Goal: Task Accomplishment & Management: Complete application form

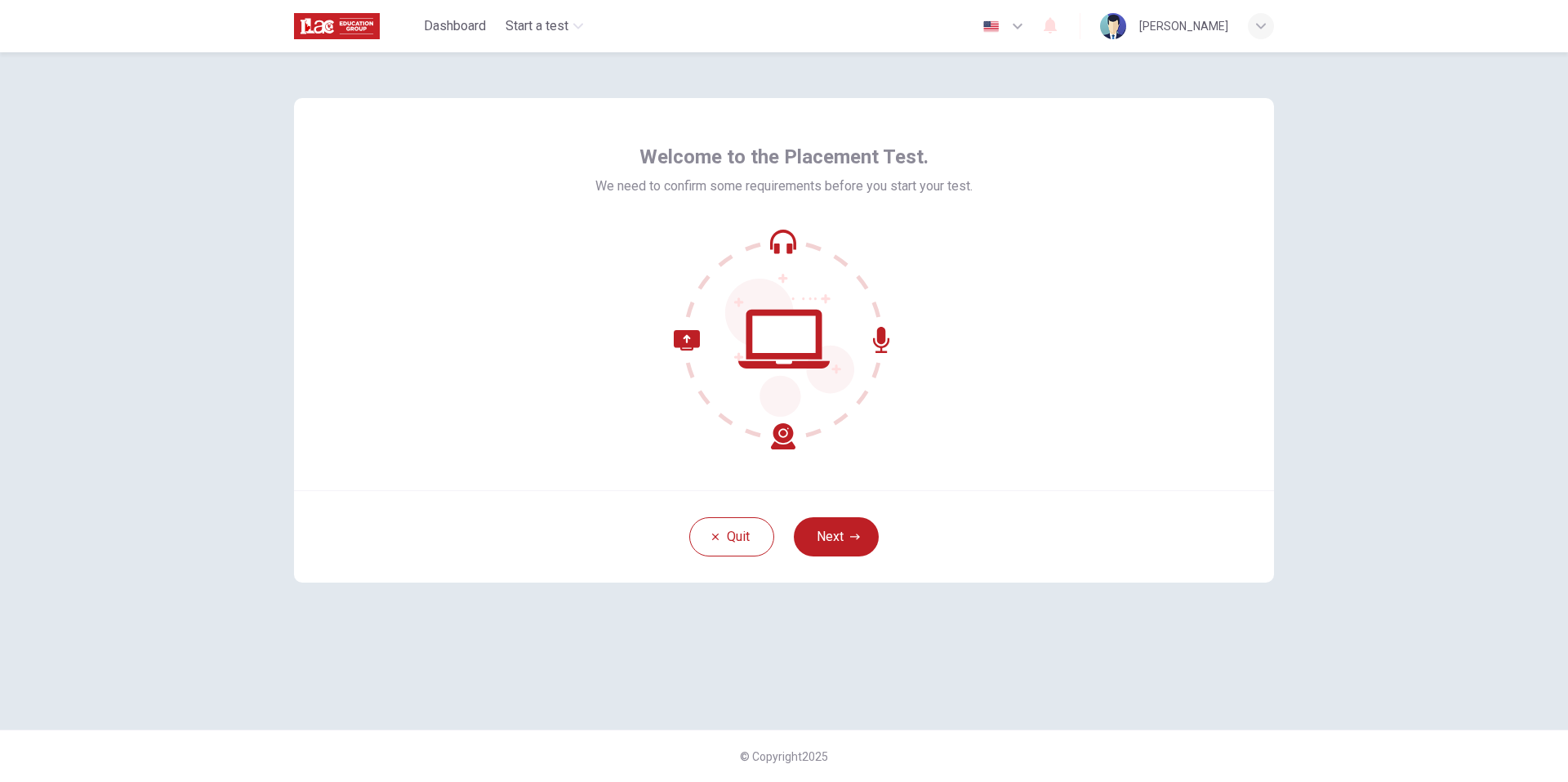
click at [852, 566] on div "Quit Next" at bounding box center [784, 536] width 980 height 93
click at [825, 513] on div "Quit Next" at bounding box center [784, 536] width 980 height 93
click at [823, 521] on button "Next" at bounding box center [836, 537] width 85 height 39
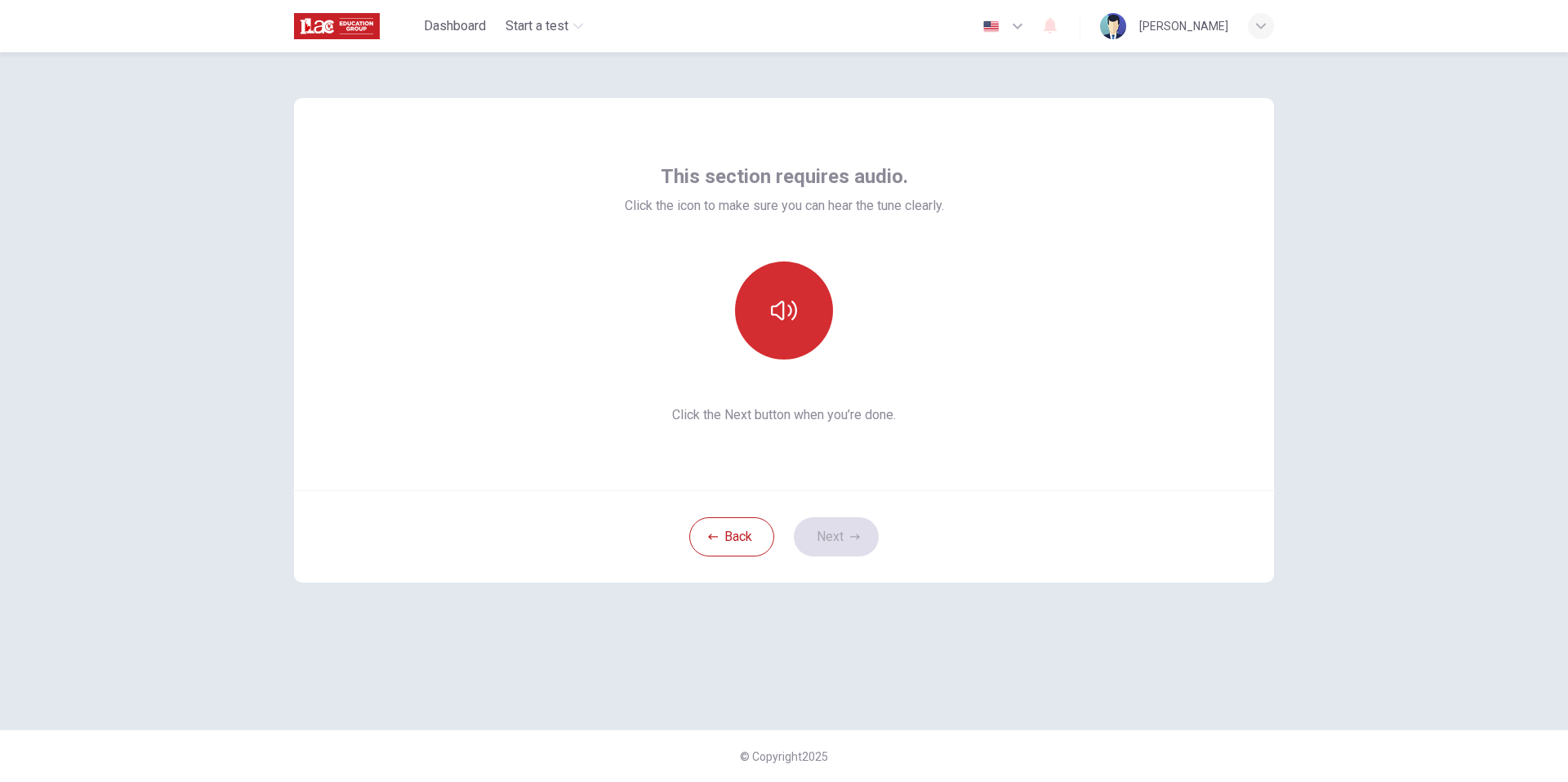
click at [796, 306] on icon "button" at bounding box center [784, 311] width 26 height 20
click at [828, 529] on button "Next" at bounding box center [836, 537] width 85 height 39
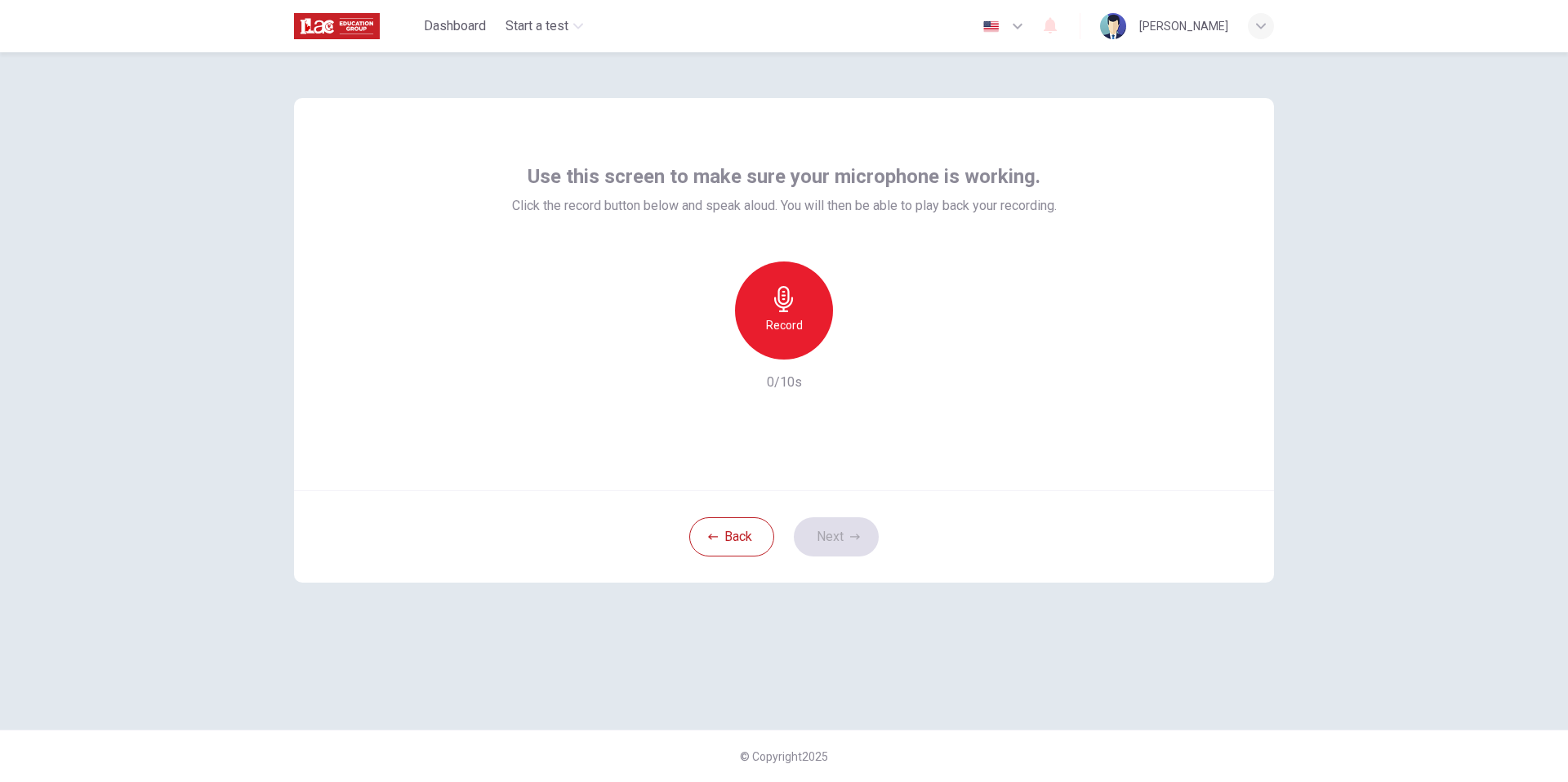
click at [808, 323] on div "Record" at bounding box center [784, 311] width 98 height 98
click at [859, 337] on div "button" at bounding box center [858, 346] width 26 height 26
click at [857, 537] on icon "button" at bounding box center [855, 536] width 10 height 5
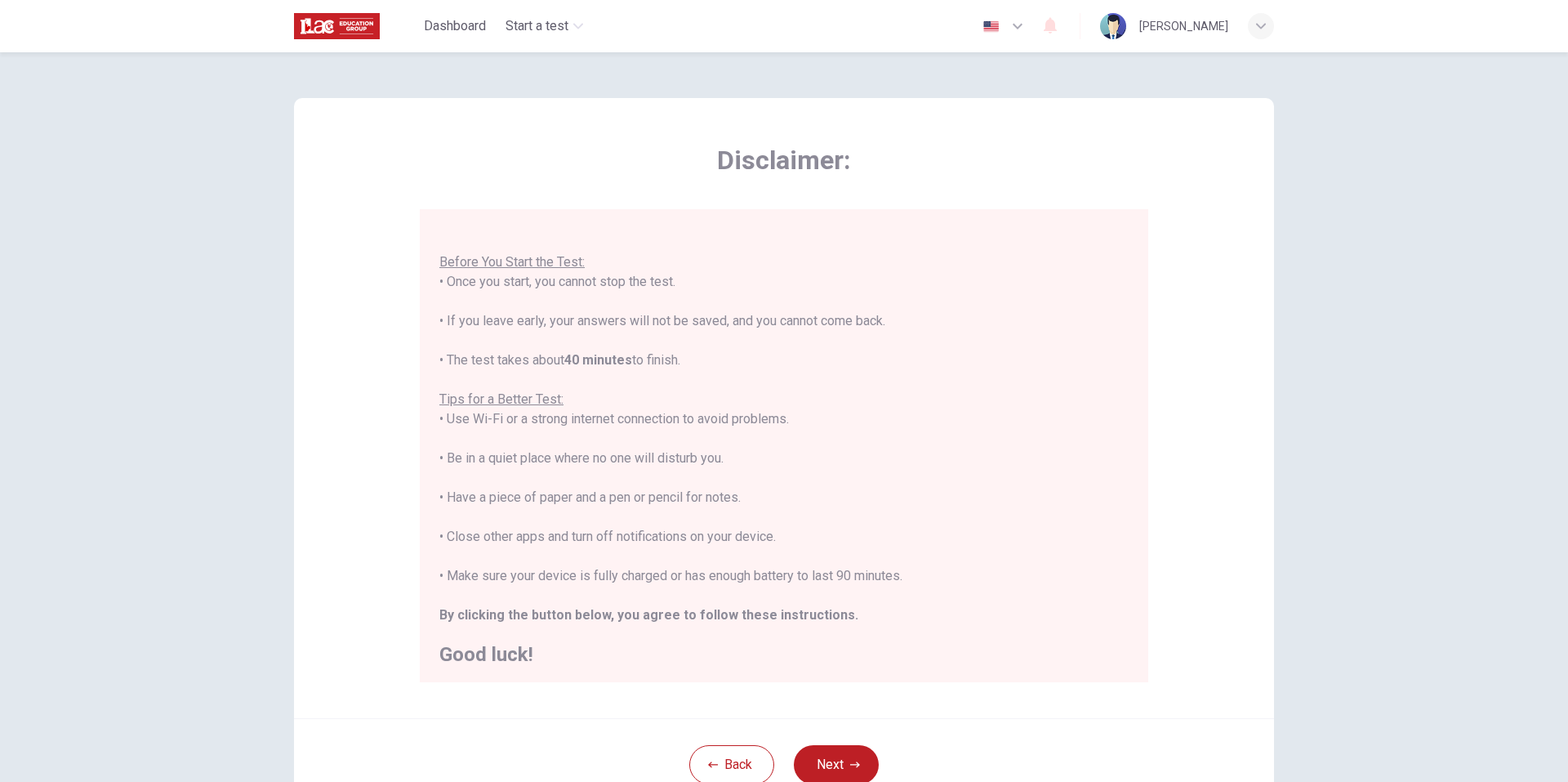
scroll to position [19, 0]
click at [840, 751] on button "Next" at bounding box center [836, 765] width 85 height 39
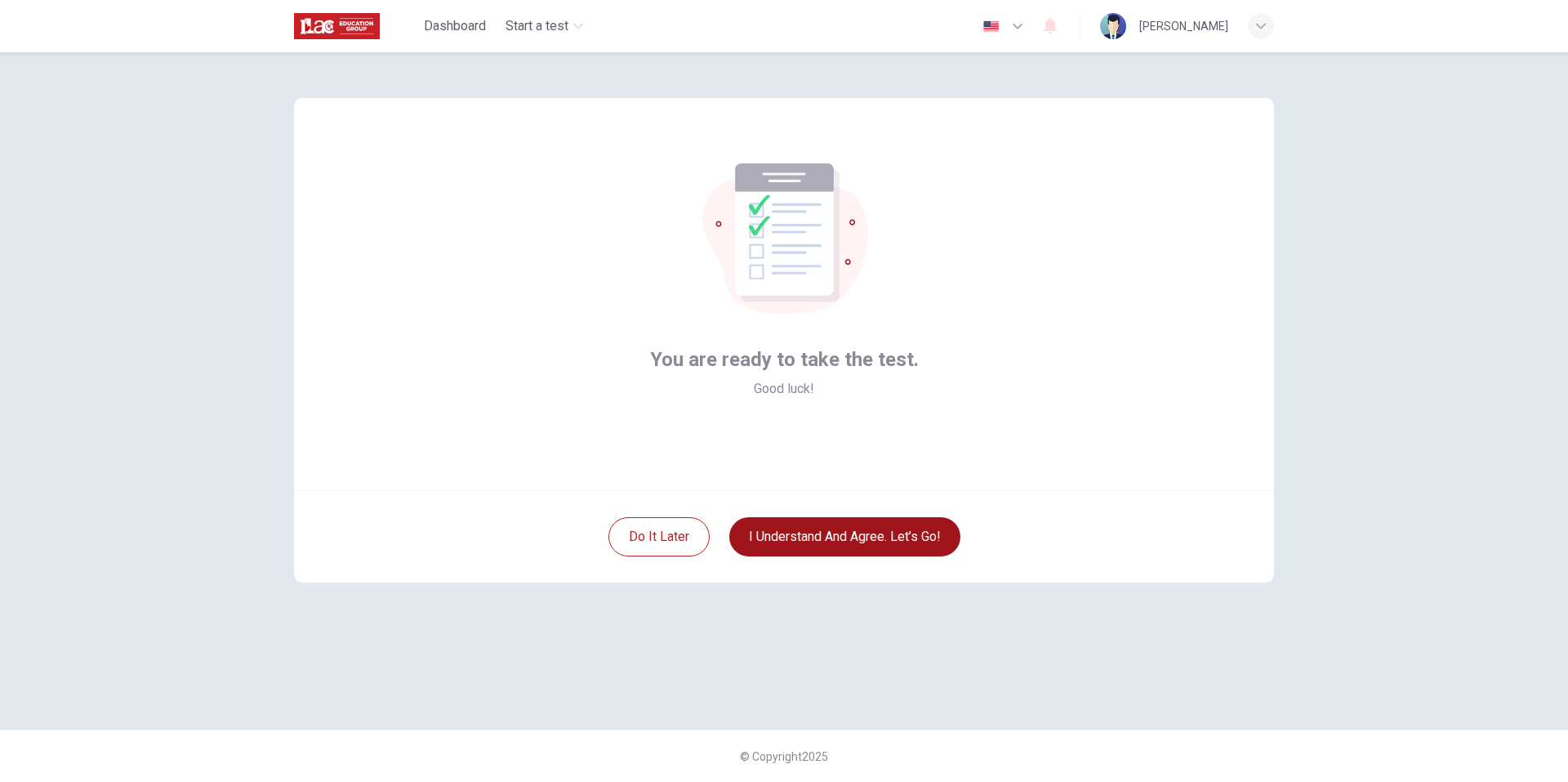
click at [849, 536] on button "I understand and agree. Let’s go!" at bounding box center [845, 537] width 232 height 39
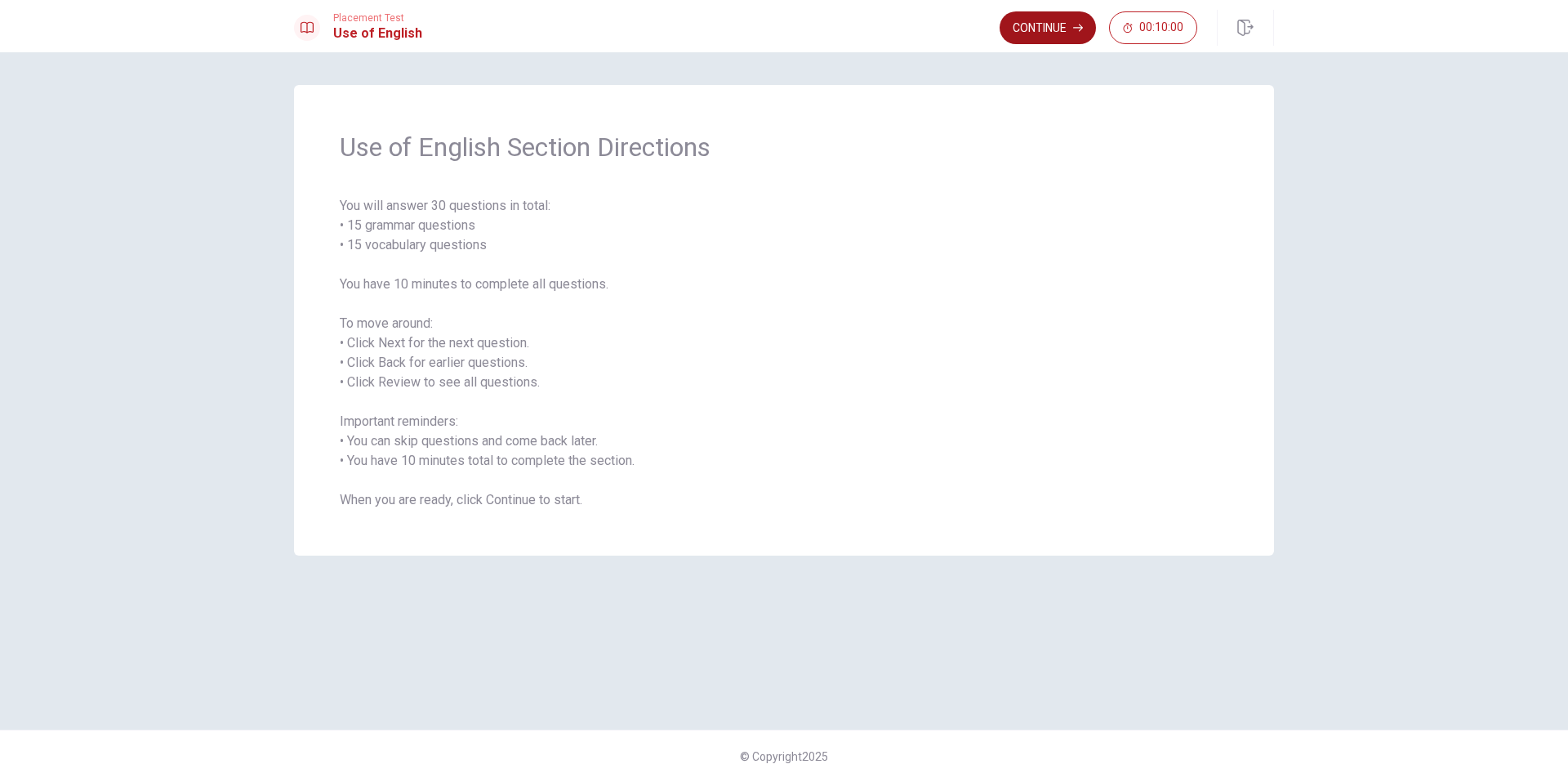
click at [1058, 28] on button "Continue" at bounding box center [1048, 28] width 96 height 33
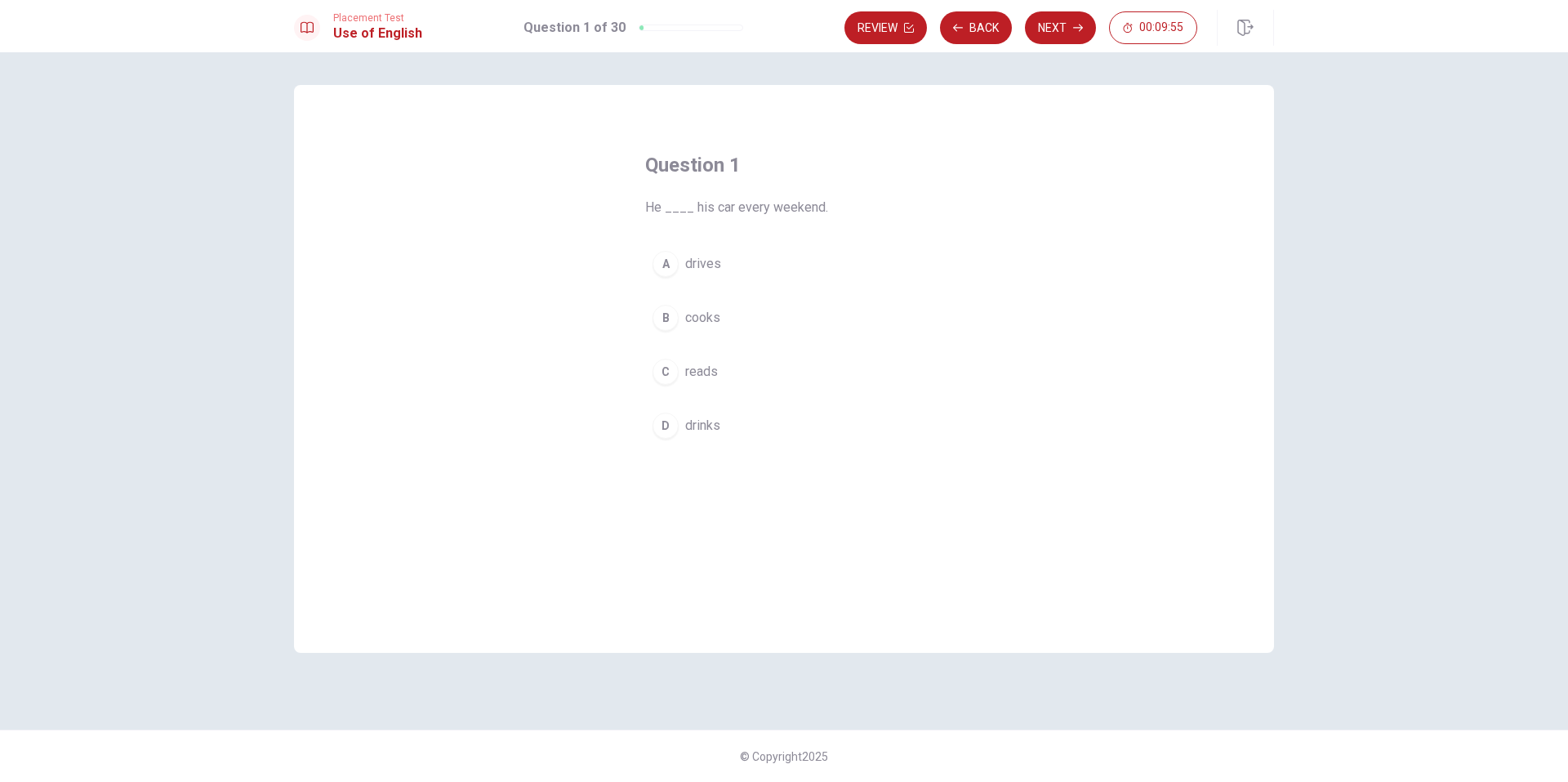
click at [668, 256] on div "A" at bounding box center [665, 264] width 26 height 26
click at [1036, 29] on button "Next" at bounding box center [1060, 28] width 71 height 33
click at [692, 314] on span "have" at bounding box center [699, 318] width 27 height 20
click at [1060, 25] on button "Next" at bounding box center [1060, 28] width 71 height 33
click at [695, 252] on button "A have" at bounding box center [784, 264] width 278 height 41
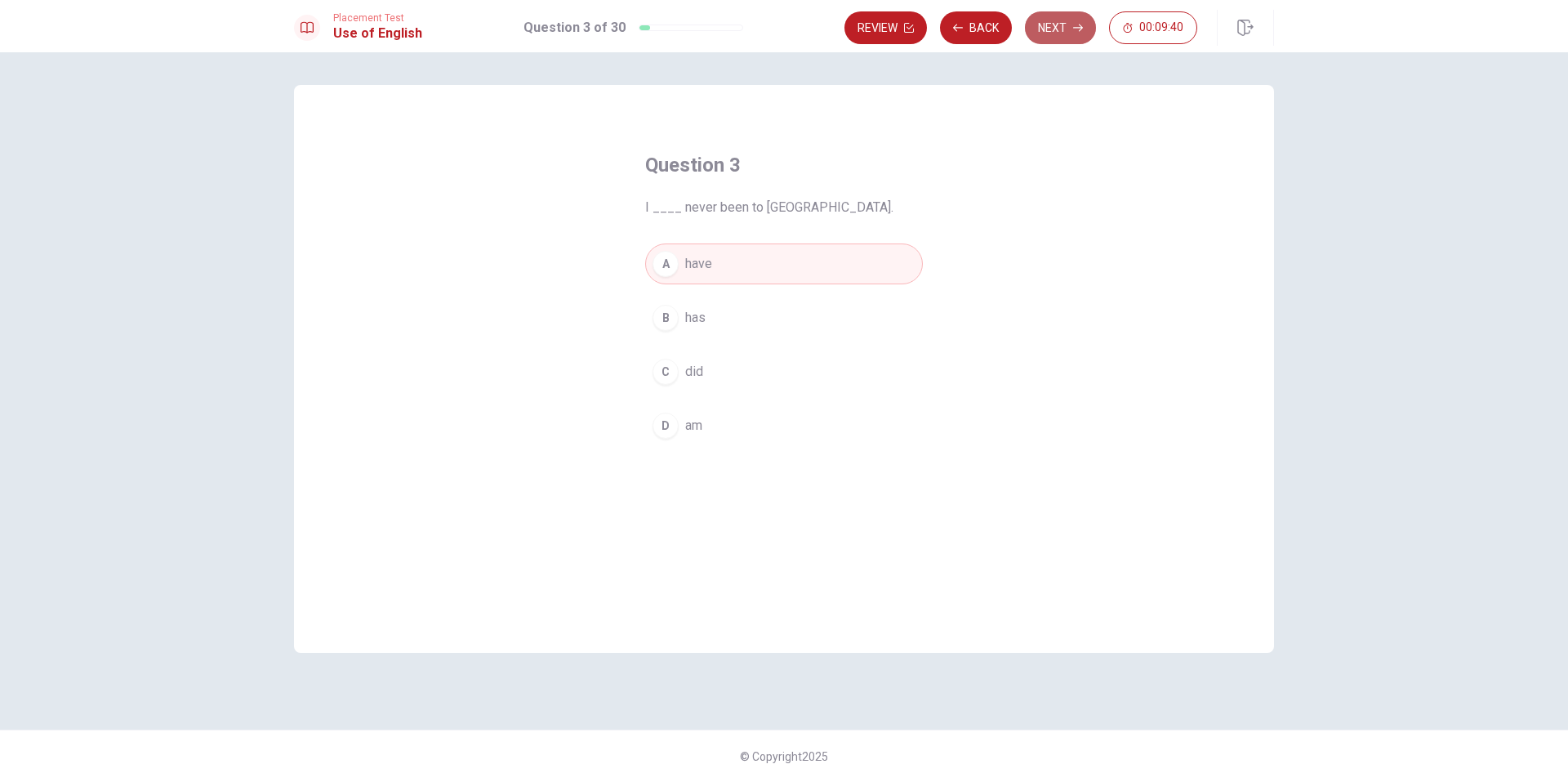
click at [1058, 22] on button "Next" at bounding box center [1060, 28] width 71 height 33
click at [703, 366] on span "sad" at bounding box center [696, 371] width 21 height 20
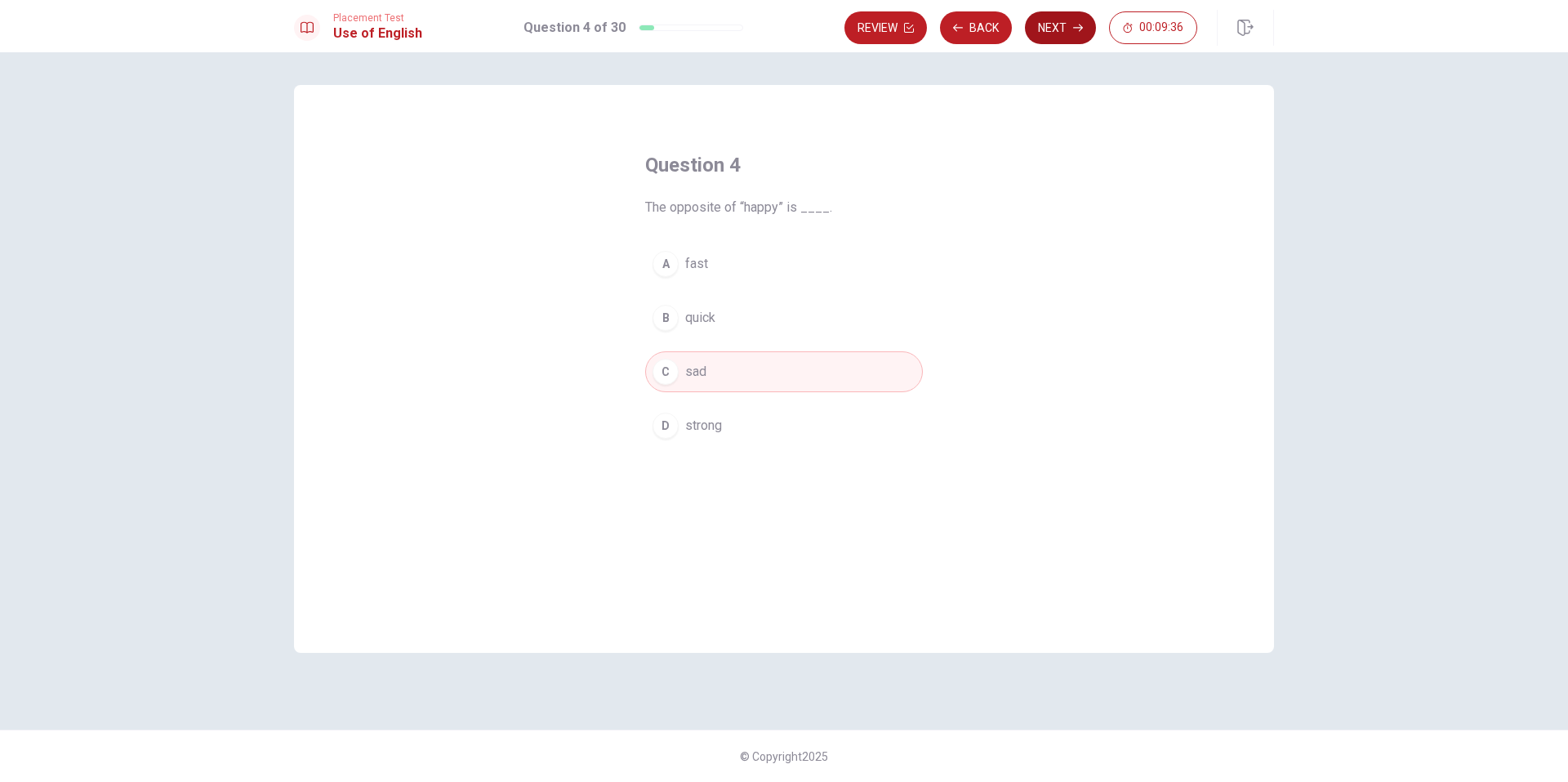
click at [1062, 25] on button "Next" at bounding box center [1060, 28] width 71 height 33
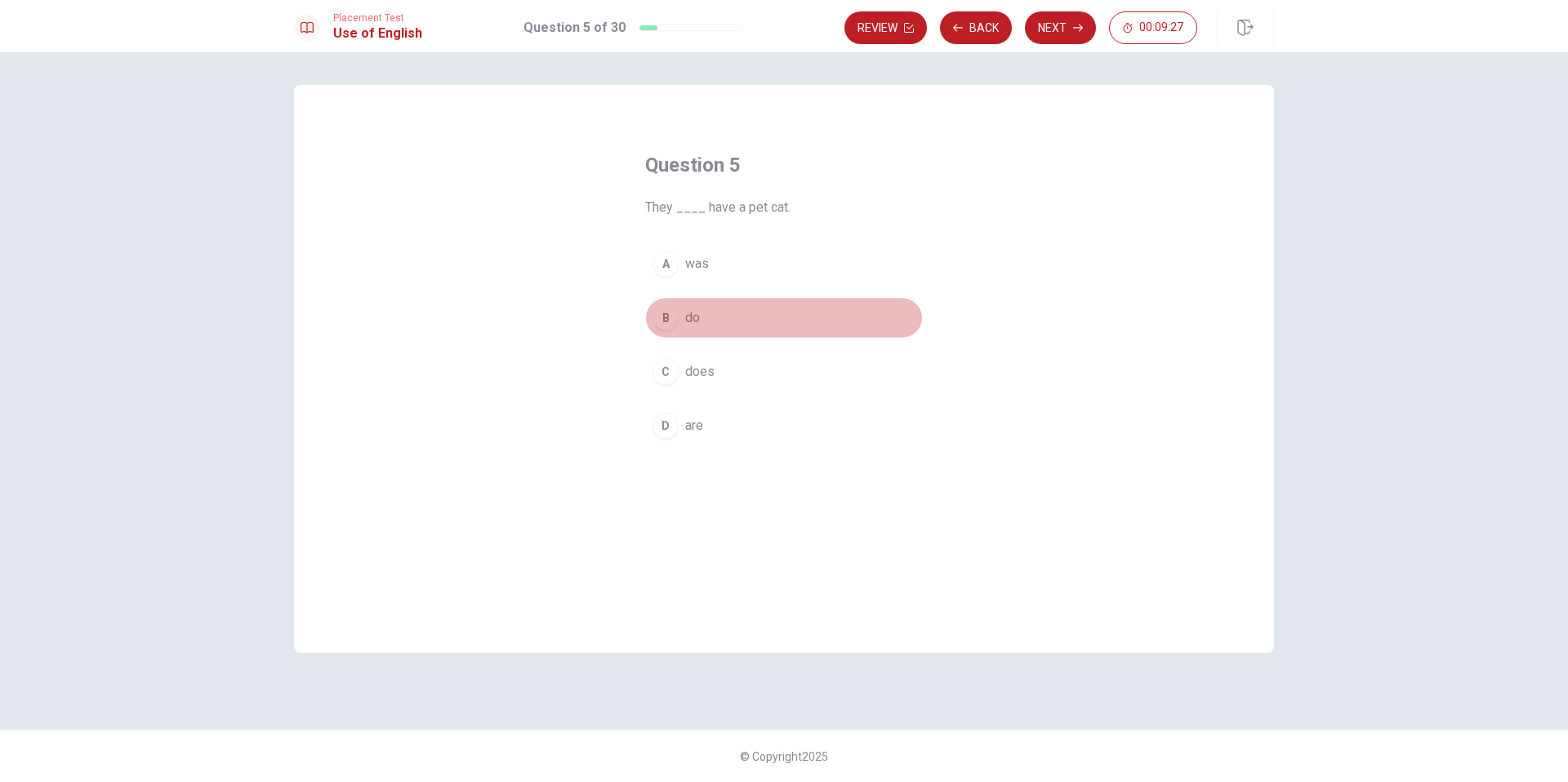
click at [695, 315] on span "do" at bounding box center [693, 318] width 15 height 20
click at [1053, 30] on button "Next" at bounding box center [1060, 28] width 71 height 33
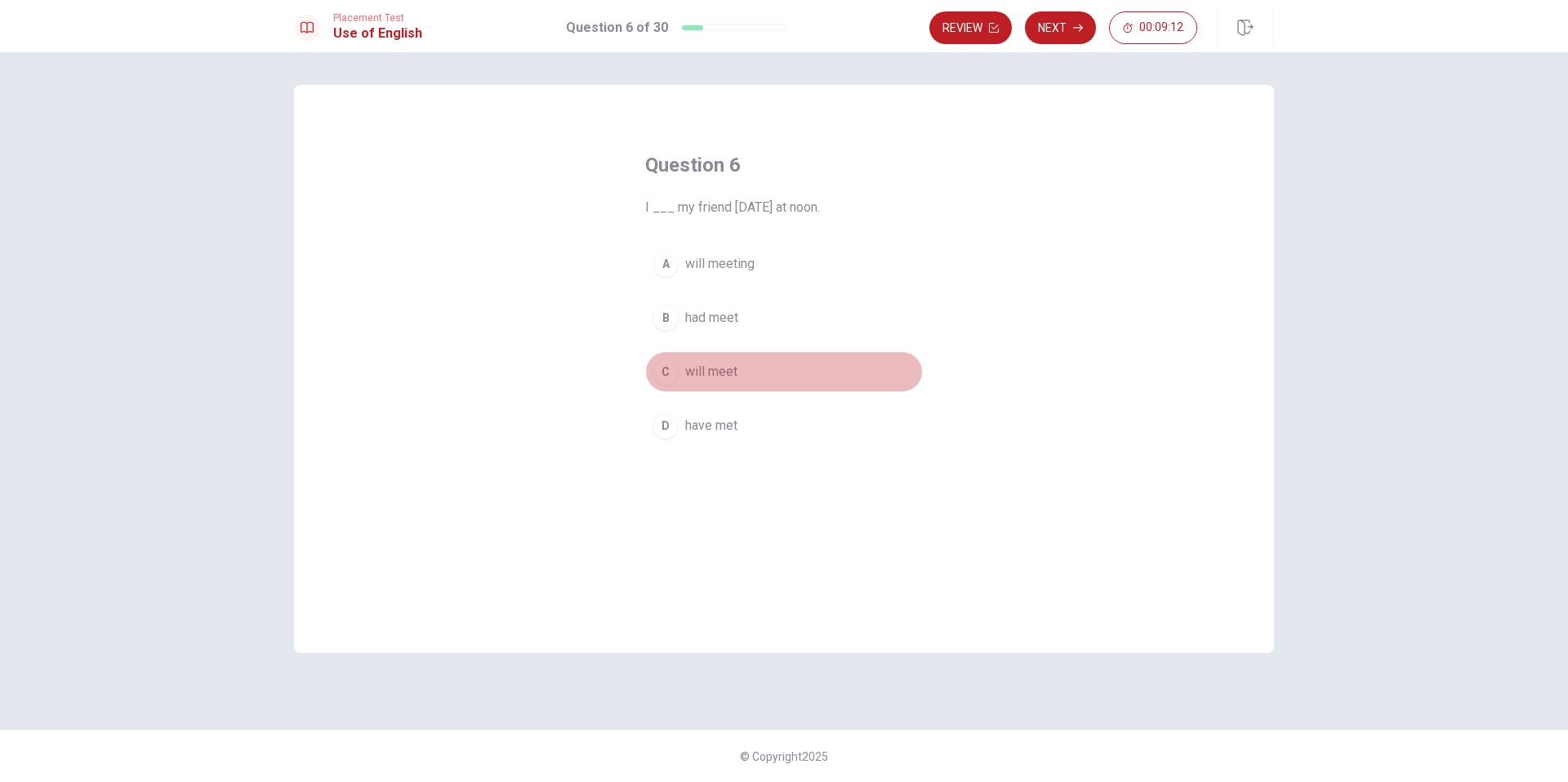
click at [736, 358] on button "C will meet" at bounding box center [784, 371] width 278 height 41
click at [1047, 27] on button "Next" at bounding box center [1060, 28] width 71 height 33
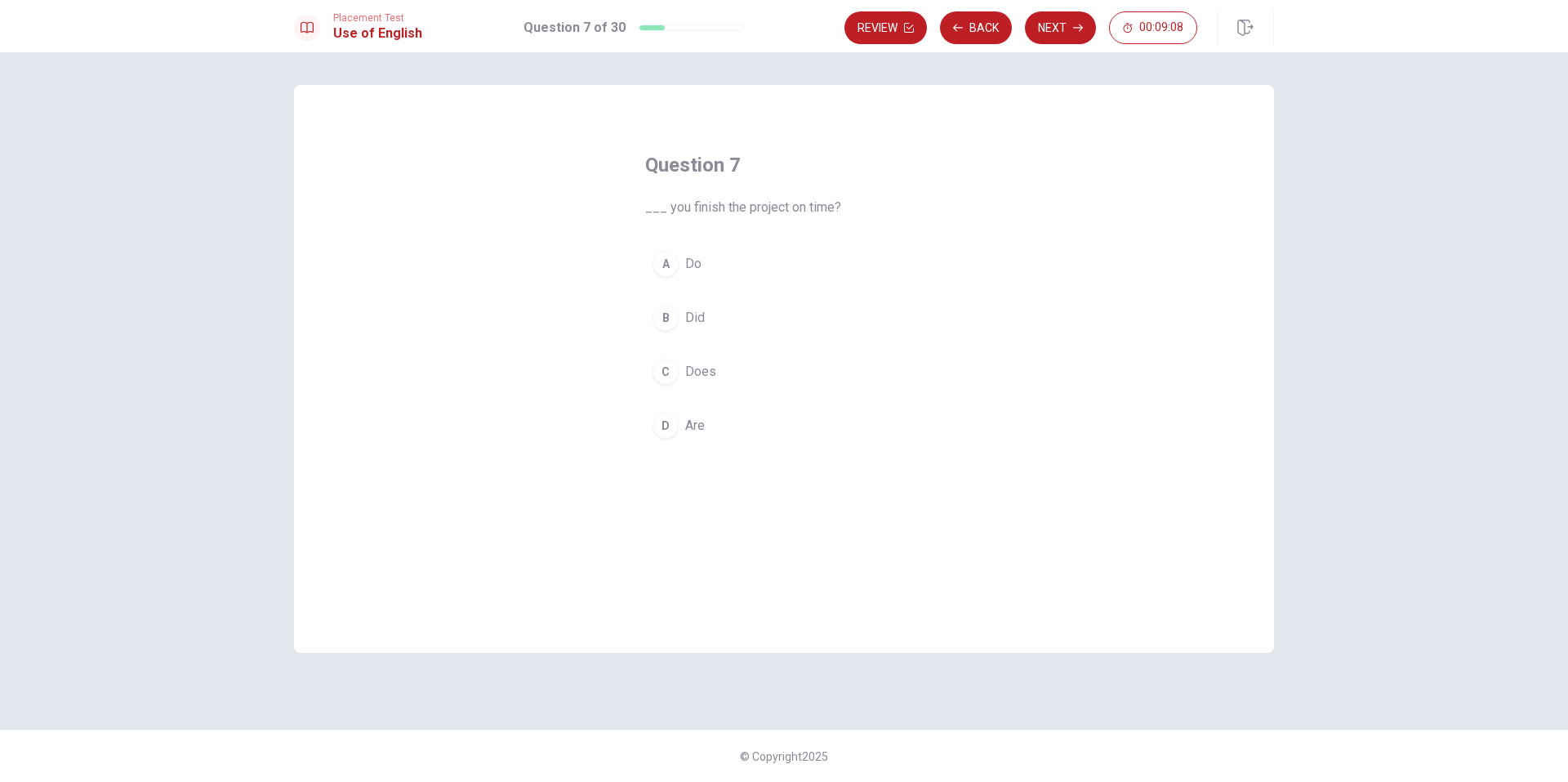
click at [711, 304] on button "B Did" at bounding box center [784, 318] width 278 height 41
click at [1069, 25] on button "Next" at bounding box center [1060, 28] width 71 height 33
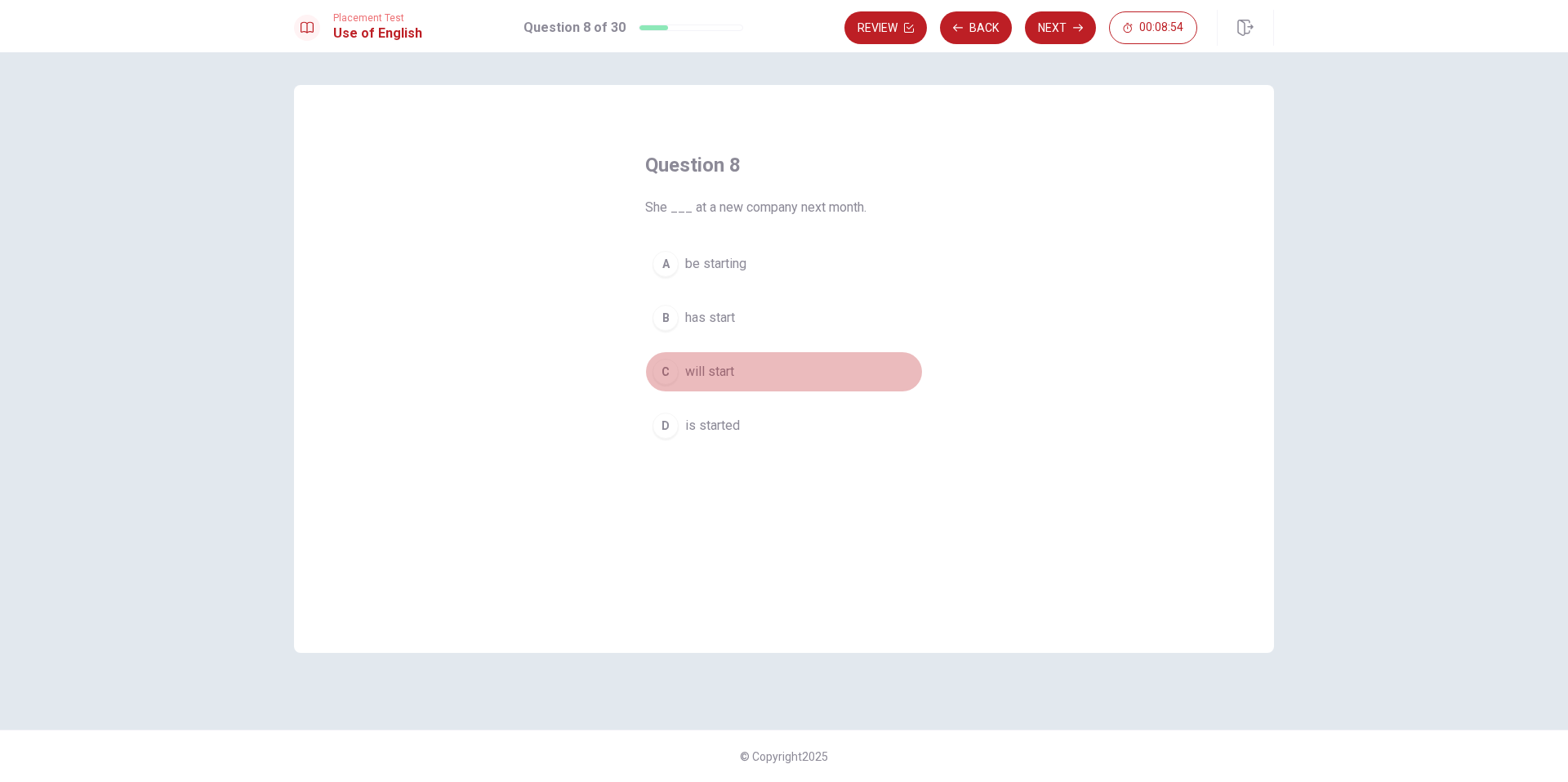
click at [744, 371] on button "C will start" at bounding box center [784, 371] width 278 height 41
click at [1078, 25] on icon "button" at bounding box center [1077, 28] width 10 height 10
click at [687, 374] on span "Does" at bounding box center [701, 371] width 31 height 20
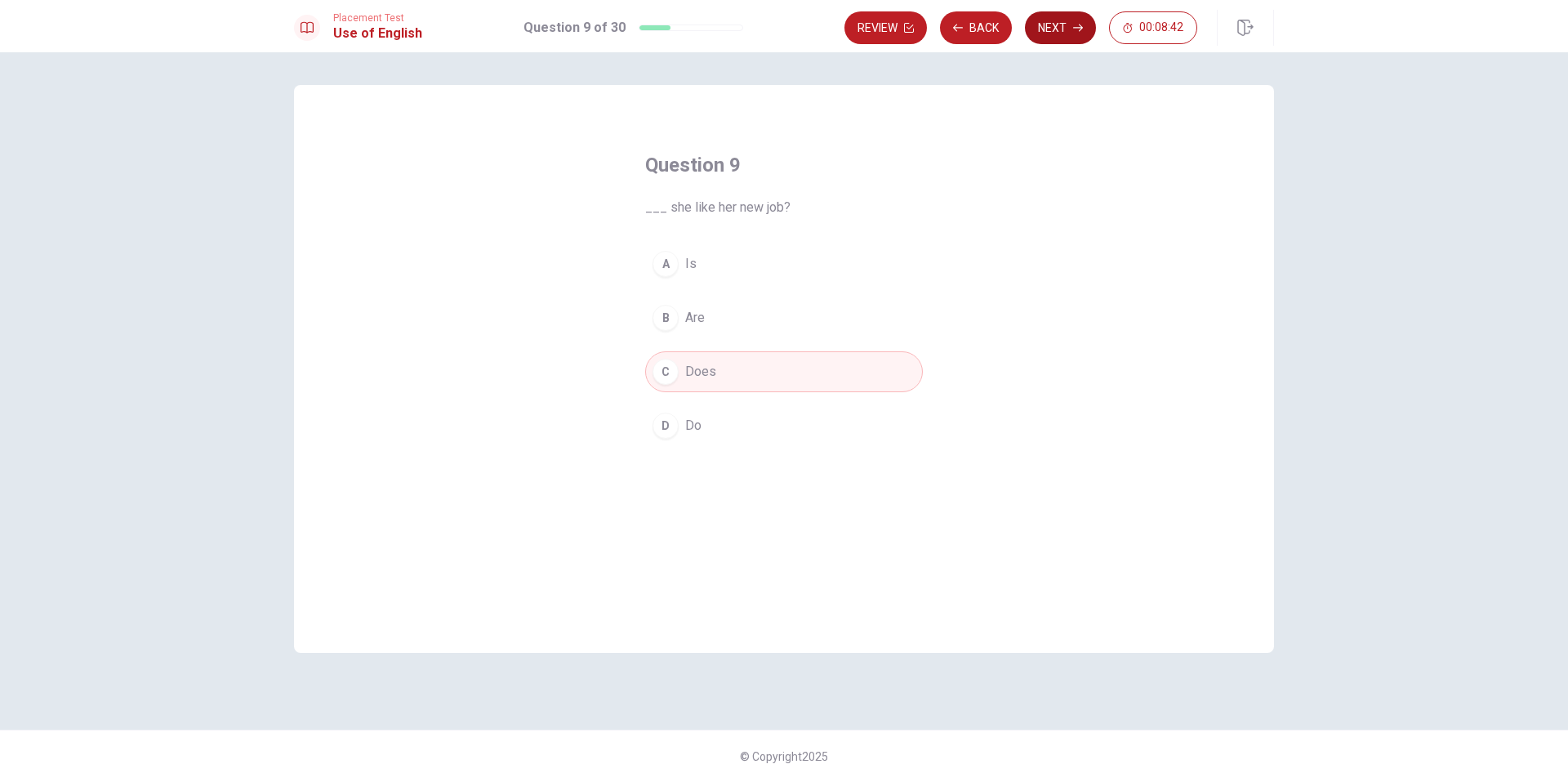
click at [1055, 15] on button "Next" at bounding box center [1060, 28] width 71 height 33
click at [703, 364] on span "tree" at bounding box center [697, 371] width 23 height 20
click at [1054, 35] on button "Next" at bounding box center [1060, 28] width 71 height 33
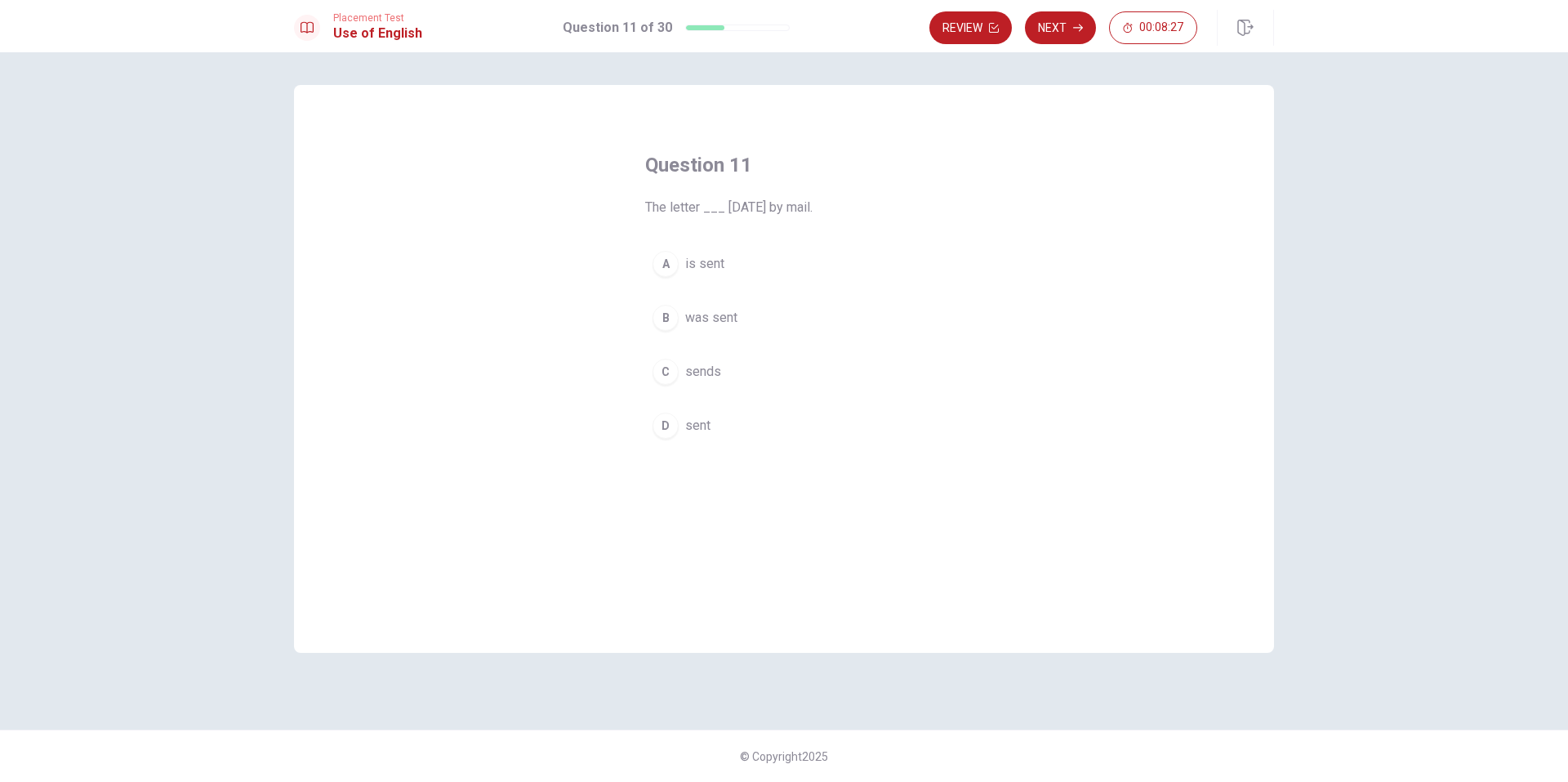
click at [735, 314] on span "was sent" at bounding box center [711, 318] width 53 height 20
click at [1050, 22] on button "Next" at bounding box center [1060, 28] width 71 height 33
click at [742, 318] on button "B lend" at bounding box center [784, 318] width 278 height 41
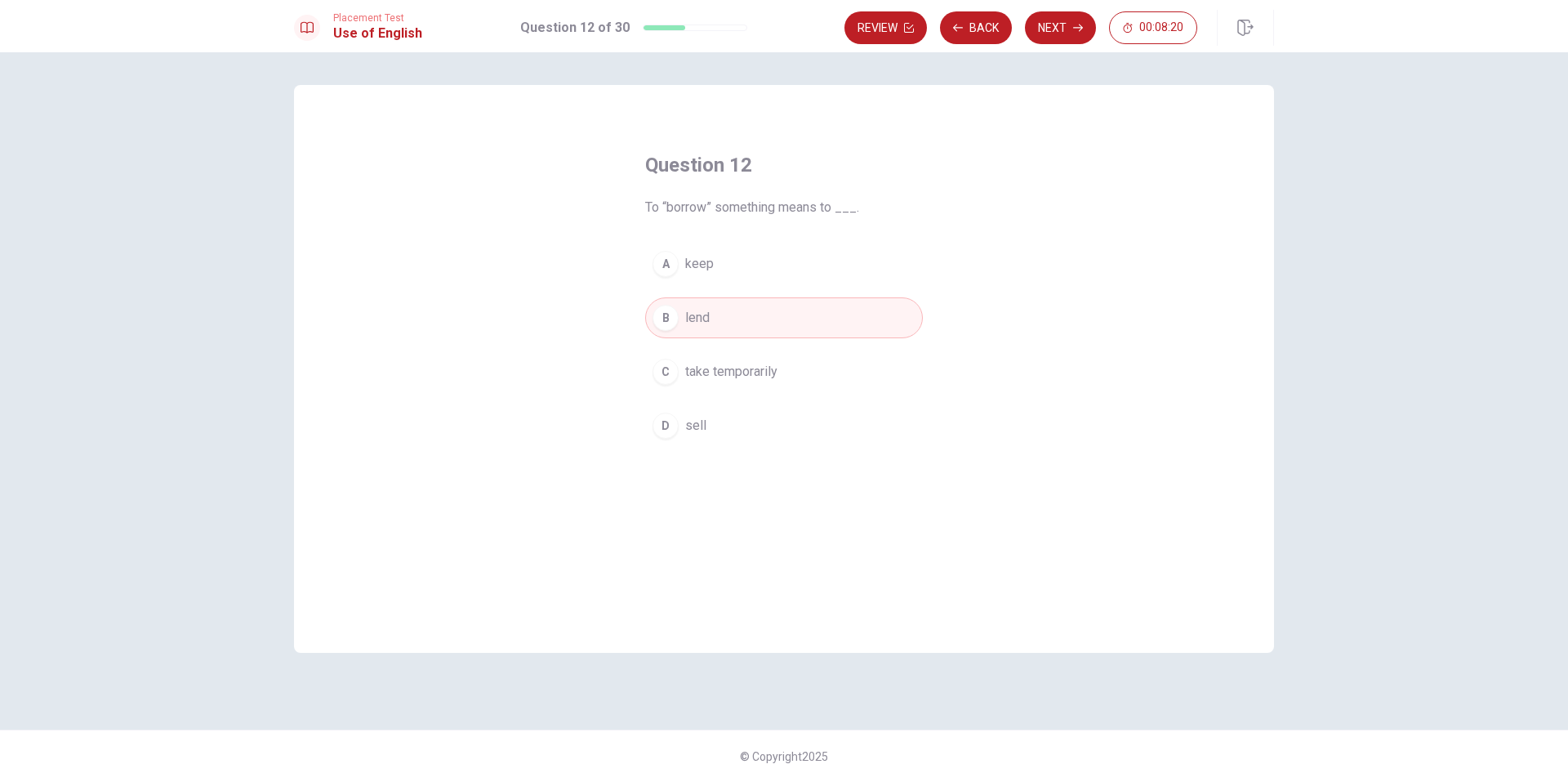
click at [799, 357] on button "C take temporarily" at bounding box center [784, 371] width 278 height 41
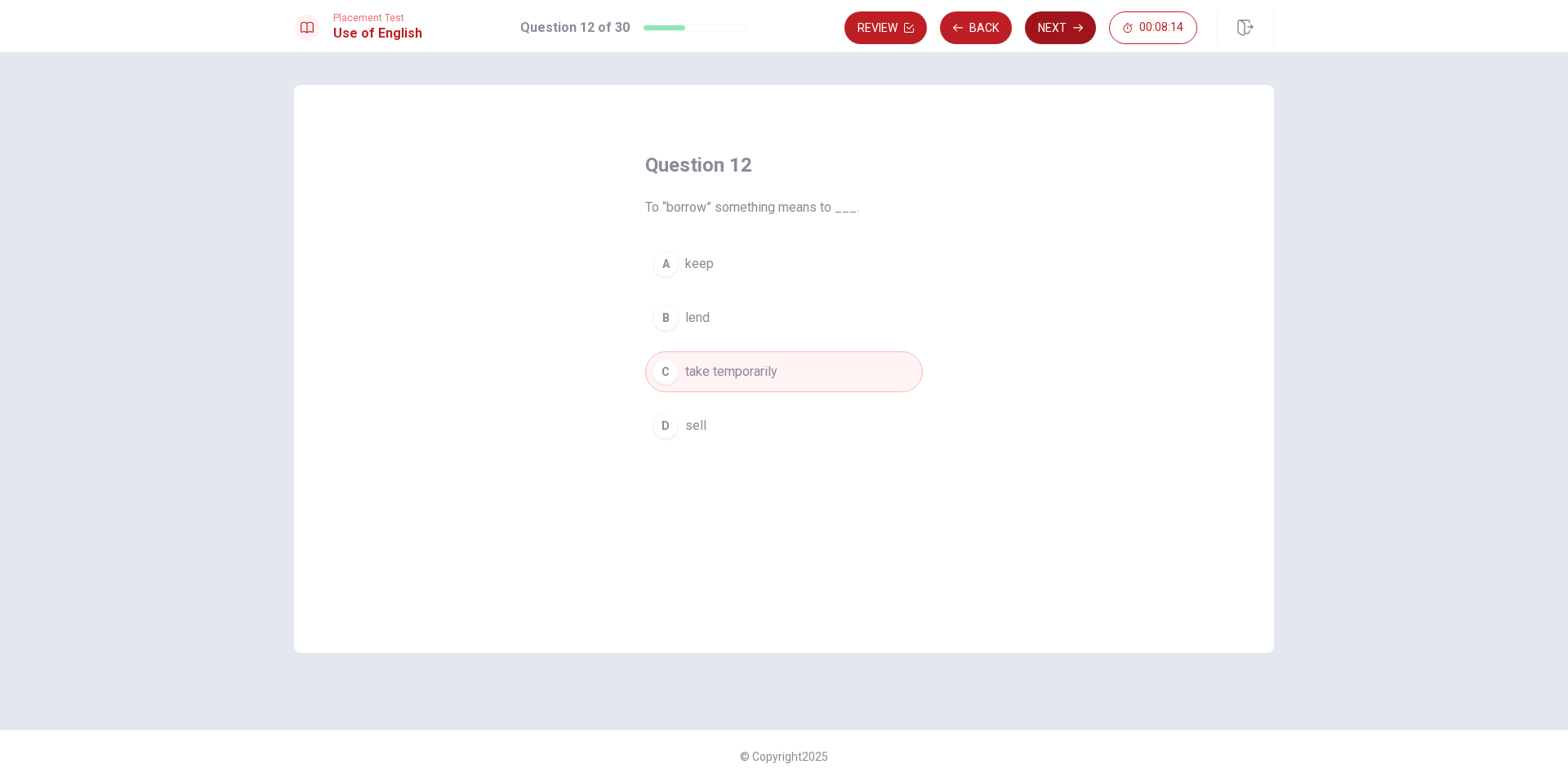
click at [1074, 31] on icon "button" at bounding box center [1077, 28] width 10 height 10
click at [768, 310] on span "a tool or machine" at bounding box center [734, 318] width 97 height 20
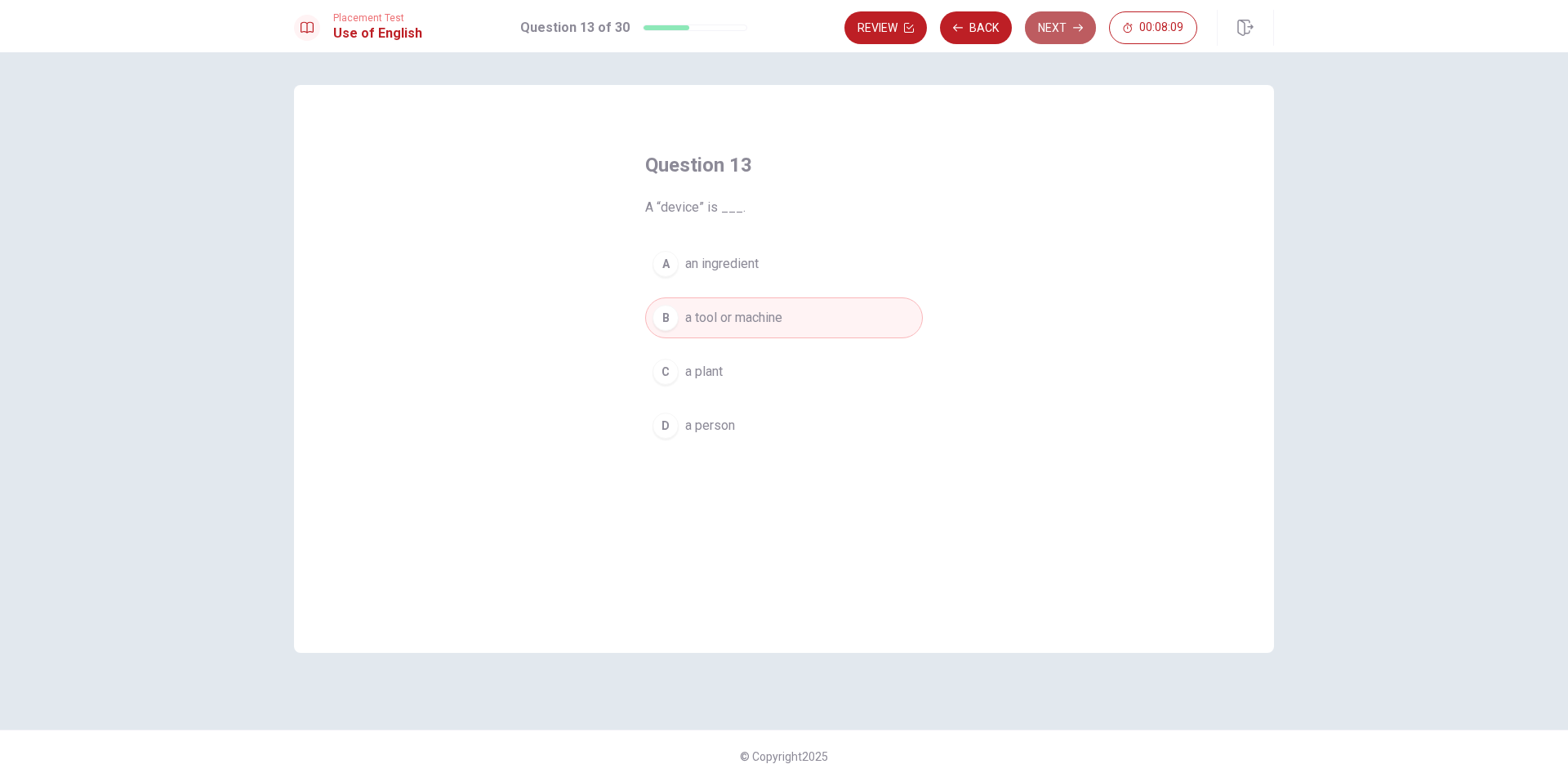
click at [1055, 23] on button "Next" at bounding box center [1060, 28] width 71 height 33
click at [717, 307] on button "B is" at bounding box center [784, 318] width 278 height 41
click at [1051, 25] on button "Next" at bounding box center [1060, 28] width 71 height 33
click at [743, 256] on span "worth a lot" at bounding box center [715, 264] width 60 height 20
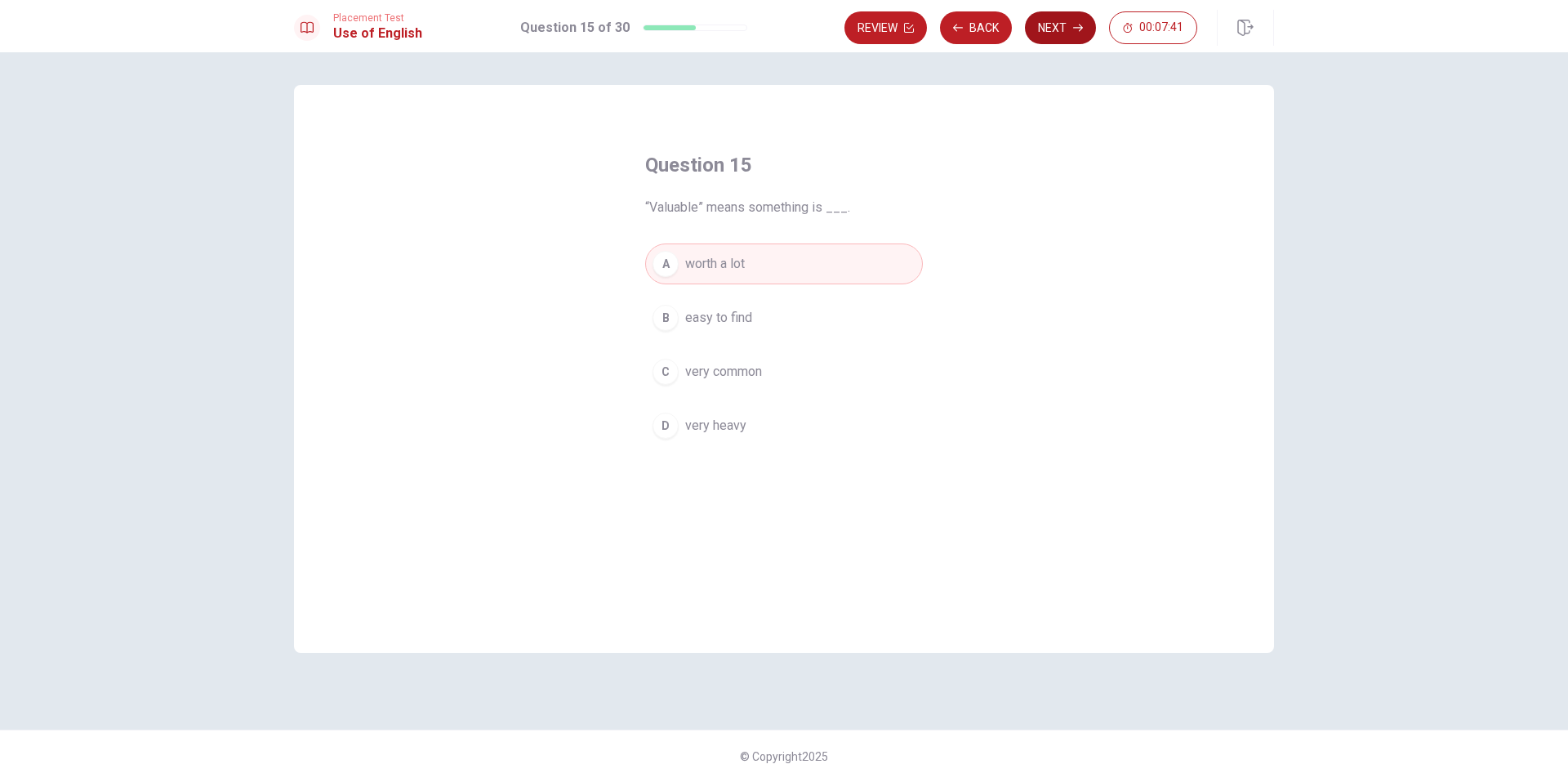
click at [1045, 29] on button "Next" at bounding box center [1060, 28] width 71 height 33
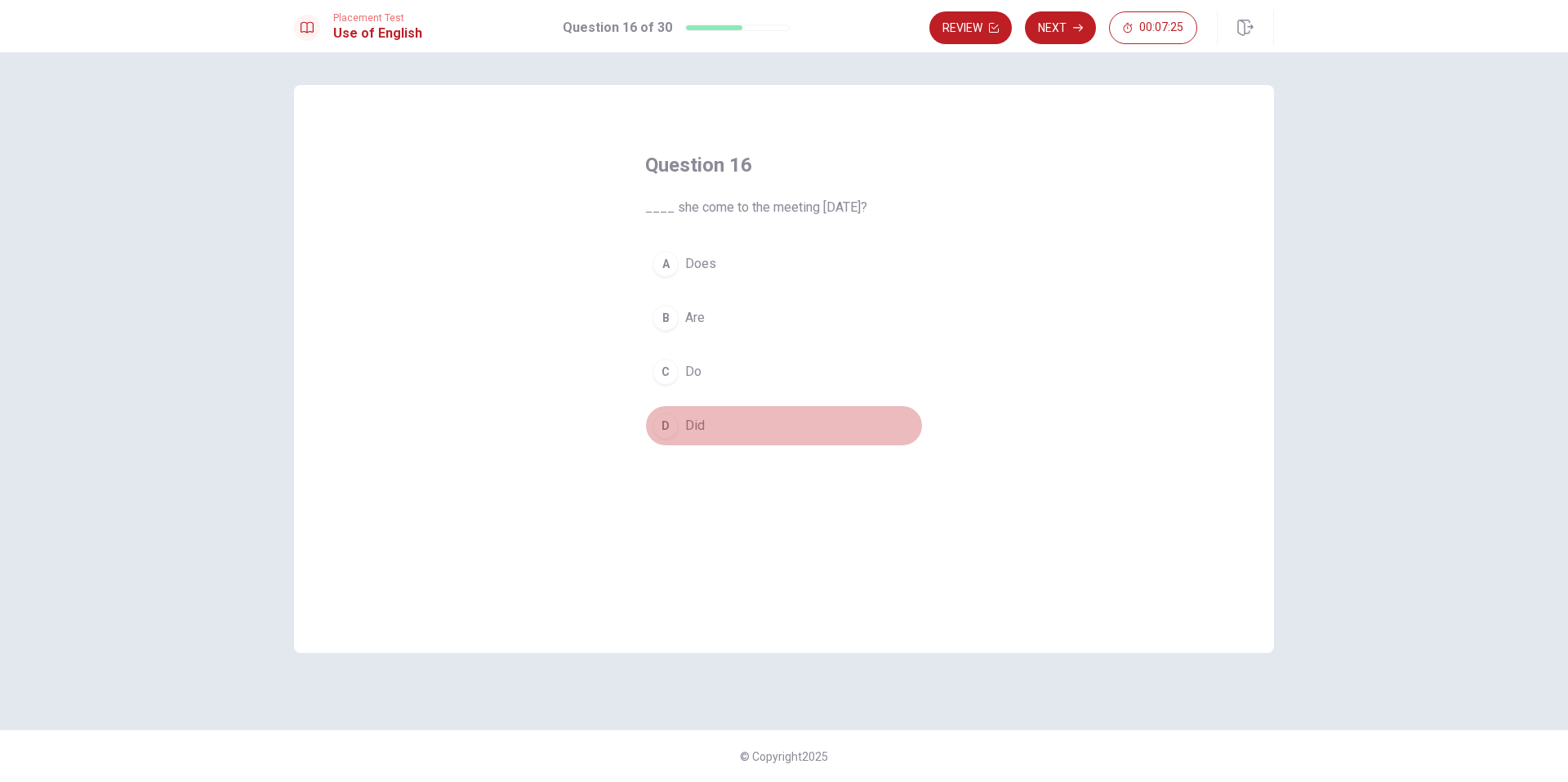
click at [725, 419] on button "D Did" at bounding box center [784, 426] width 278 height 41
click at [1059, 29] on button "Next" at bounding box center [1060, 28] width 71 height 33
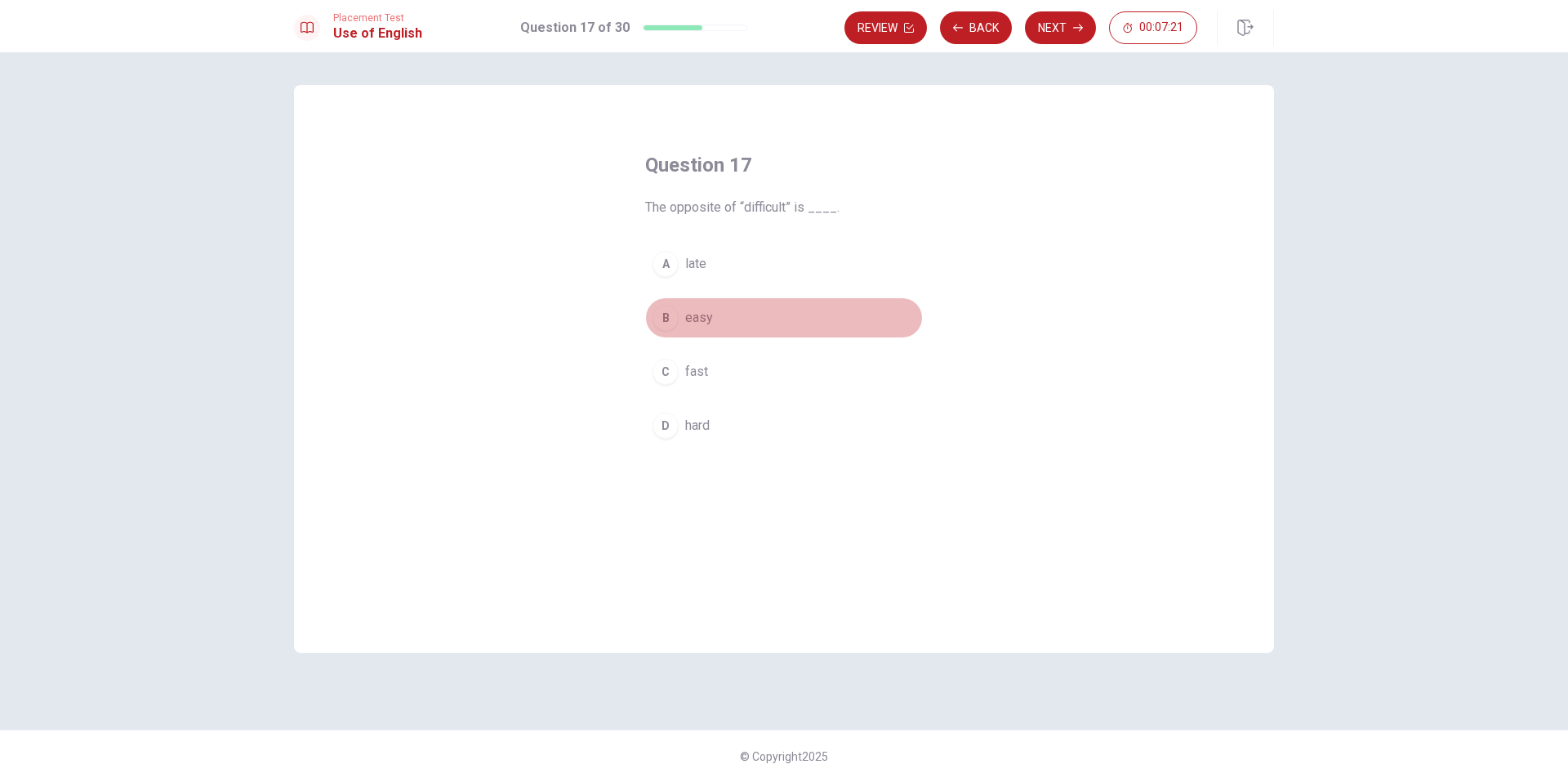
click at [705, 321] on span "easy" at bounding box center [699, 318] width 28 height 20
click at [1062, 20] on button "Next" at bounding box center [1060, 28] width 71 height 33
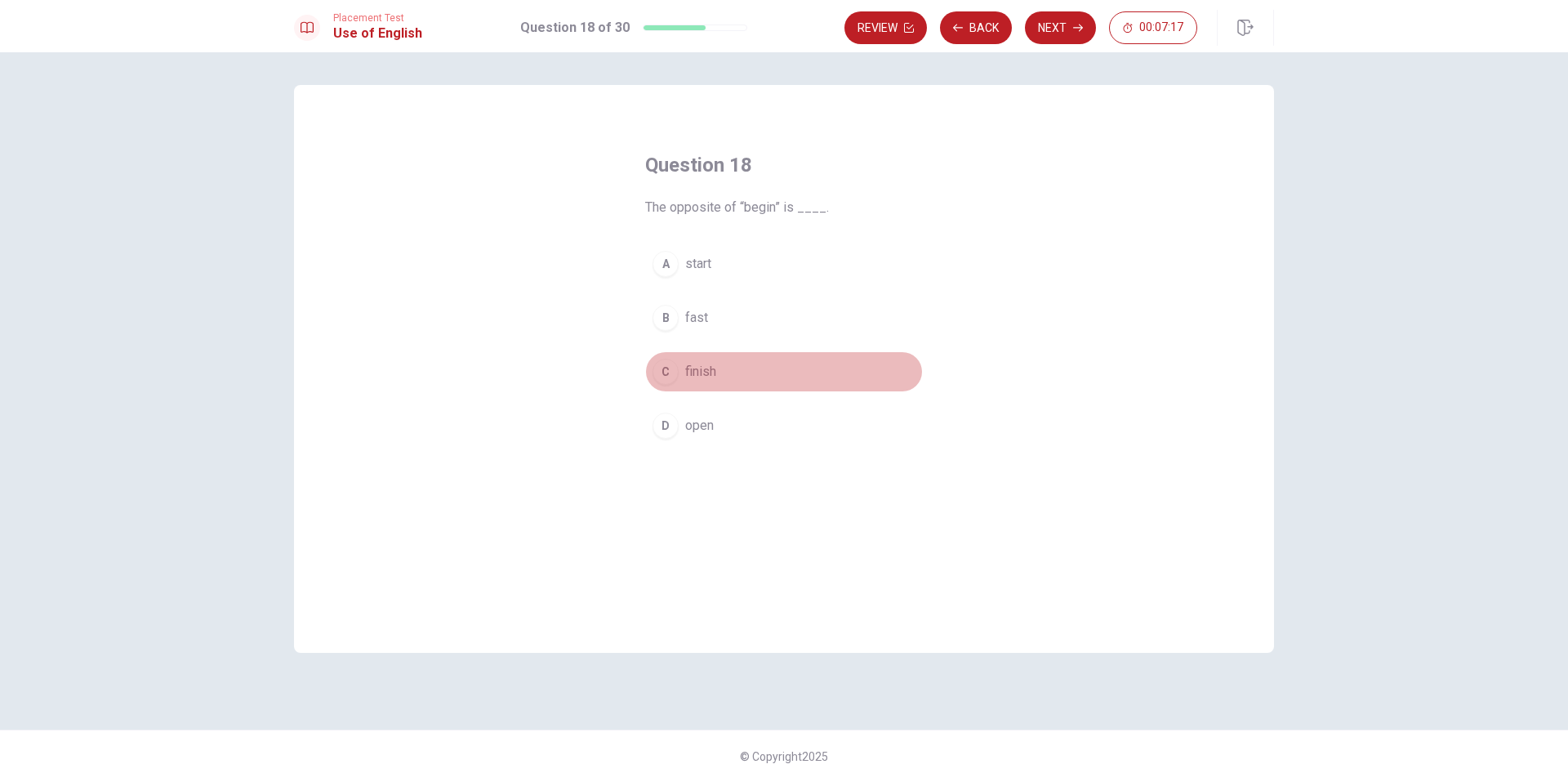
click at [709, 366] on span "finish" at bounding box center [701, 371] width 31 height 20
click at [1071, 24] on button "Next" at bounding box center [1060, 28] width 71 height 33
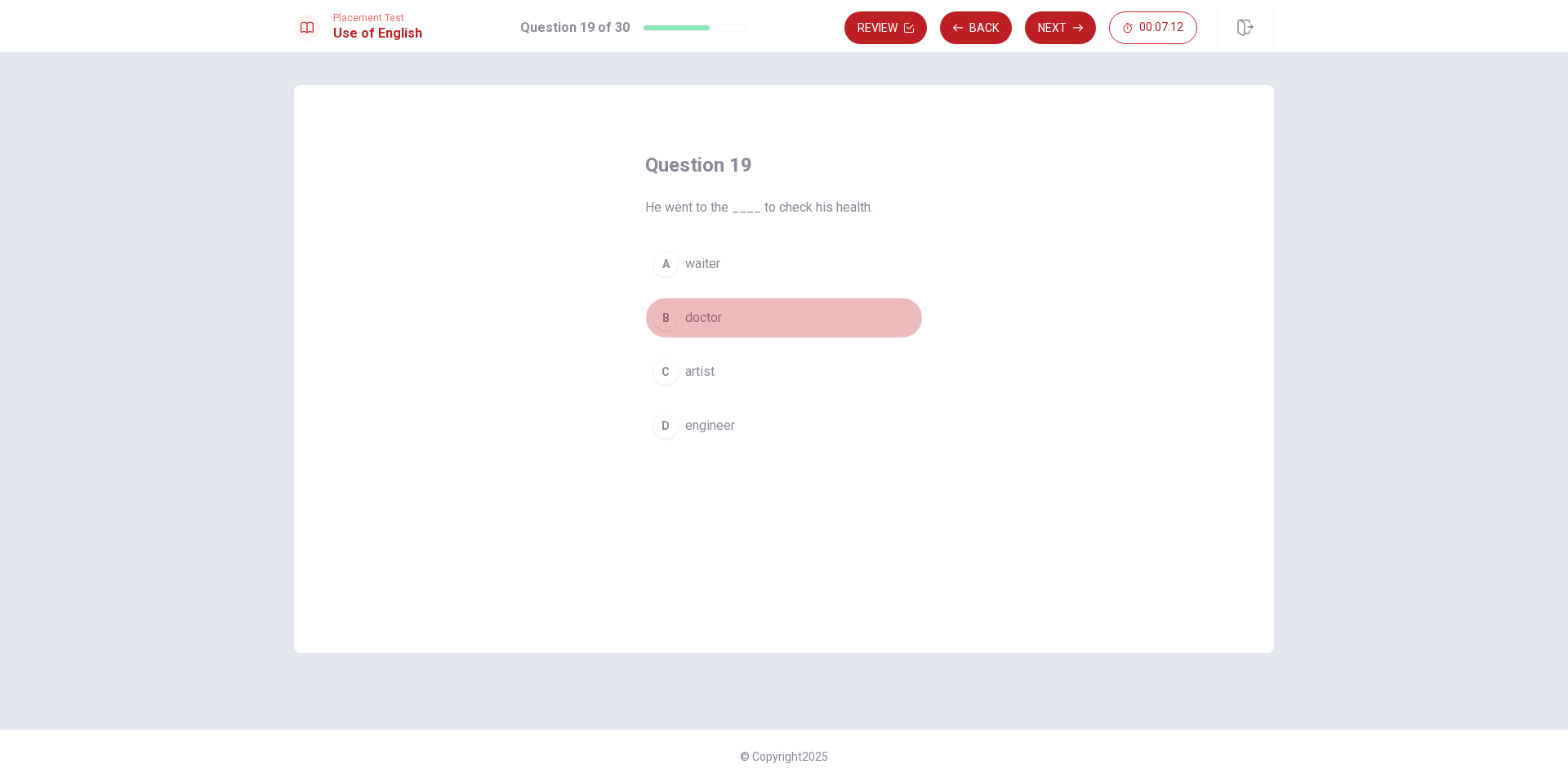
click at [699, 321] on span "doctor" at bounding box center [703, 318] width 37 height 20
click at [1054, 23] on button "Next" at bounding box center [1060, 28] width 71 height 33
click at [691, 367] on span "The" at bounding box center [696, 371] width 21 height 20
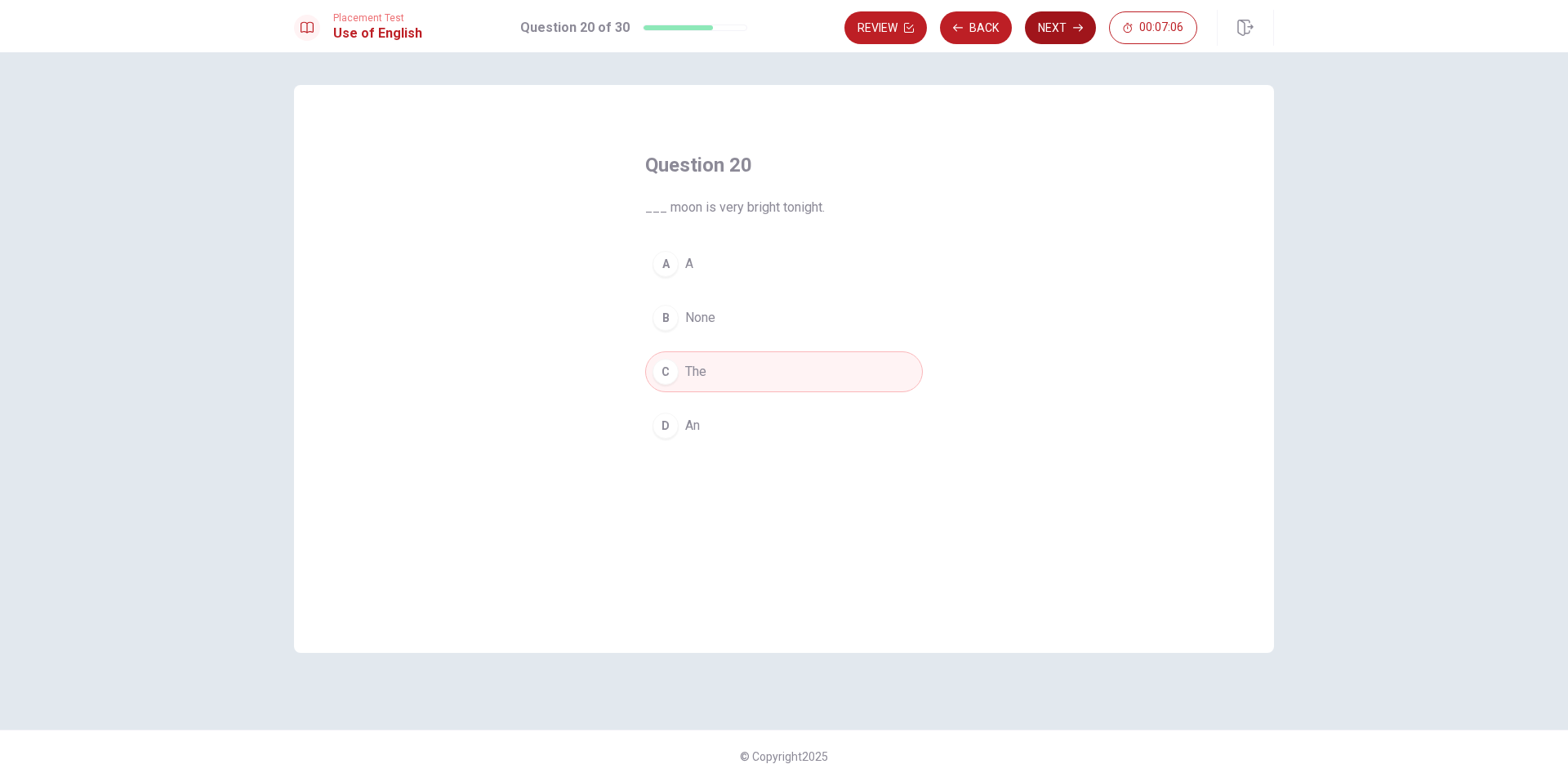
click at [1063, 29] on button "Next" at bounding box center [1060, 28] width 71 height 33
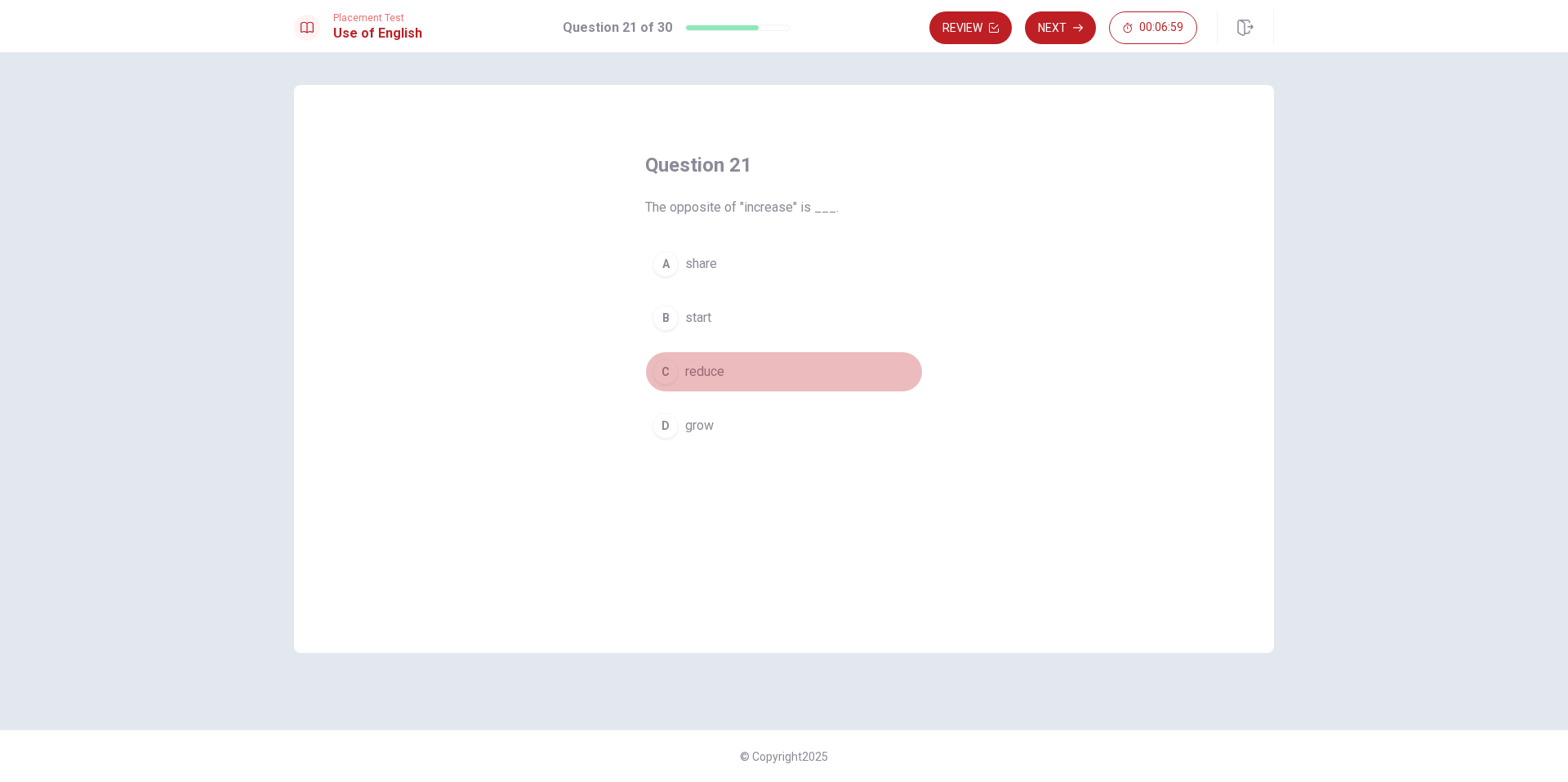
click at [701, 365] on span "reduce" at bounding box center [705, 371] width 39 height 20
click at [1044, 19] on button "Next" at bounding box center [1060, 28] width 71 height 33
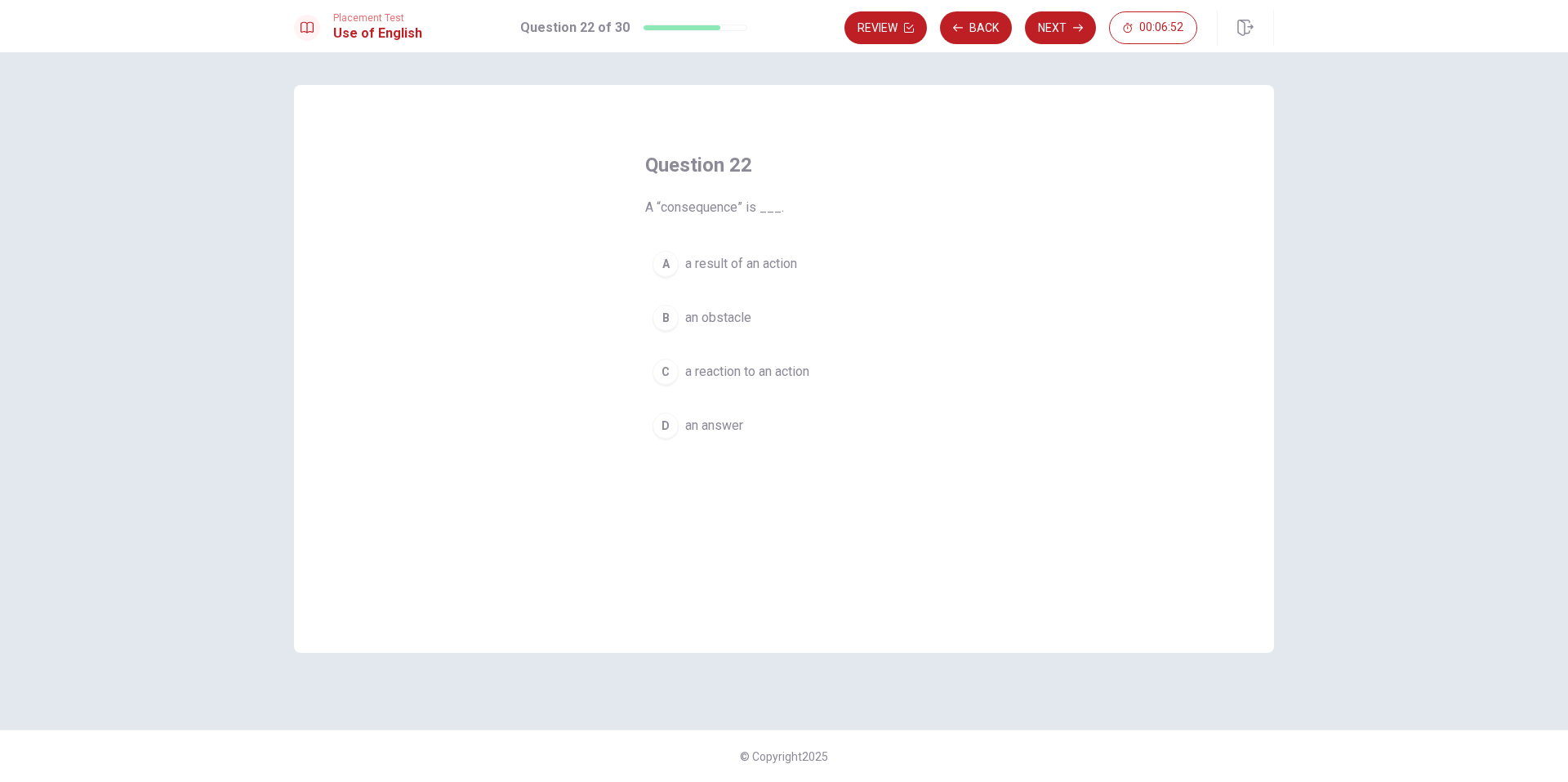
click at [797, 252] on button "A a result of an action" at bounding box center [784, 264] width 278 height 41
click at [1060, 25] on button "Next" at bounding box center [1060, 28] width 71 height 33
click at [744, 356] on button "C are traveling" at bounding box center [784, 371] width 278 height 41
click at [1063, 25] on button "Next" at bounding box center [1060, 28] width 71 height 33
click at [759, 302] on button "B had completed" at bounding box center [784, 318] width 278 height 41
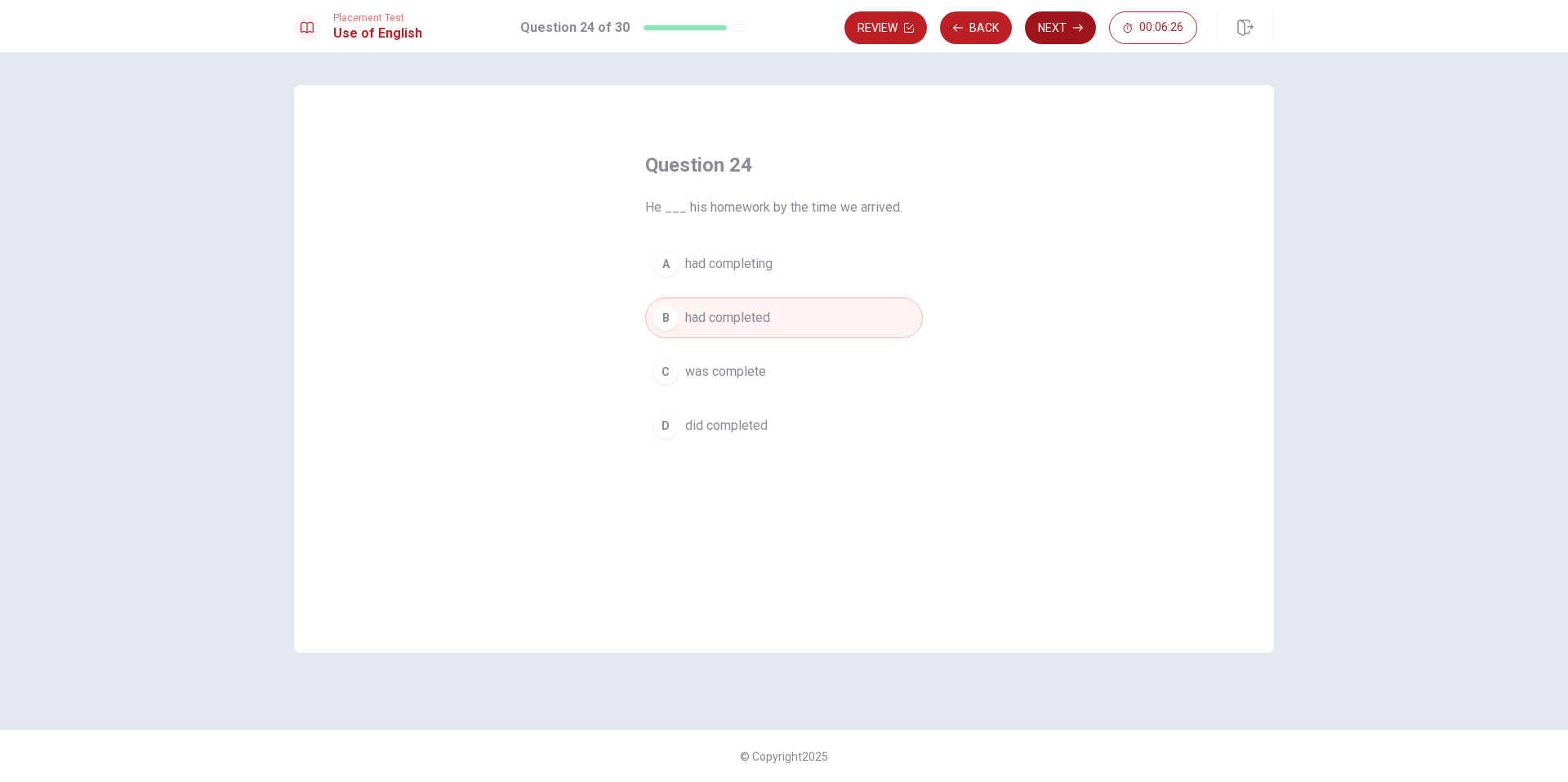
click at [1043, 25] on button "Next" at bounding box center [1060, 28] width 71 height 33
click at [742, 248] on button "A will cancel" at bounding box center [784, 264] width 278 height 41
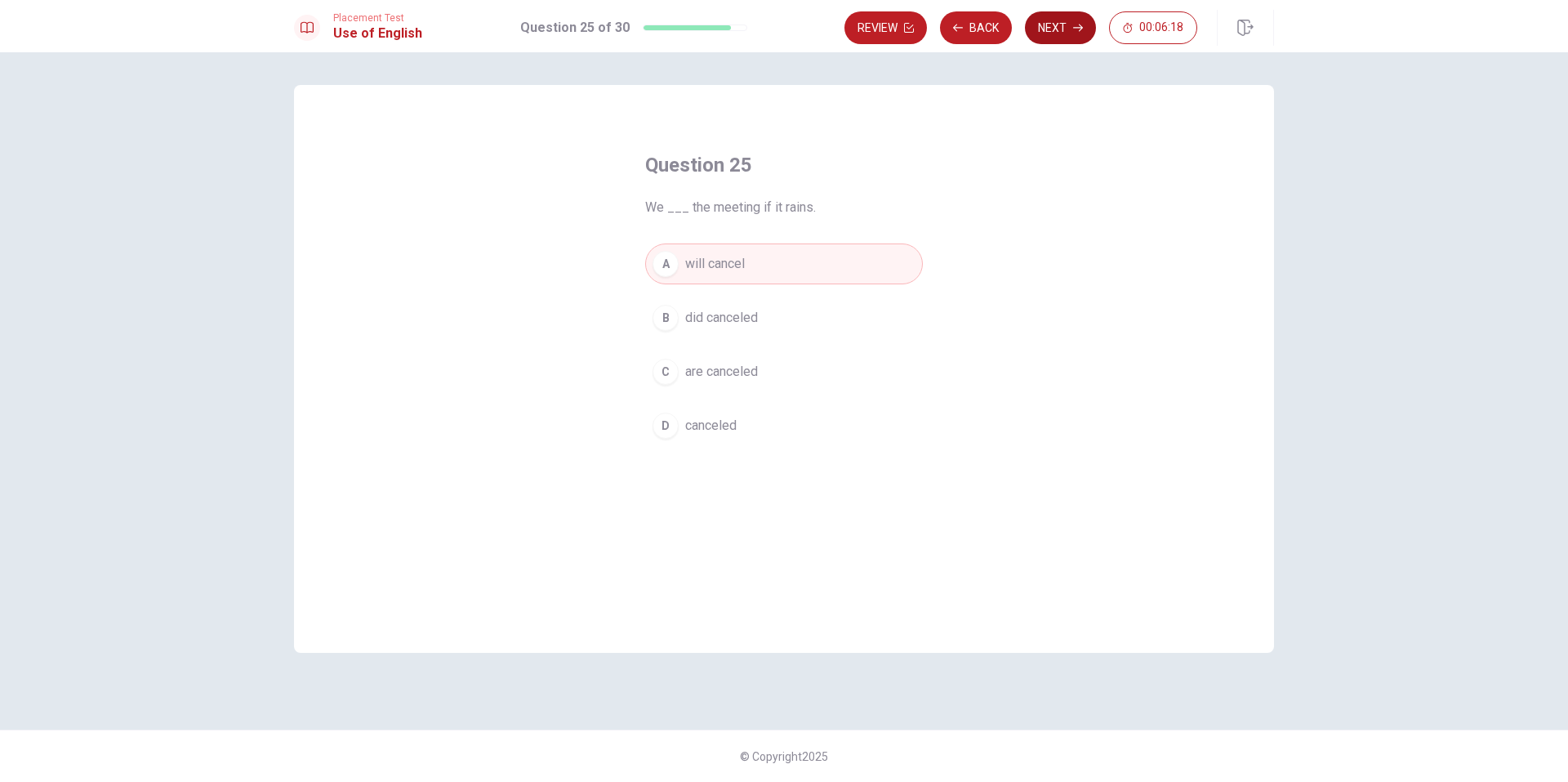
click at [1055, 21] on button "Next" at bounding box center [1060, 28] width 71 height 33
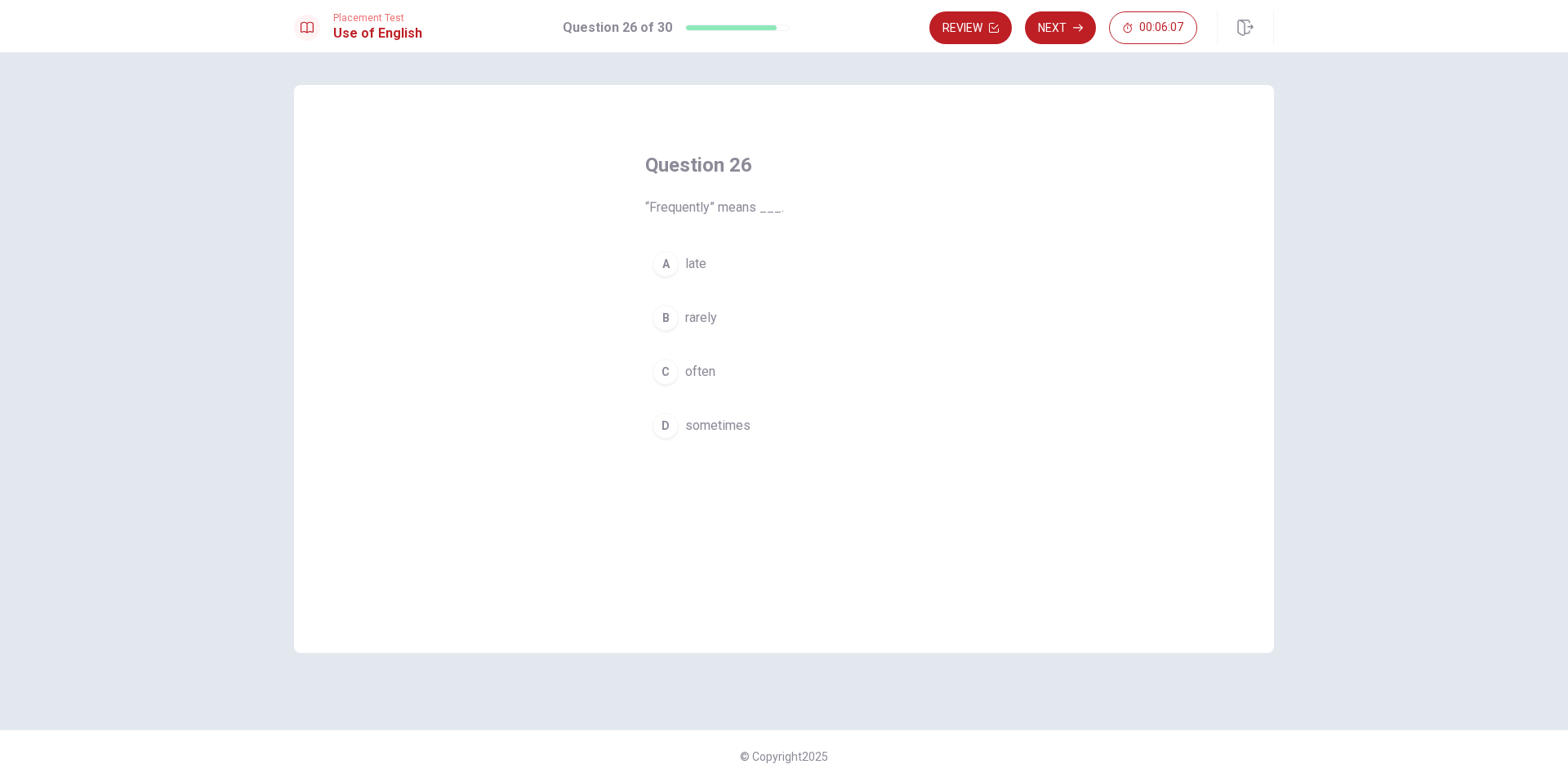
click at [749, 371] on button "C often" at bounding box center [784, 371] width 278 height 41
click at [1064, 21] on button "Next" at bounding box center [1060, 28] width 71 height 33
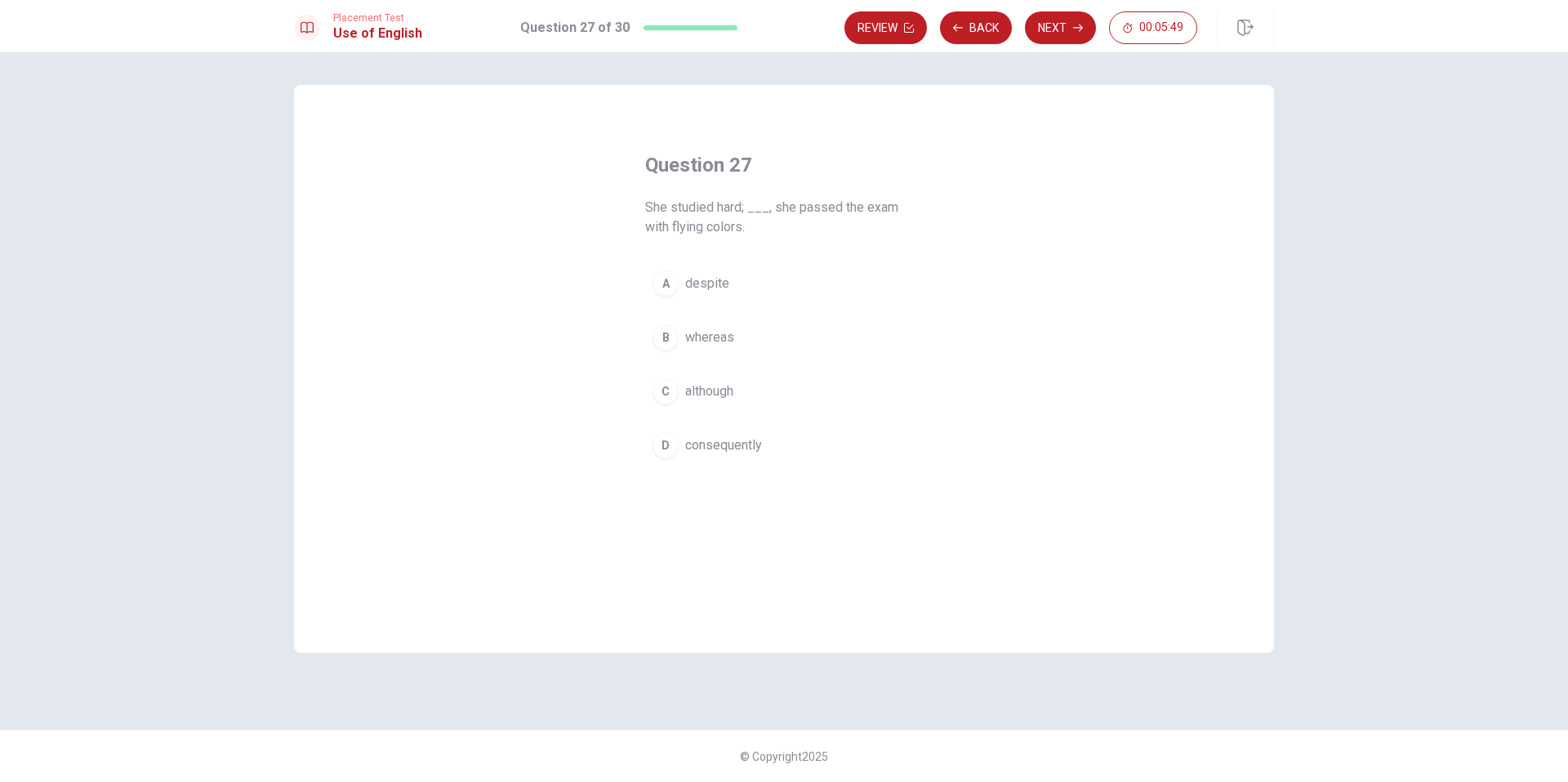
click at [767, 436] on button "D consequently" at bounding box center [784, 445] width 278 height 41
click at [1047, 31] on button "Next" at bounding box center [1060, 28] width 71 height 33
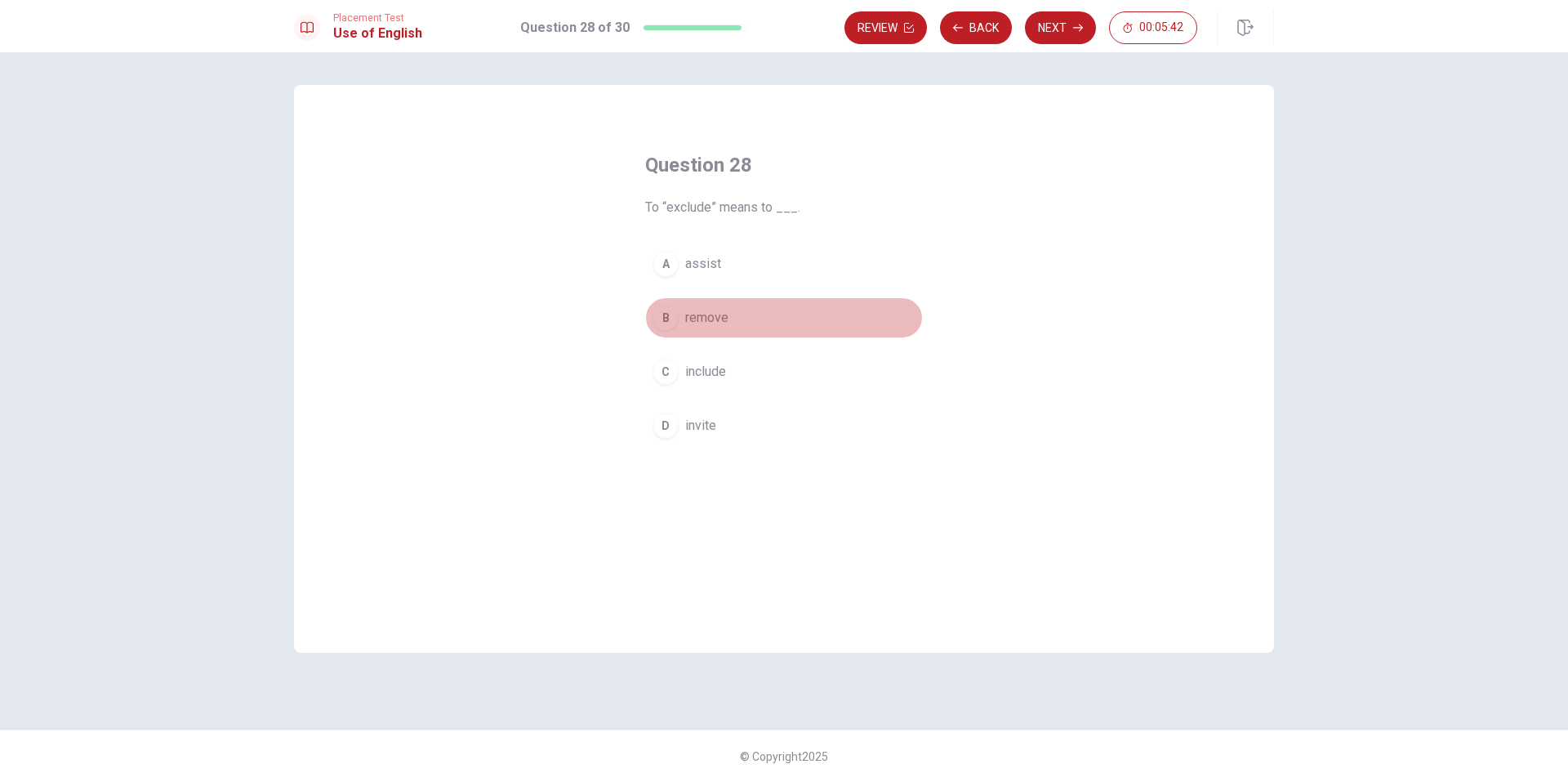
click at [741, 312] on button "B remove" at bounding box center [784, 318] width 278 height 41
click at [1044, 18] on button "Next" at bounding box center [1060, 28] width 71 height 33
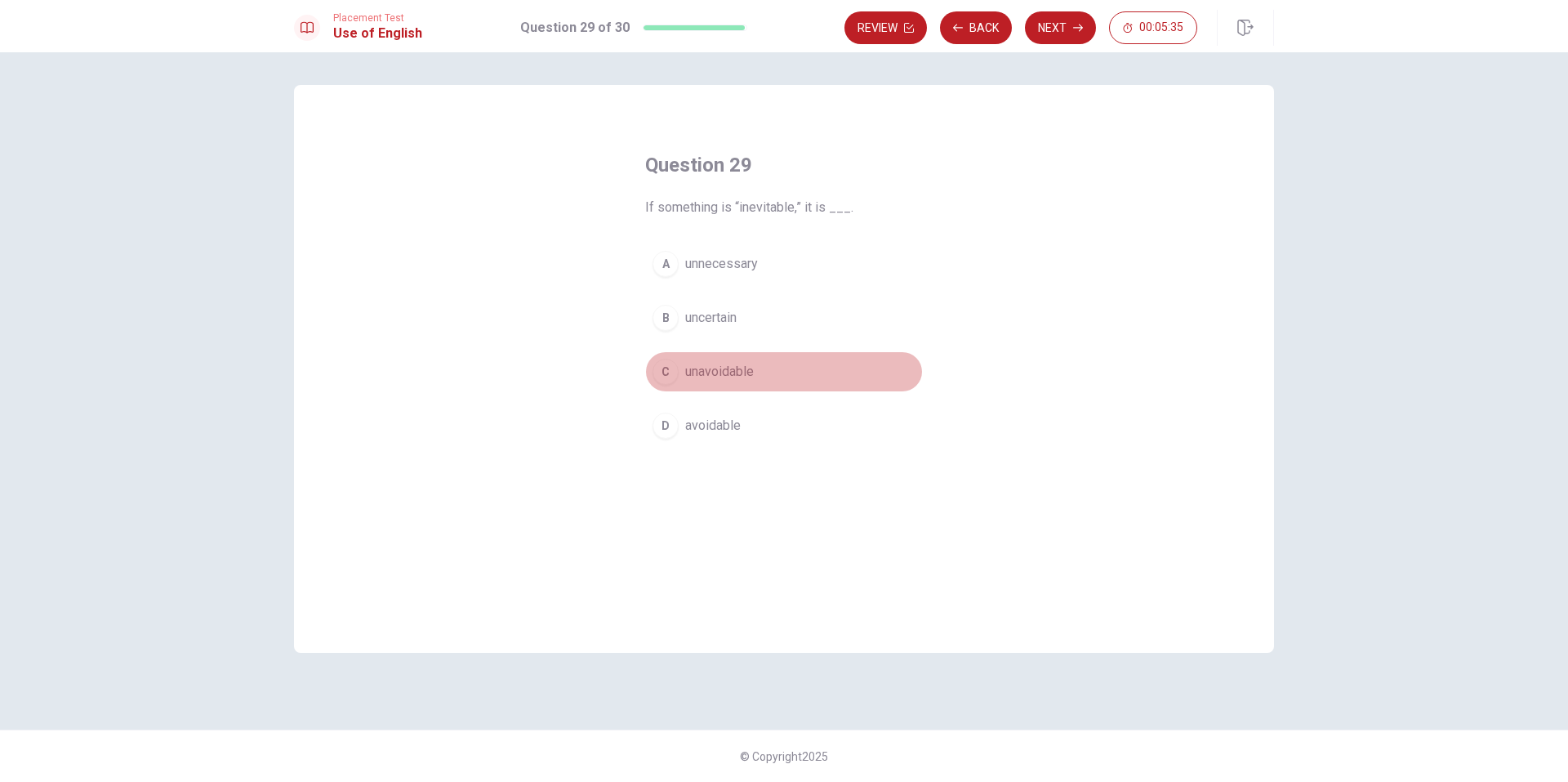
click at [799, 361] on button "C unavoidable" at bounding box center [784, 371] width 278 height 41
click at [1044, 19] on button "Next" at bounding box center [1060, 28] width 71 height 33
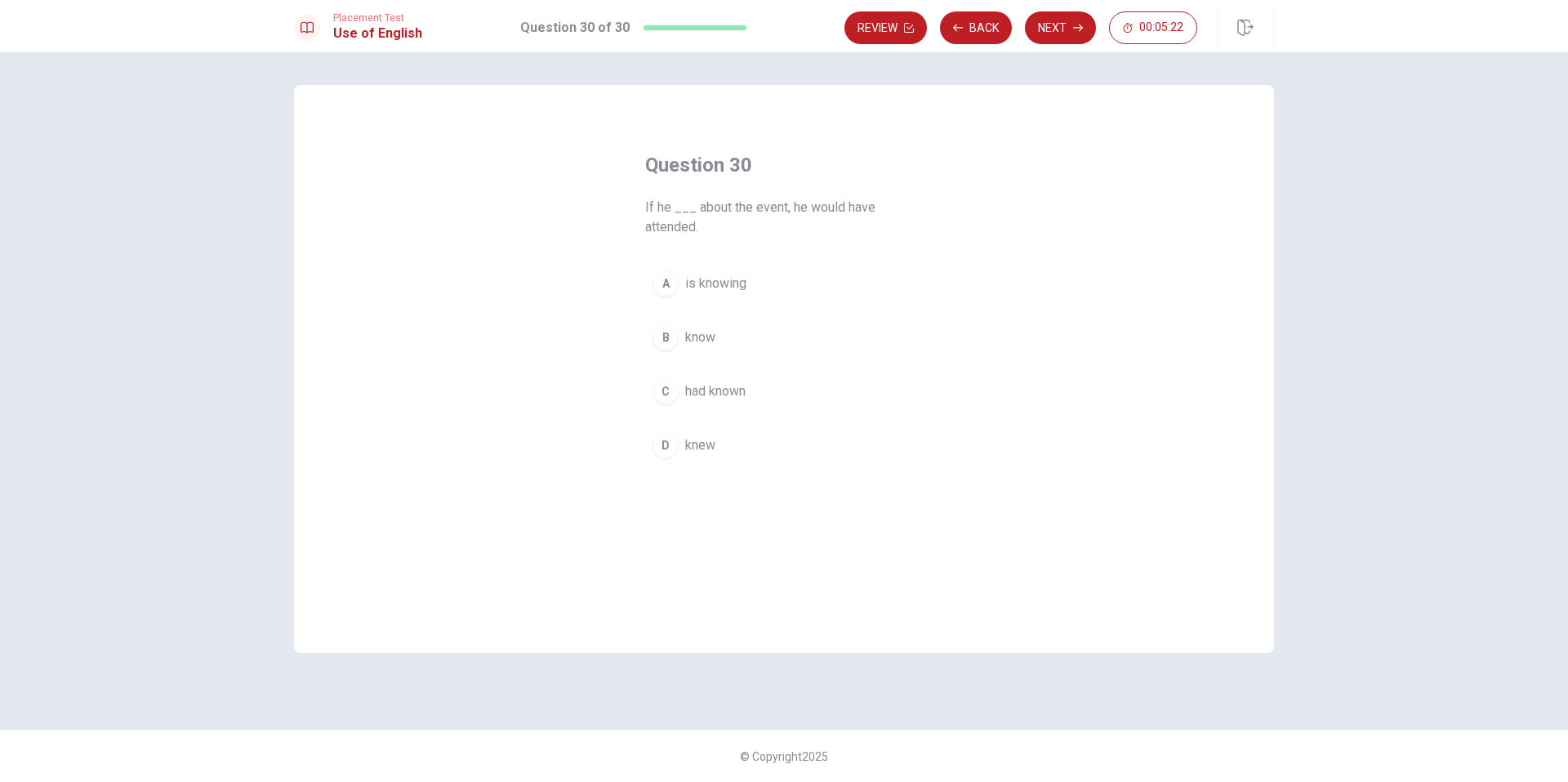
click at [703, 373] on button "C had known" at bounding box center [784, 391] width 278 height 41
click at [1075, 7] on div "Placement Test Use of English Question 30 of 30 Review Back Next 00:05:20" at bounding box center [784, 26] width 1568 height 53
click at [1075, 9] on div "Placement Test Use of English Question 30 of 30 Review Back Next 00:05:20" at bounding box center [784, 26] width 1568 height 53
click at [1072, 16] on button "Next" at bounding box center [1060, 28] width 71 height 33
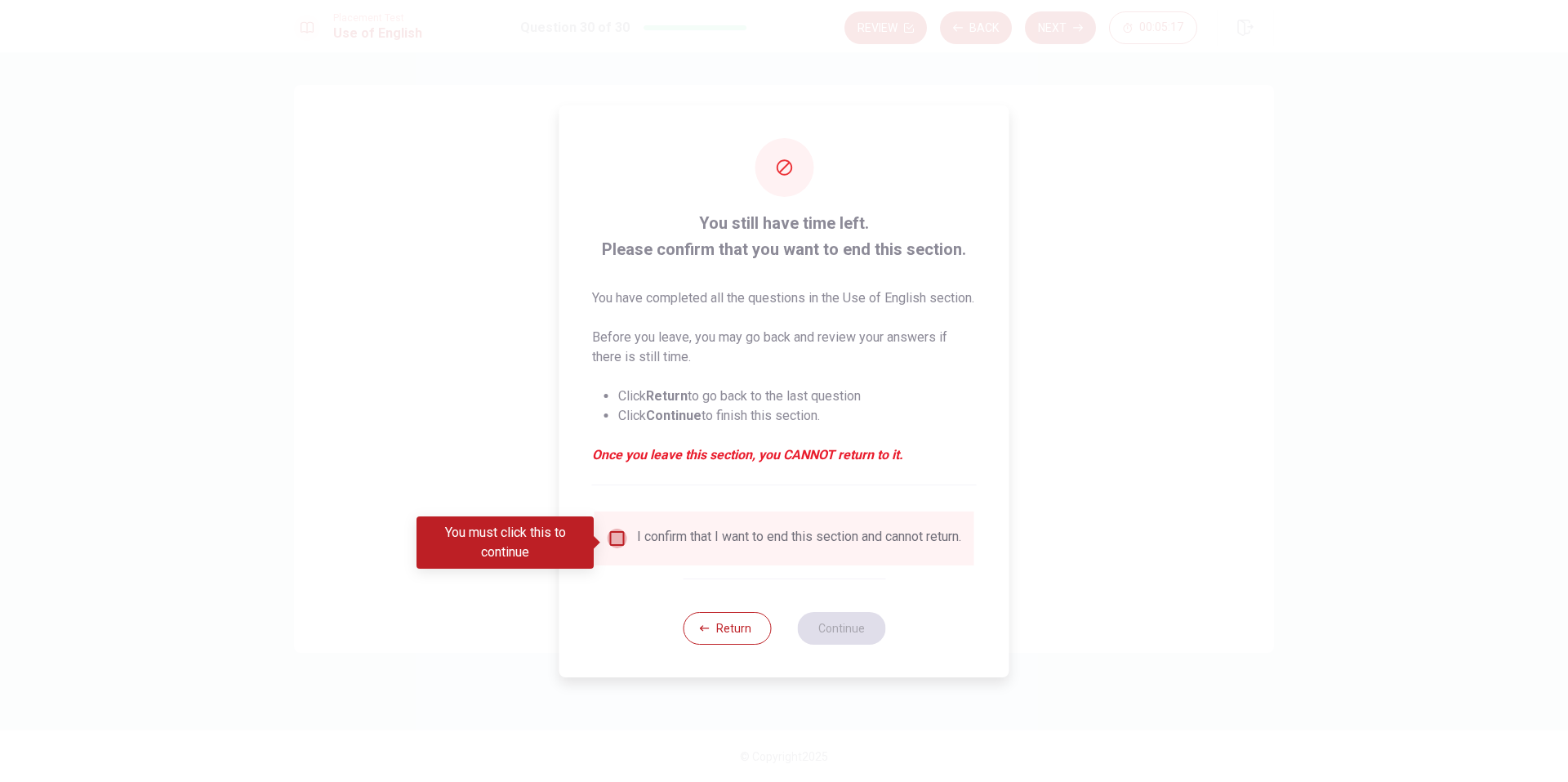
click at [611, 537] on input "You must click this to continue" at bounding box center [618, 539] width 20 height 20
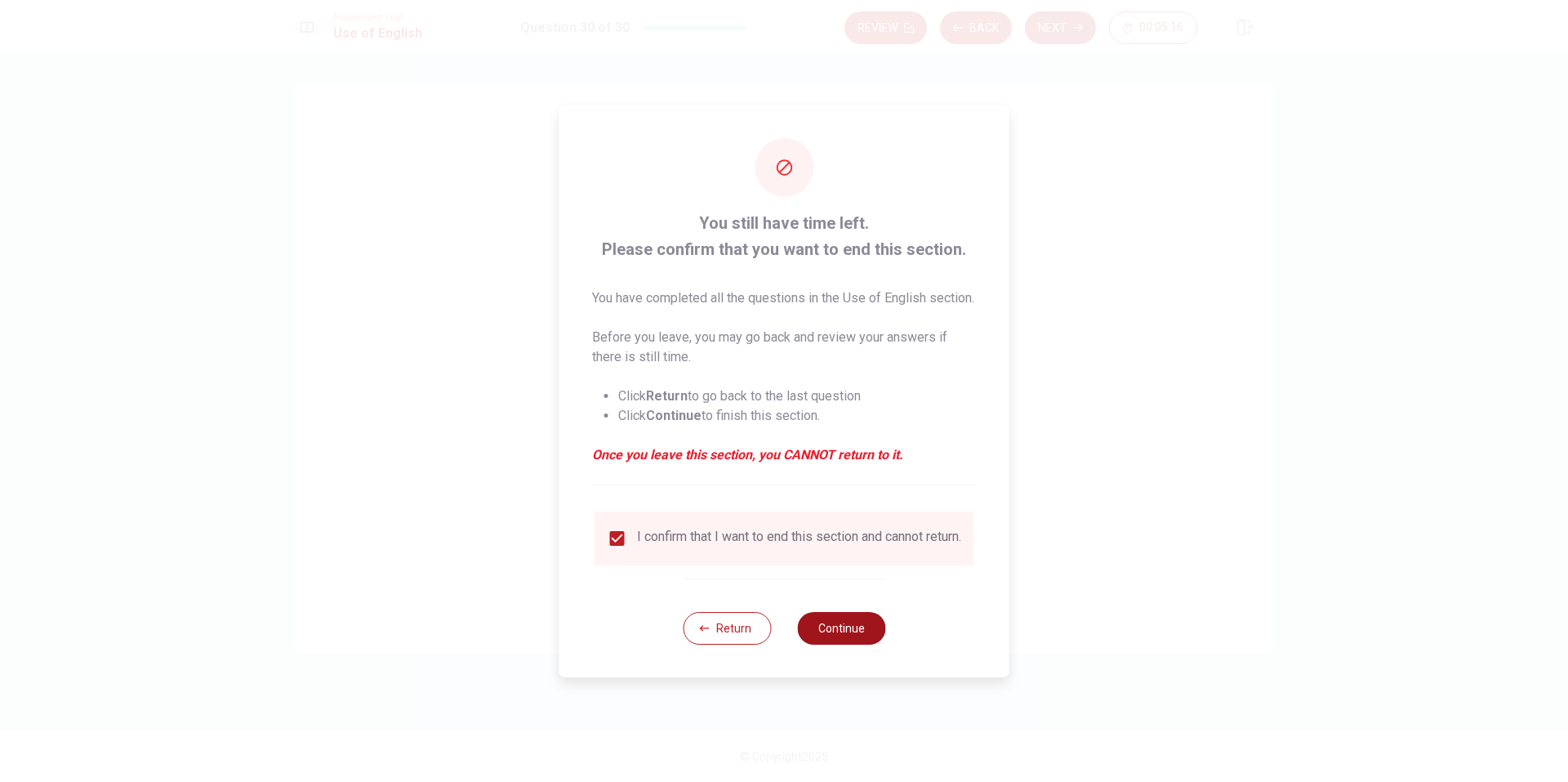
click at [855, 642] on button "Continue" at bounding box center [841, 628] width 88 height 33
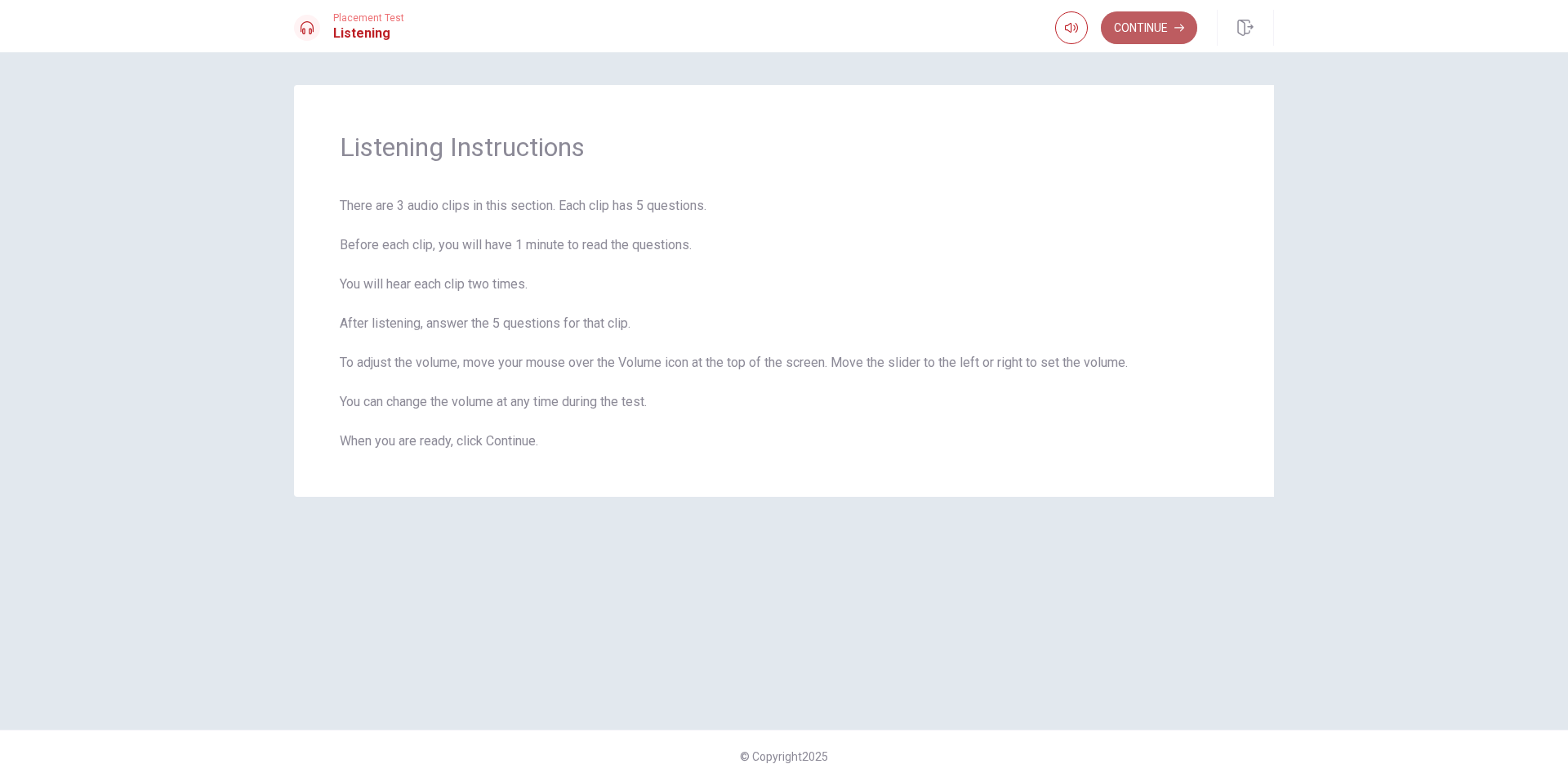
click at [1157, 20] on button "Continue" at bounding box center [1150, 28] width 96 height 33
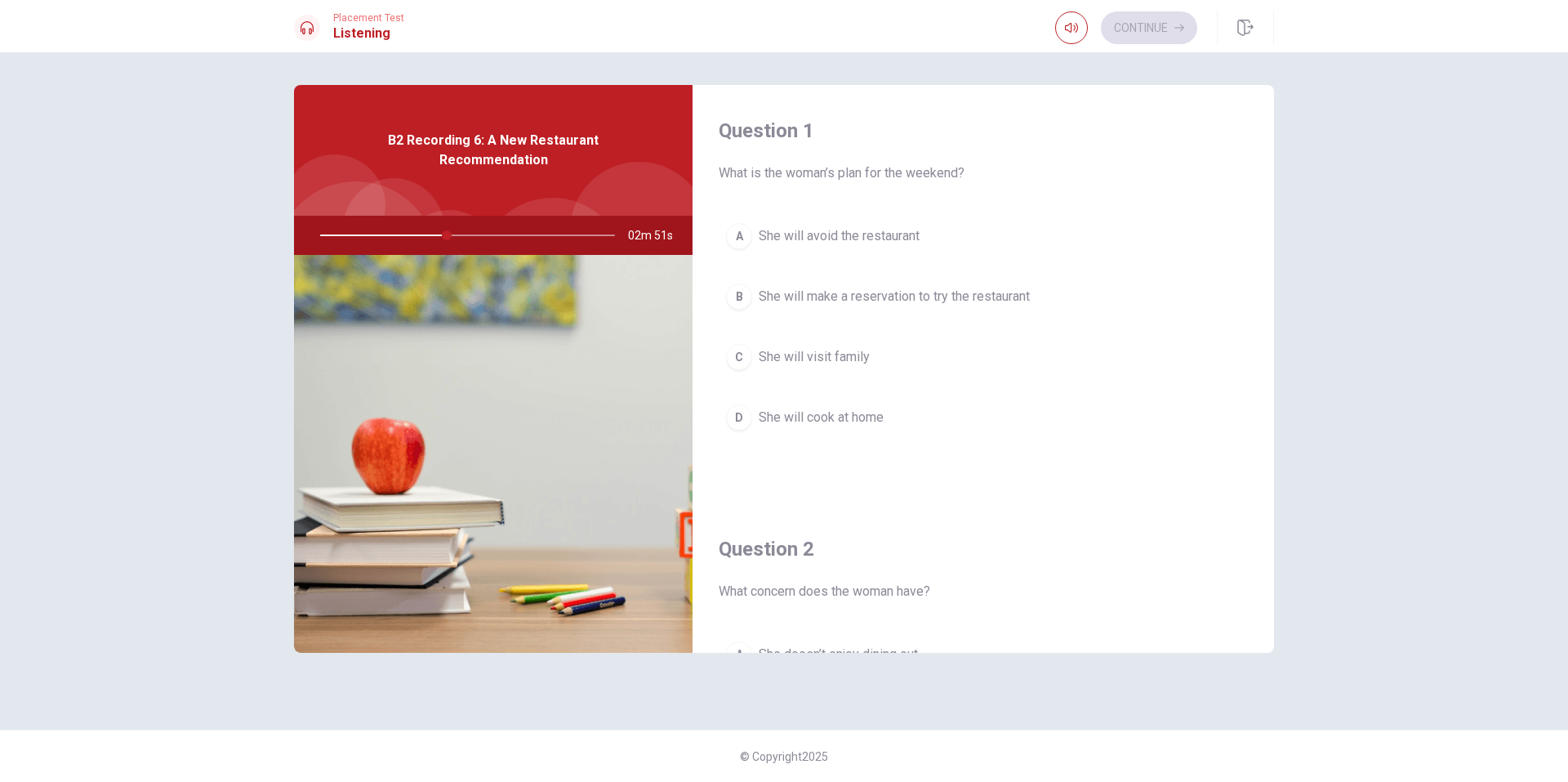
click at [895, 292] on span "She will make a reservation to try the restaurant" at bounding box center [894, 297] width 272 height 20
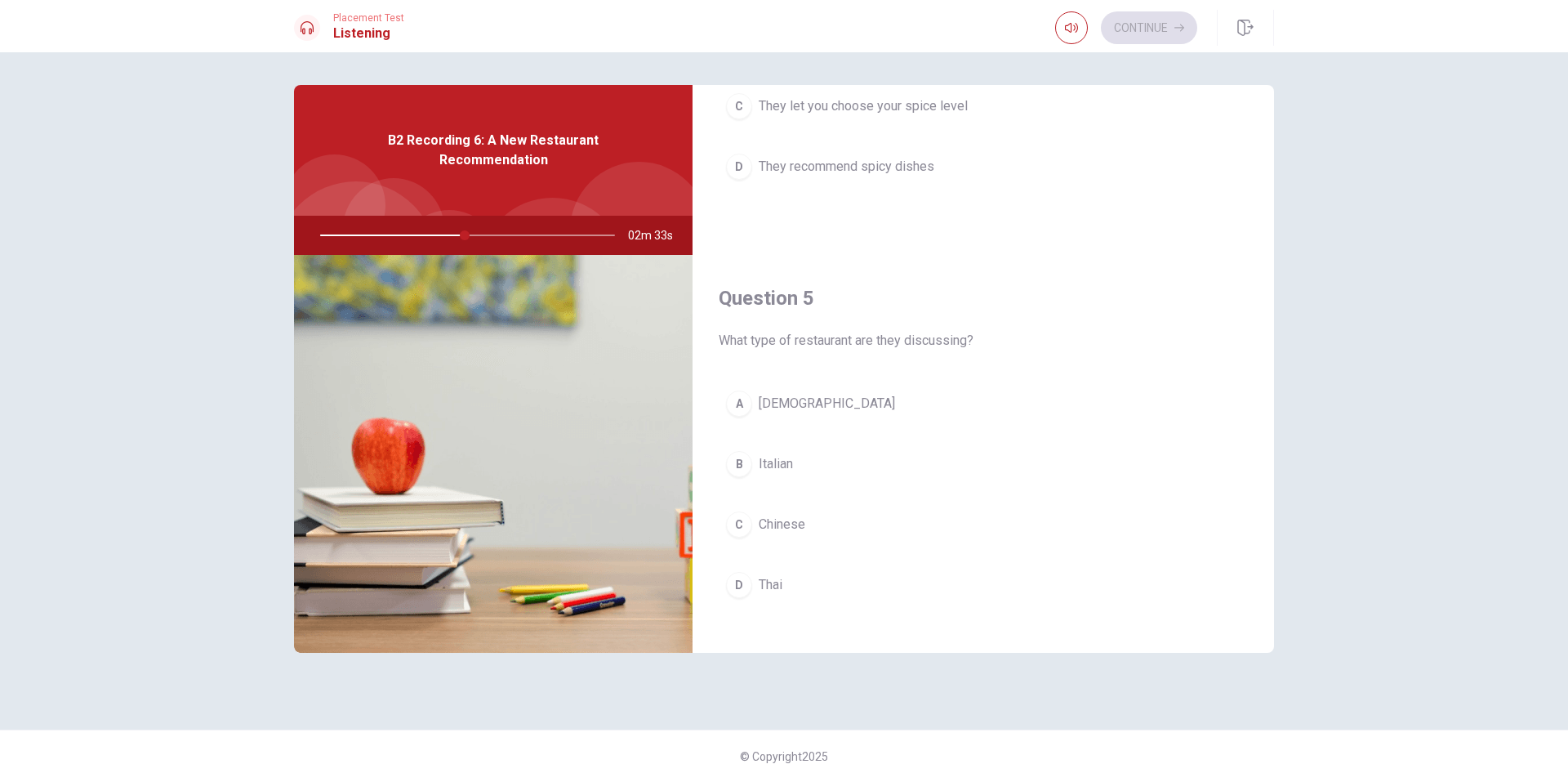
scroll to position [1524, 0]
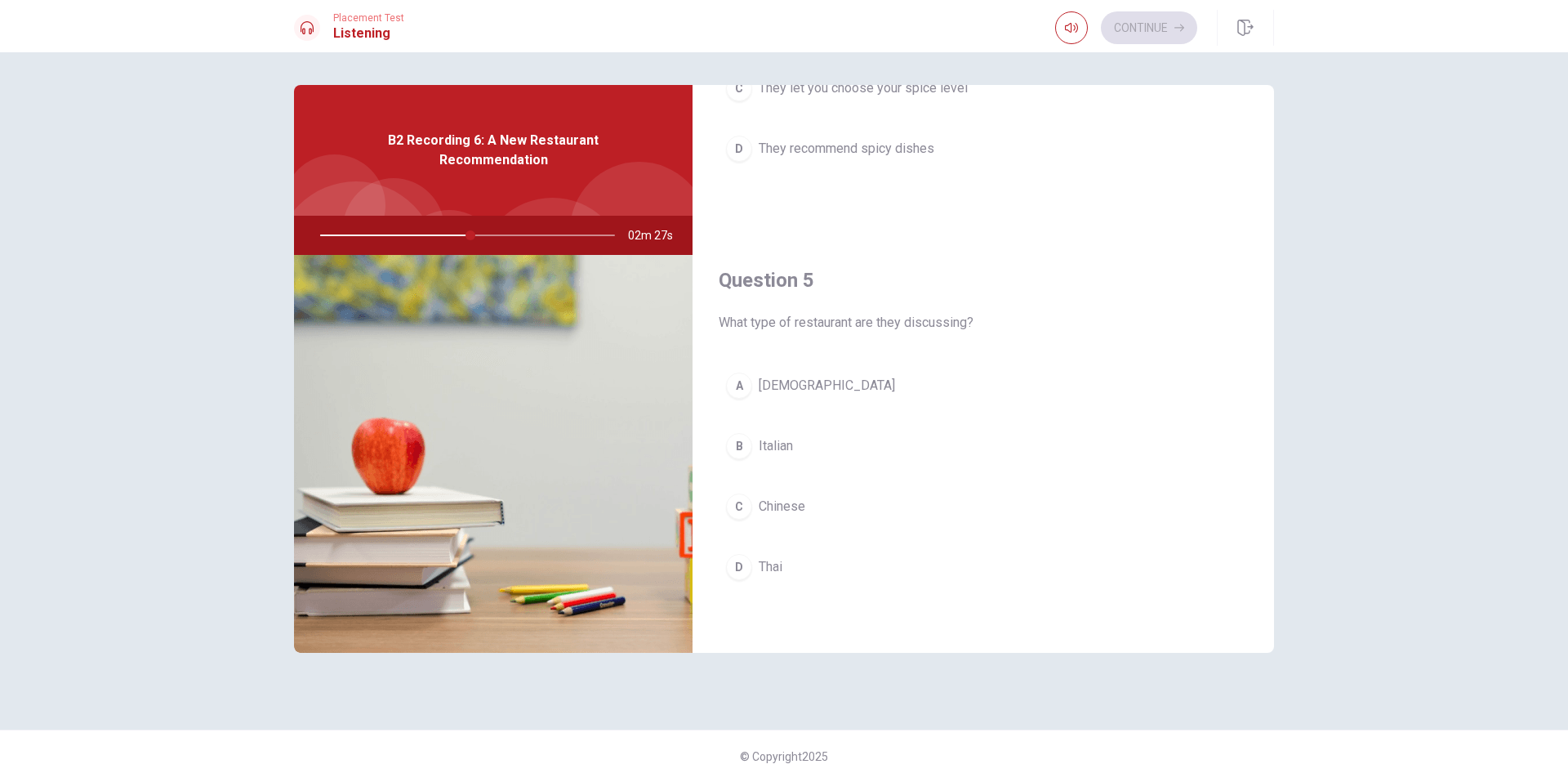
click at [800, 574] on button "D Thai" at bounding box center [983, 567] width 529 height 41
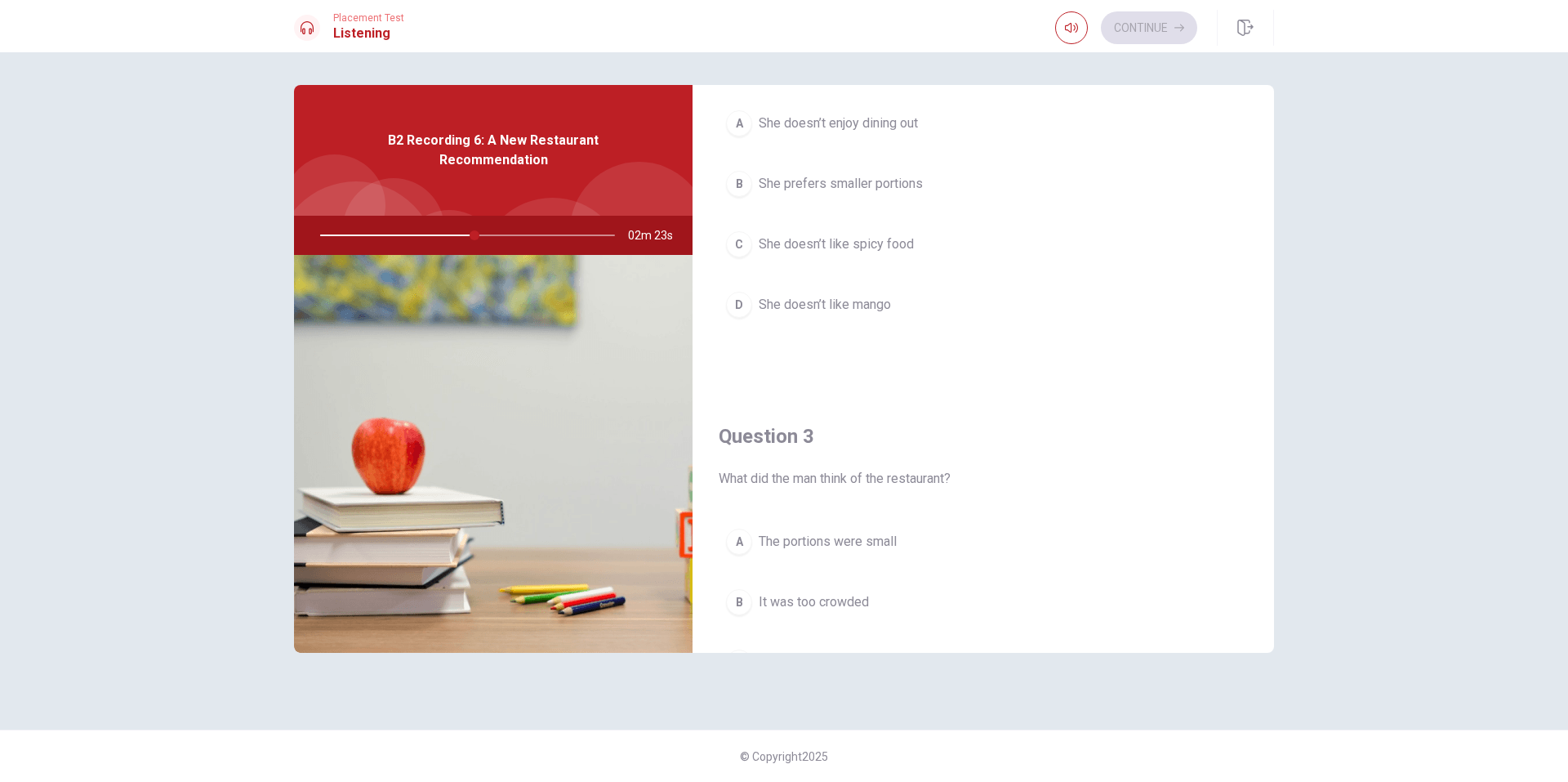
scroll to position [788, 0]
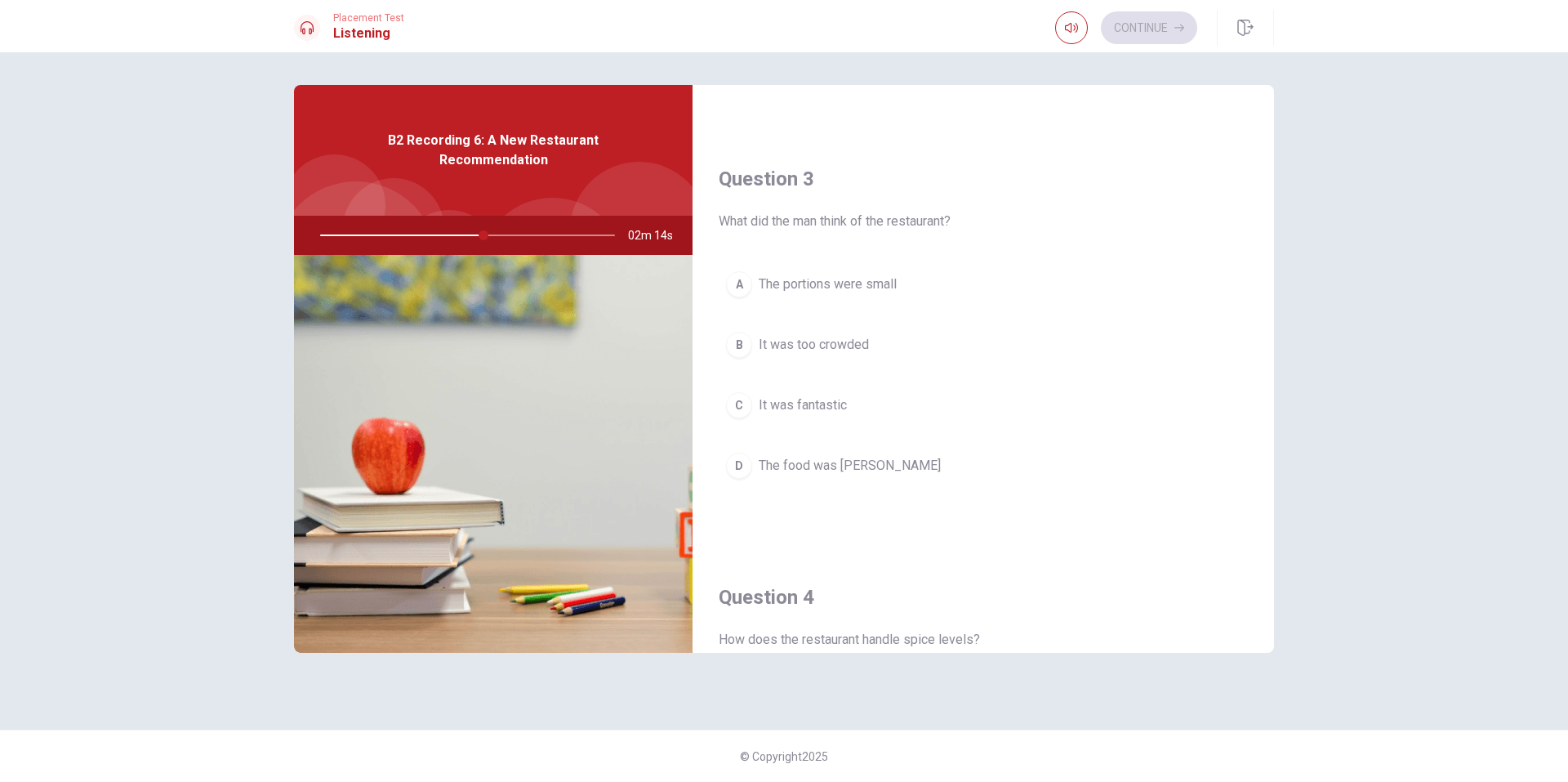
click at [846, 400] on span "It was fantastic" at bounding box center [802, 405] width 88 height 20
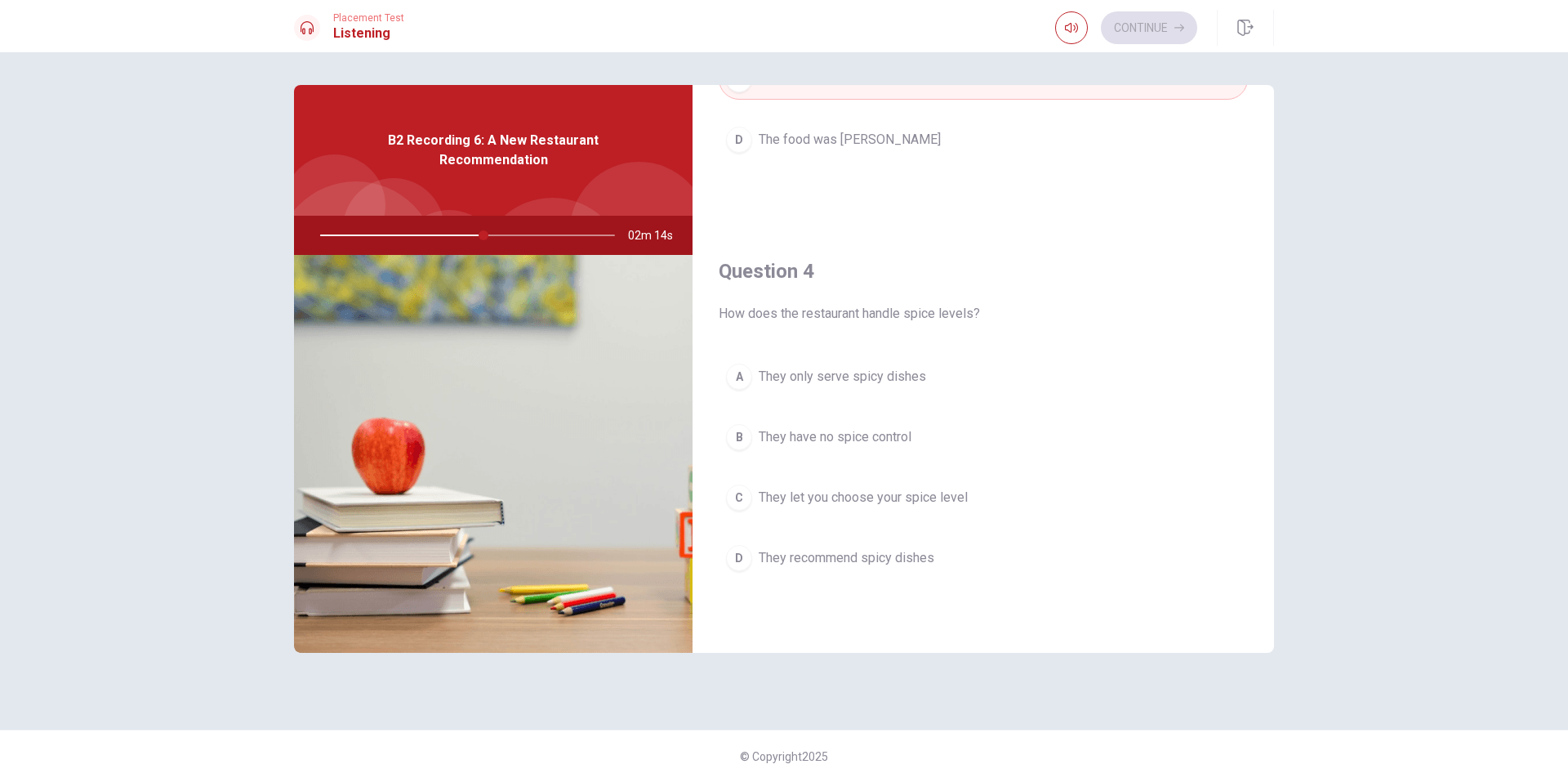
scroll to position [1115, 0]
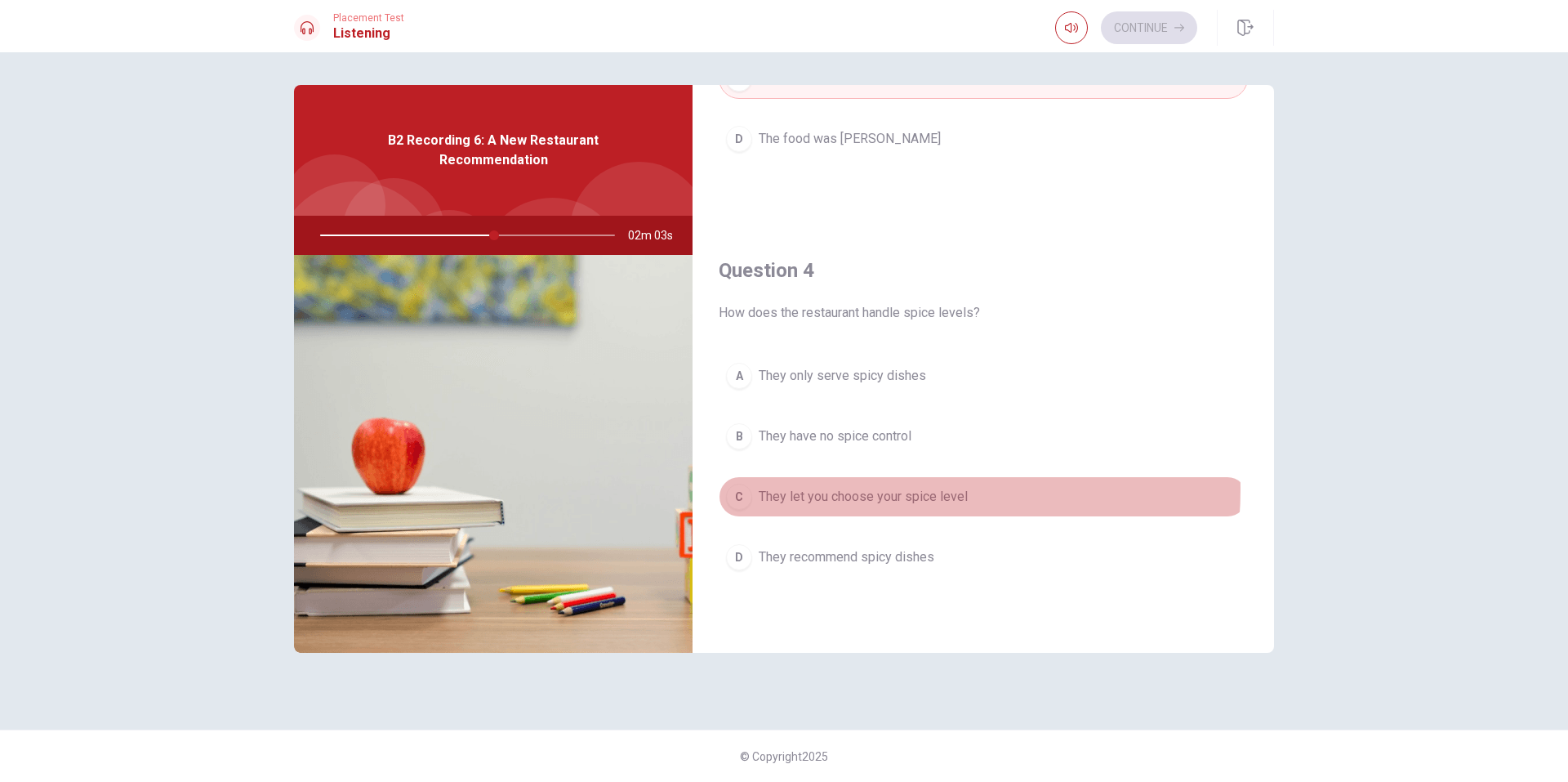
click at [898, 490] on span "They let you choose your spice level" at bounding box center [863, 497] width 209 height 20
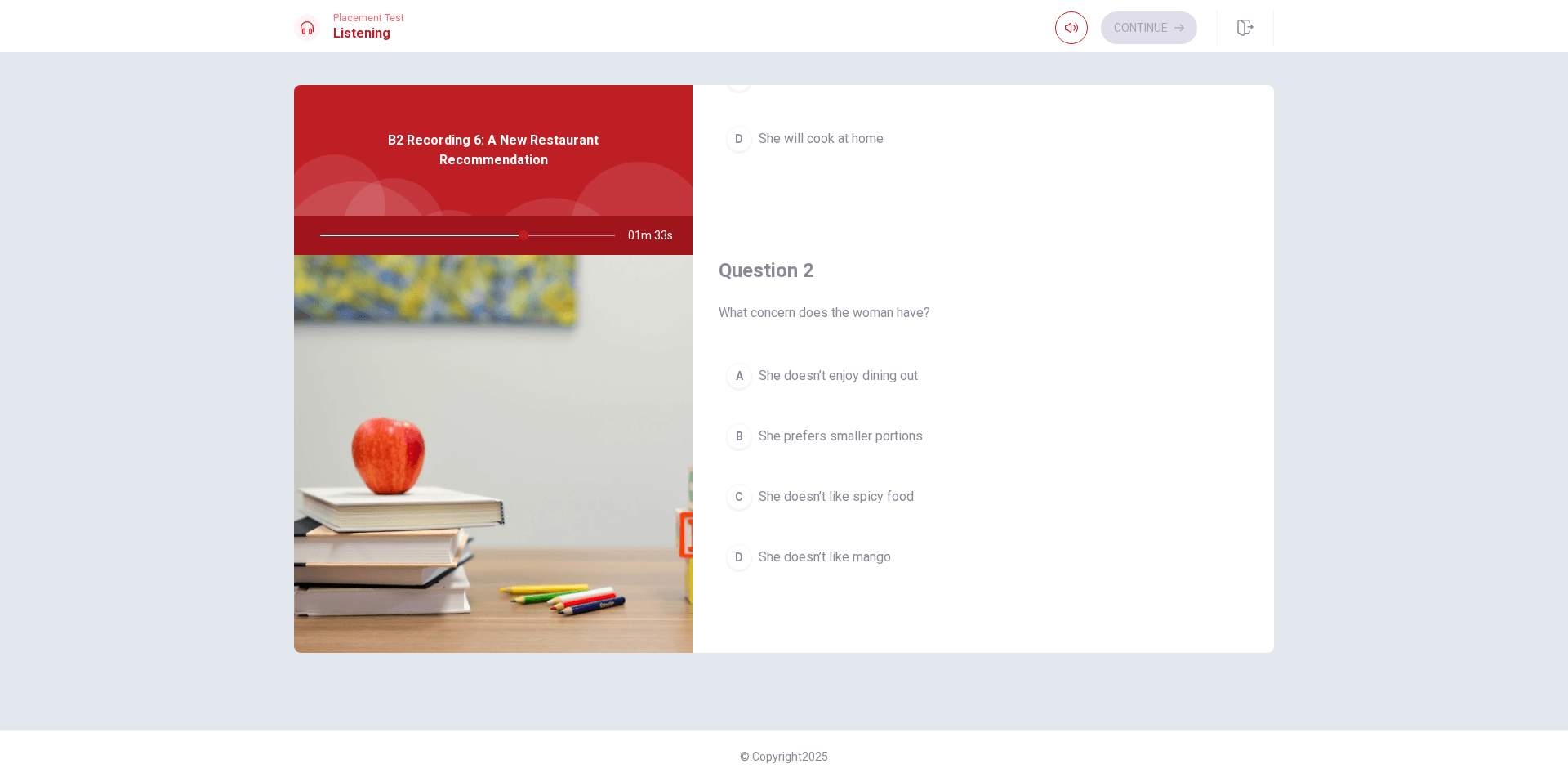
scroll to position [327, 0]
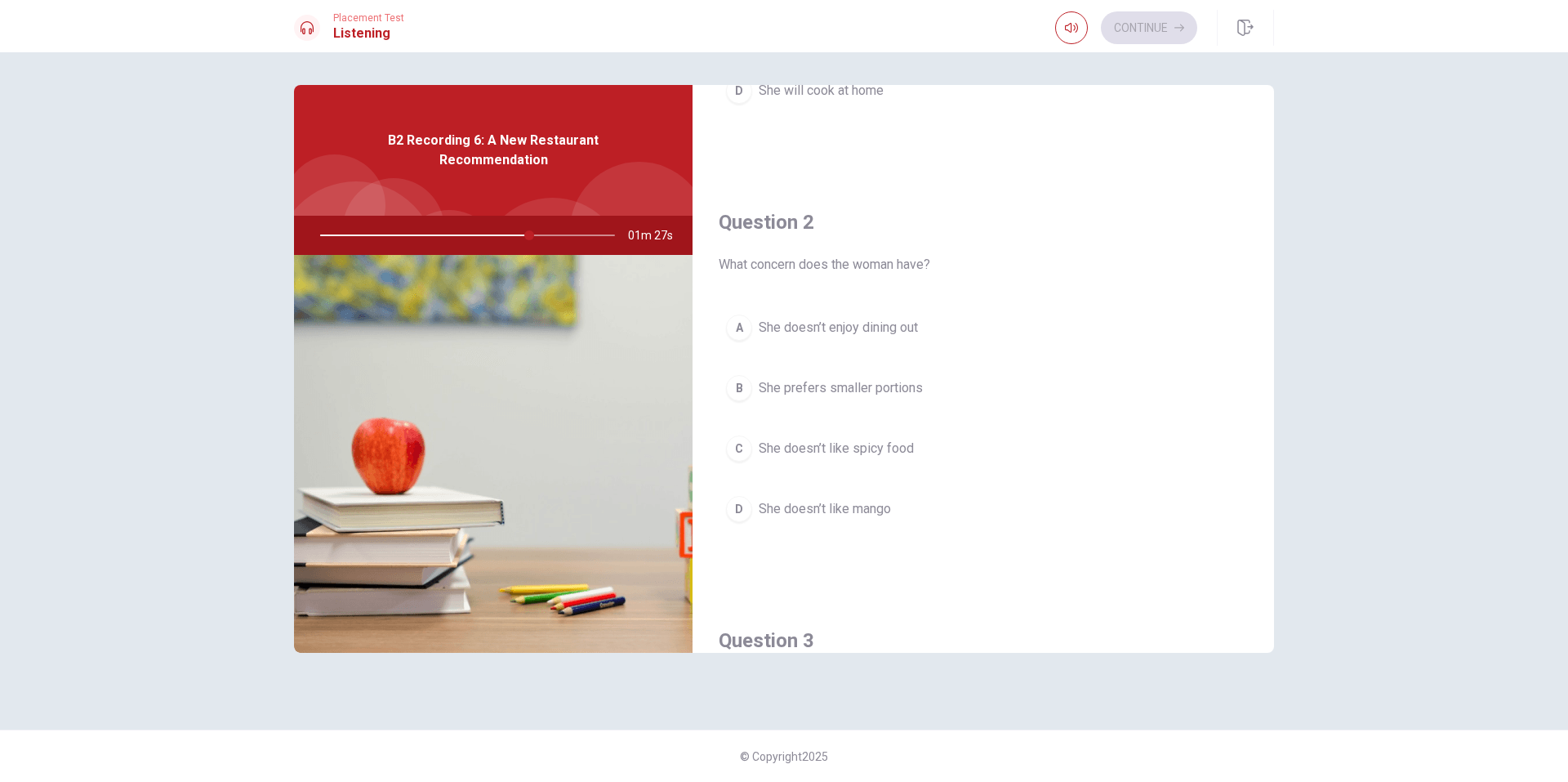
click at [890, 385] on span "She prefers smaller portions" at bounding box center [841, 388] width 164 height 20
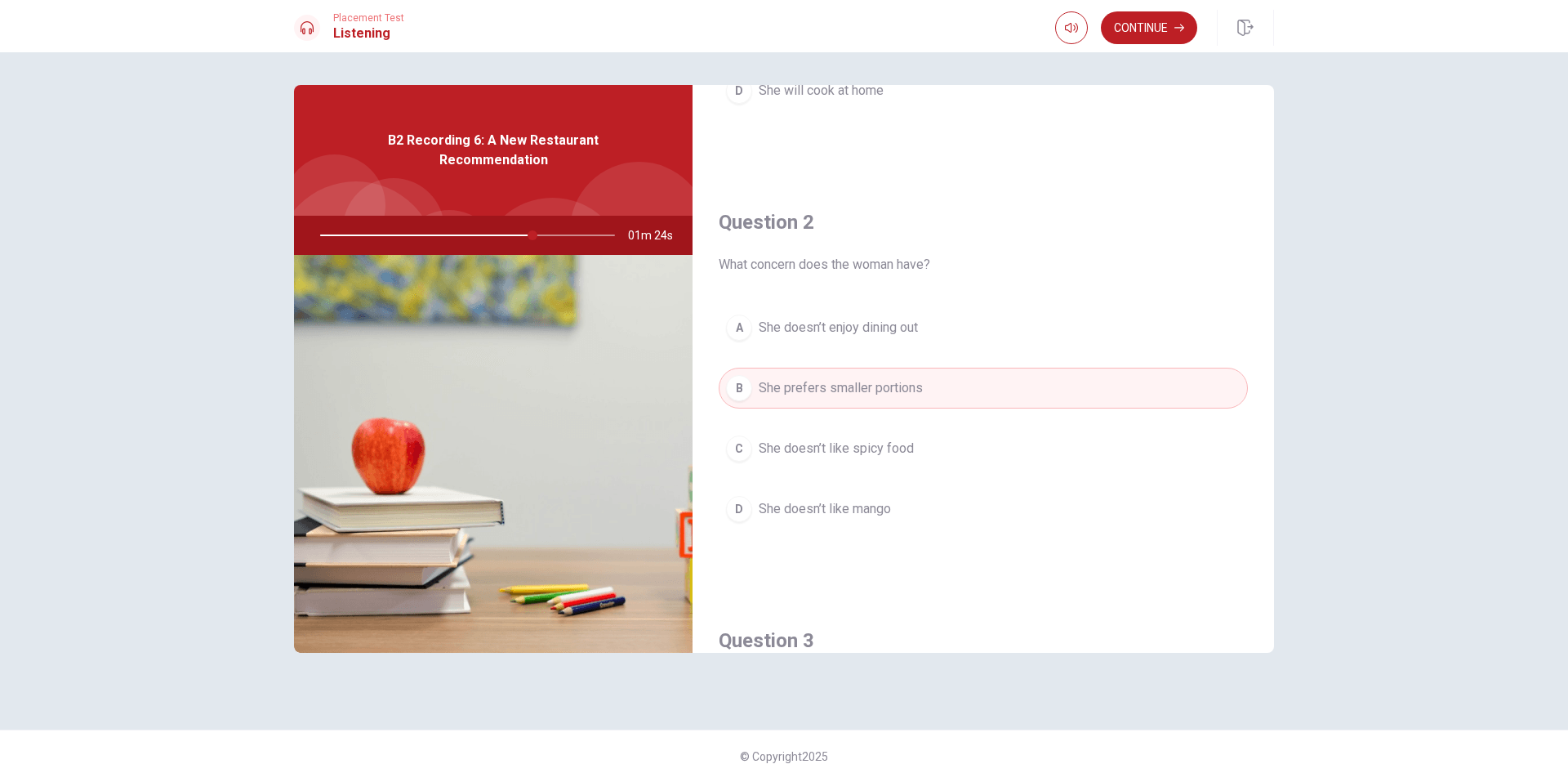
click at [532, 233] on div at bounding box center [465, 235] width 328 height 39
click at [500, 231] on div at bounding box center [465, 235] width 328 height 39
click at [580, 233] on div at bounding box center [465, 235] width 328 height 39
click at [1164, 21] on button "Continue" at bounding box center [1150, 28] width 96 height 33
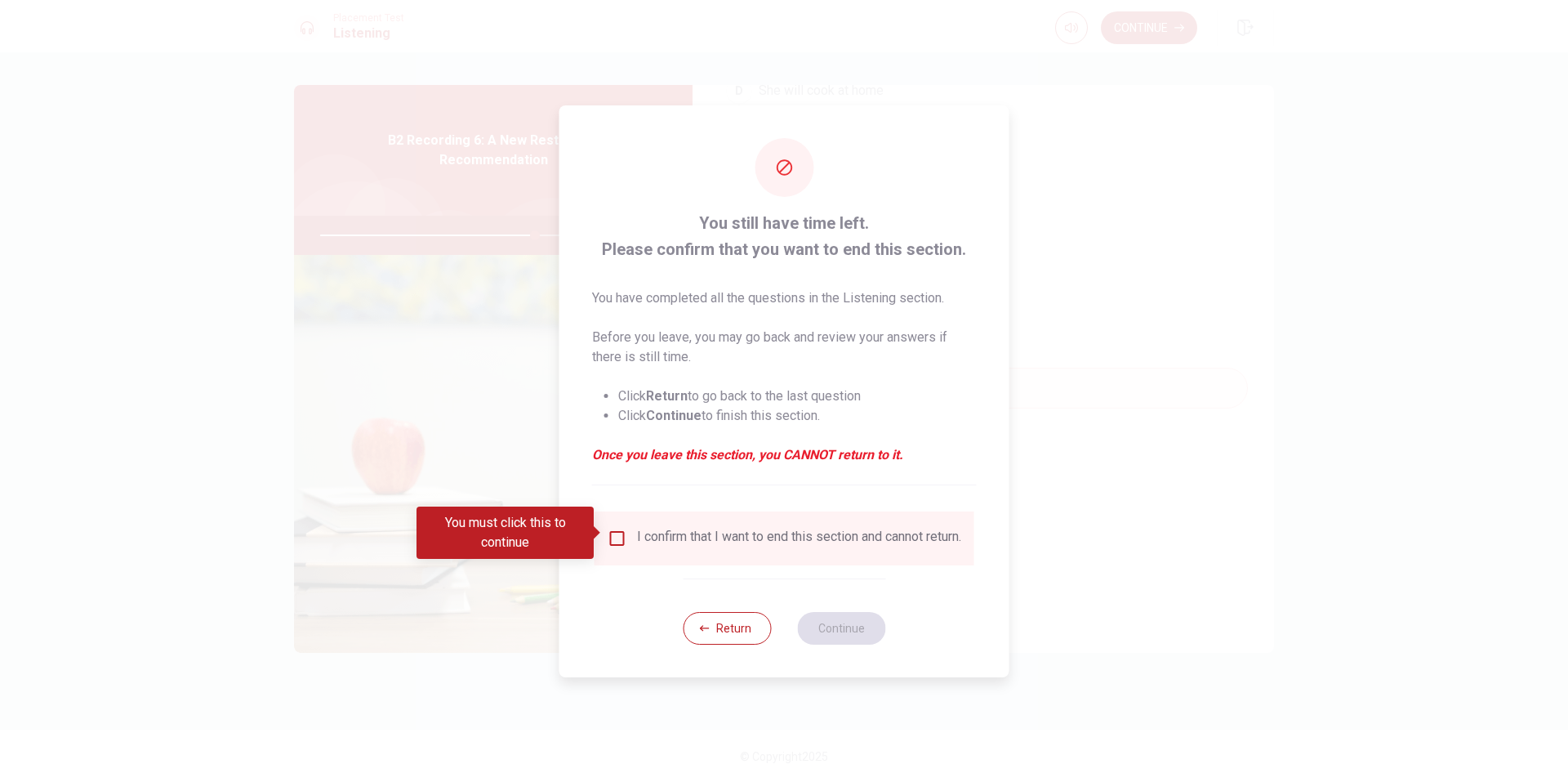
click at [596, 531] on span at bounding box center [598, 533] width 9 height 13
click at [608, 529] on input "You must click this to continue" at bounding box center [618, 539] width 20 height 20
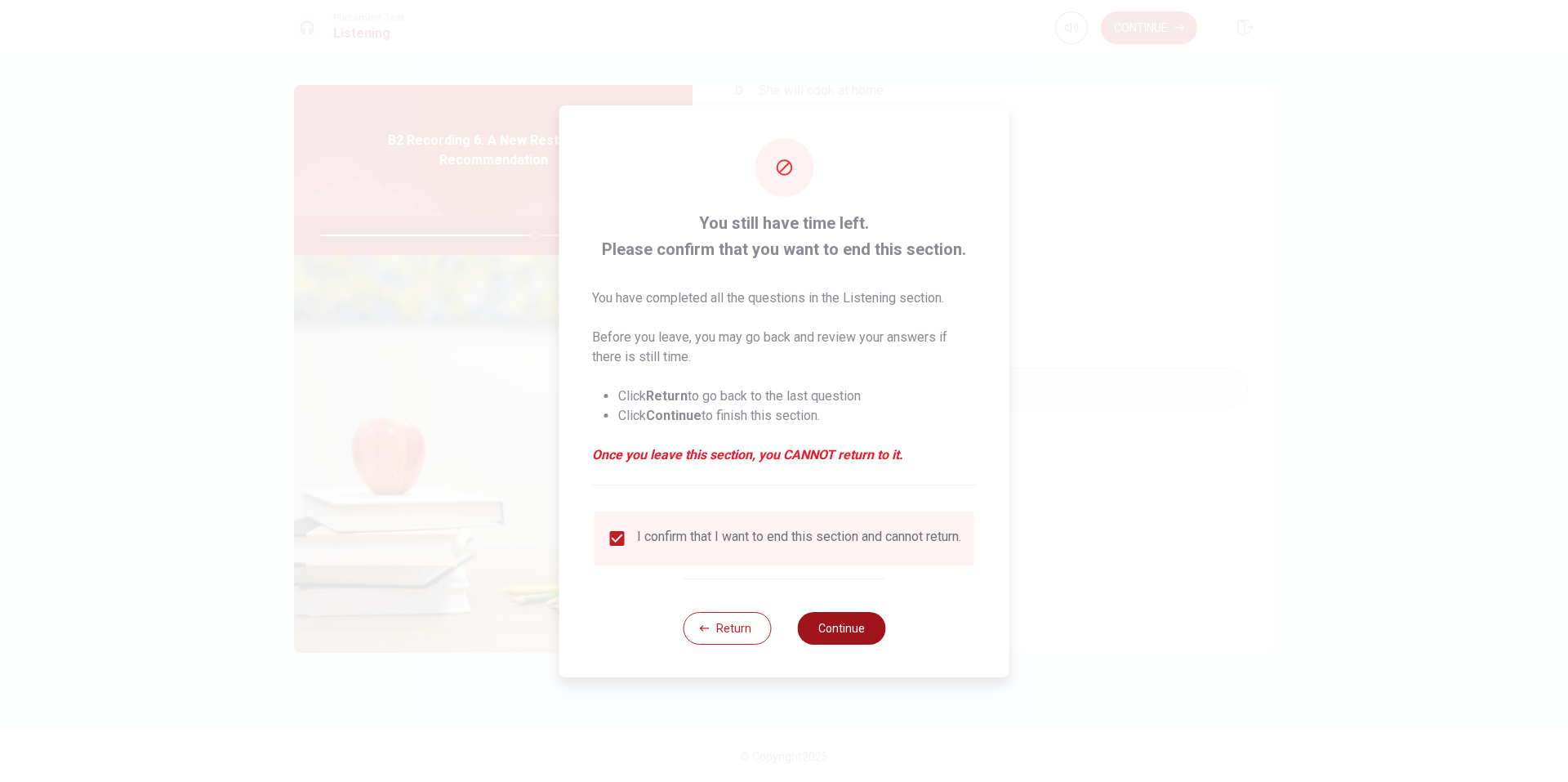
click at [847, 634] on button "Continue" at bounding box center [841, 628] width 88 height 33
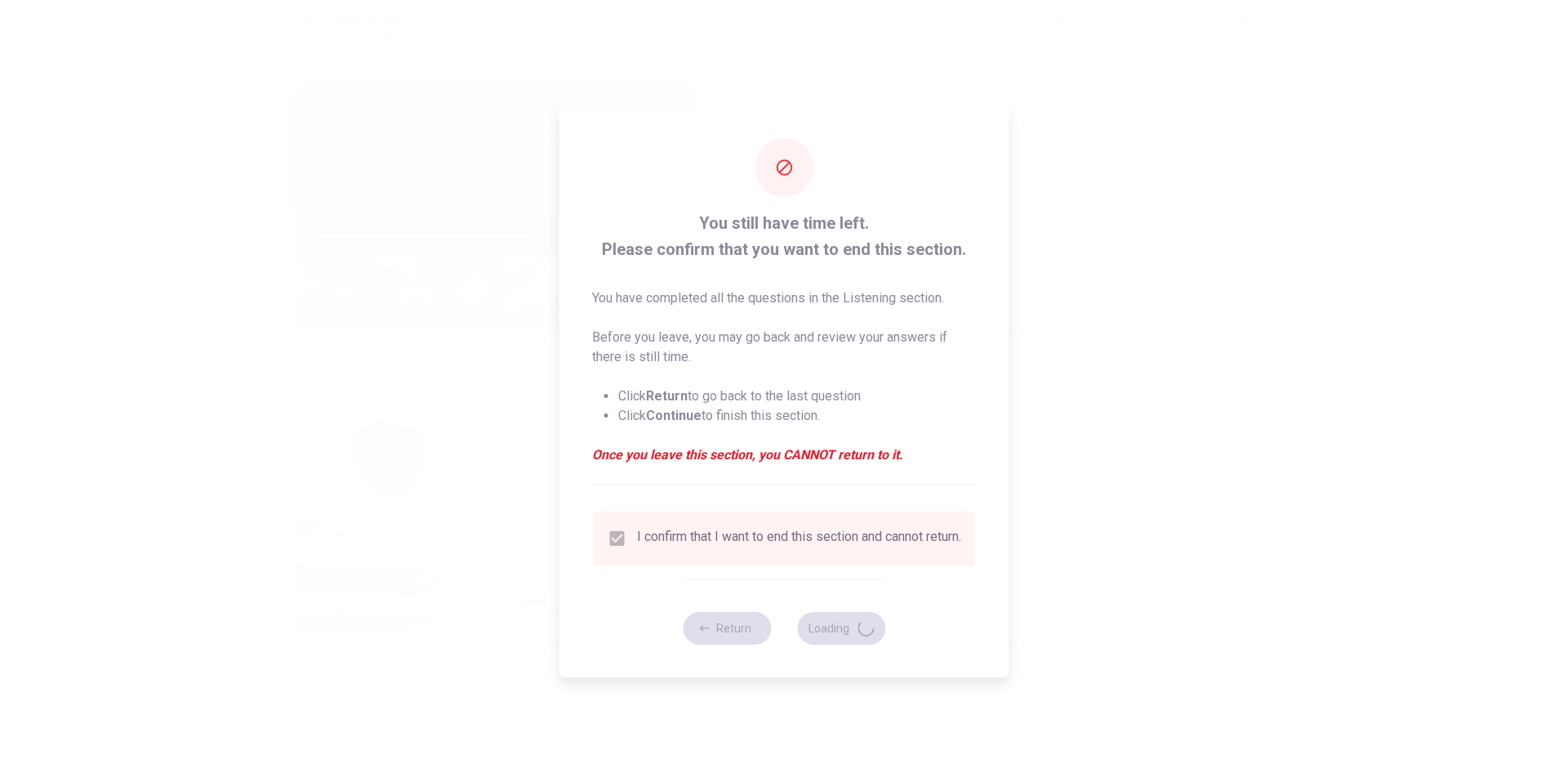
type input "74"
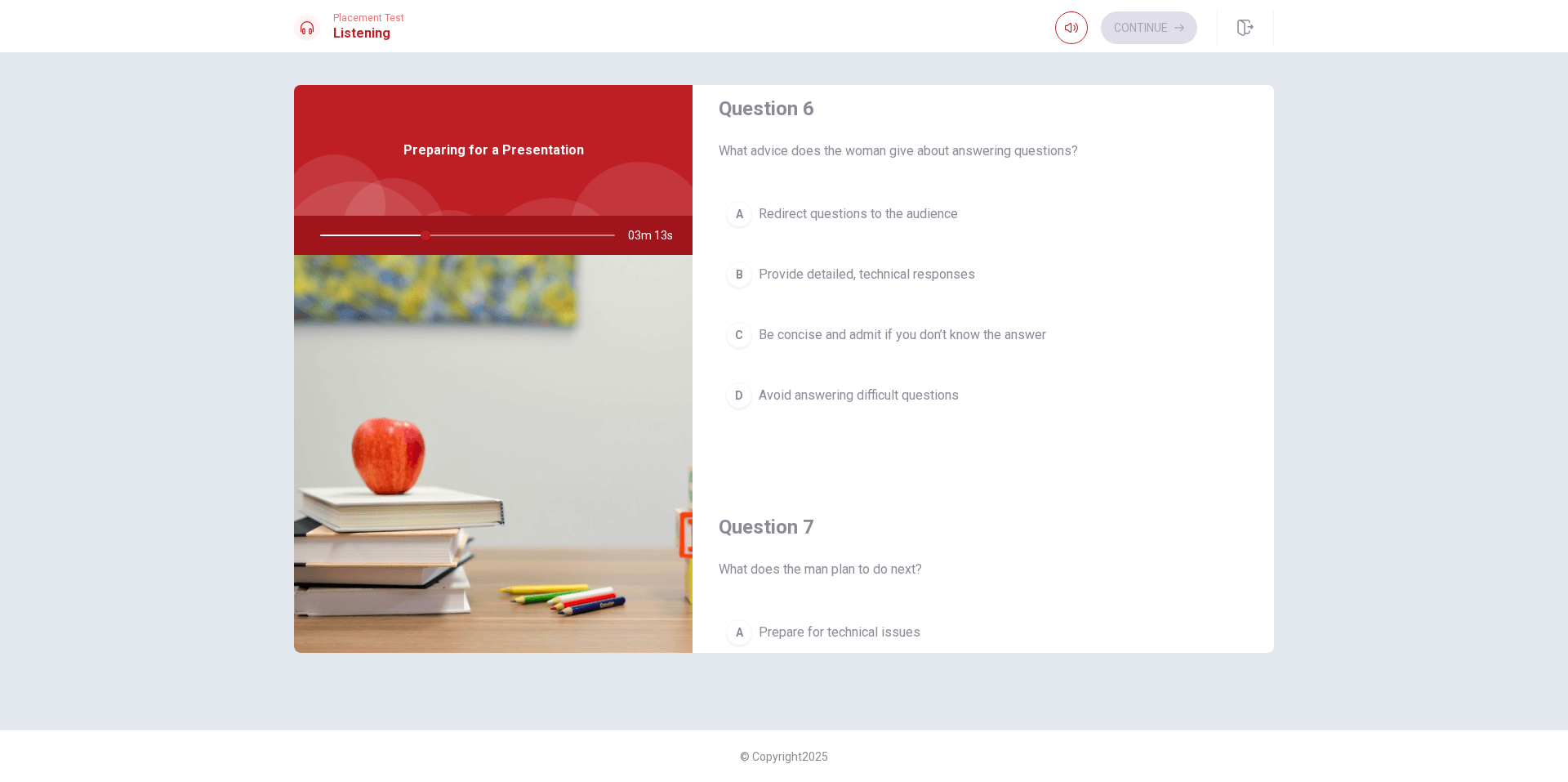
scroll to position [0, 0]
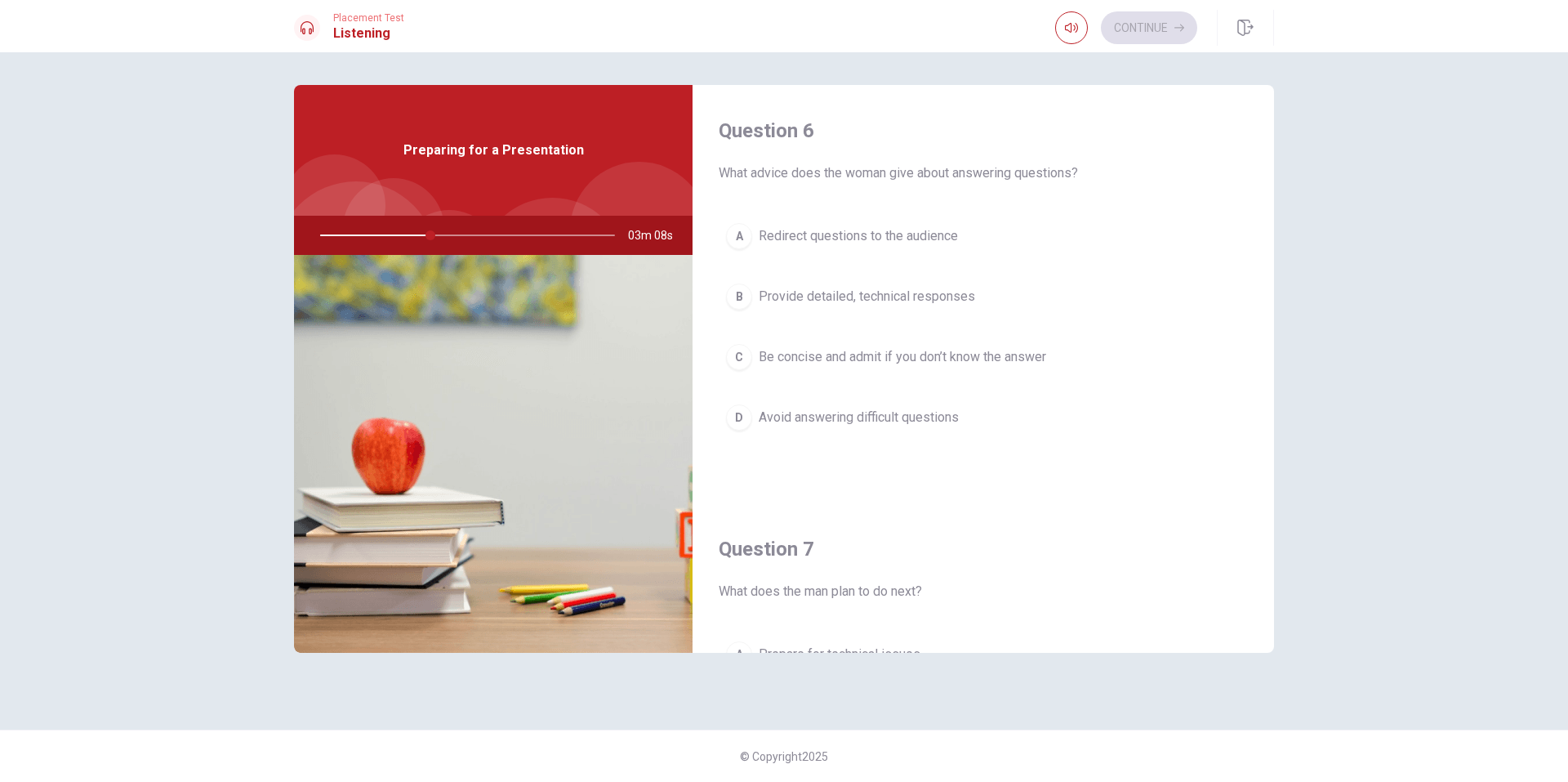
click at [860, 352] on span "Be concise and admit if you don’t know the answer" at bounding box center [902, 357] width 288 height 20
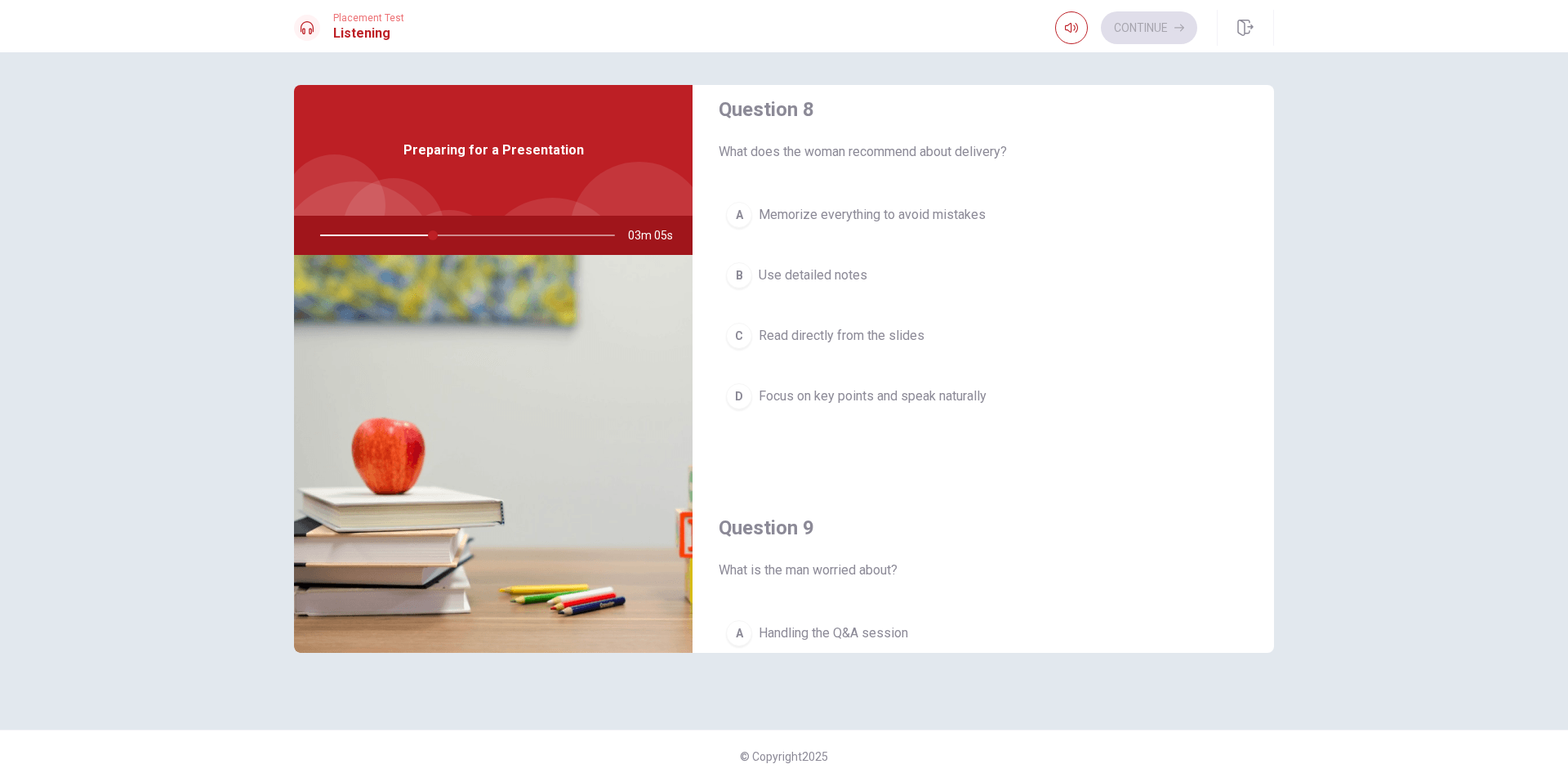
scroll to position [817, 0]
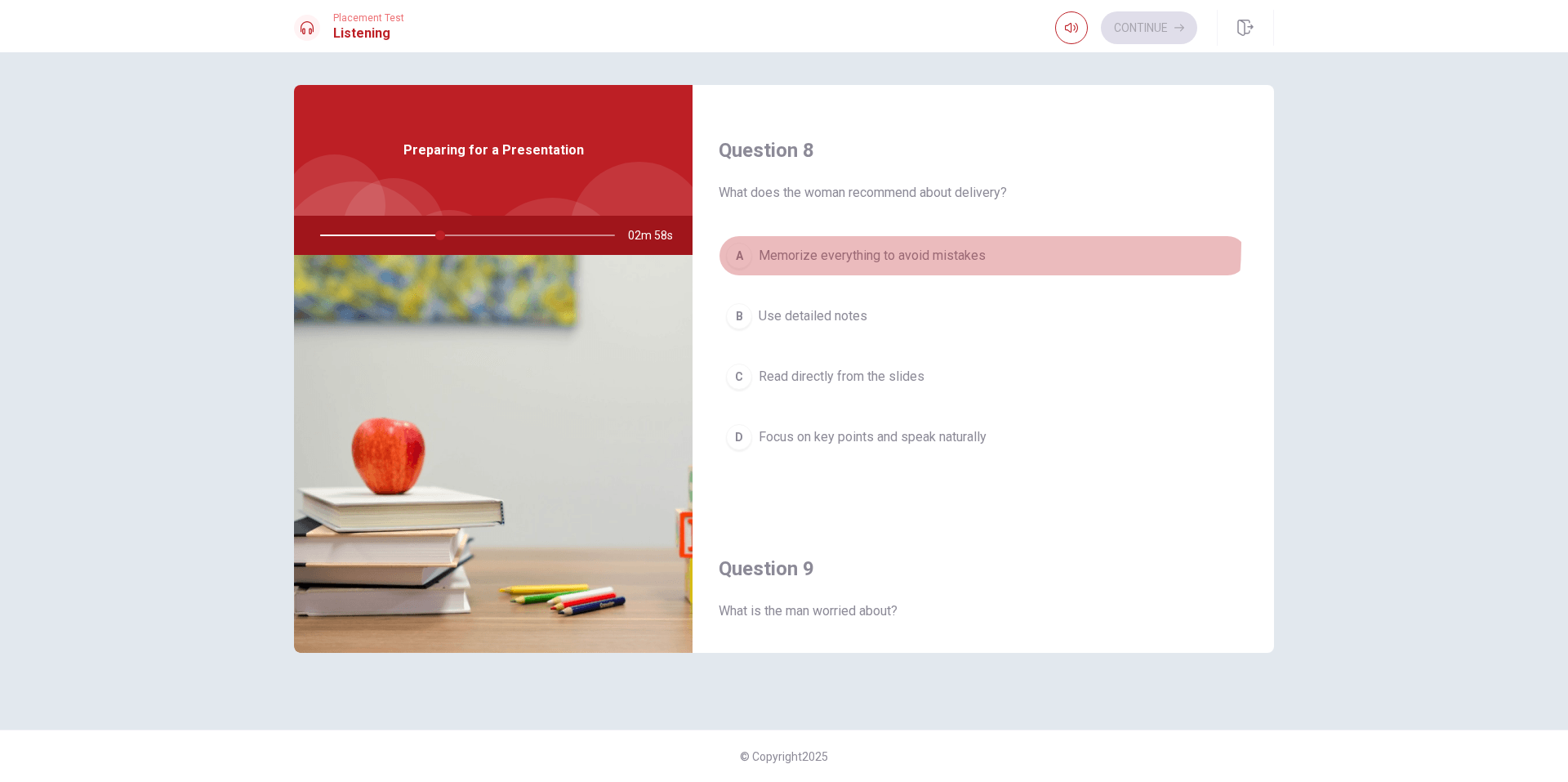
click at [908, 243] on button "A Memorize everything to avoid mistakes" at bounding box center [983, 256] width 529 height 41
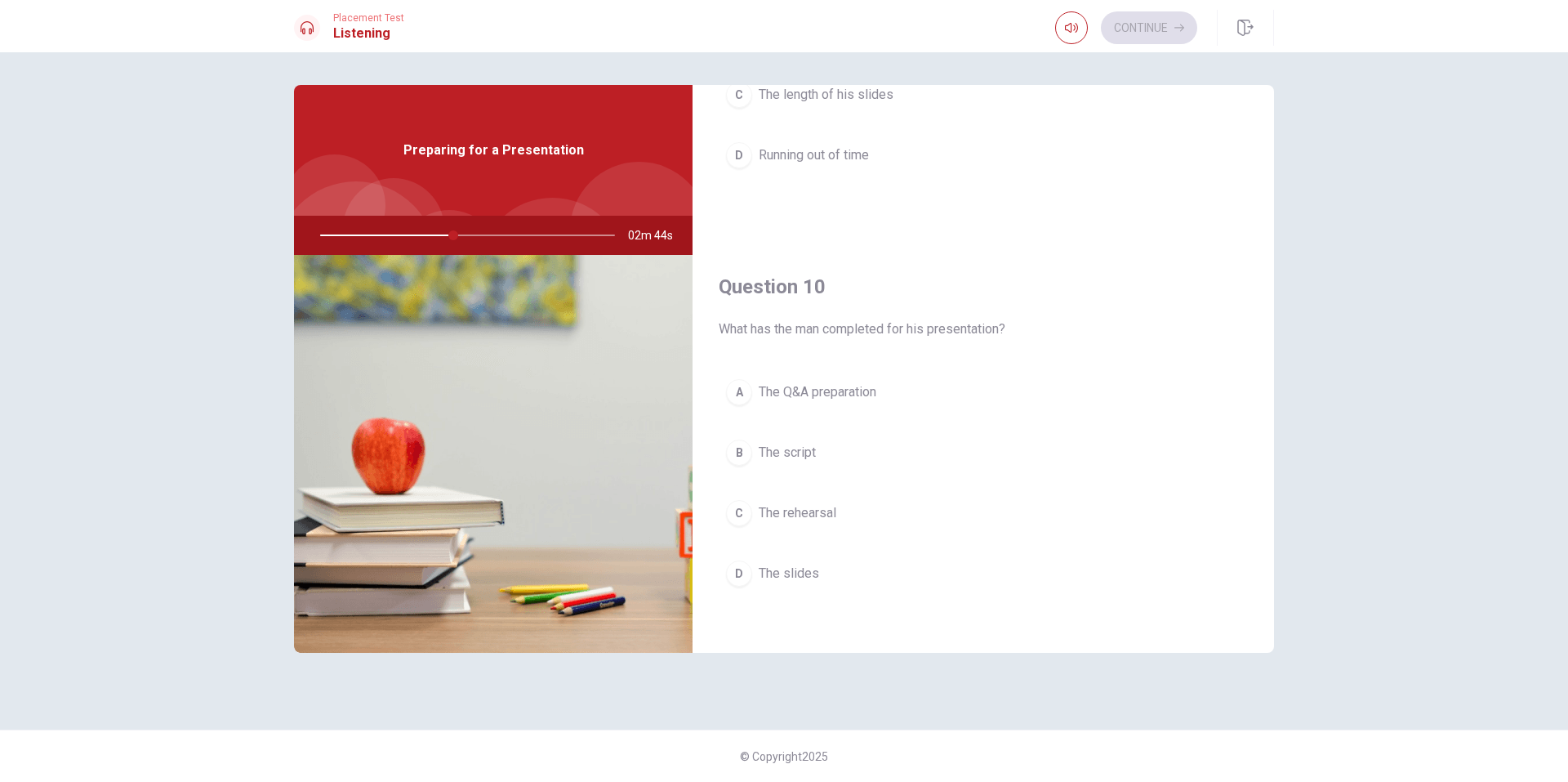
scroll to position [1524, 0]
click at [795, 567] on span "The slides" at bounding box center [789, 567] width 61 height 20
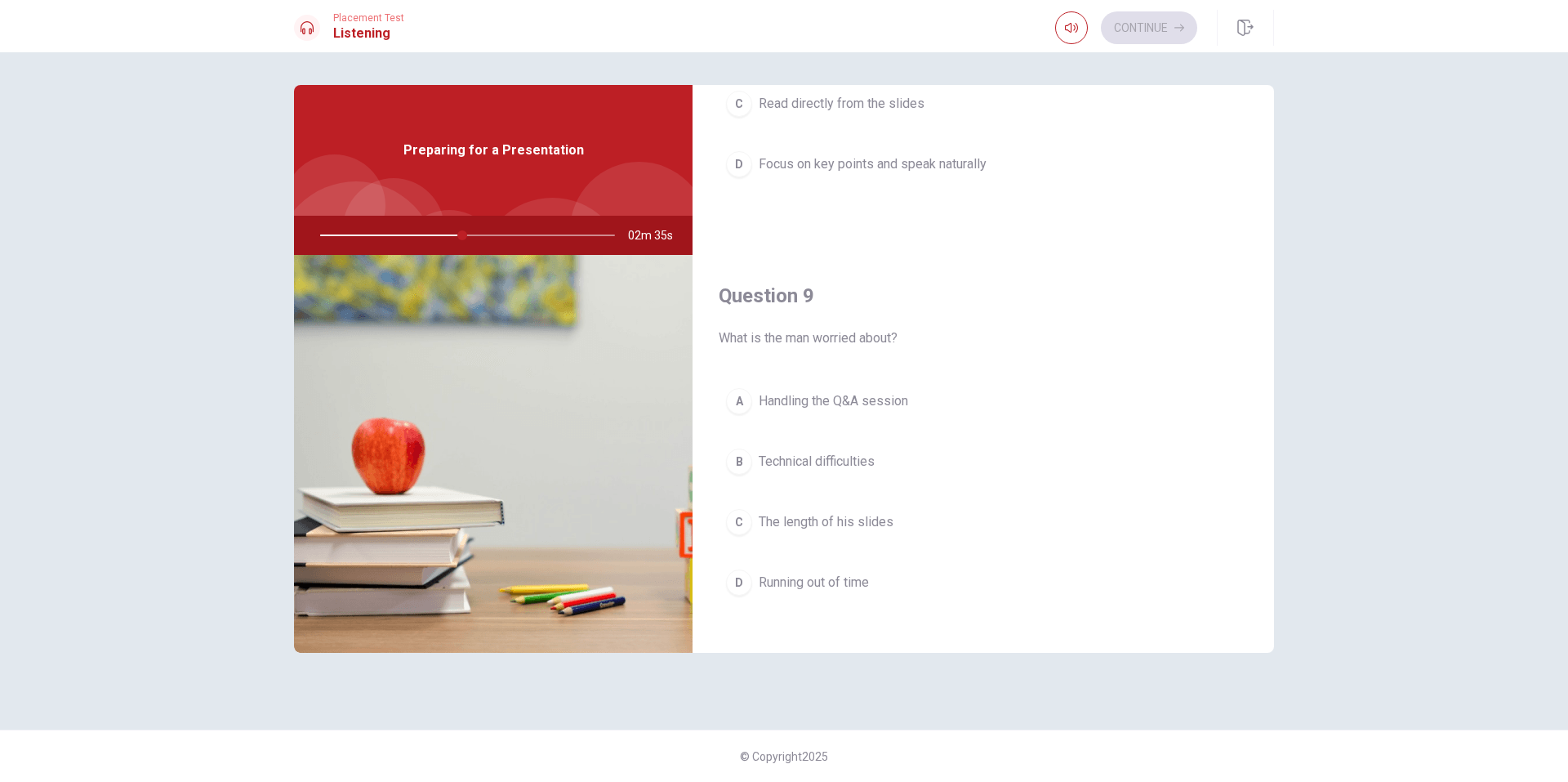
scroll to position [1279, 0]
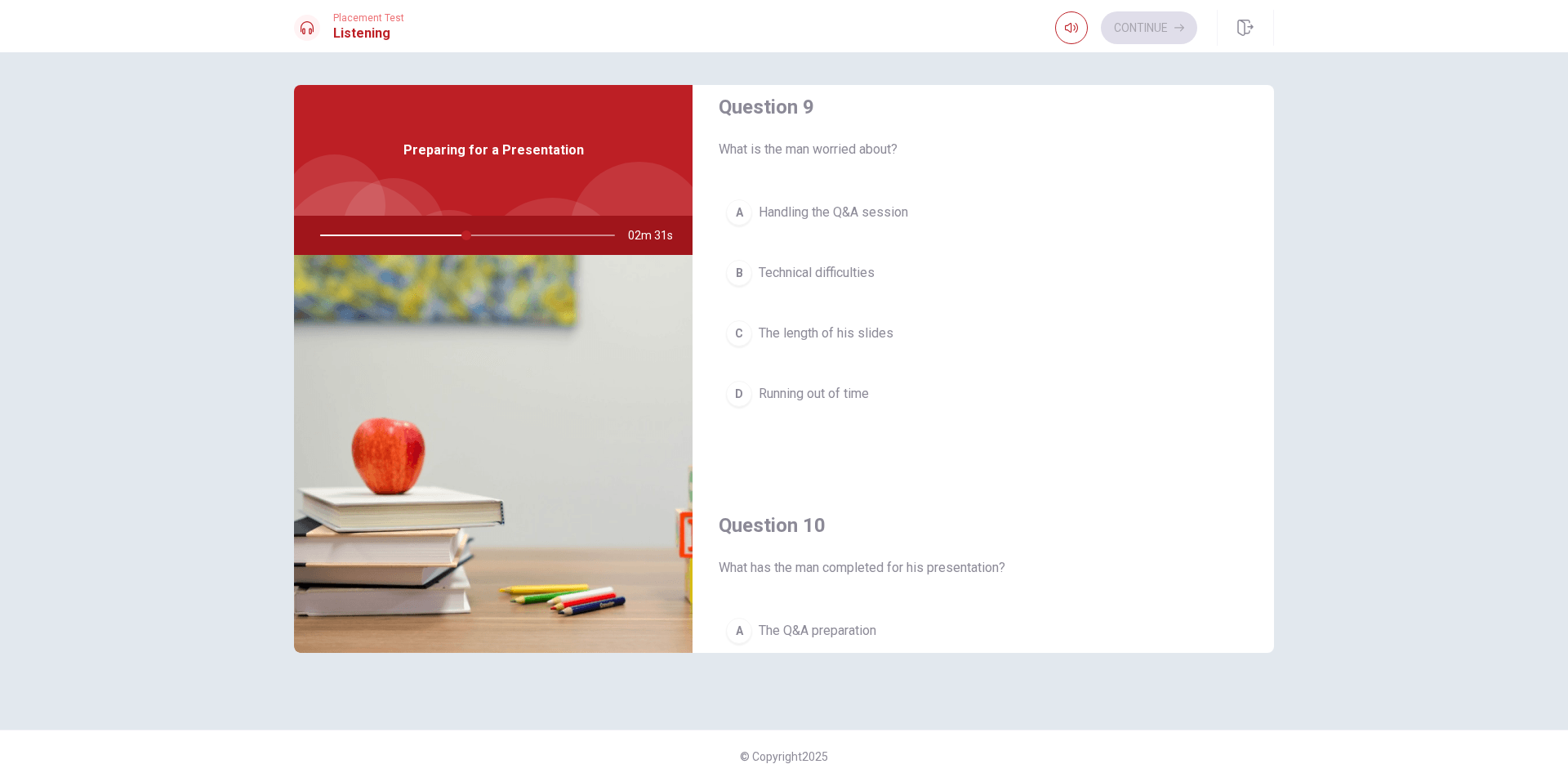
click at [792, 223] on button "A Handling the Q&A session" at bounding box center [983, 213] width 529 height 41
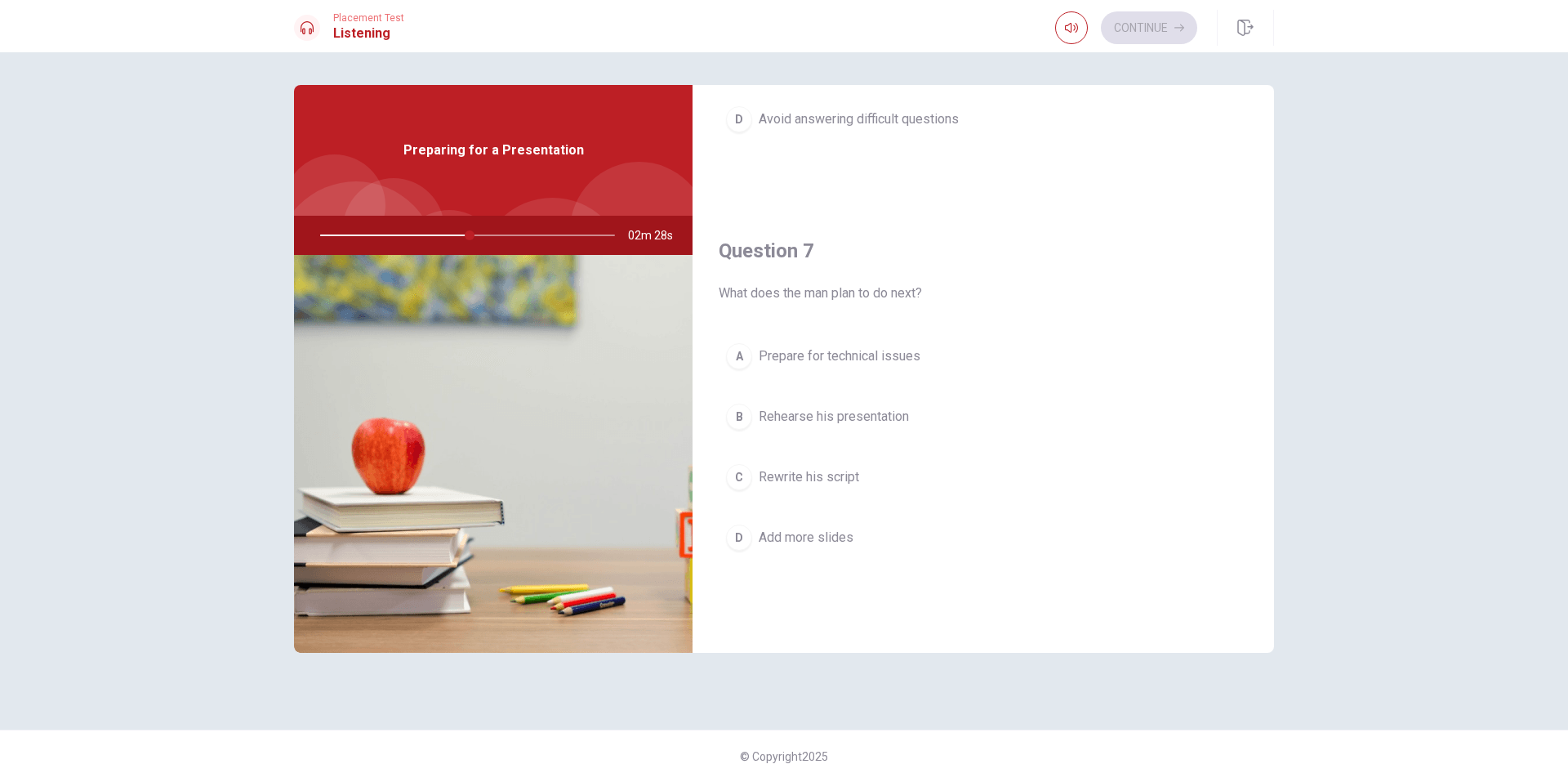
scroll to position [380, 0]
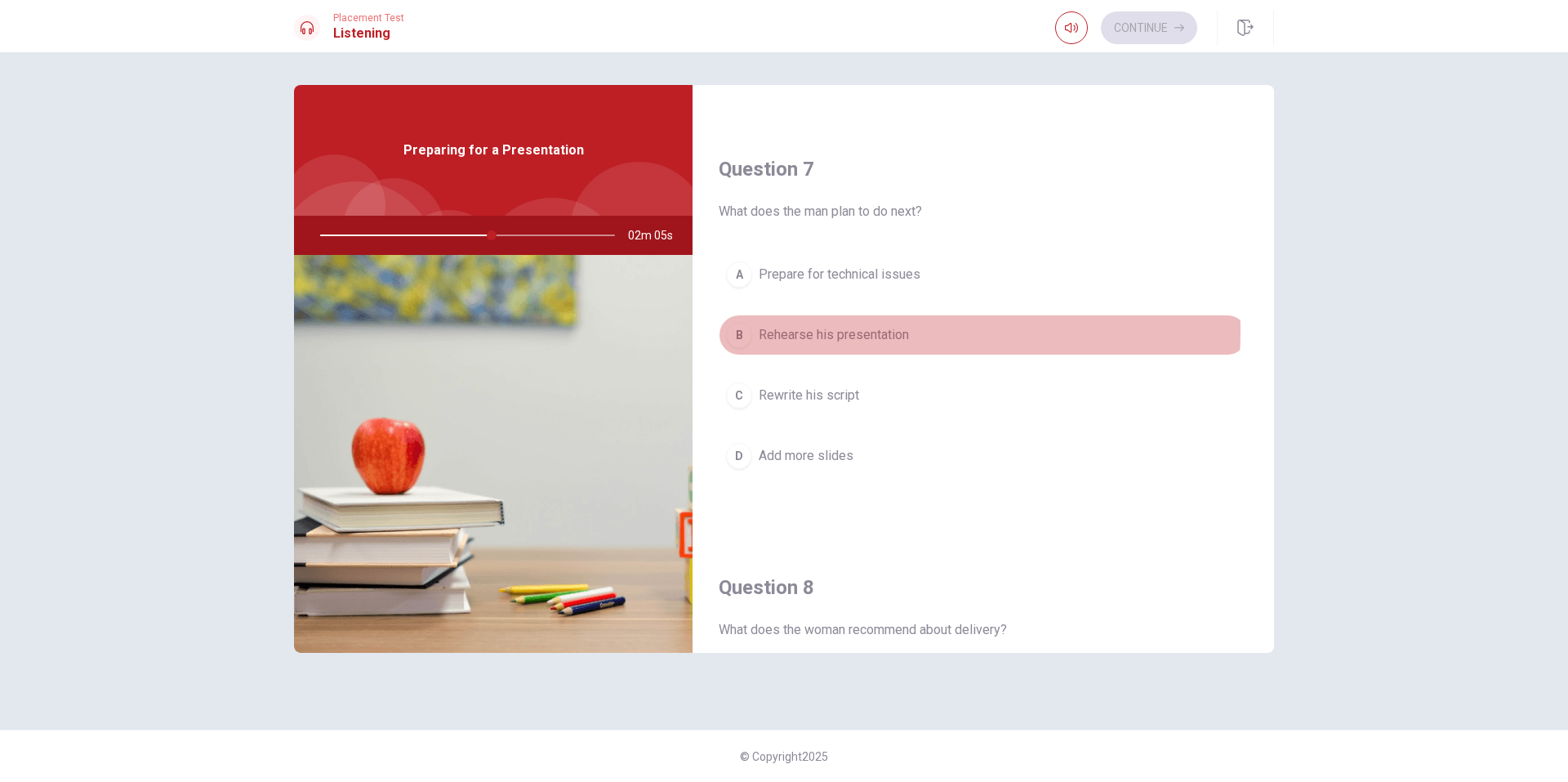
click at [834, 331] on span "Rehearse his presentation" at bounding box center [833, 335] width 150 height 20
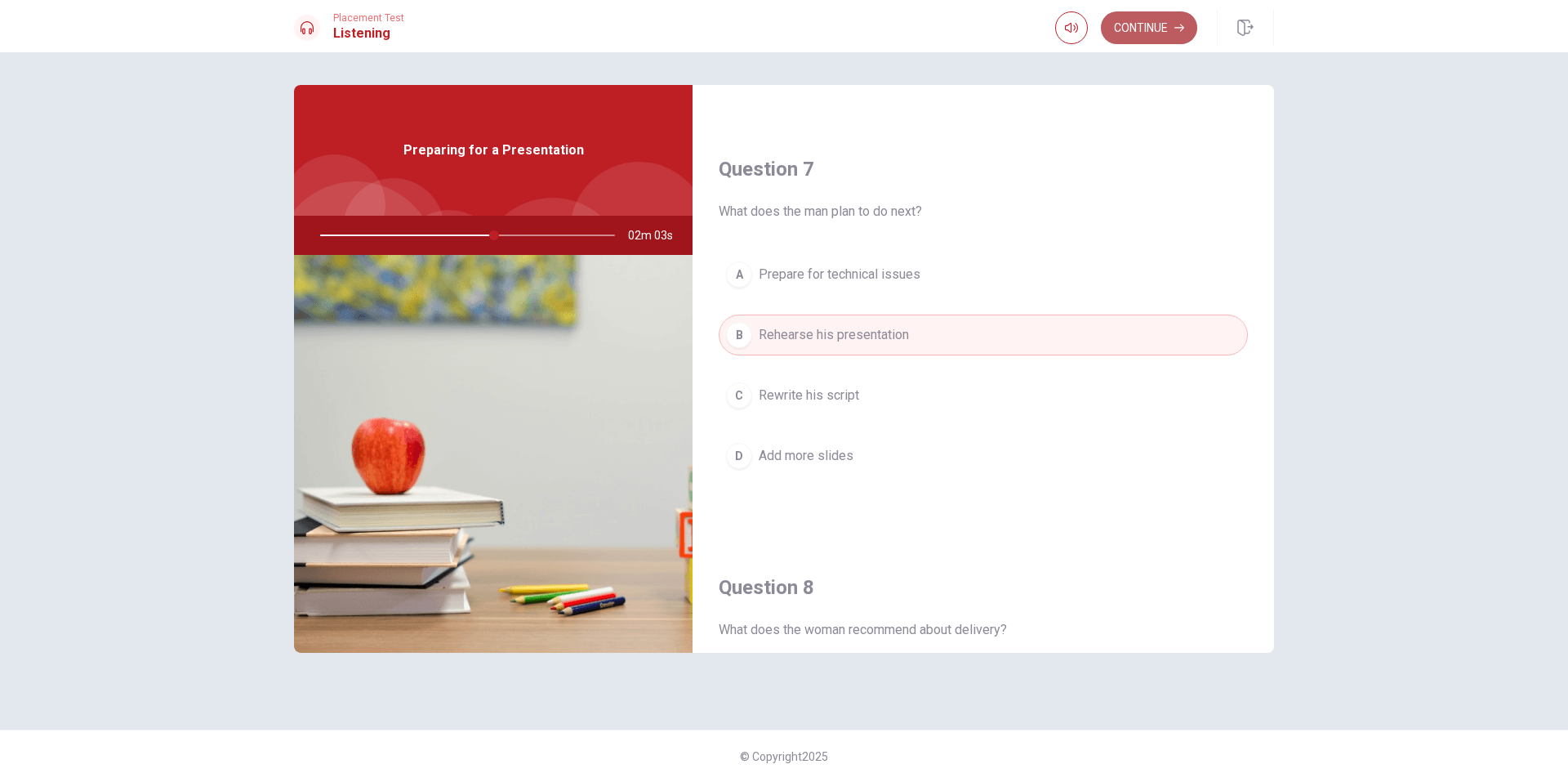
click at [1135, 25] on button "Continue" at bounding box center [1150, 28] width 96 height 33
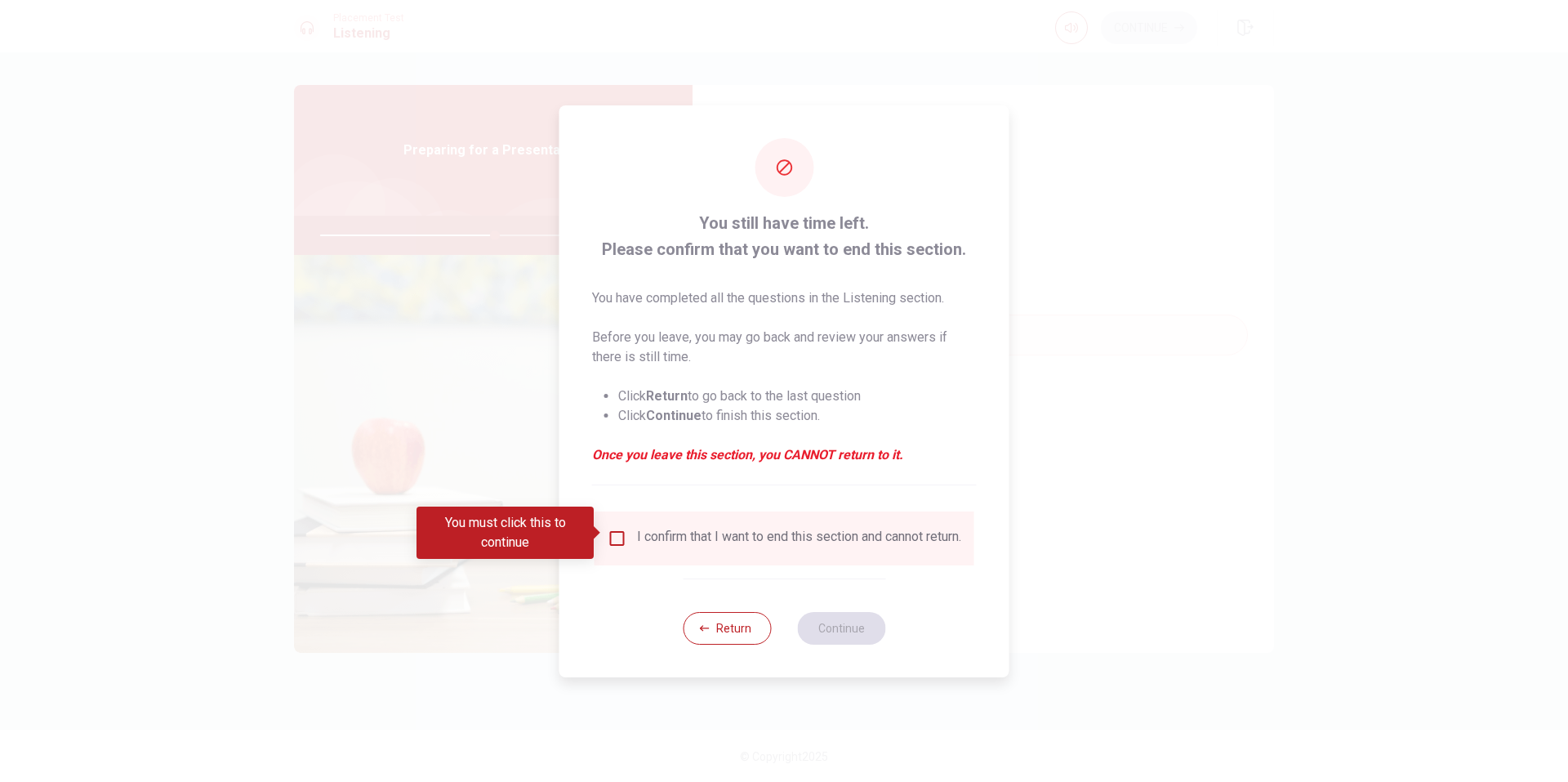
click at [611, 529] on input "You must click this to continue" at bounding box center [618, 539] width 20 height 20
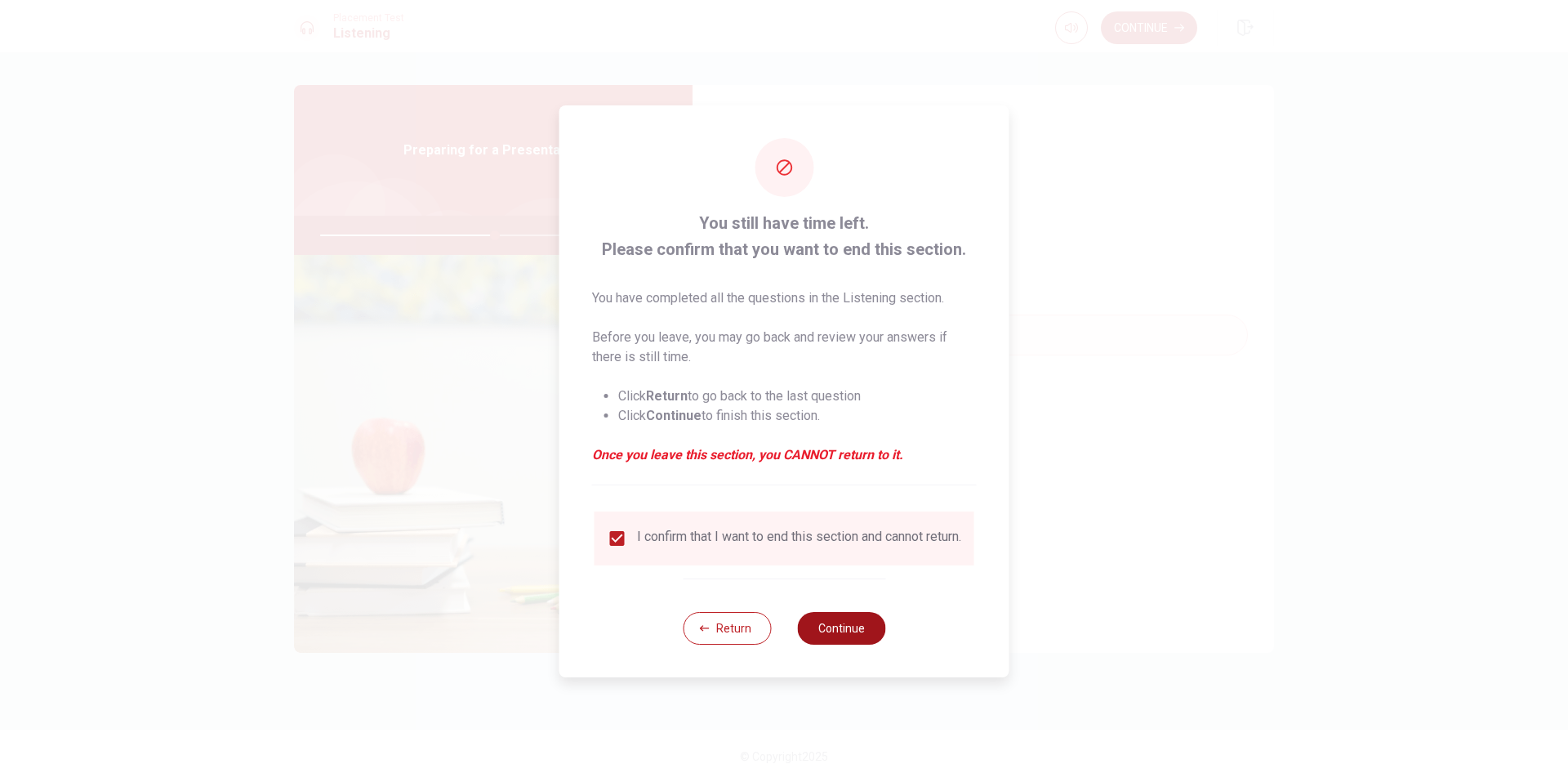
click at [847, 632] on button "Continue" at bounding box center [841, 628] width 88 height 33
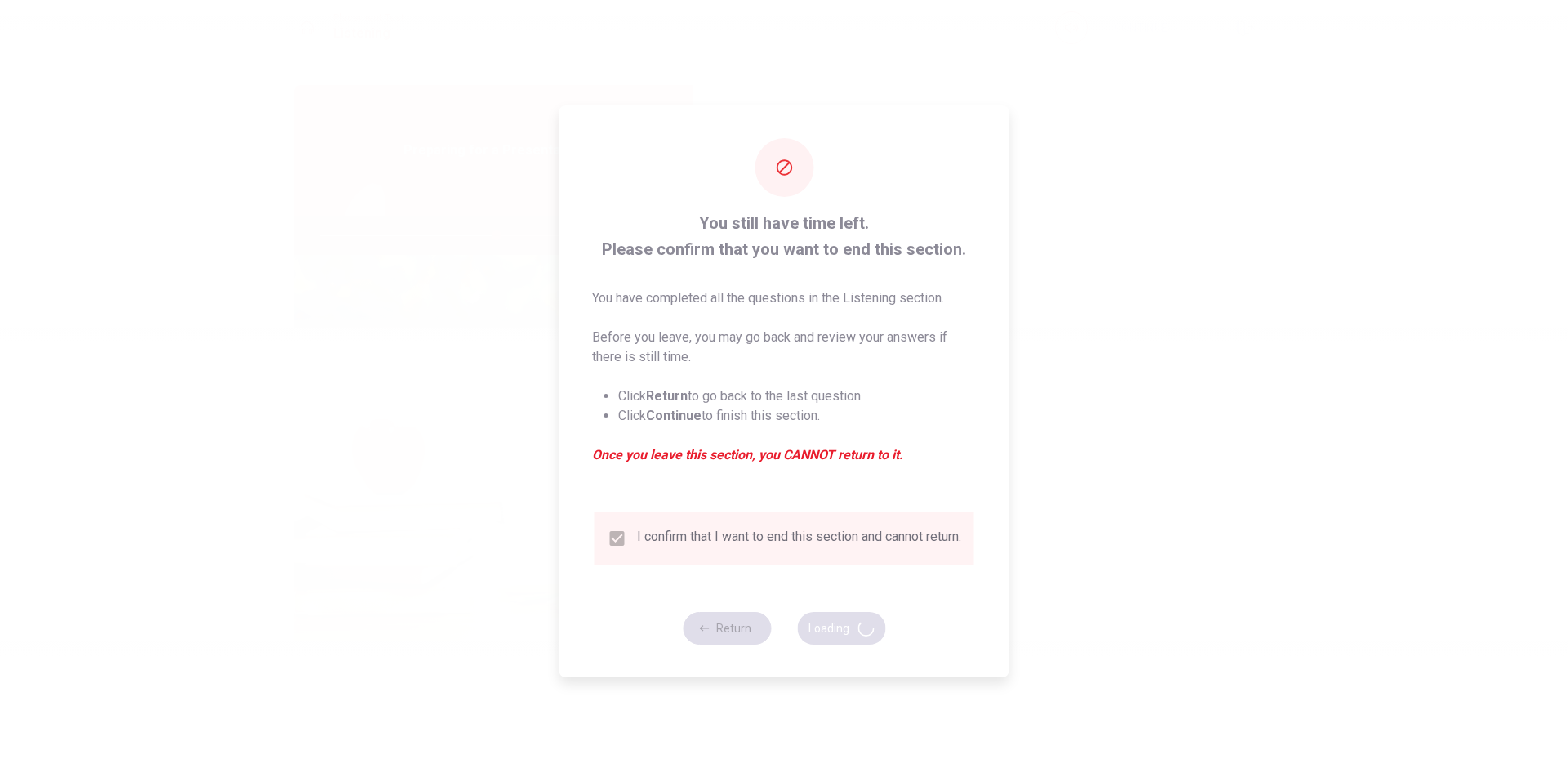
type input "60"
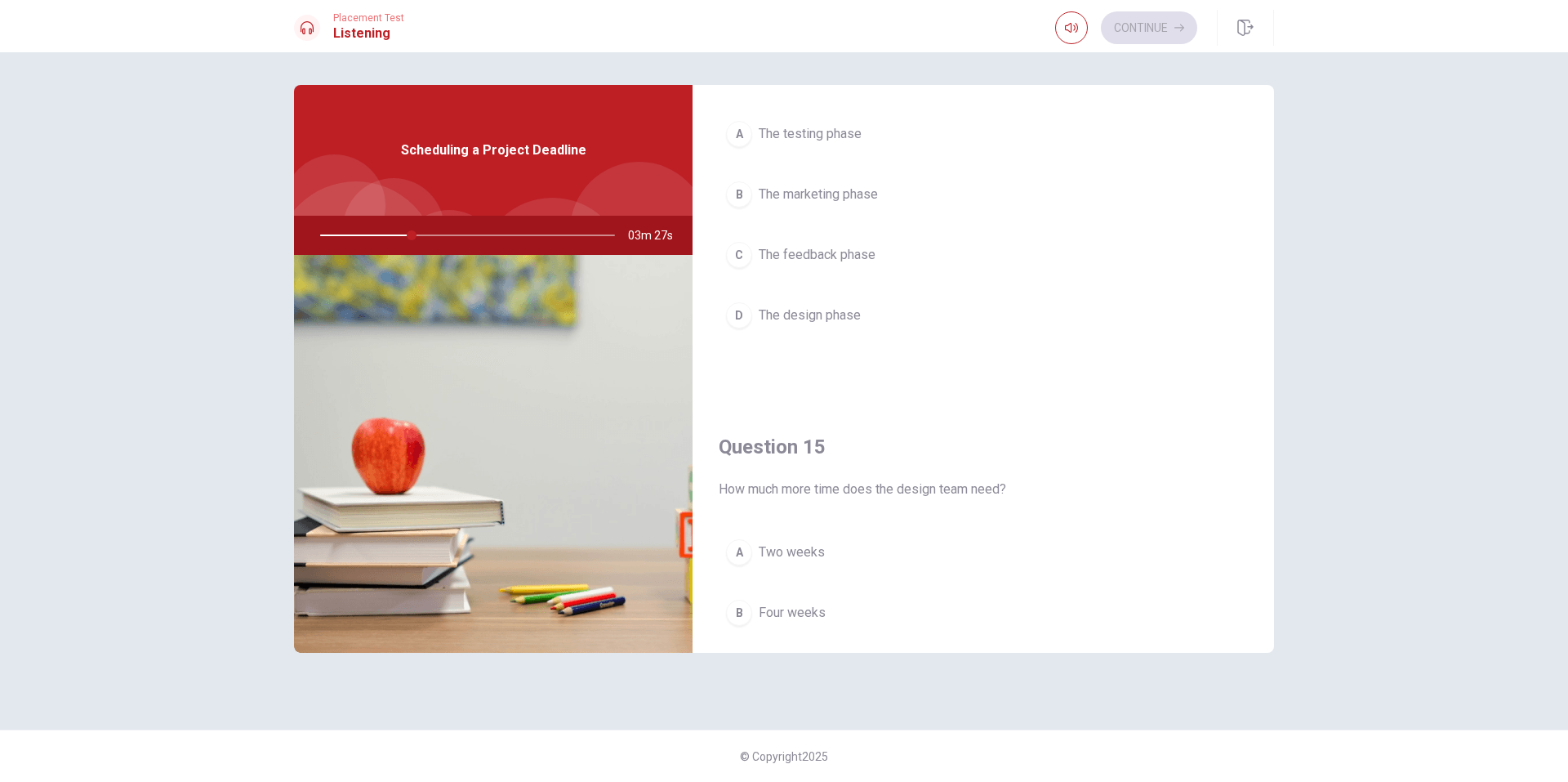
scroll to position [1524, 0]
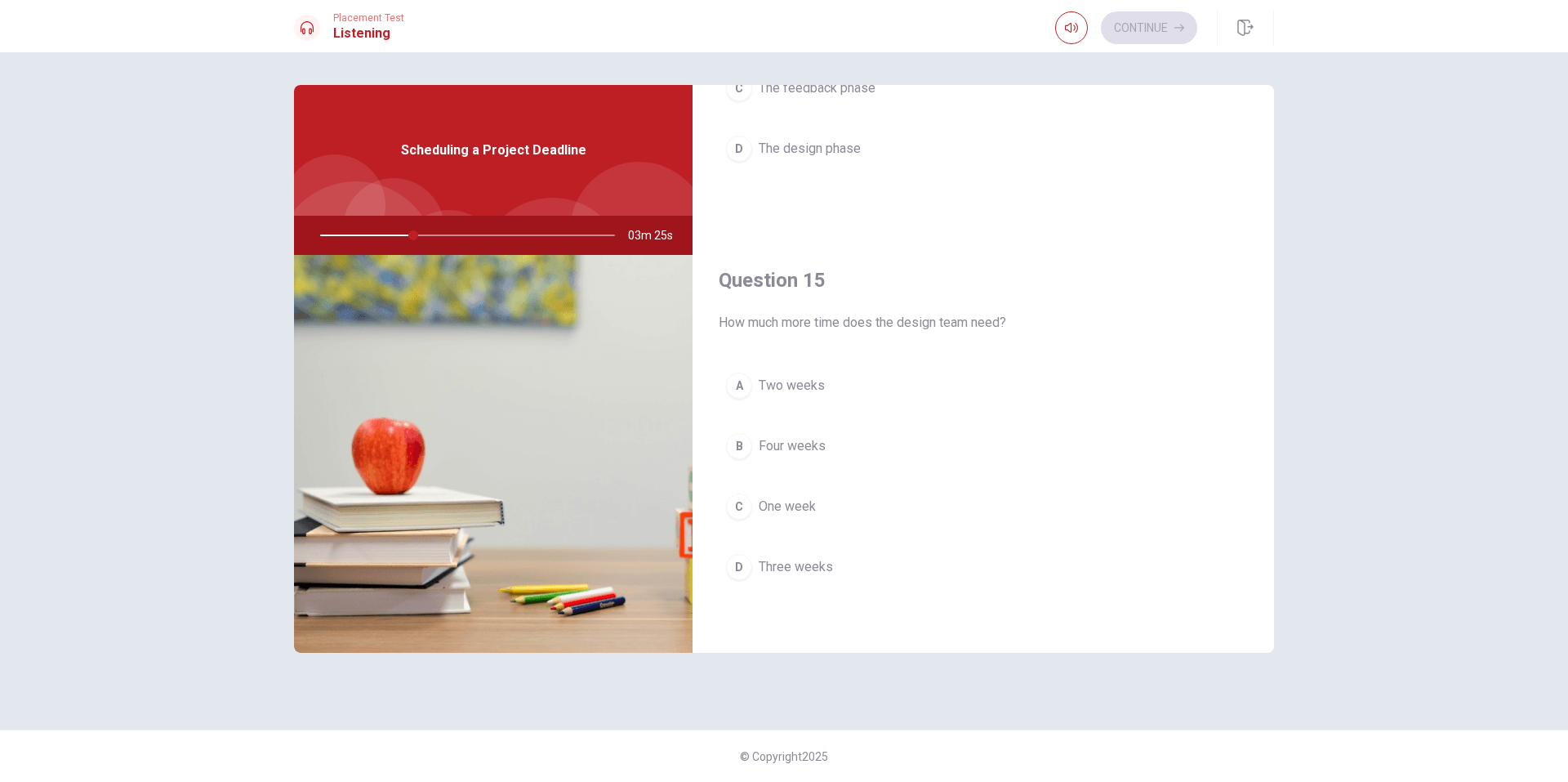
click at [789, 384] on span "Two weeks" at bounding box center [792, 386] width 66 height 20
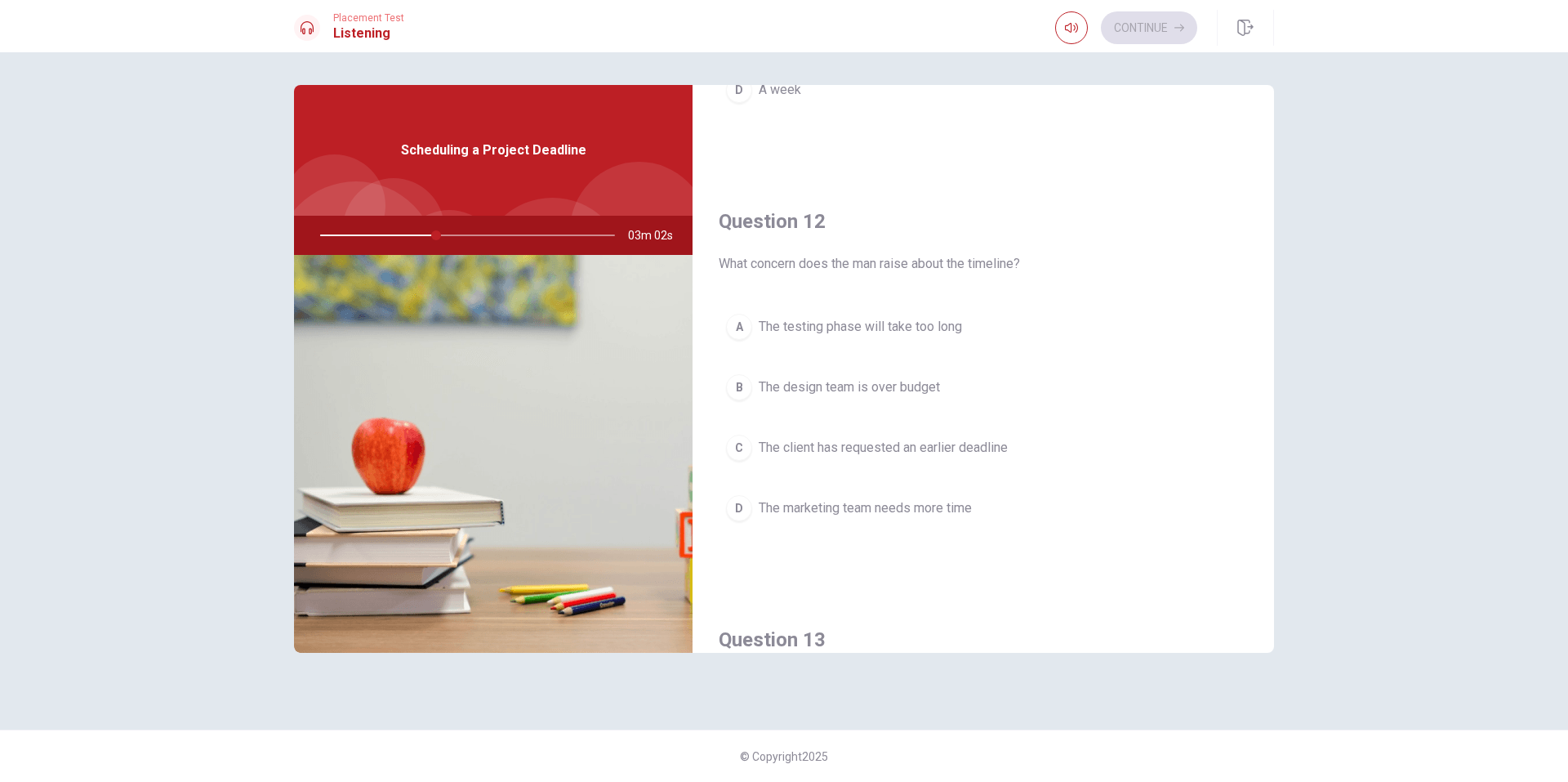
scroll to position [0, 0]
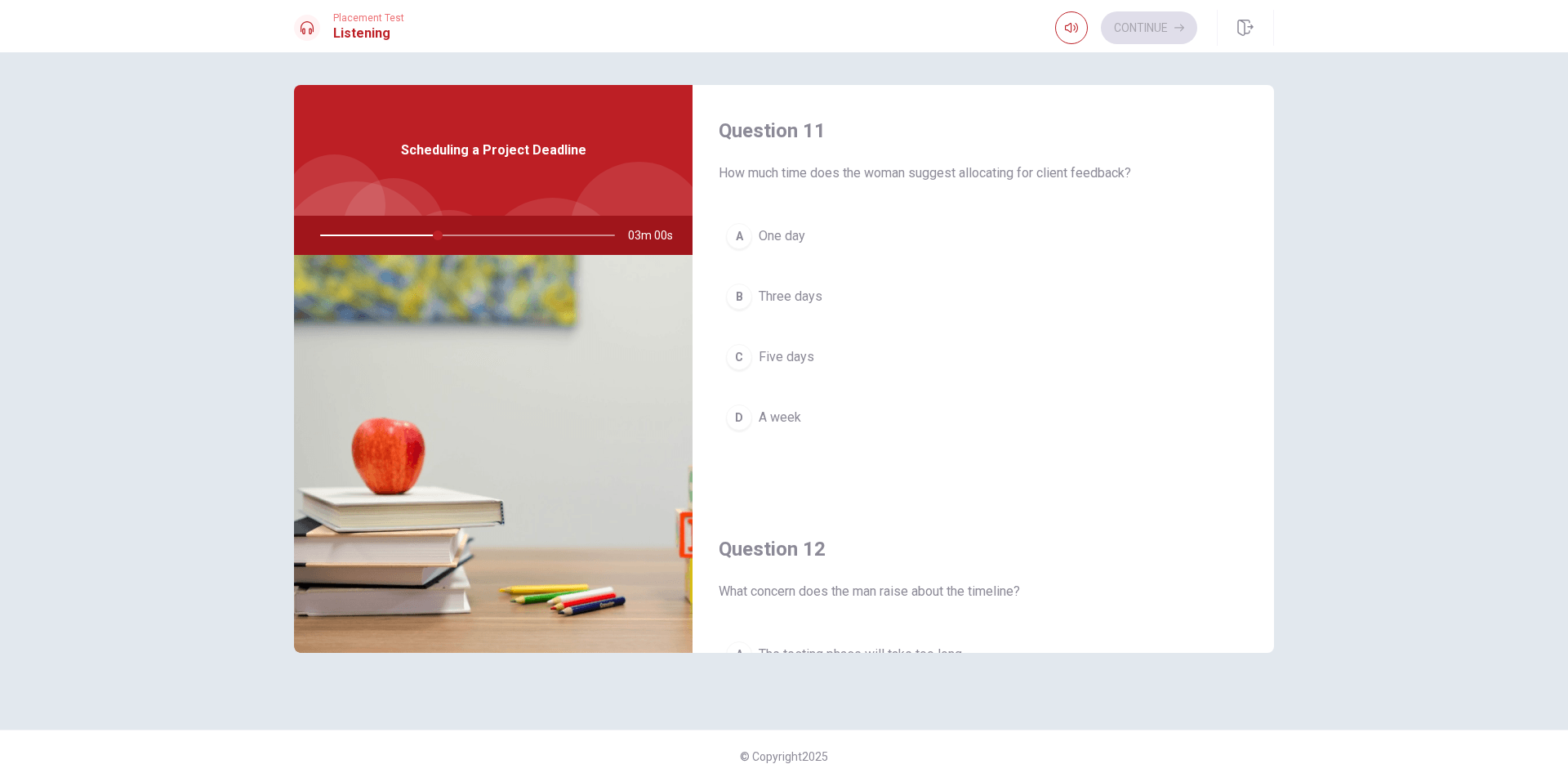
click at [800, 294] on span "Three days" at bounding box center [791, 297] width 64 height 20
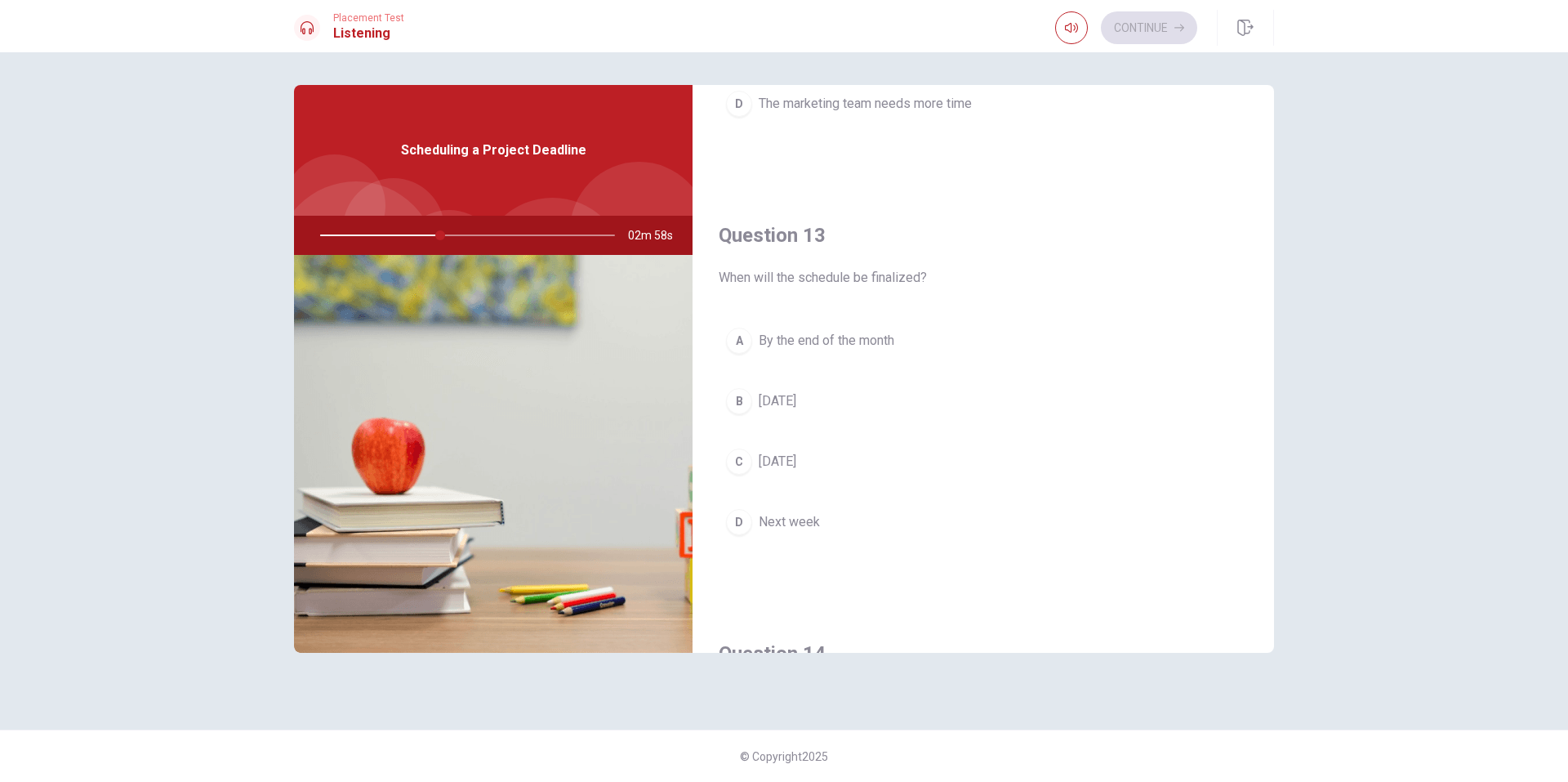
scroll to position [736, 0]
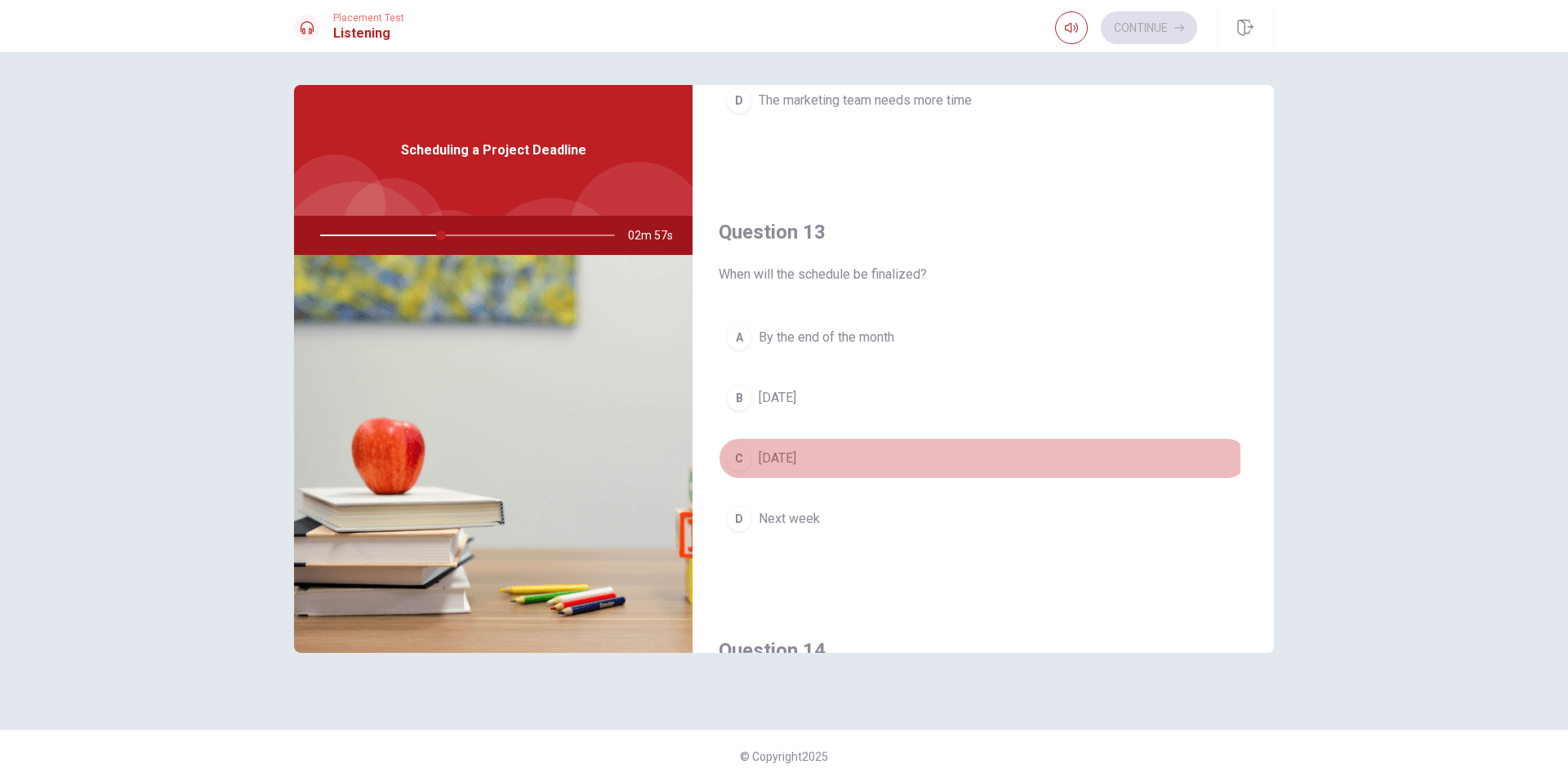
click at [846, 462] on button "C [DATE]" at bounding box center [983, 459] width 529 height 41
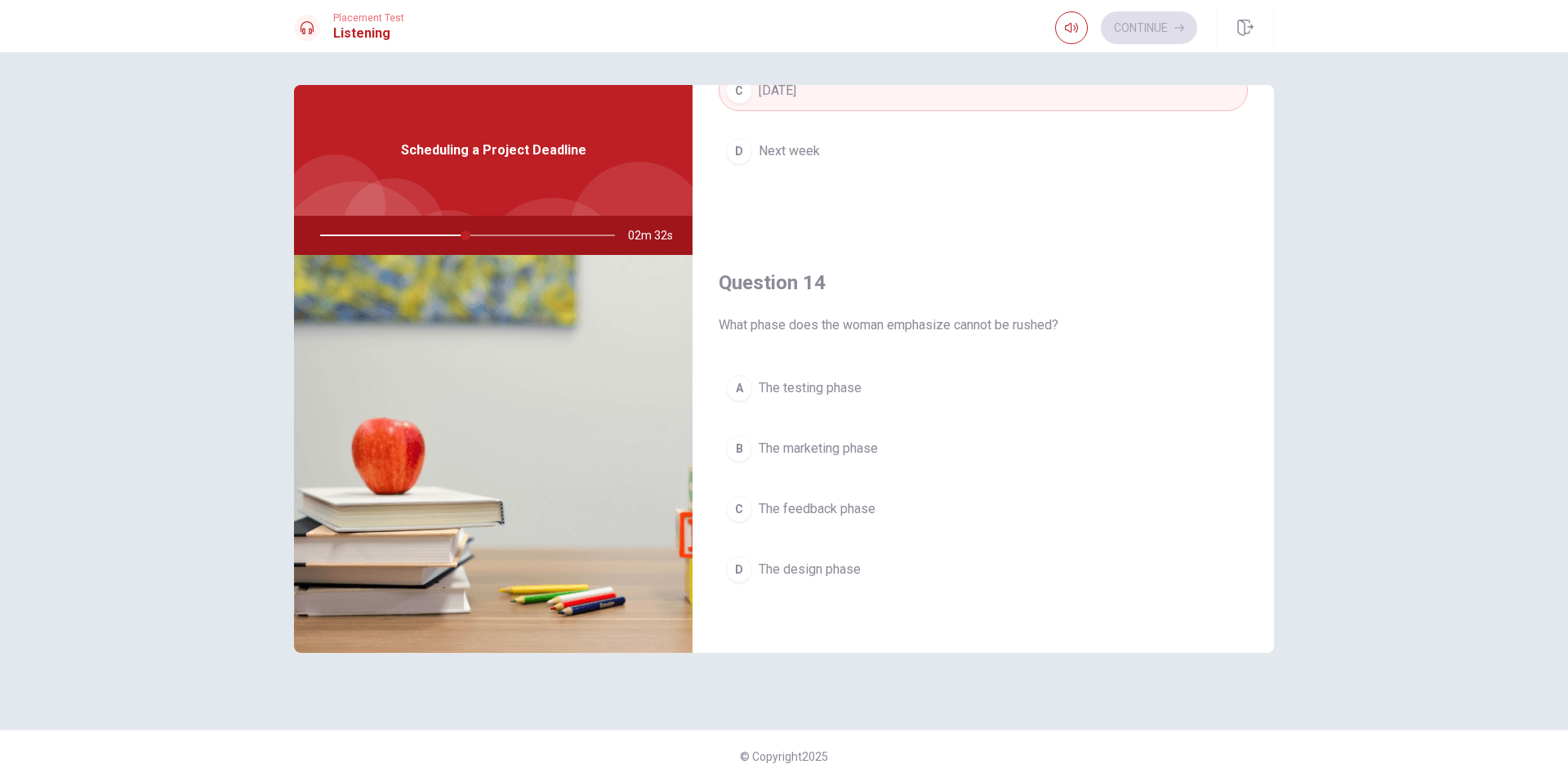
scroll to position [1144, 0]
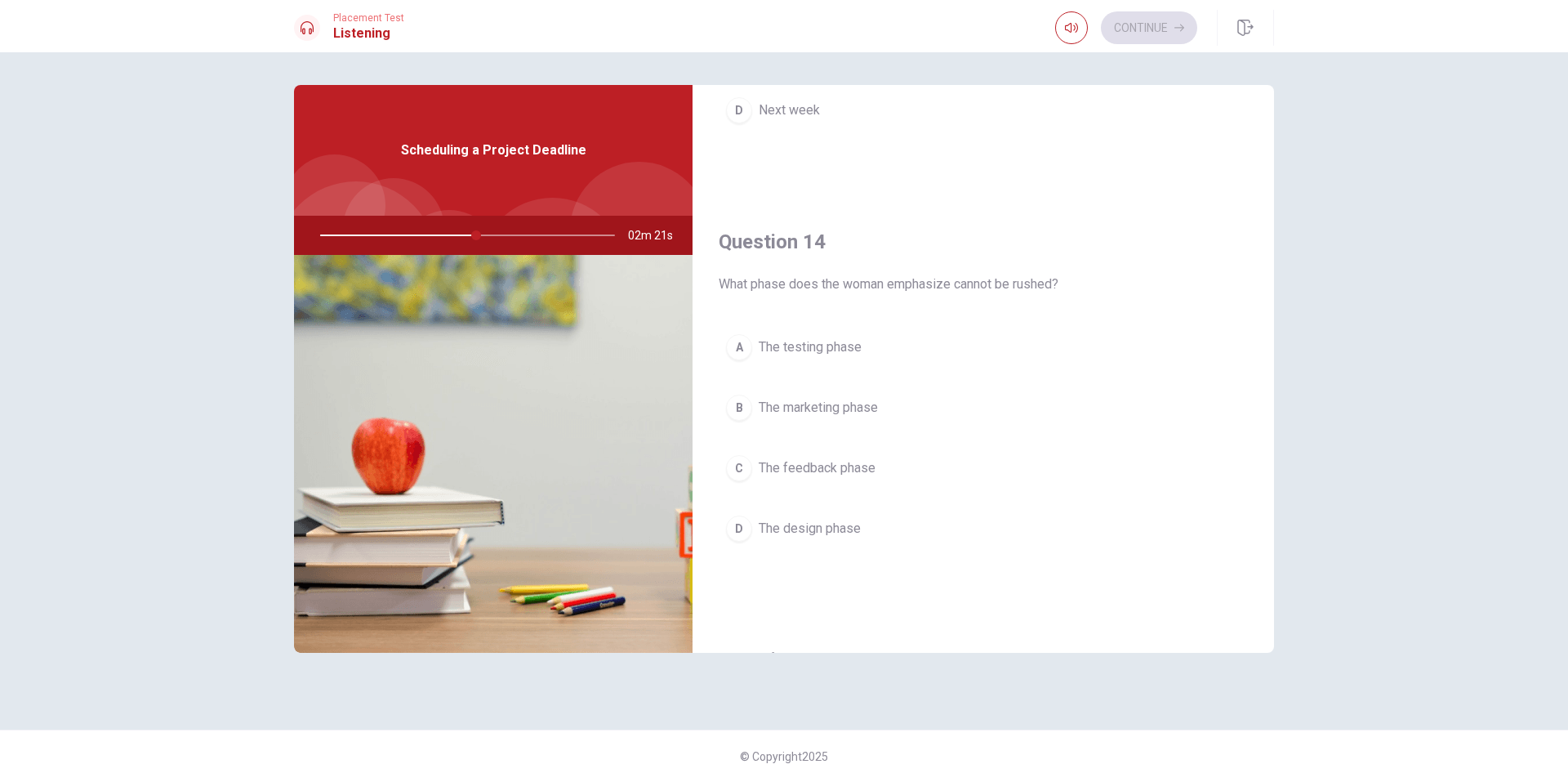
click at [890, 398] on button "B The marketing phase" at bounding box center [983, 408] width 529 height 41
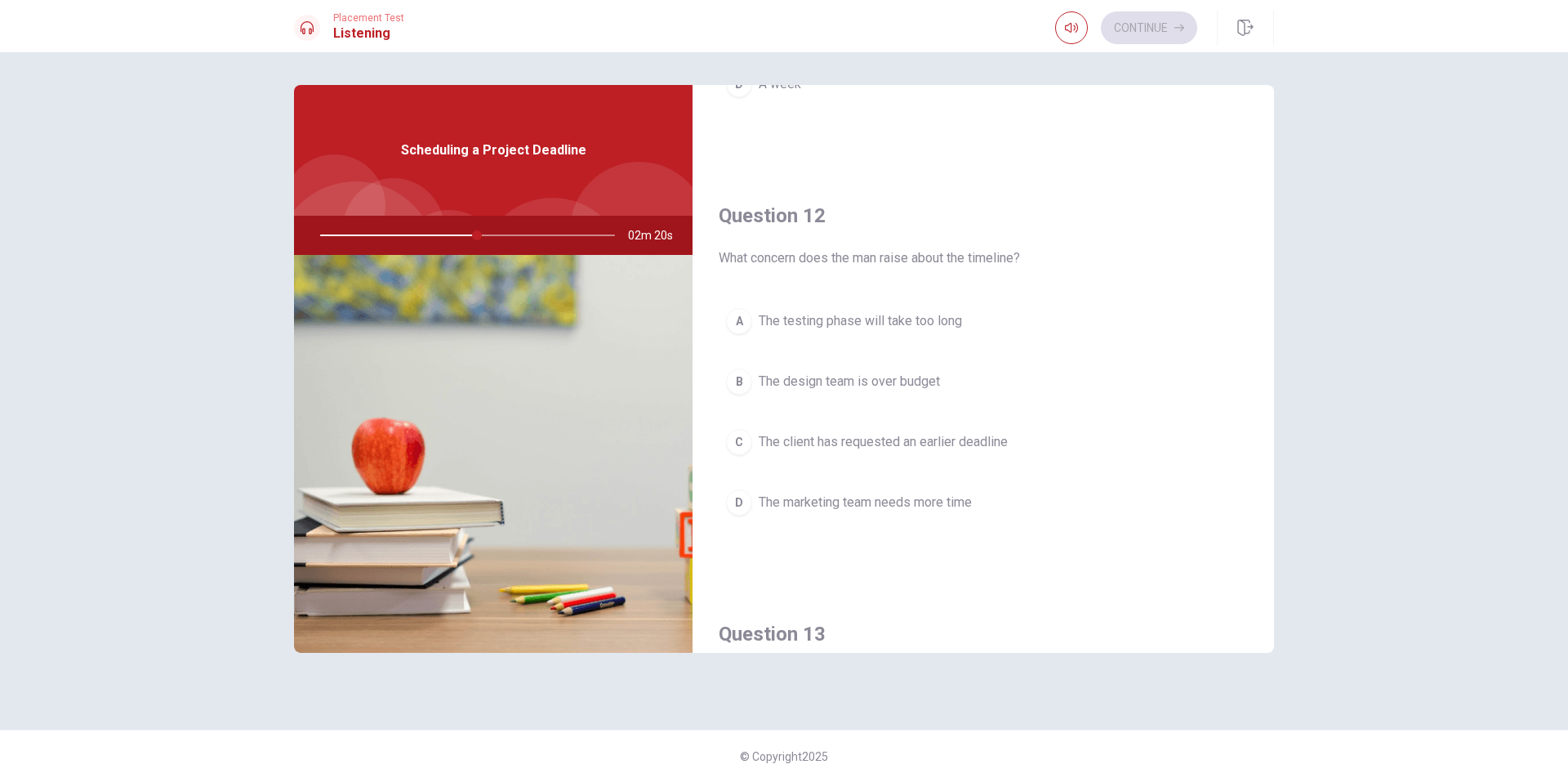
scroll to position [327, 0]
click at [910, 493] on button "D The marketing team needs more time" at bounding box center [983, 509] width 529 height 41
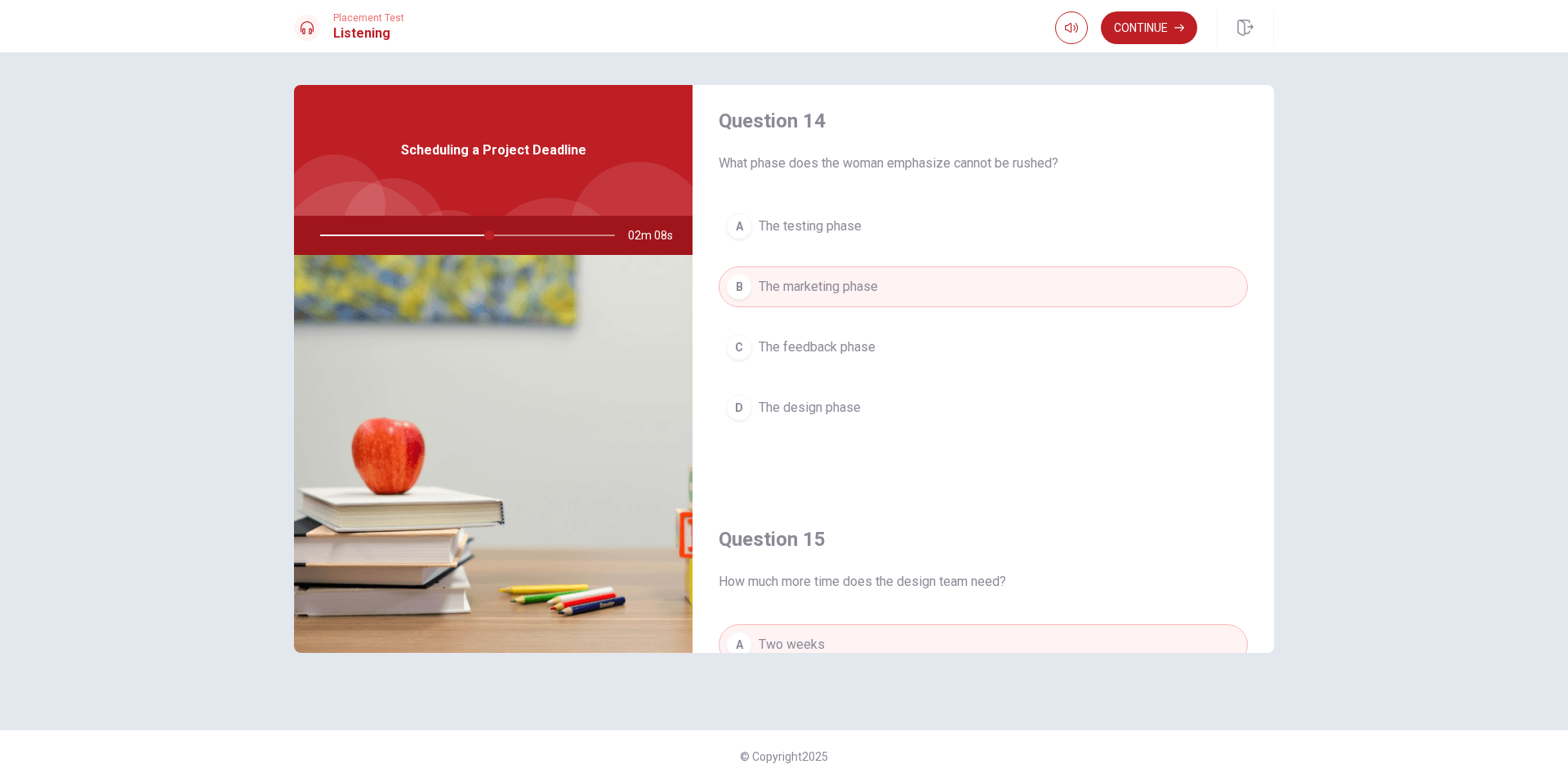
scroll to position [1226, 0]
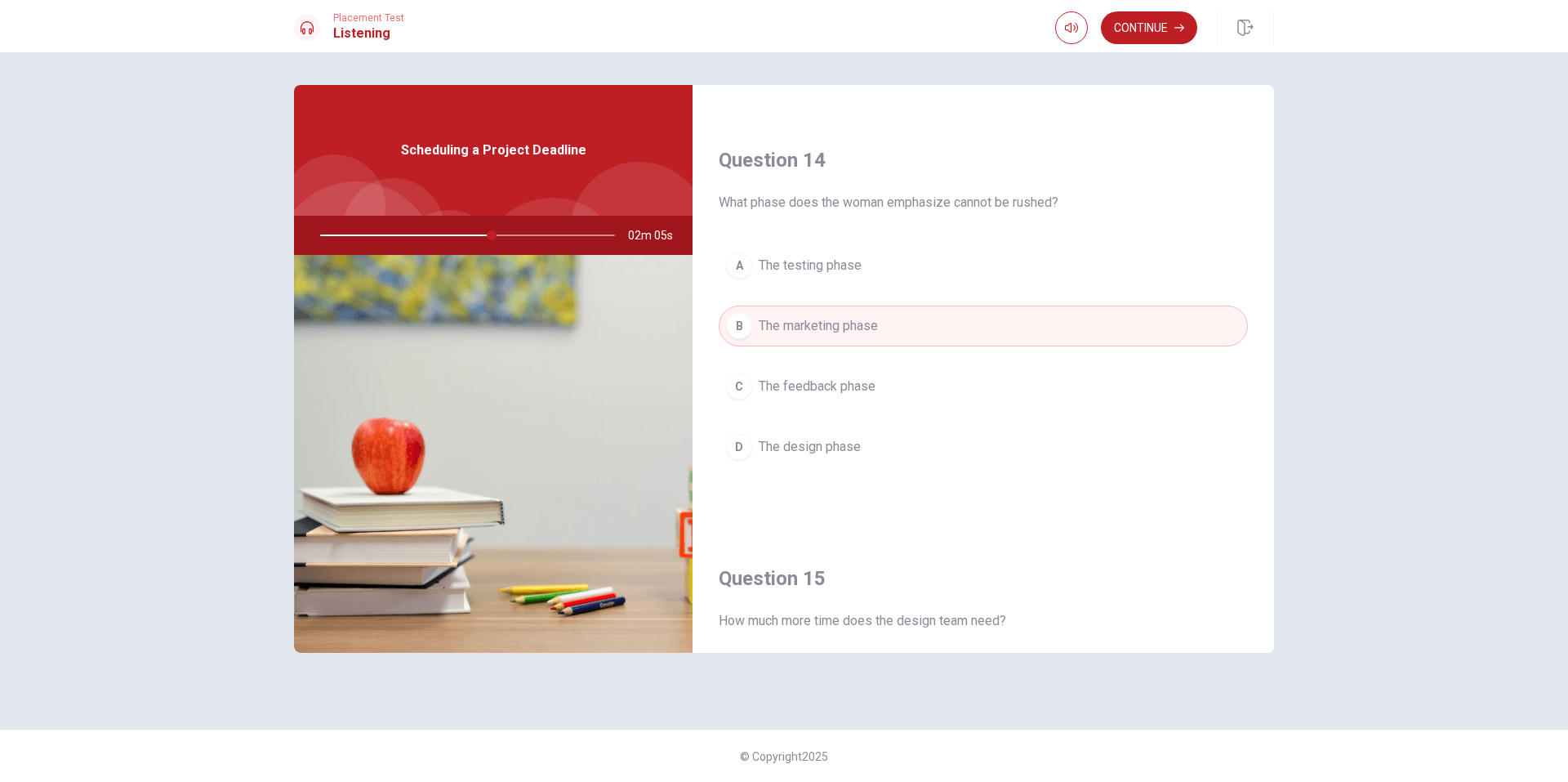
click at [917, 252] on button "A The testing phase" at bounding box center [983, 265] width 529 height 41
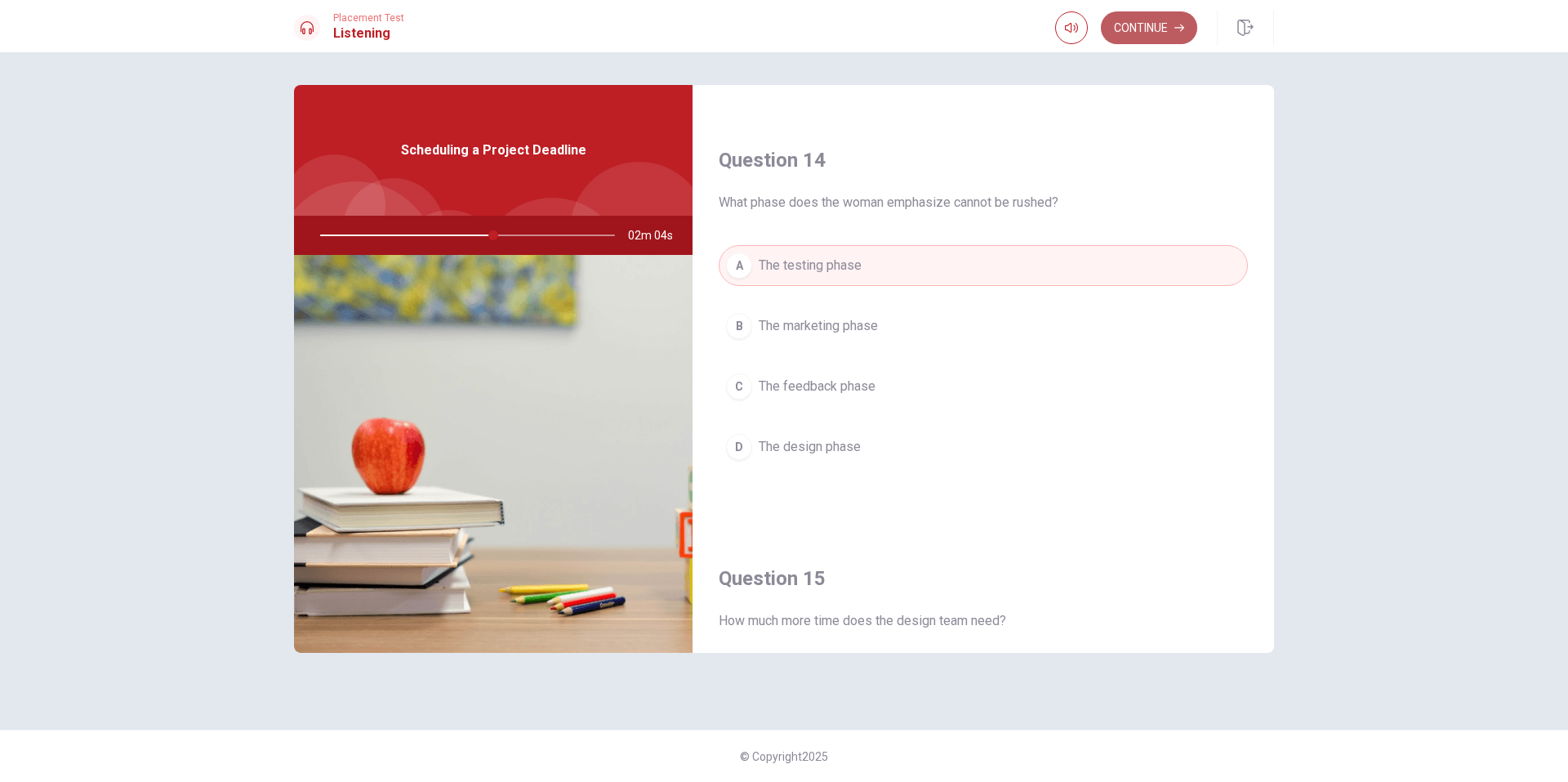
click at [1171, 25] on button "Continue" at bounding box center [1150, 28] width 96 height 33
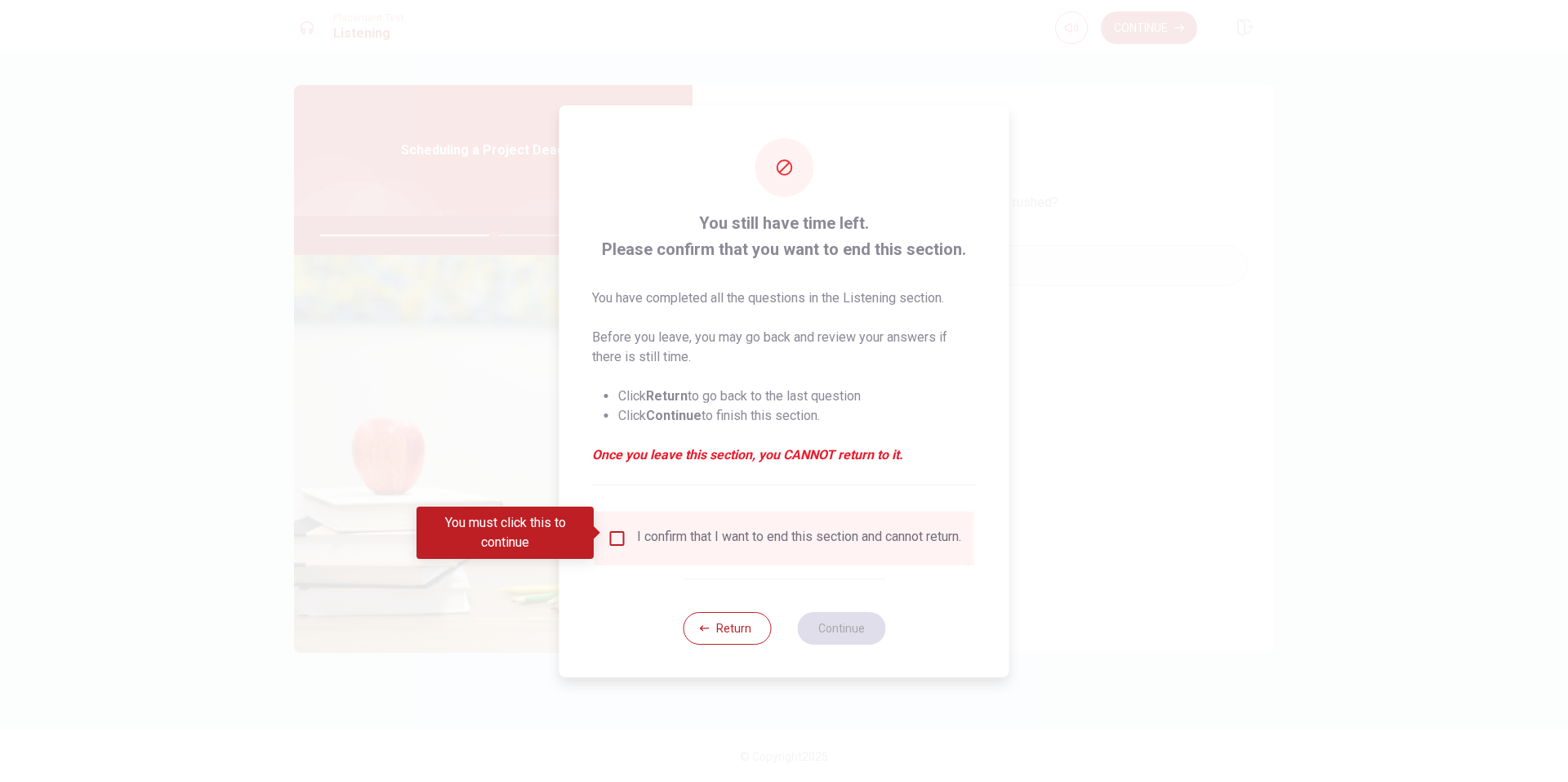
click at [611, 534] on input "You must click this to continue" at bounding box center [618, 539] width 20 height 20
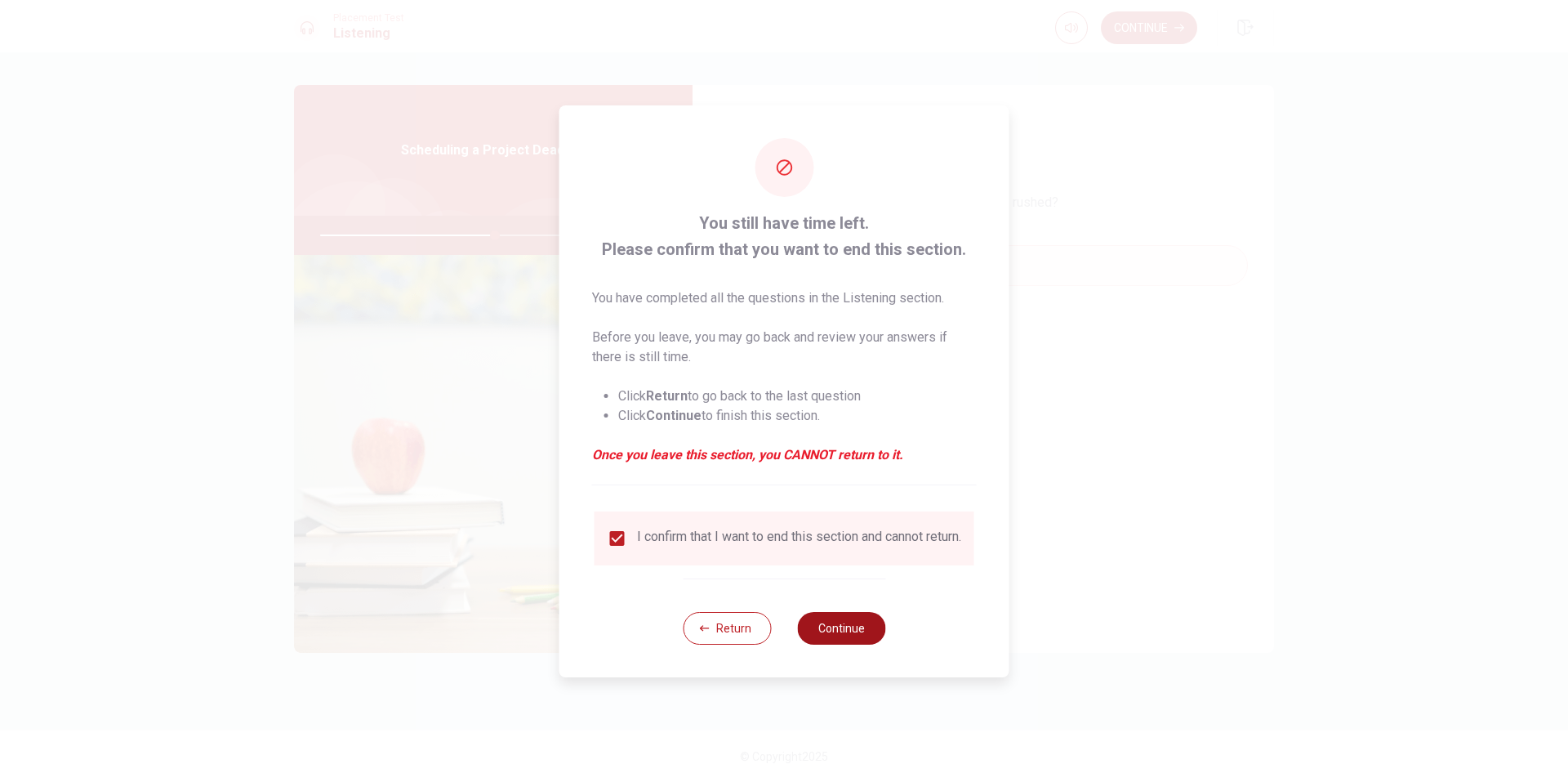
click at [845, 641] on button "Continue" at bounding box center [841, 628] width 88 height 33
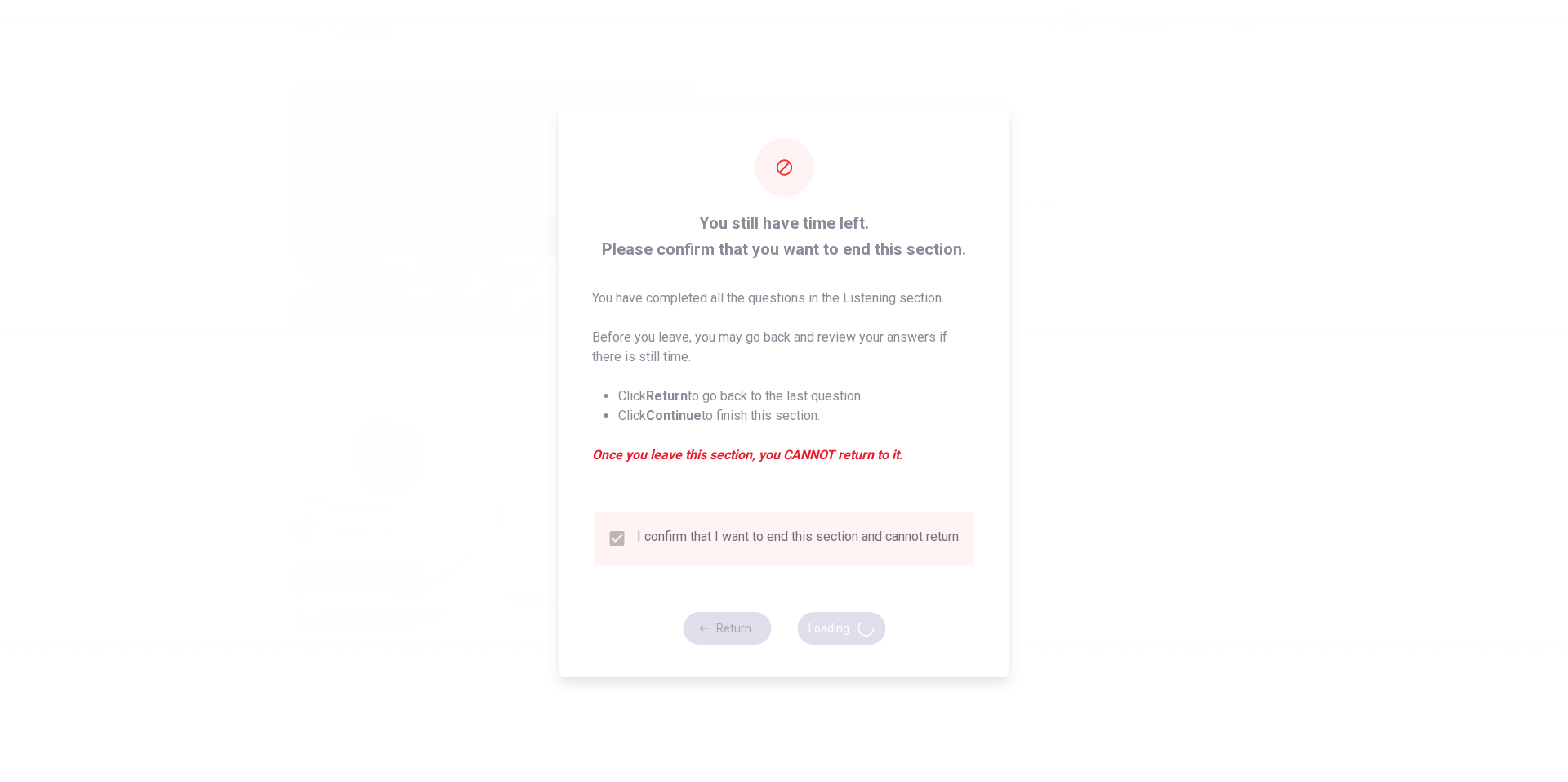
type input "60"
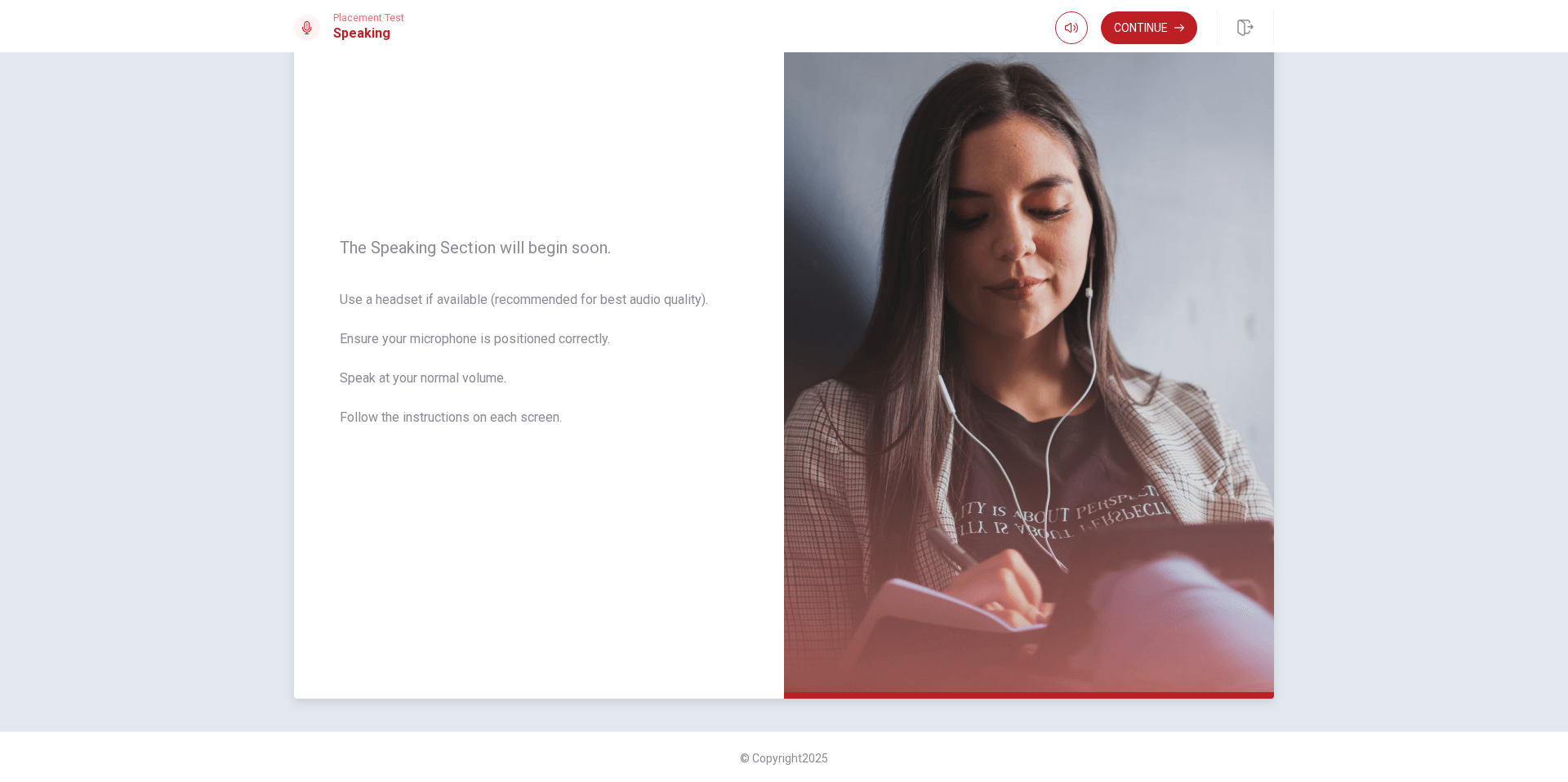
scroll to position [101, 0]
click at [1158, 21] on button "Continue" at bounding box center [1150, 28] width 96 height 33
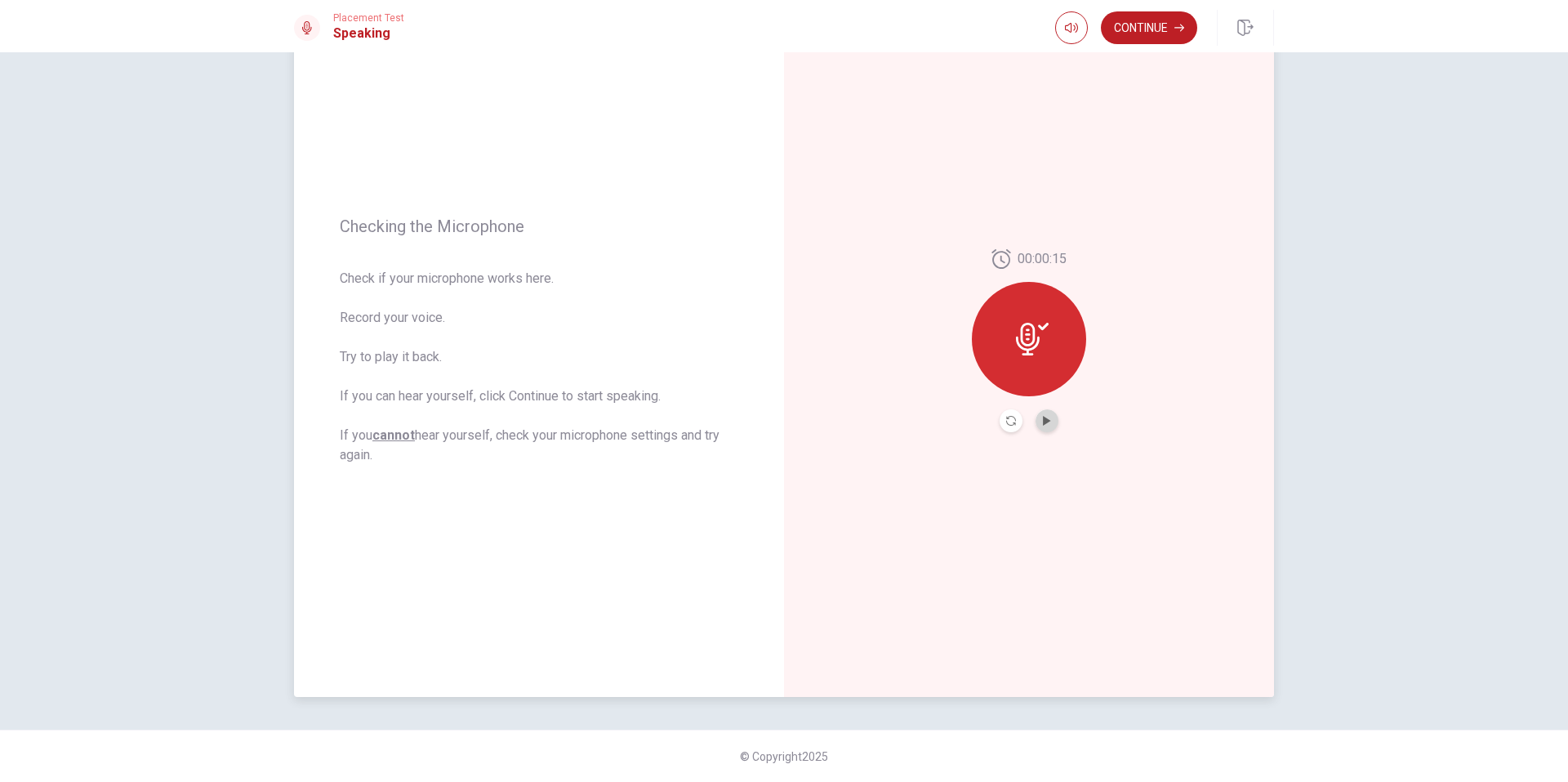
click at [1036, 421] on button "Play Audio" at bounding box center [1047, 421] width 23 height 23
click at [1036, 421] on button "Pause Audio" at bounding box center [1047, 421] width 23 height 23
drag, startPoint x: 1158, startPoint y: 27, endPoint x: 1137, endPoint y: 29, distance: 21.1
click at [1150, 27] on button "Continue" at bounding box center [1150, 28] width 96 height 33
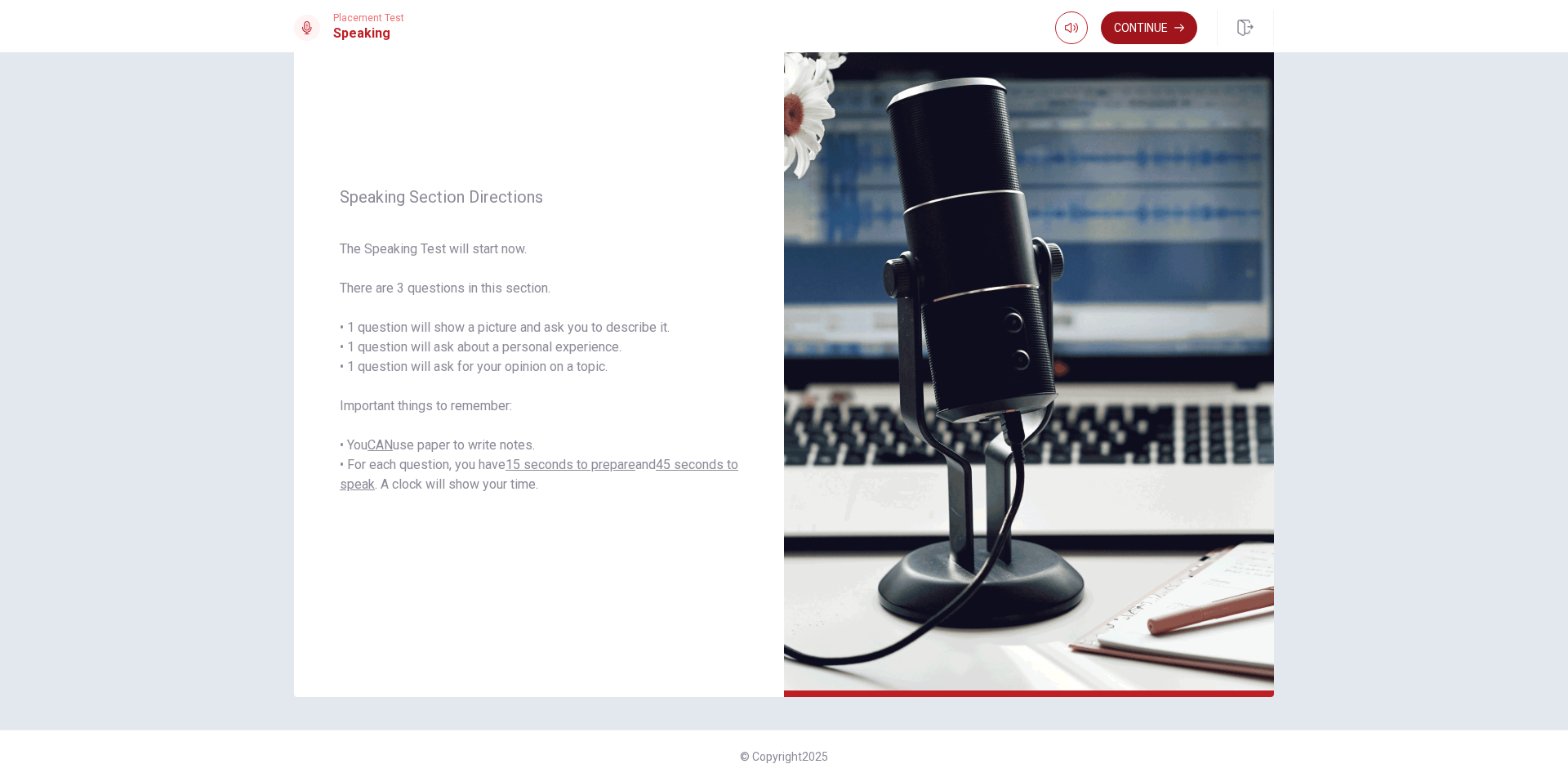
click at [1150, 29] on button "Continue" at bounding box center [1150, 28] width 96 height 33
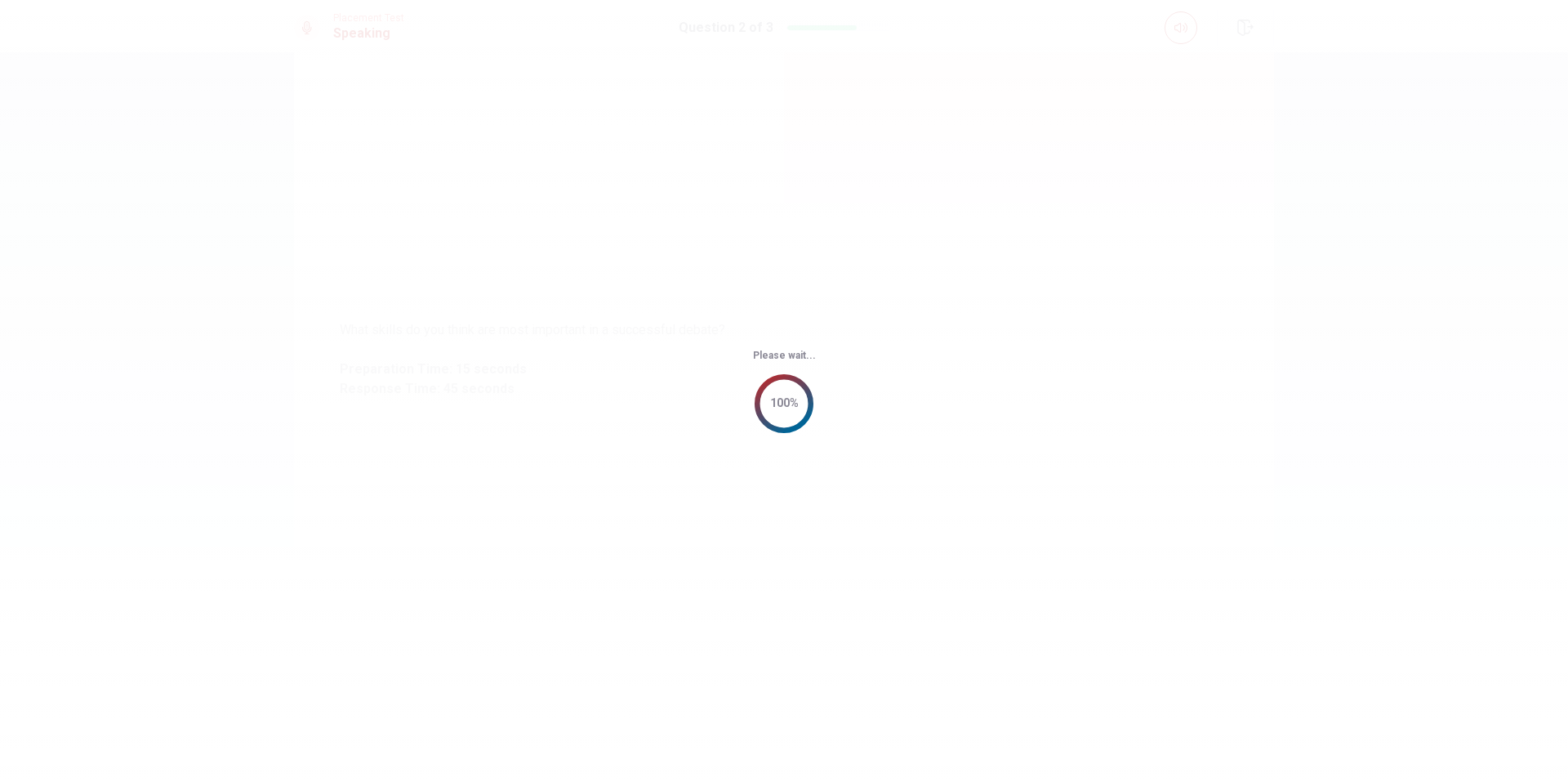
scroll to position [0, 0]
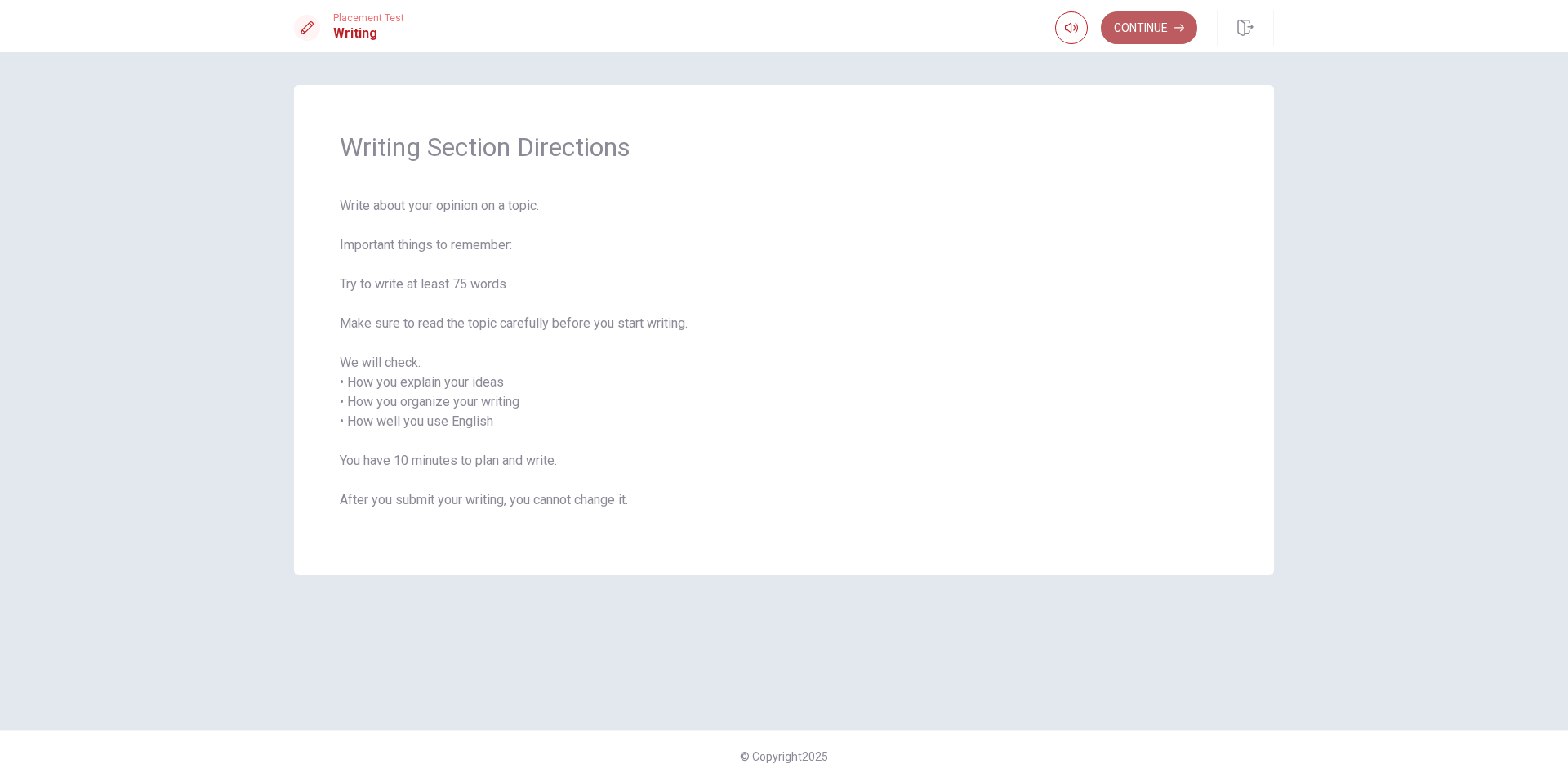
click at [1181, 22] on button "Continue" at bounding box center [1150, 28] width 96 height 33
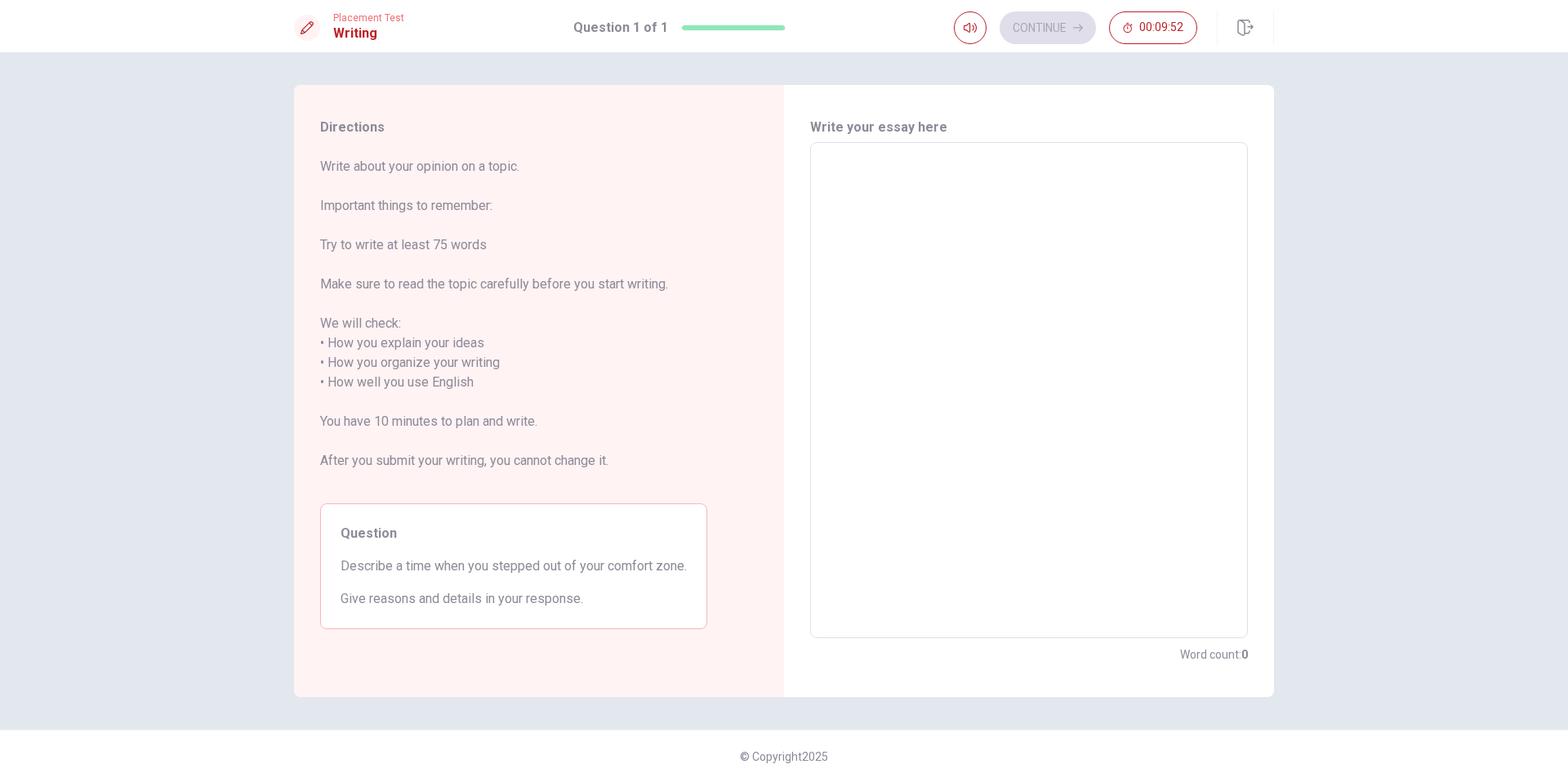
click at [879, 240] on textarea at bounding box center [1029, 390] width 415 height 469
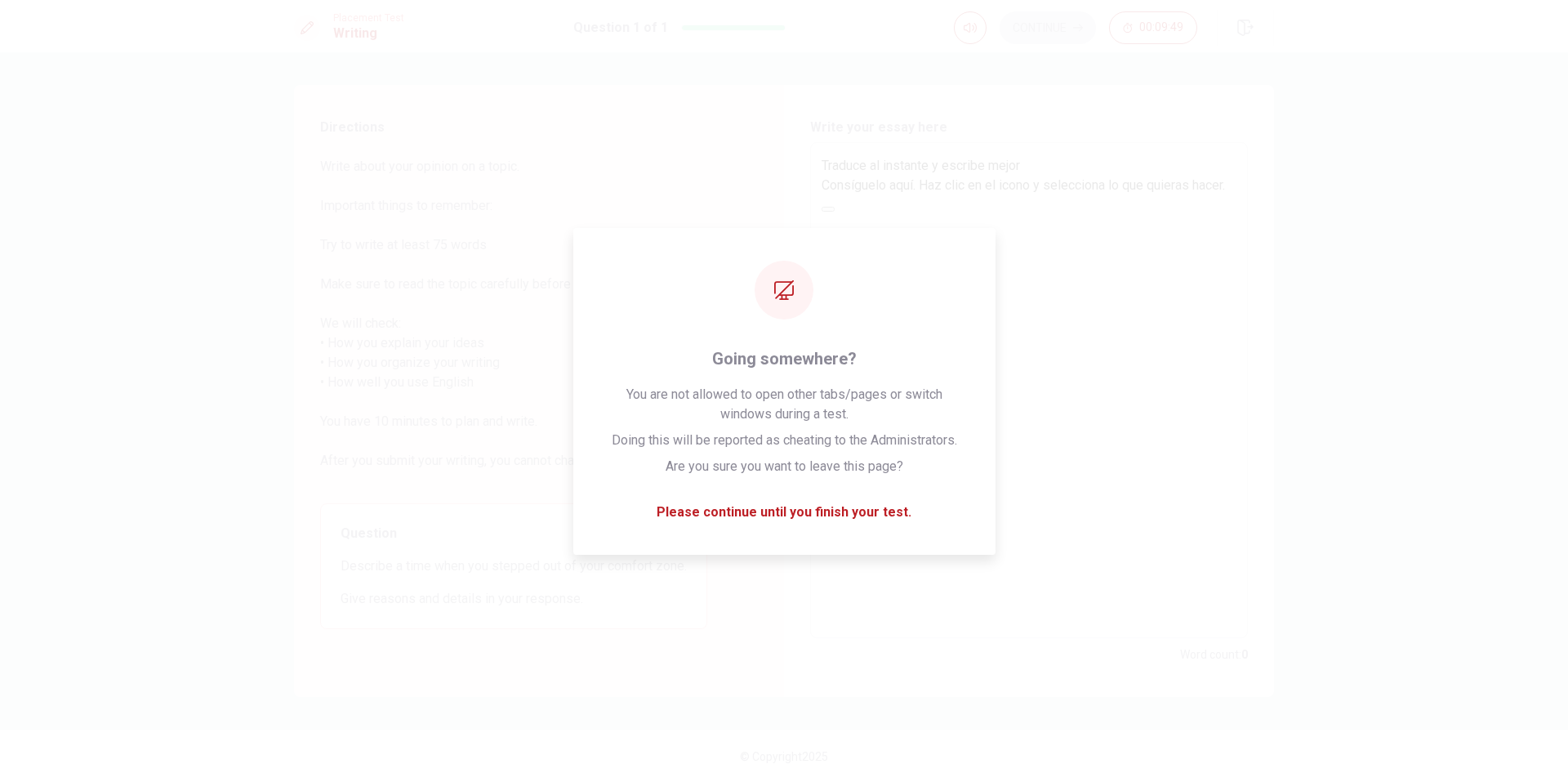
click at [1218, 195] on div "Traduce al instante y escribe mejor Consíguelo aquí. Haz clic en el icono y sel…" at bounding box center [1029, 175] width 415 height 39
click at [835, 212] on button at bounding box center [828, 209] width 13 height 5
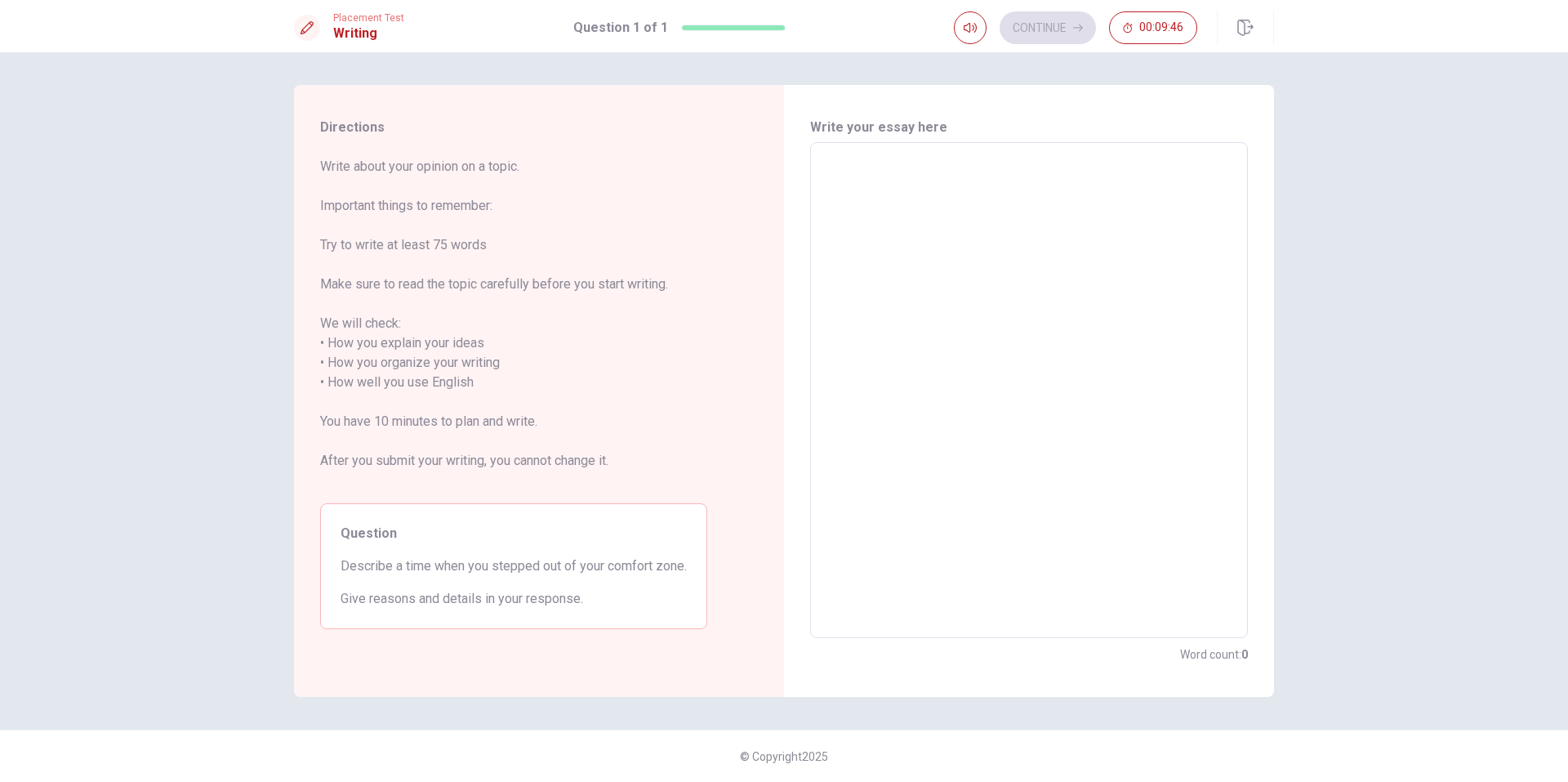
click at [1007, 208] on textarea at bounding box center [1029, 390] width 415 height 469
type textarea "C"
type textarea "x"
type textarea "Co"
type textarea "x"
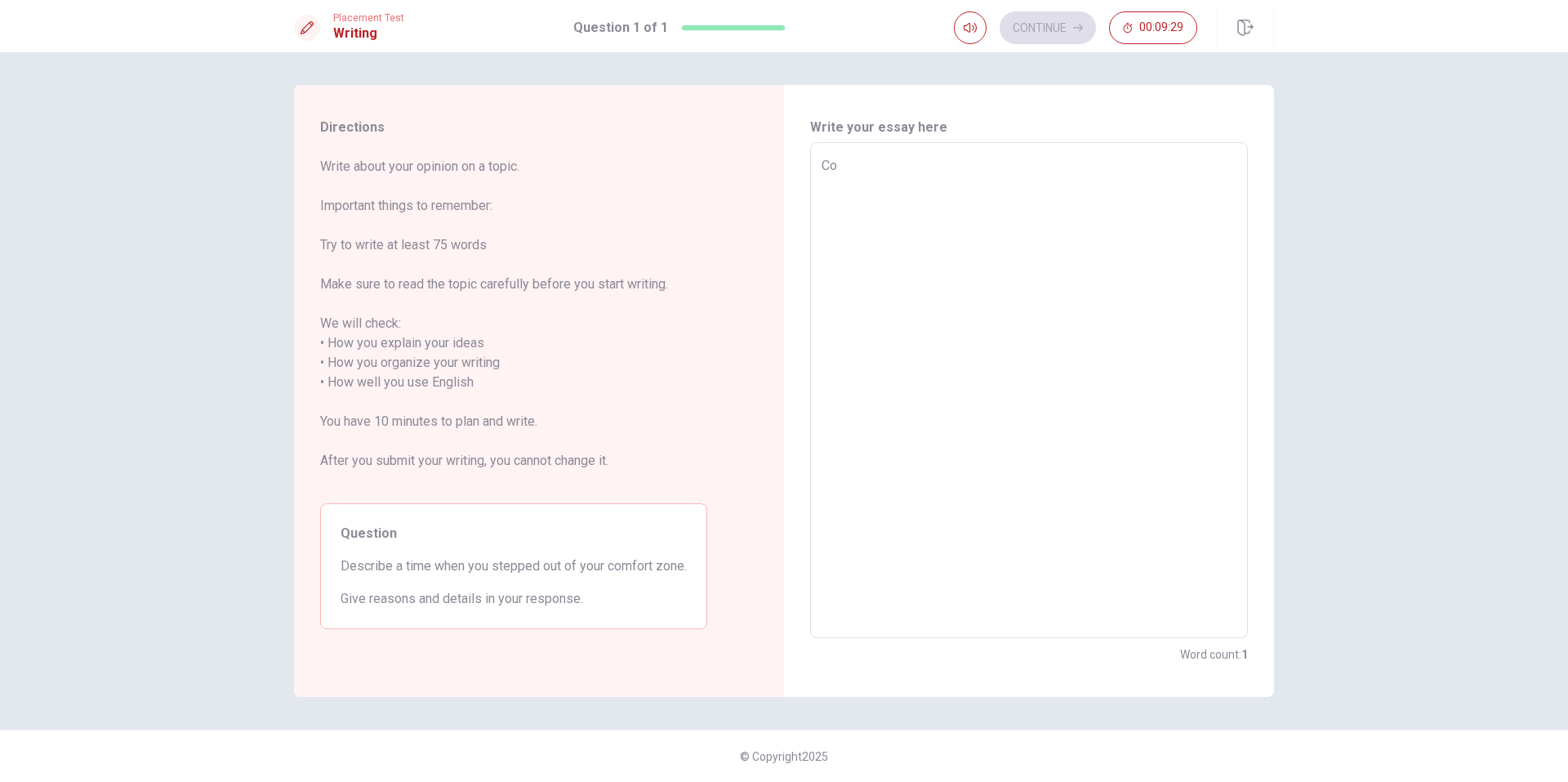
type textarea "Com"
type textarea "x"
type textarea "Comf"
type textarea "x"
type textarea "Comfo"
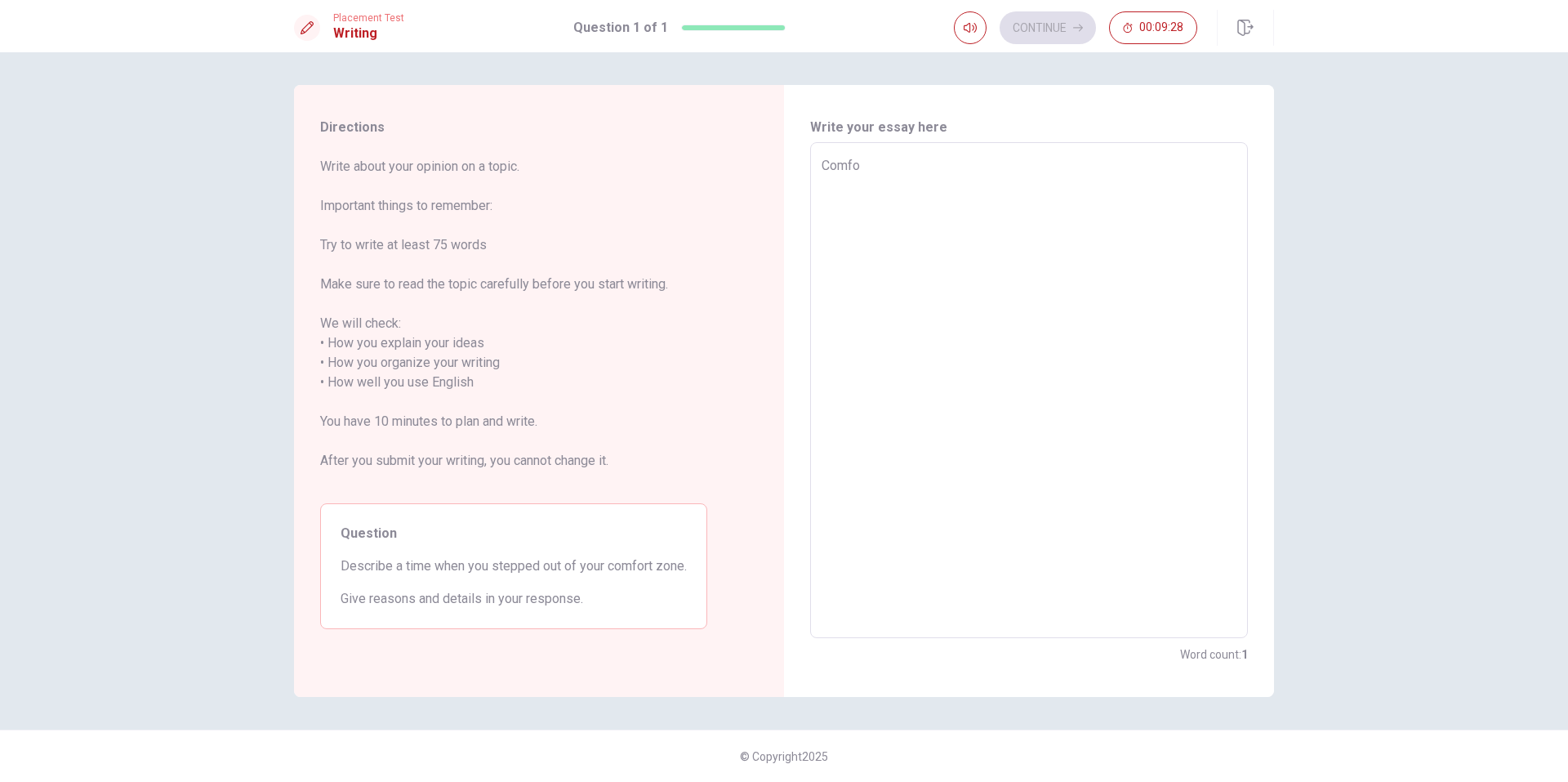
type textarea "x"
type textarea "Comfor"
type textarea "x"
type textarea "Comfort"
type textarea "x"
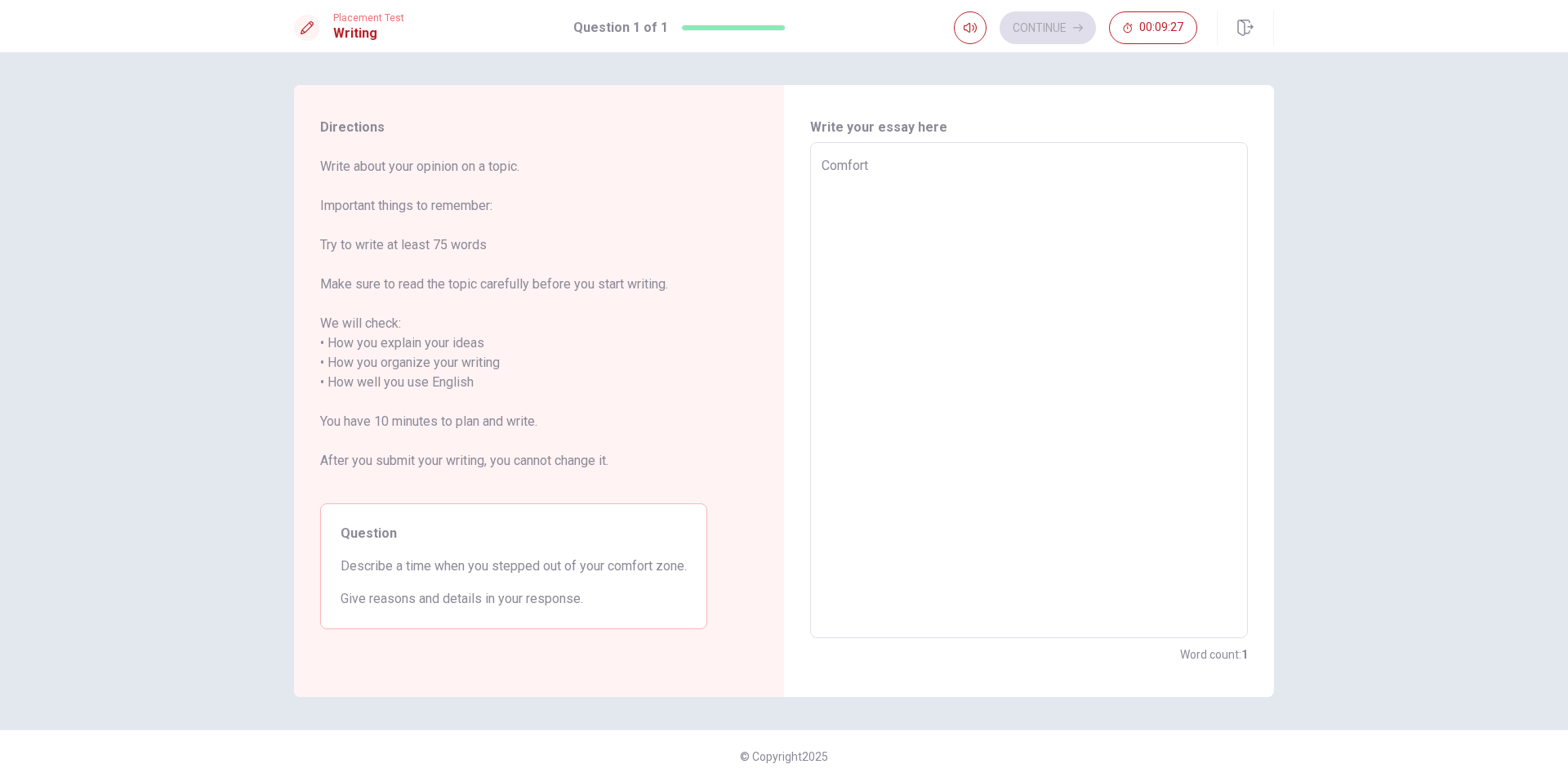
type textarea "Comforte"
type textarea "x"
type textarea "Comfort"
type textarea "x"
type textarea "Comfort"
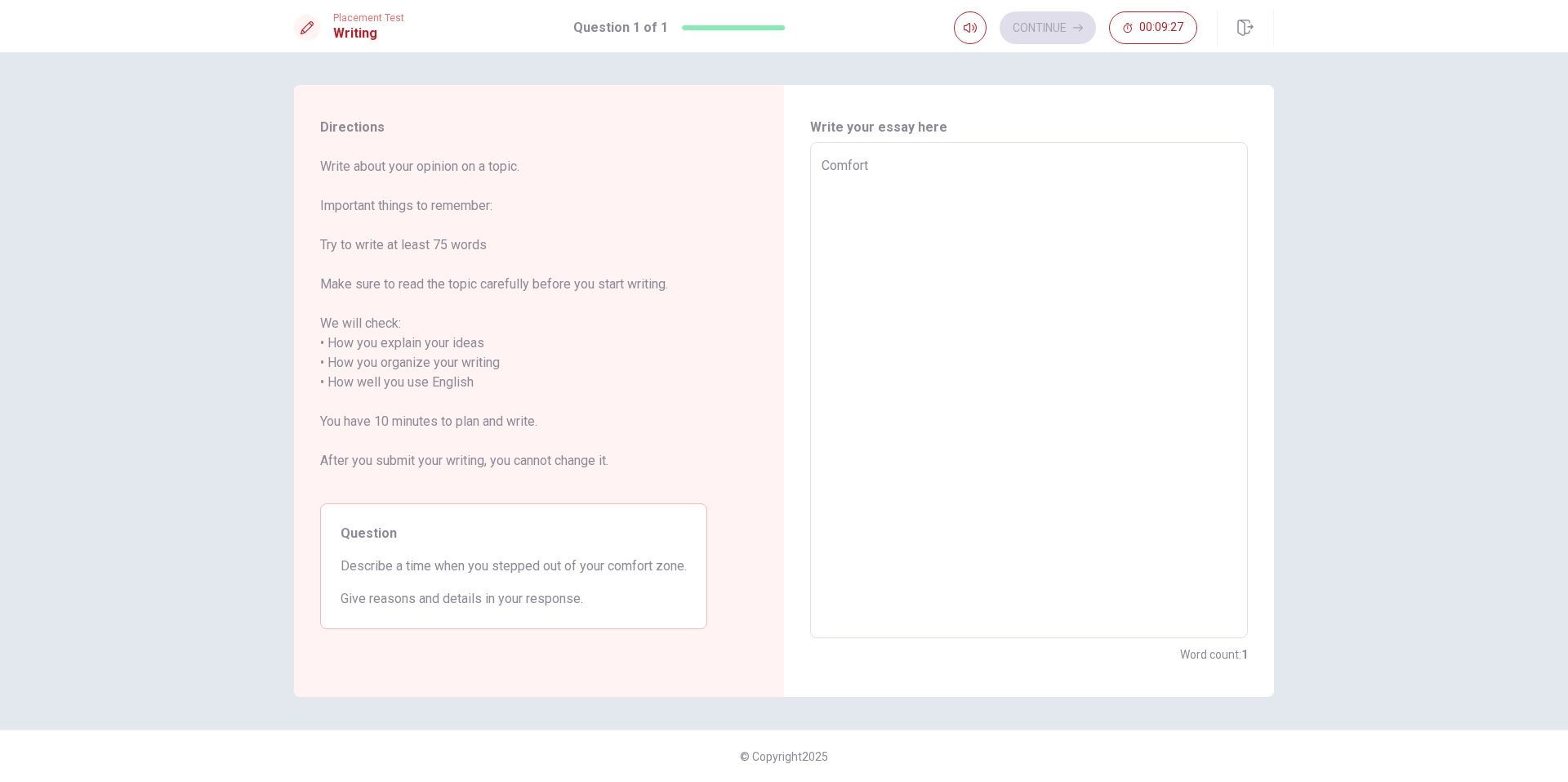
type textarea "x"
type textarea "Comfort z"
type textarea "x"
type textarea "Comfort zo"
type textarea "x"
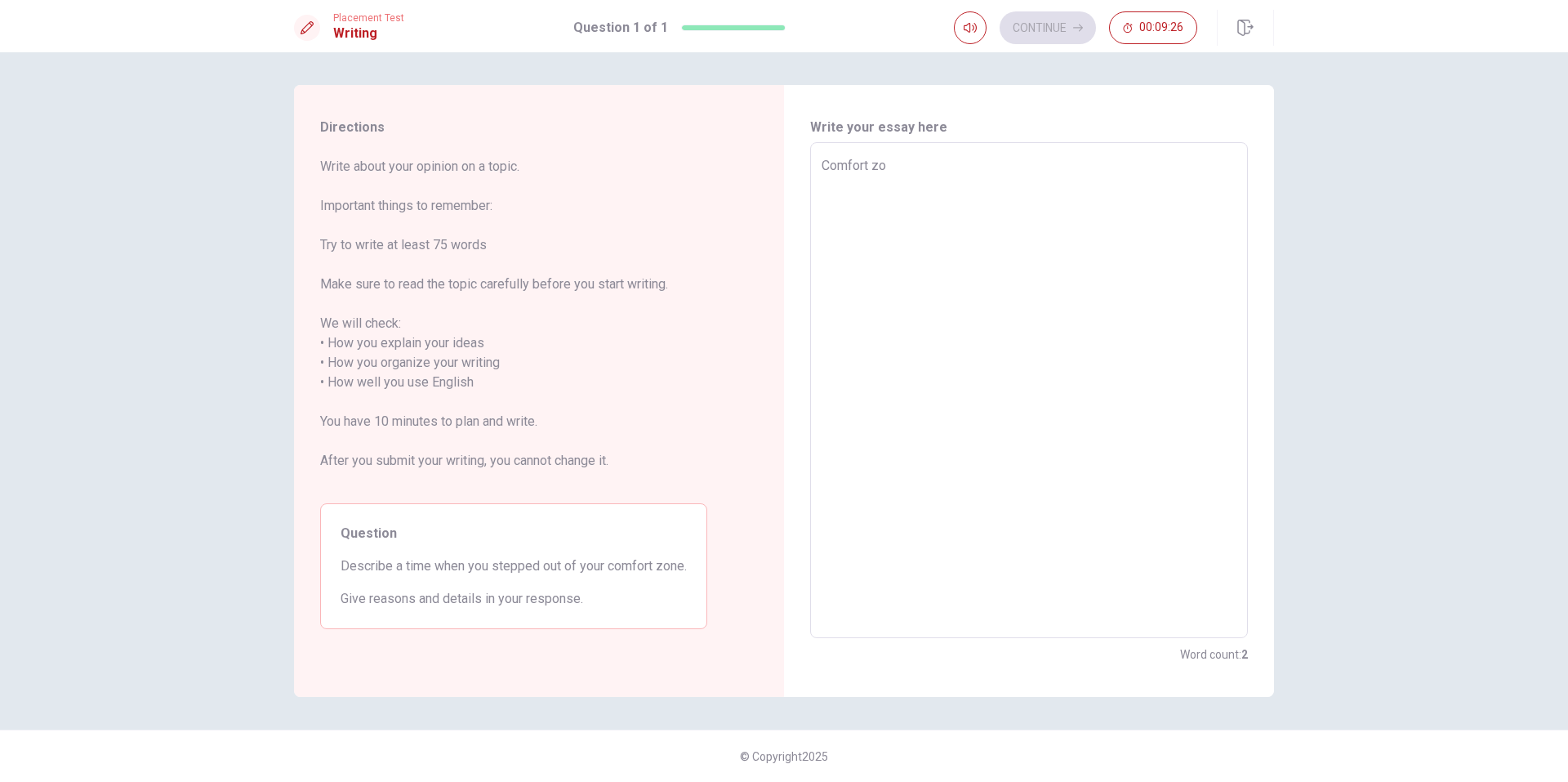
type textarea "Comfort zon"
type textarea "x"
type textarea "Comfort zone"
type textarea "x"
type textarea "Comfort zone"
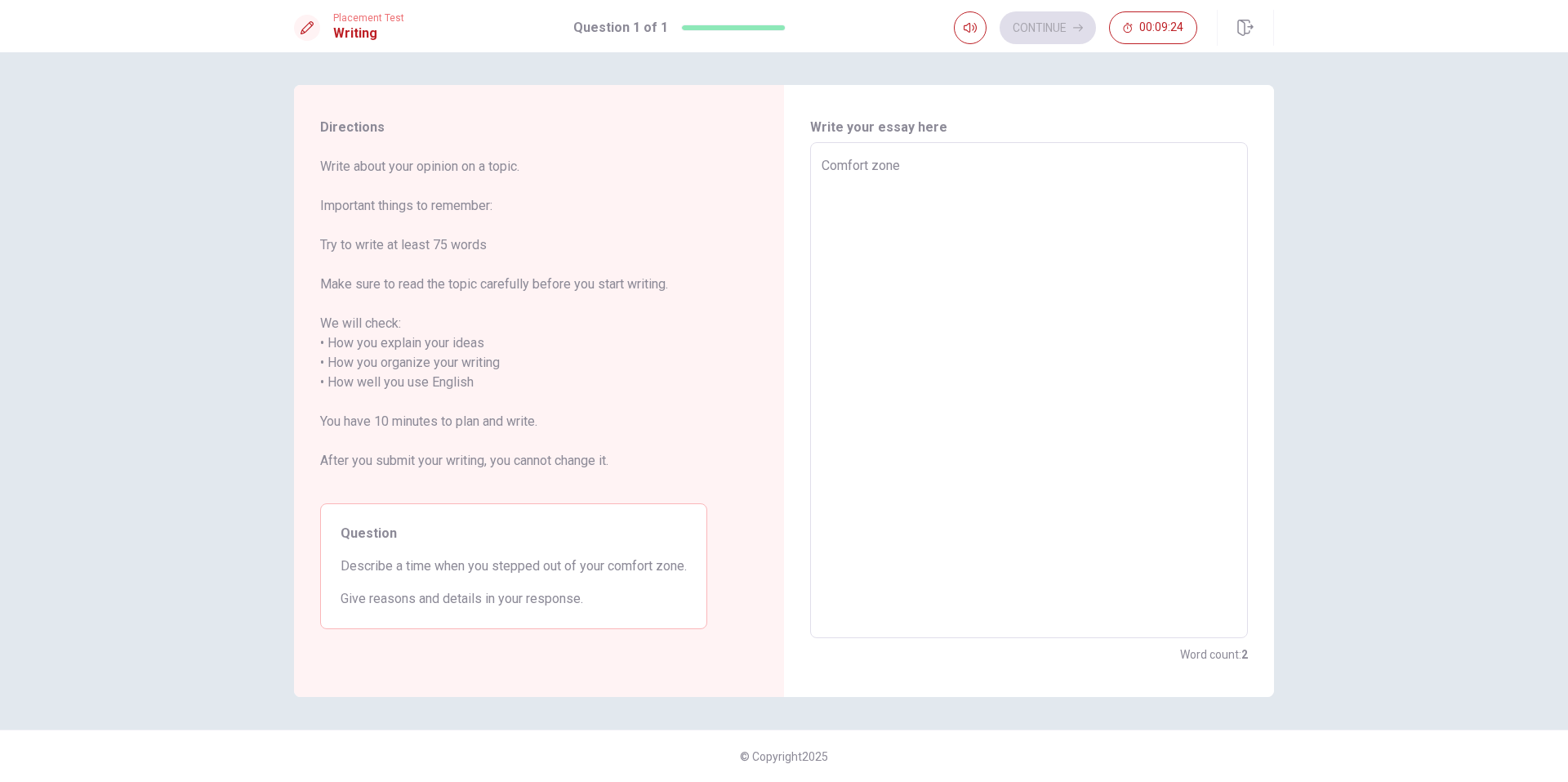
type textarea "x"
type textarea "Comfort zone i"
type textarea "x"
type textarea "Comfort zone is"
type textarea "x"
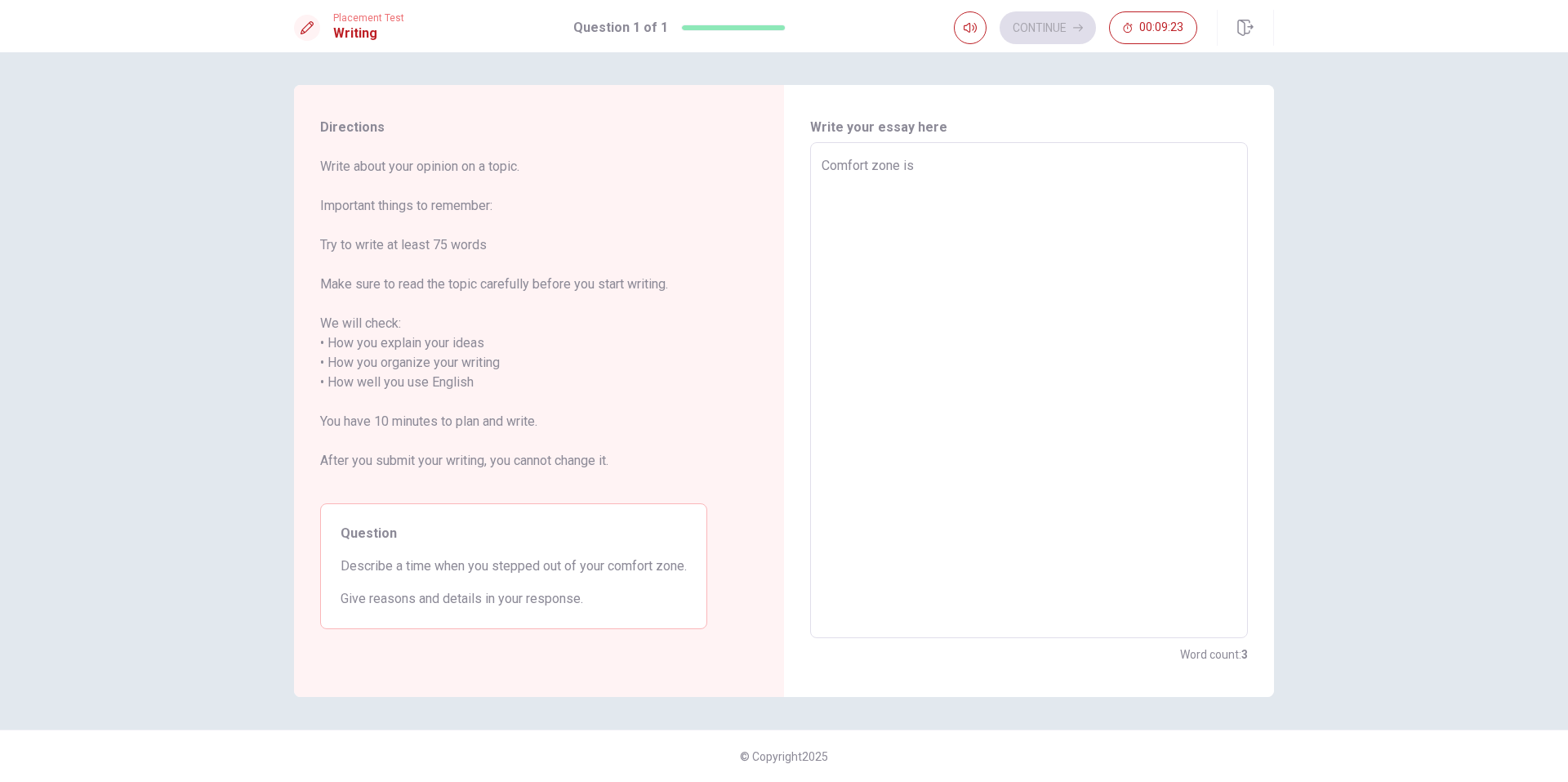
type textarea "Comfort zone is"
type textarea "x"
type textarea "Comfort zone is a"
type textarea "x"
type textarea "Comfort zone is a"
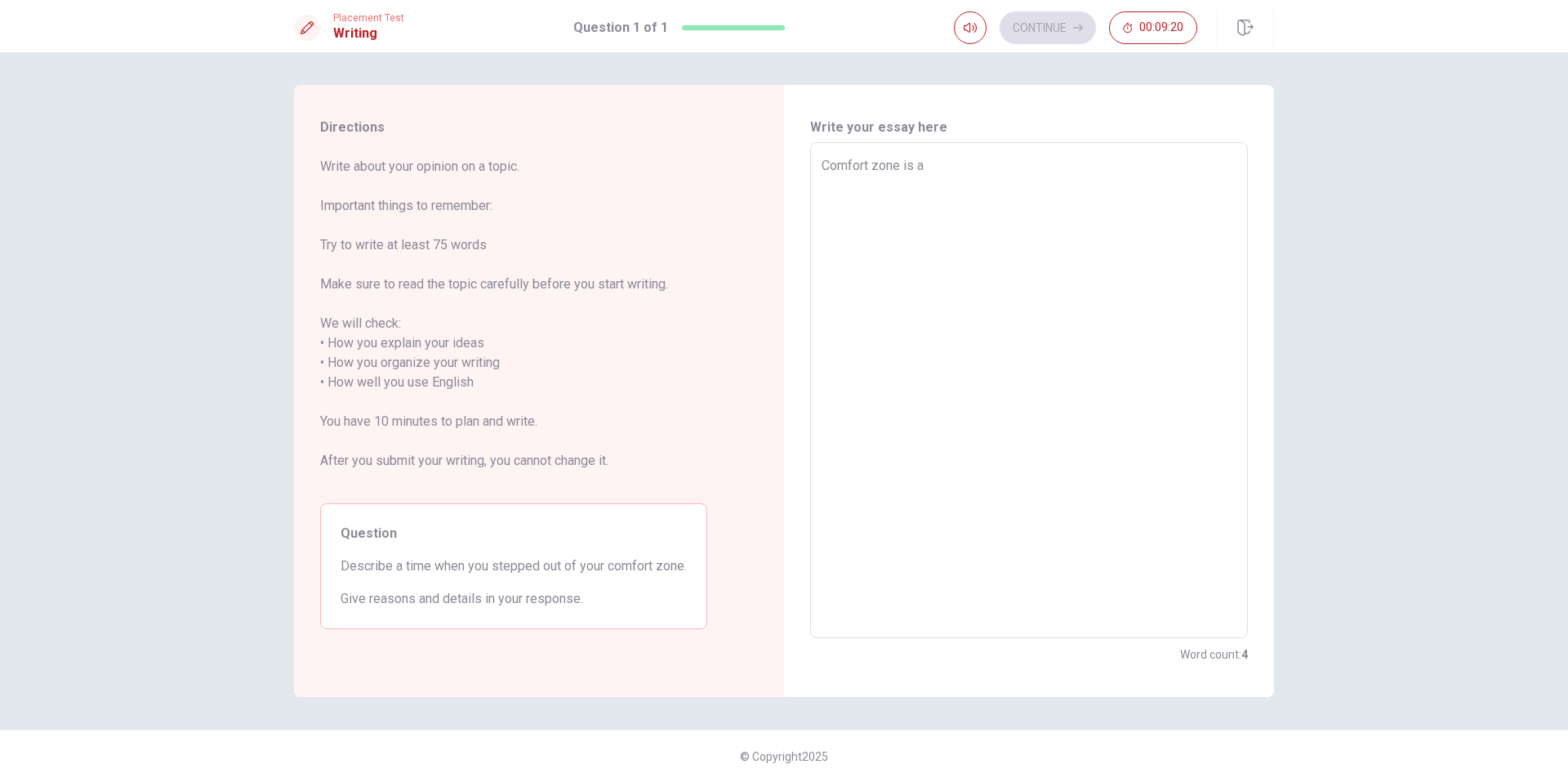
type textarea "x"
type textarea "Comfort zone is a m"
type textarea "x"
type textarea "Comfort zone is a me"
type textarea "x"
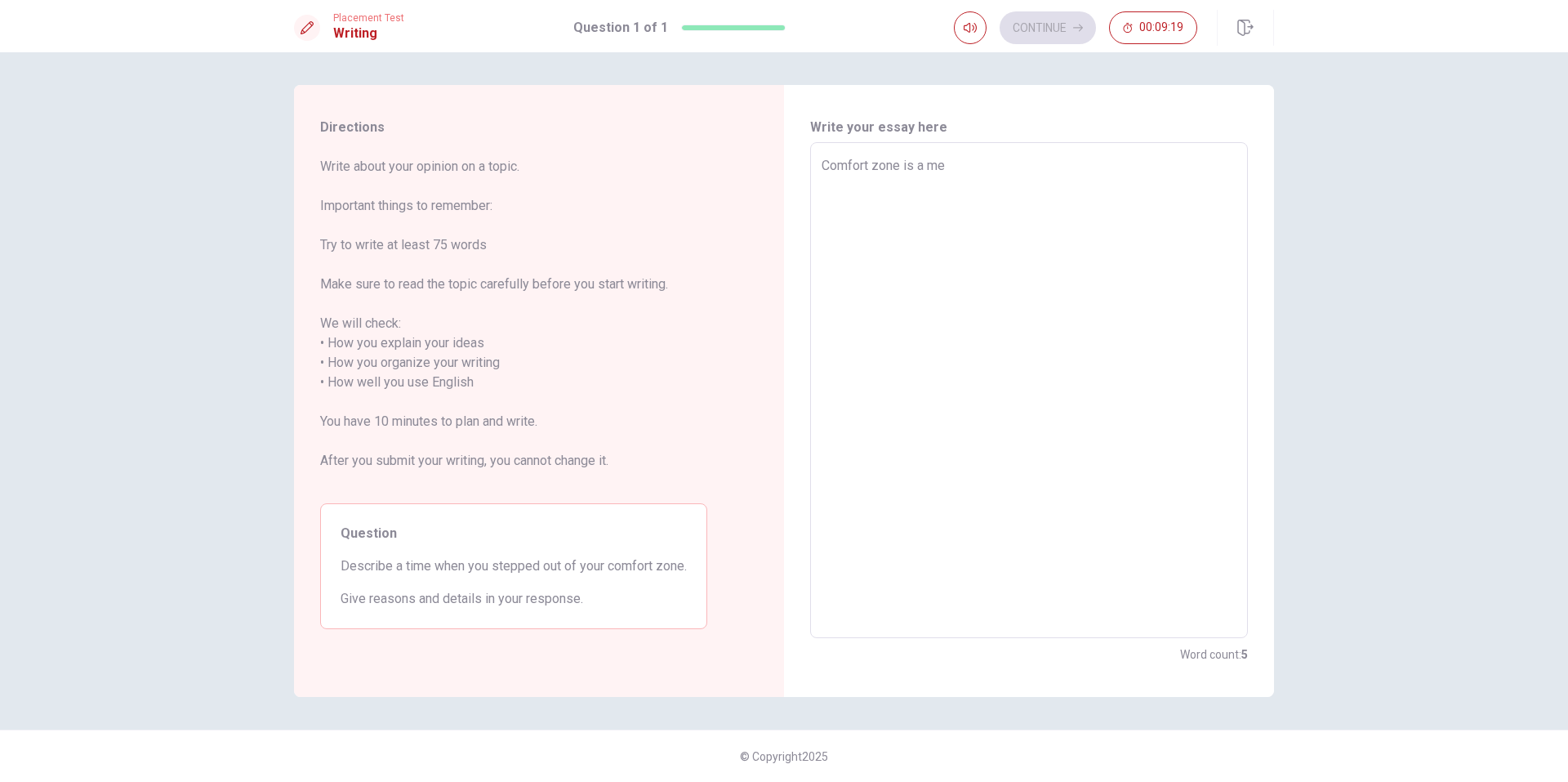
type textarea "Comfort zone is a men"
type textarea "x"
type textarea "Comfort zone is a ment"
type textarea "x"
type textarea "Comfort zone is a menta"
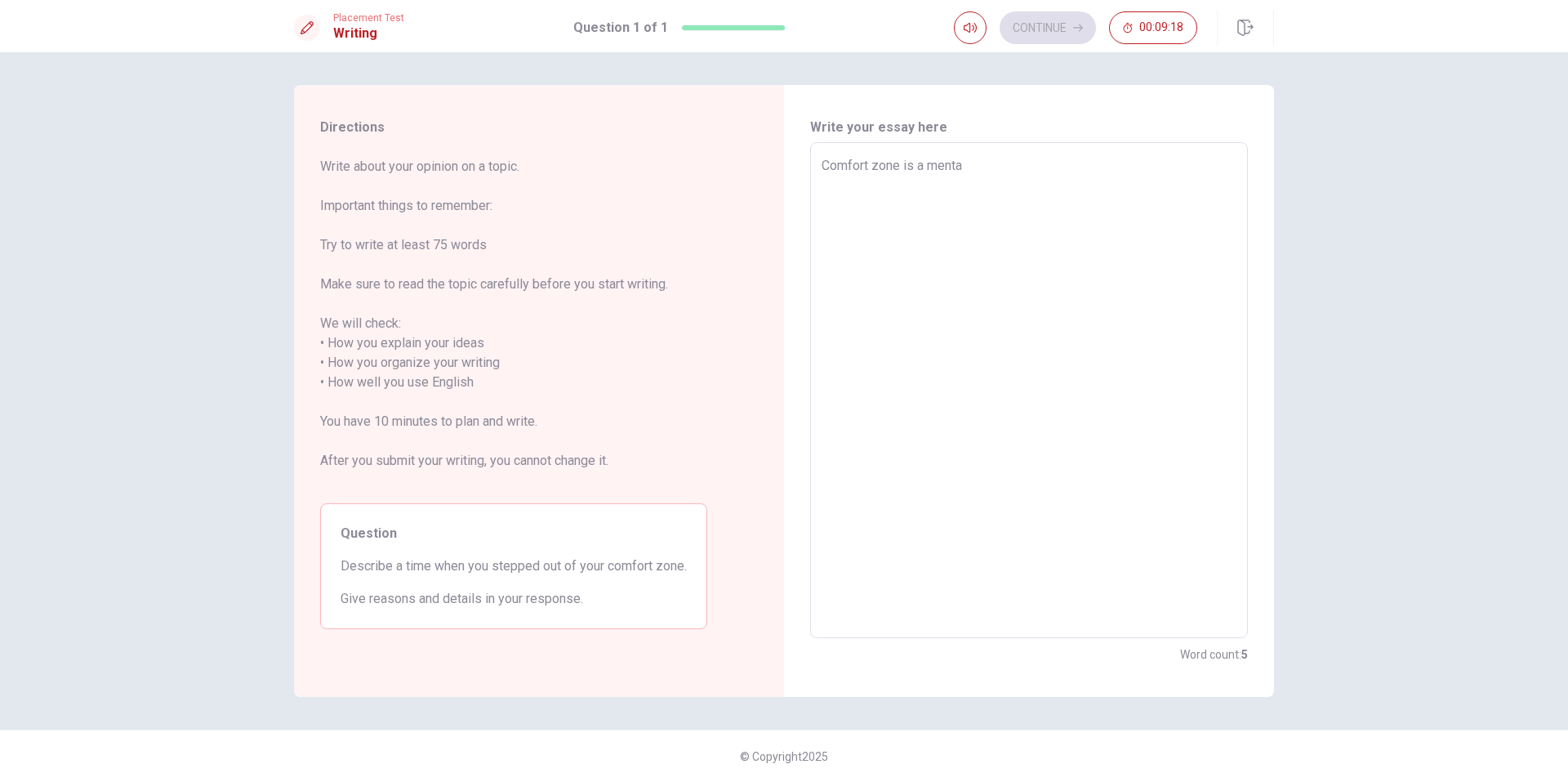
type textarea "x"
type textarea "Comfort zone is a mental"
type textarea "x"
type textarea "Comfort zone is a mental"
type textarea "x"
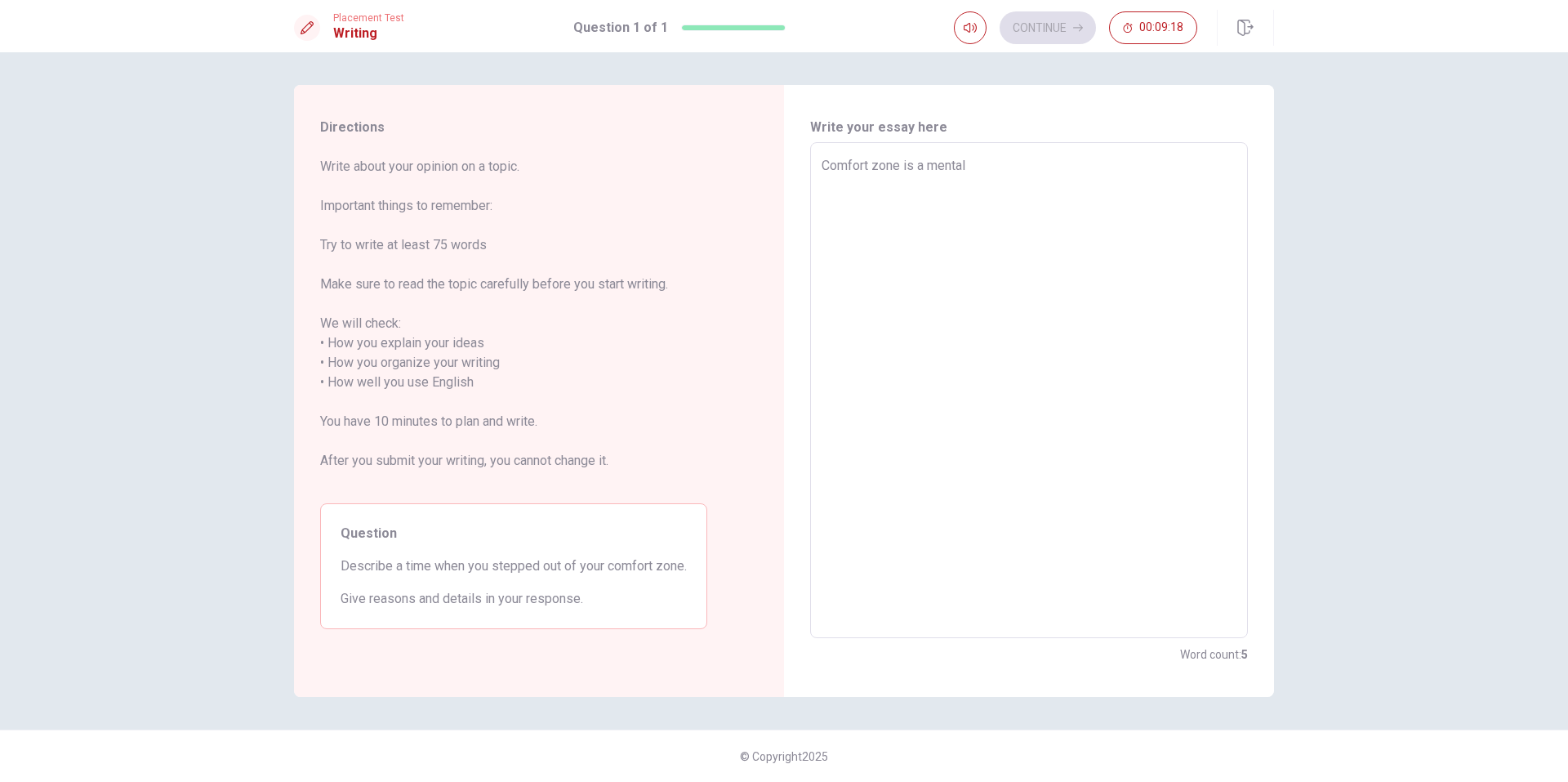
type textarea "Comfort zone is a mental p"
type textarea "x"
type textarea "Comfort zone is a mental pl"
type textarea "x"
type textarea "Comfort zone is a mental ple"
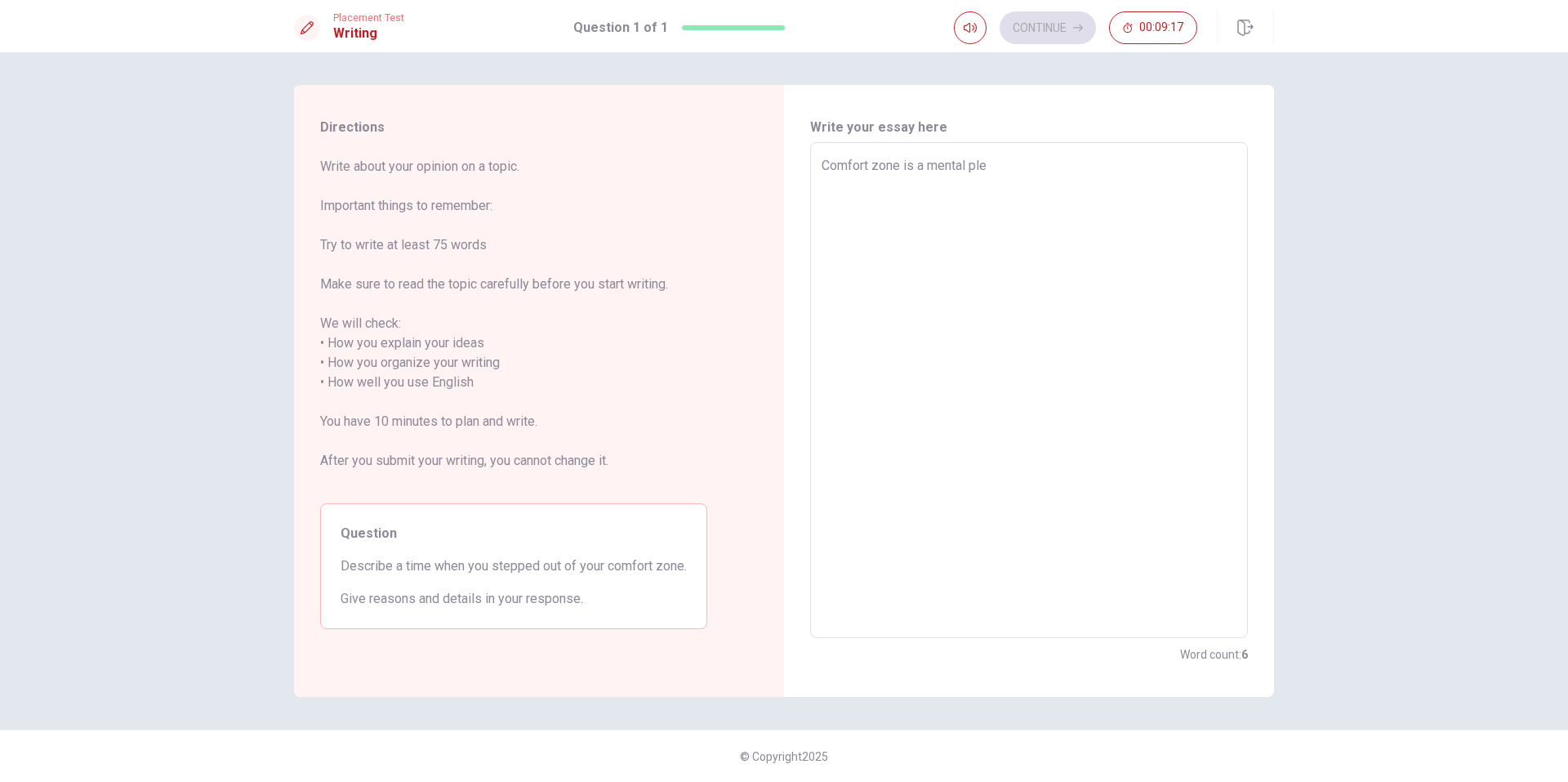
type textarea "x"
type textarea "Comfort zone is a mental plec"
type textarea "x"
type textarea "Comfort zone is a mental plece"
type textarea "x"
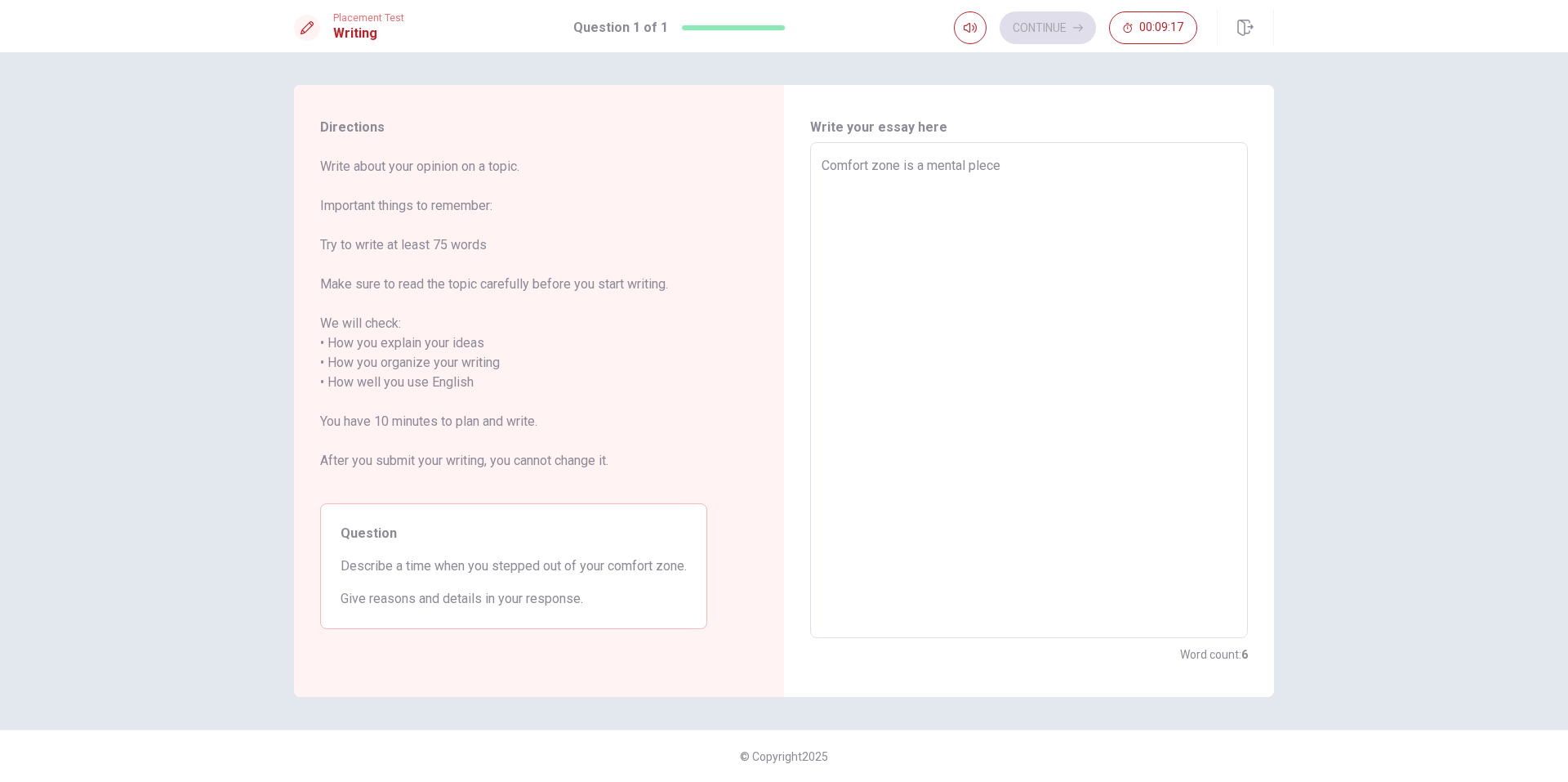
type textarea "Comfort zone is a mental plece"
type textarea "x"
type textarea "Comfort zone is a mental plece w"
type textarea "x"
type textarea "Comfort zone is a mental plece wh"
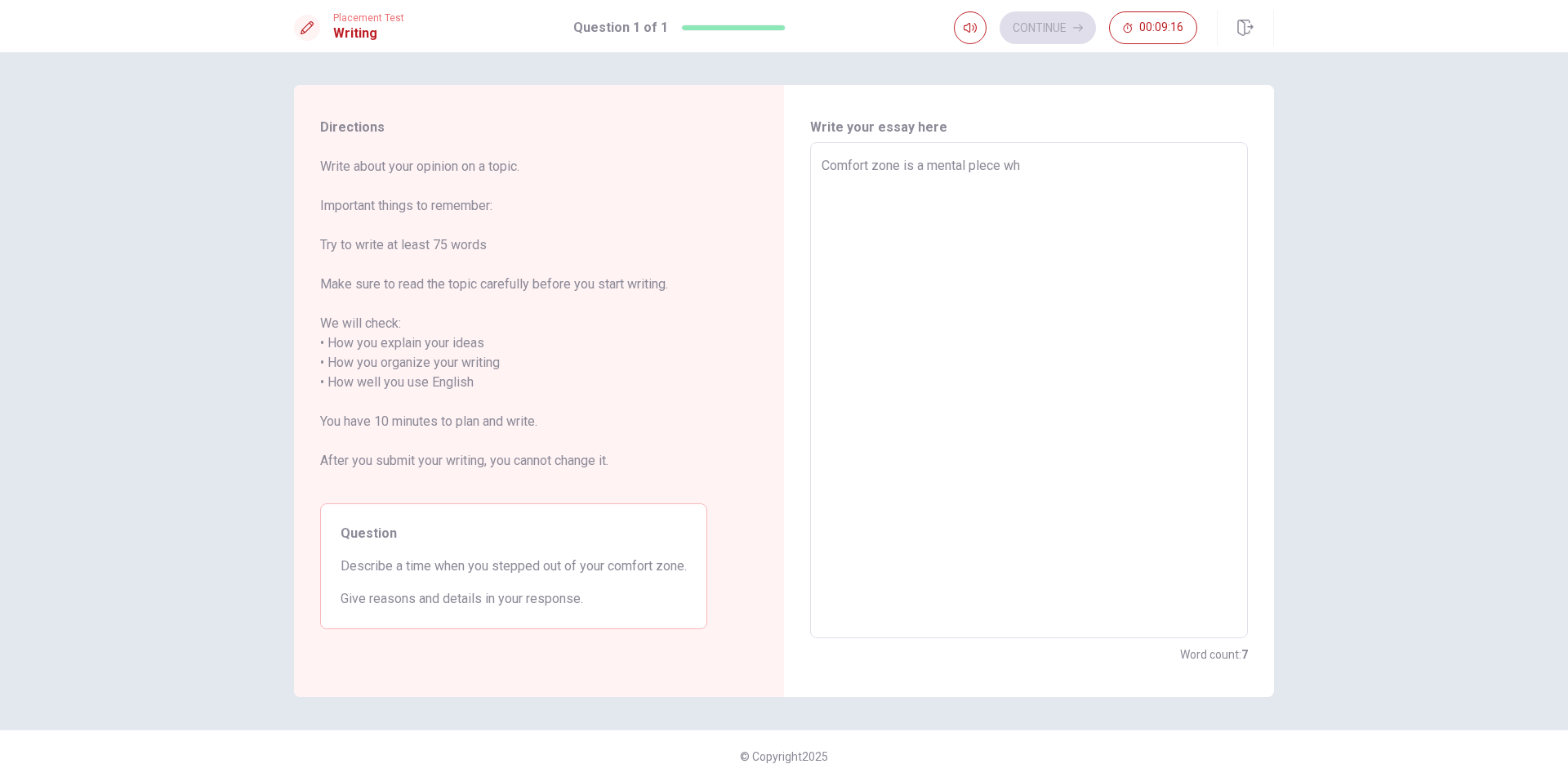
type textarea "x"
type textarea "Comfort zone is a mental plece whe"
type textarea "x"
type textarea "Comfort zone is a mental plece wher"
type textarea "x"
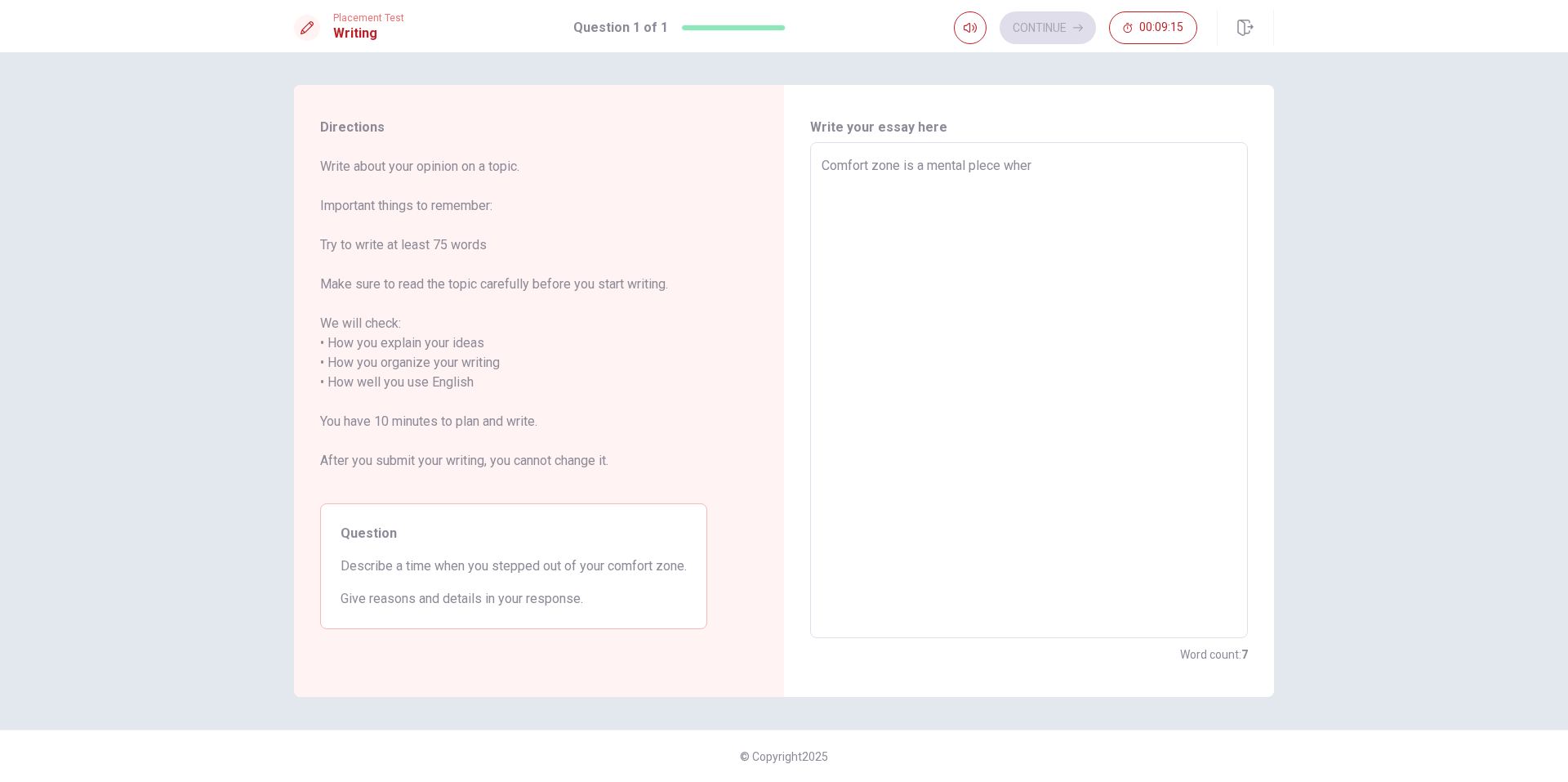
type textarea "Comfort zone is a mental plece where"
type textarea "x"
type textarea "Comfort zone is a mental plece where"
type textarea "x"
type textarea "Comfort zone is a mental plece where y"
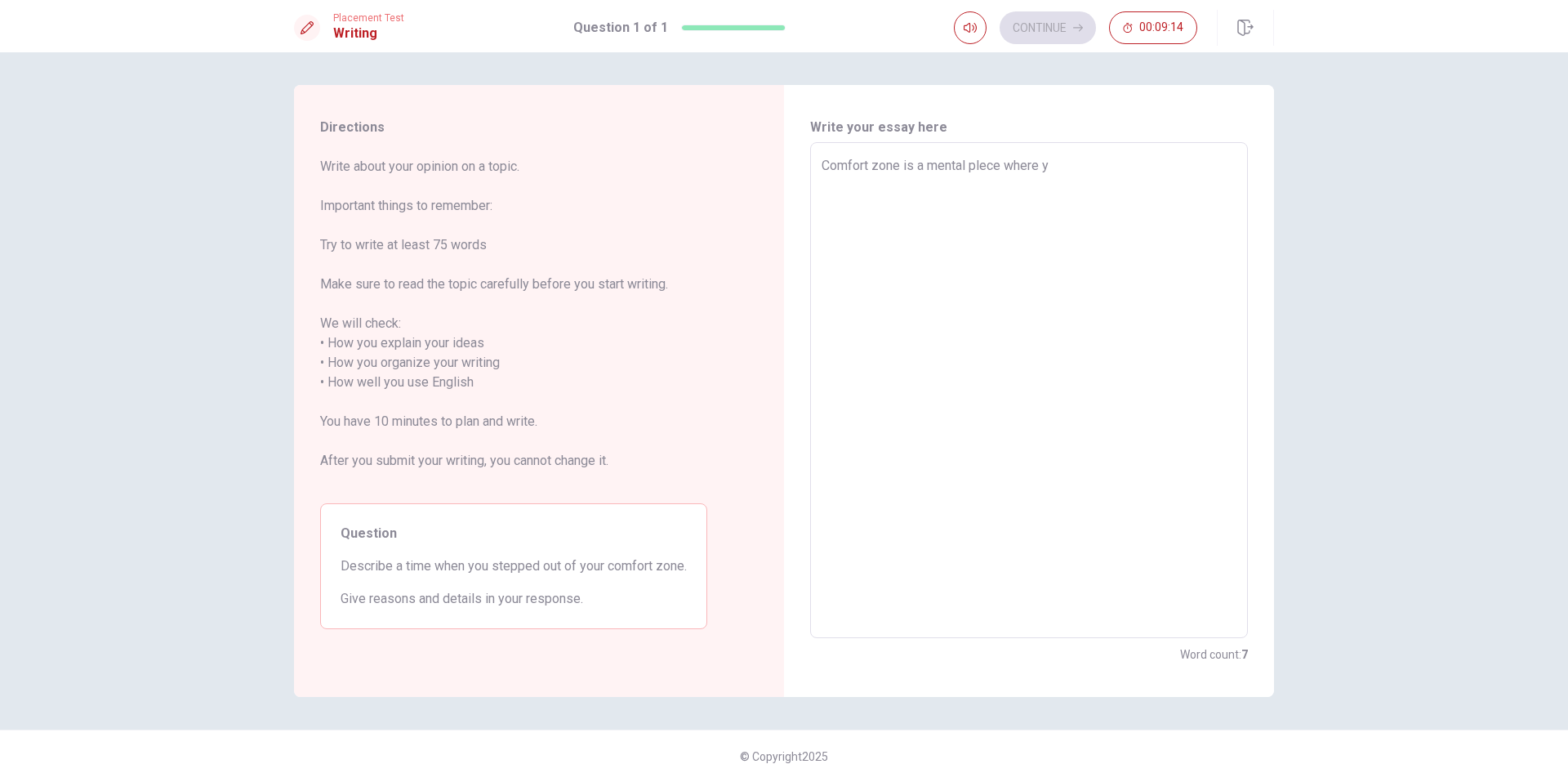
type textarea "x"
type textarea "Comfort zone is a mental plece where yo"
type textarea "x"
type textarea "Comfort zone is a mental plece where you"
type textarea "x"
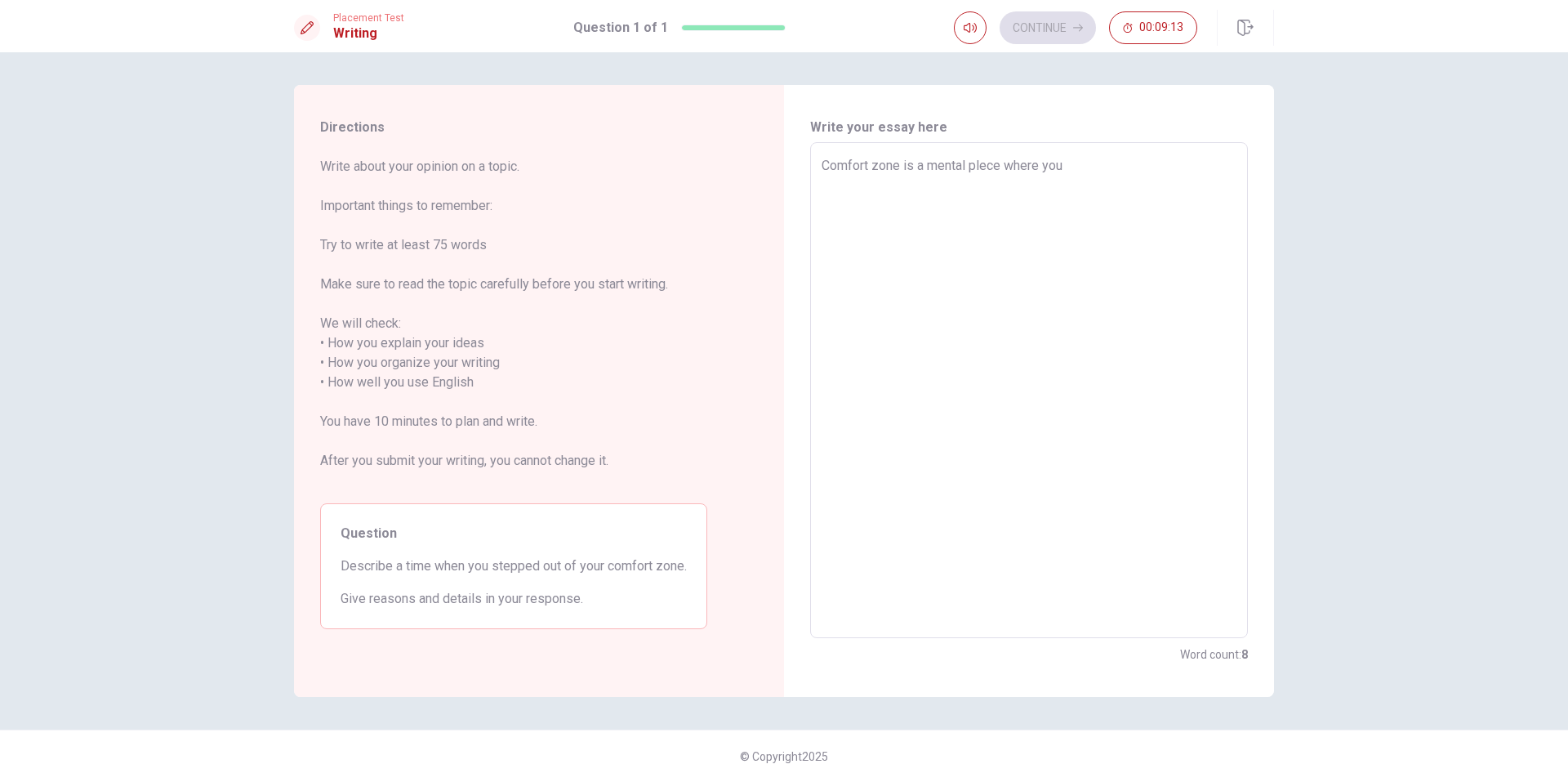
type textarea "Comfort zone is a mental plece where you"
type textarea "x"
type textarea "Comfort zone is a mental plece where you f"
type textarea "x"
type textarea "Comfort zone is a mental plece where you fe"
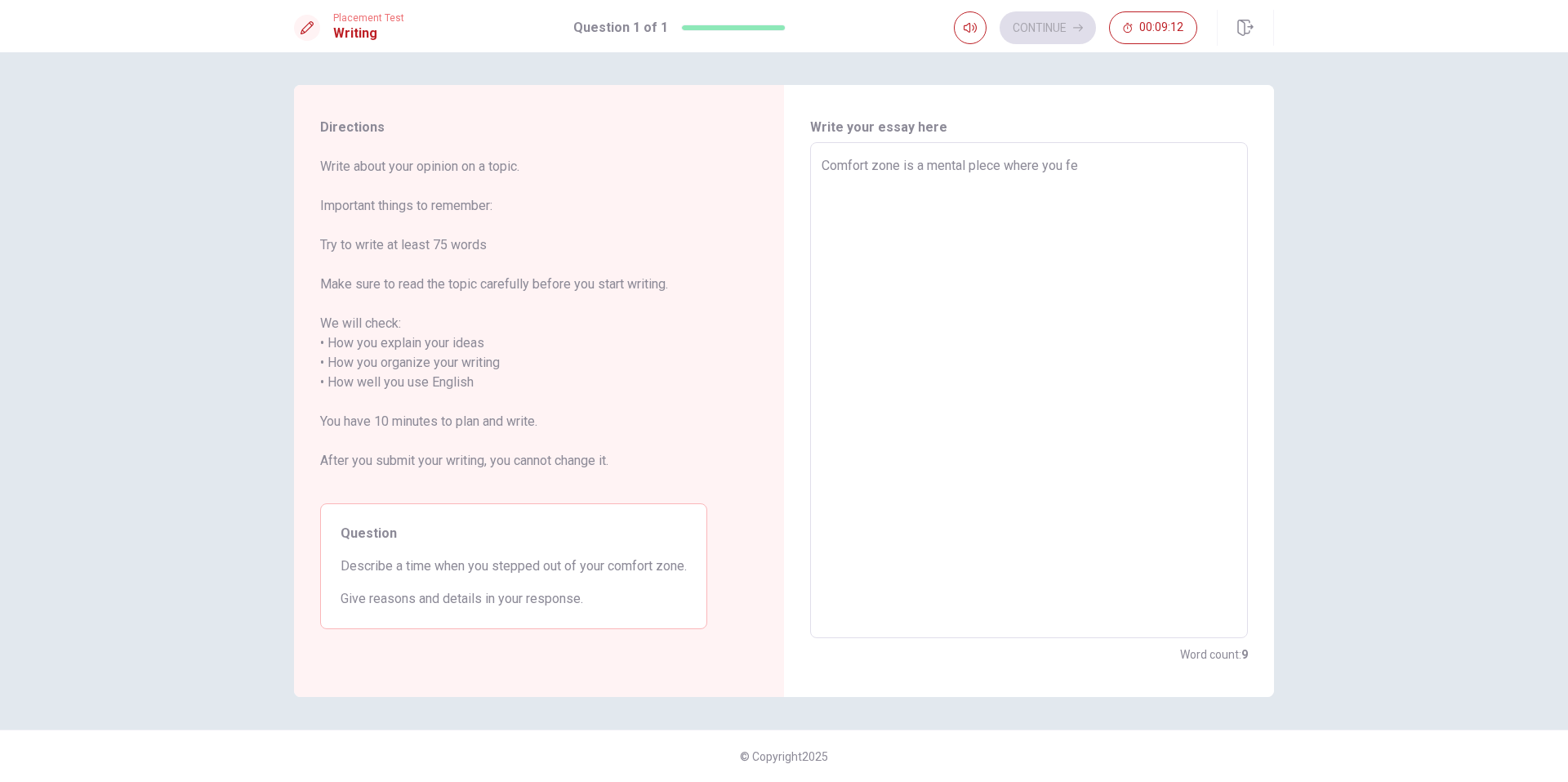
type textarea "x"
type textarea "Comfort zone is a mental plece where you fee"
type textarea "x"
type textarea "Comfort zone is a mental plece where you feel"
type textarea "x"
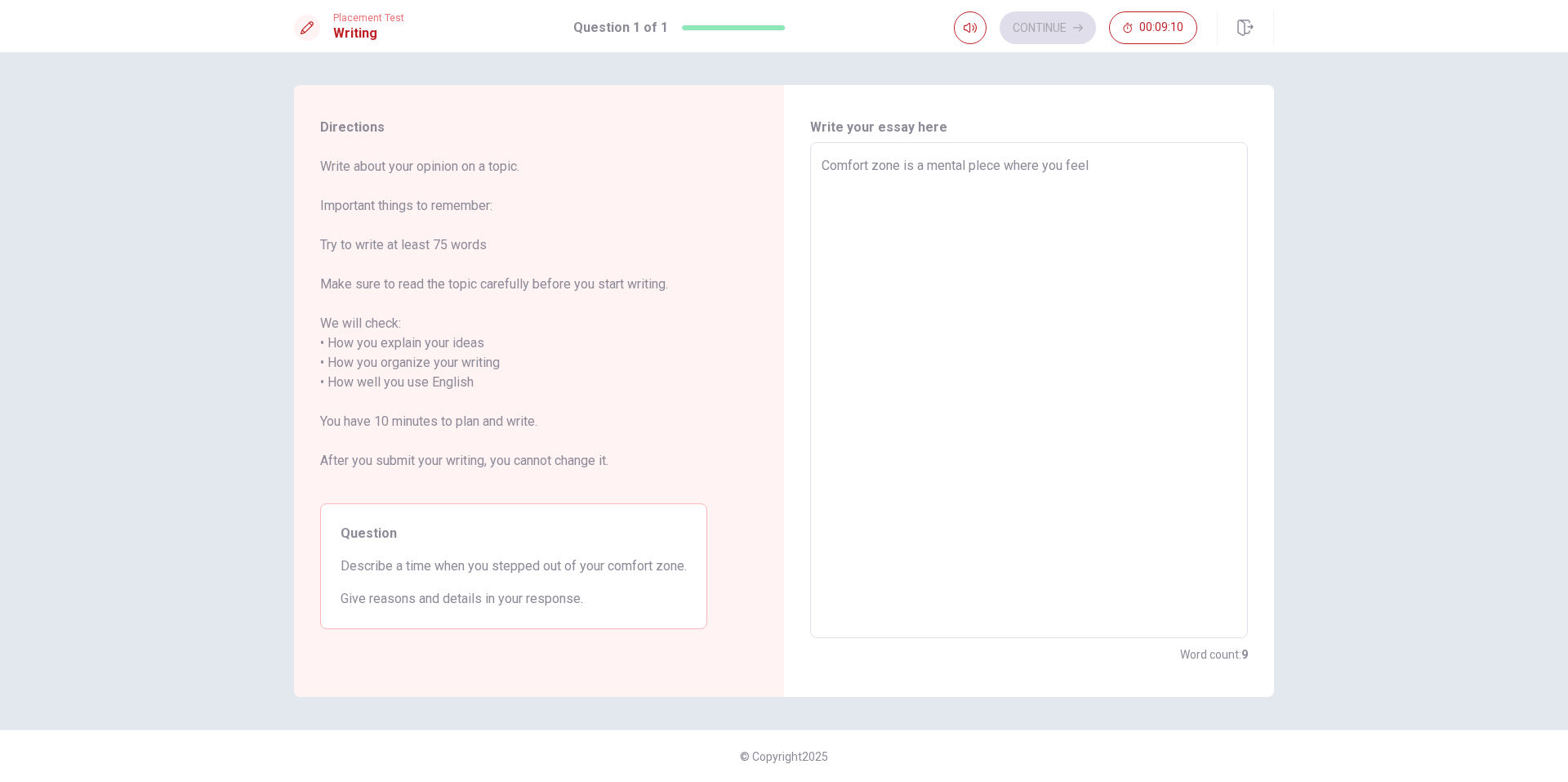
type textarea "Comfort zone is a mental plece where you feel"
type textarea "x"
type textarea "Comfort zone is a mental plece where you feel s"
type textarea "x"
type textarea "Comfort zone is a mental plece where you feel sa"
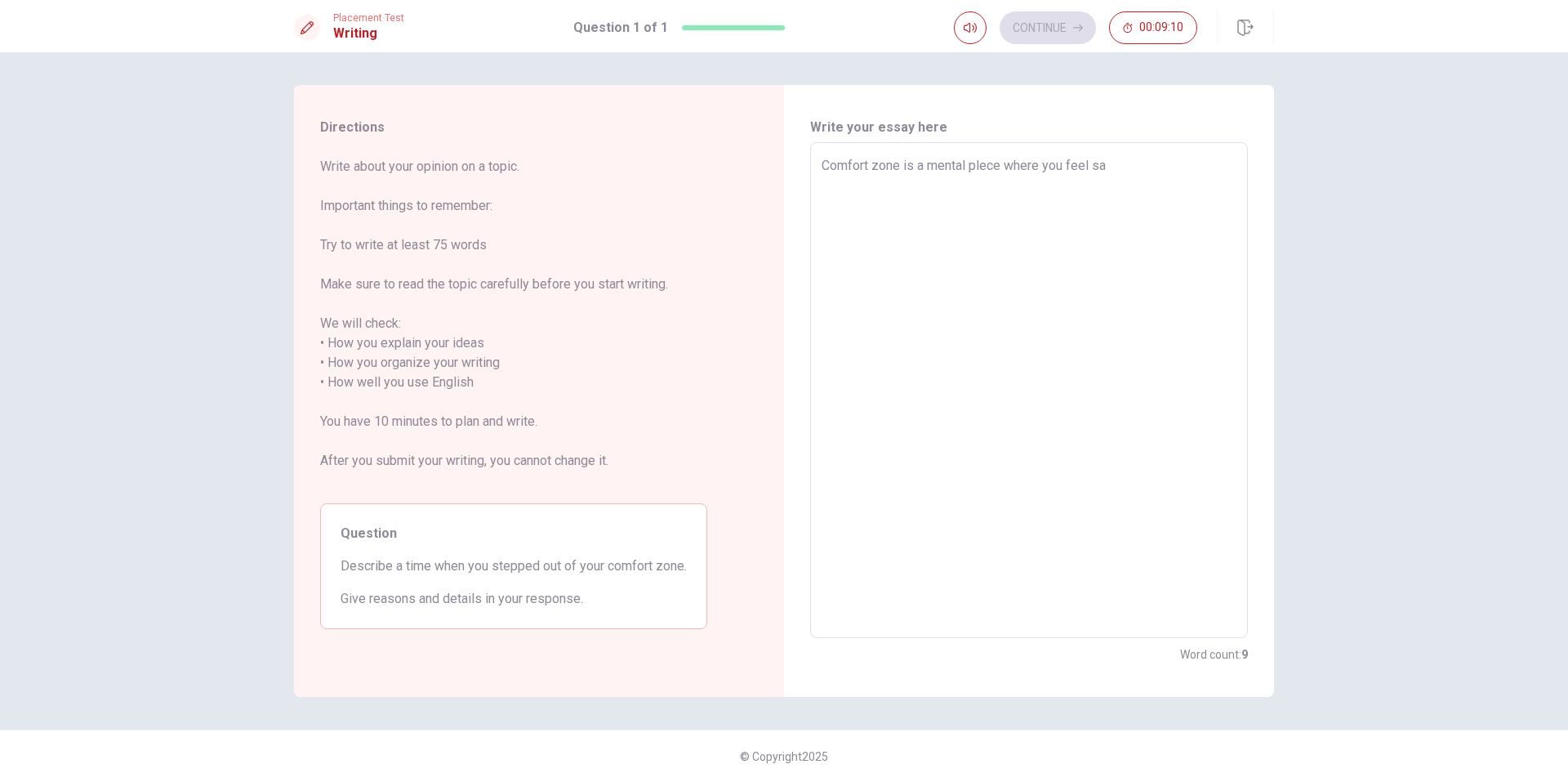
type textarea "x"
type textarea "Comfort zone is a mental plece where you feel saf"
type textarea "x"
type textarea "Comfort zone is a mental plece where you feel safe"
type textarea "x"
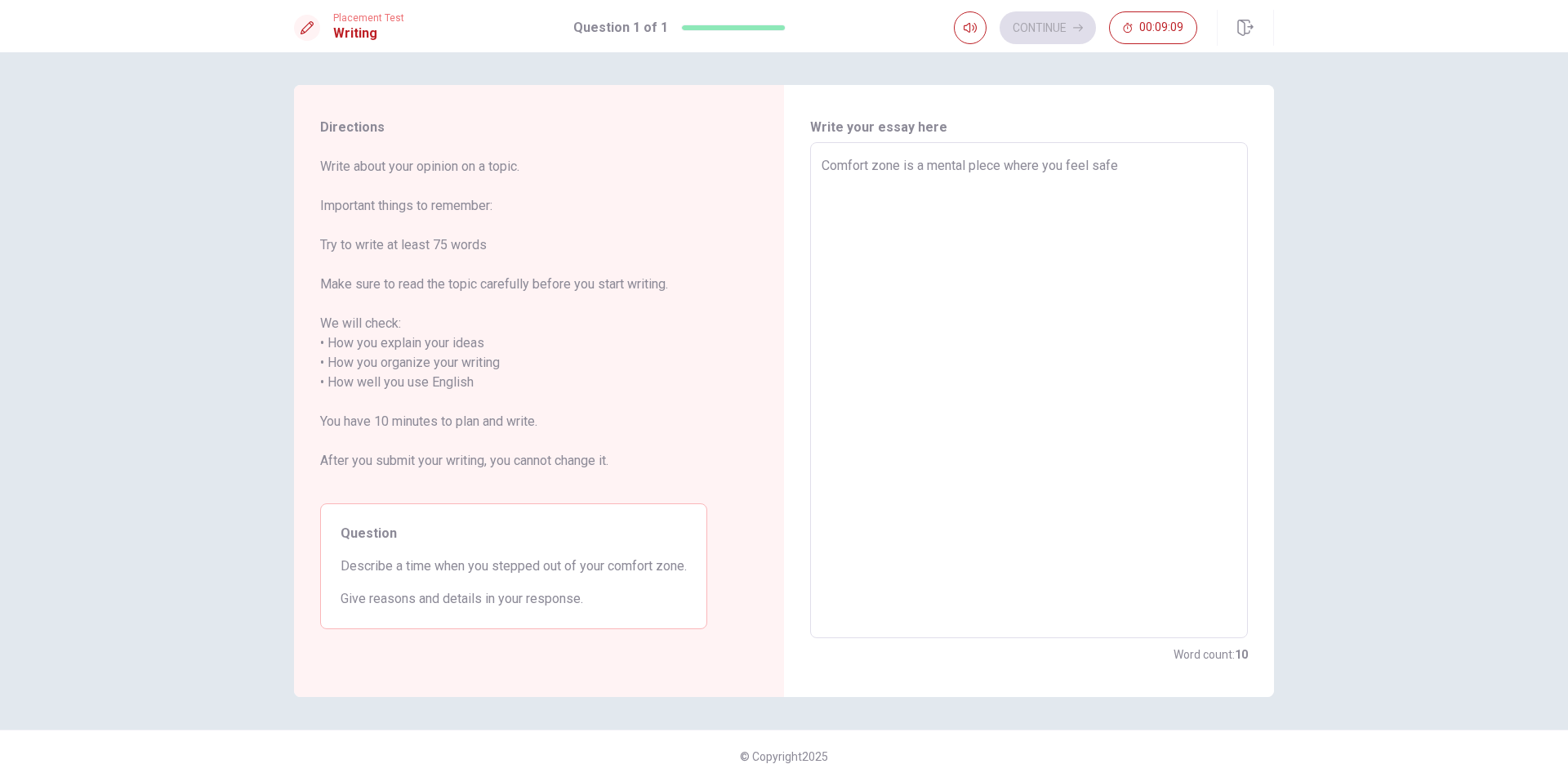
type textarea "Comfort zone is a mental plece where you feel safe"
type textarea "x"
type textarea "Comfort zone is a mental plece where you feel safe o"
type textarea "x"
type textarea "Comfort zone is a mental plece where you feel safe or"
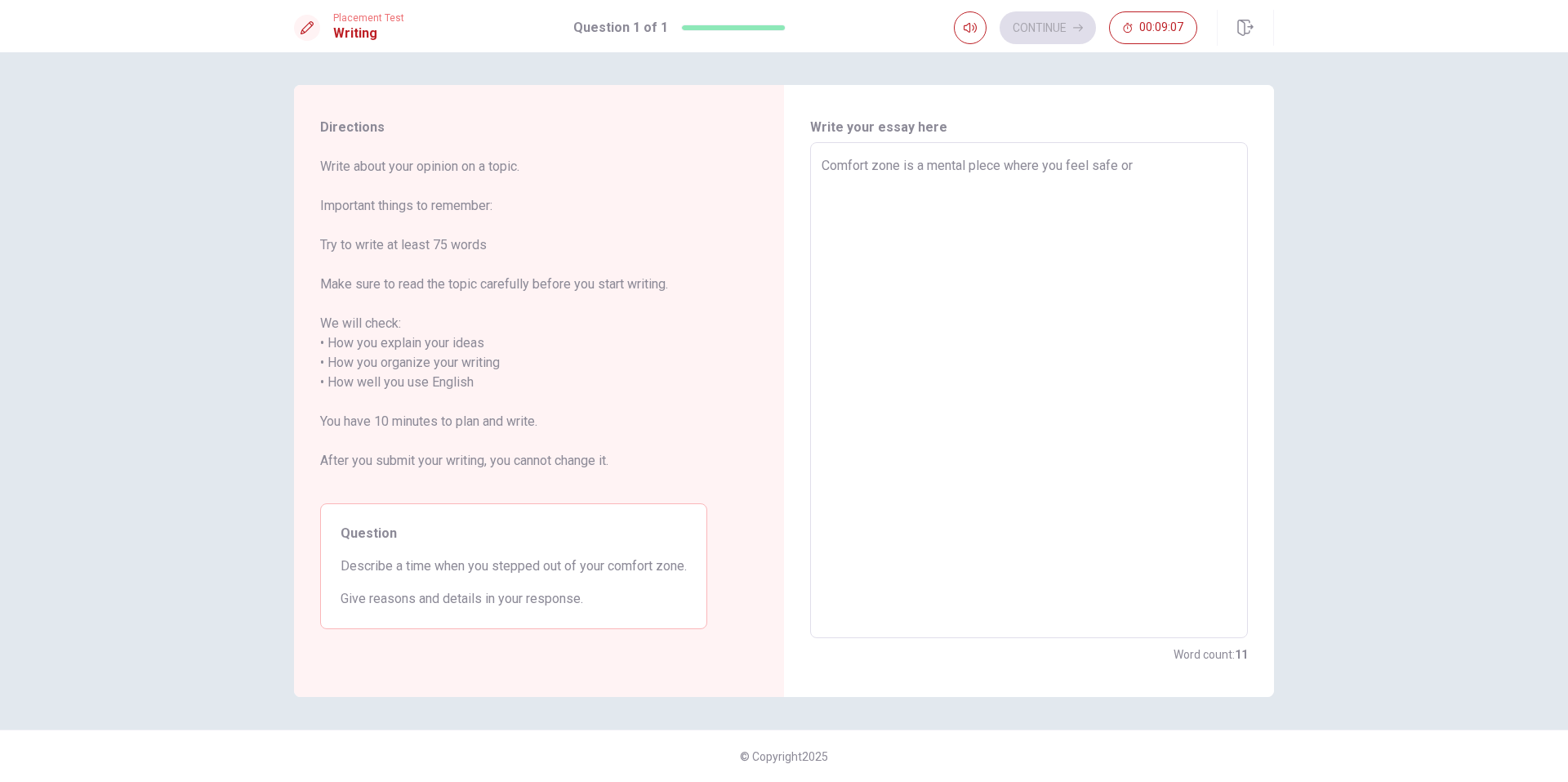
type textarea "x"
type textarea "Comfort zone is a mental plece where you feel safe or"
type textarea "x"
type textarea "Comfort zone is a mental plece where you feel safe or"
type textarea "x"
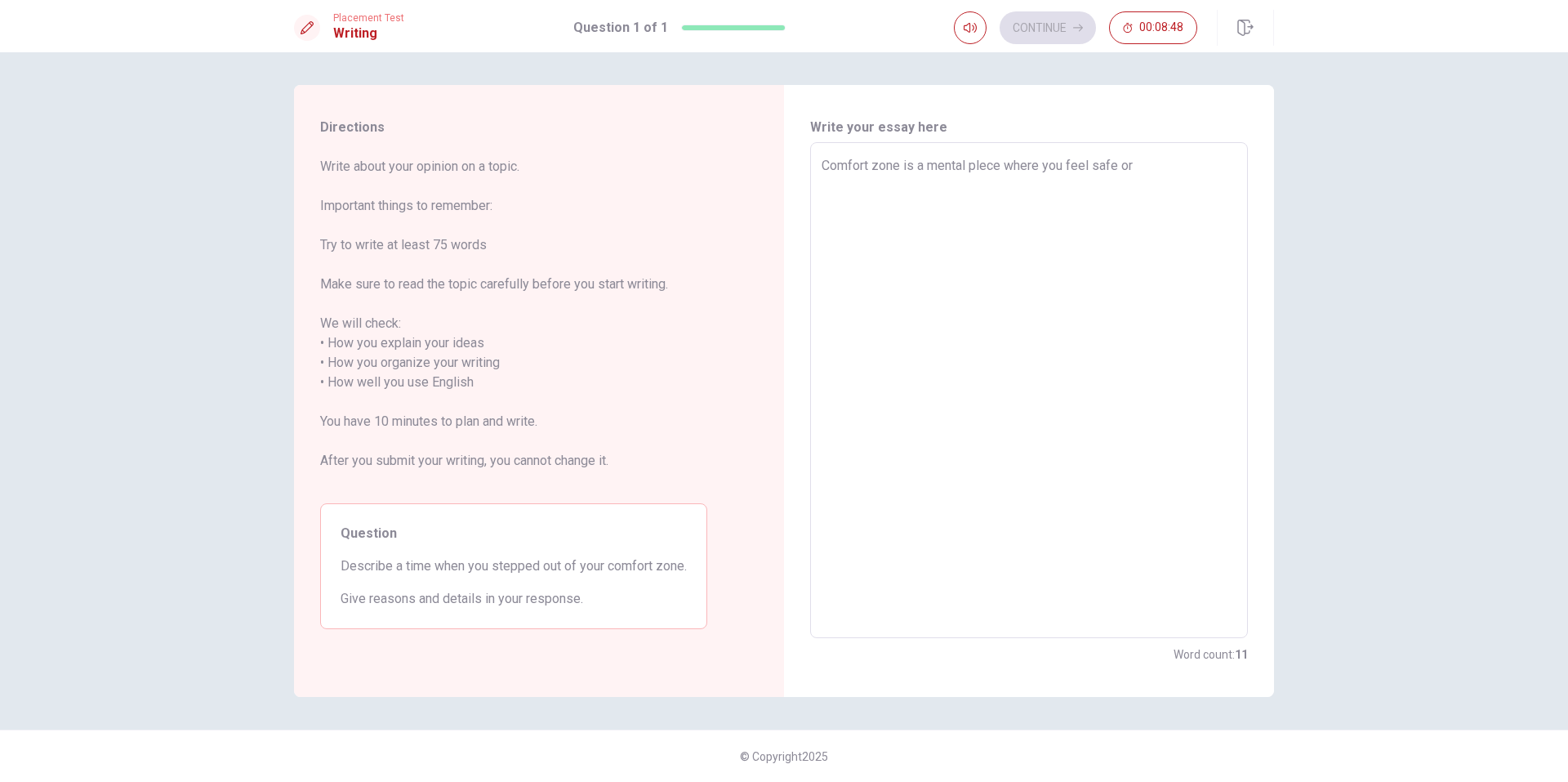
type textarea "Comfort zone is a mental plece where you feel safe or"
type textarea "x"
type textarea "Comfort zone is a mental plece where you feel safe or w"
type textarea "x"
type textarea "Comfort zone is a mental plece where you feel safe or wa"
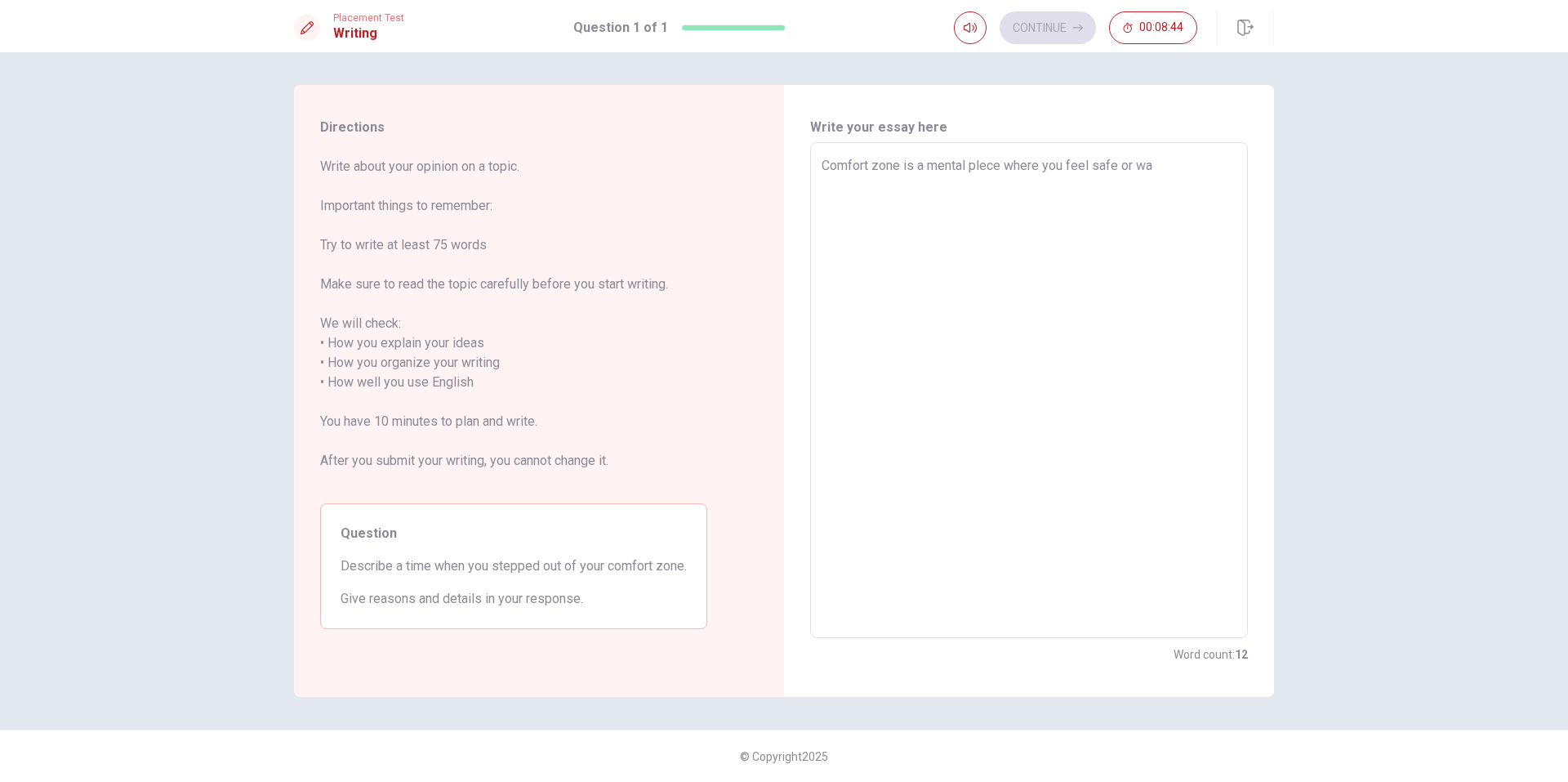
type textarea "x"
type textarea "Comfort zone is a mental plece where you feel safe or wan"
type textarea "x"
type textarea "Comfort zone is a mental plece where you feel safe or want"
type textarea "x"
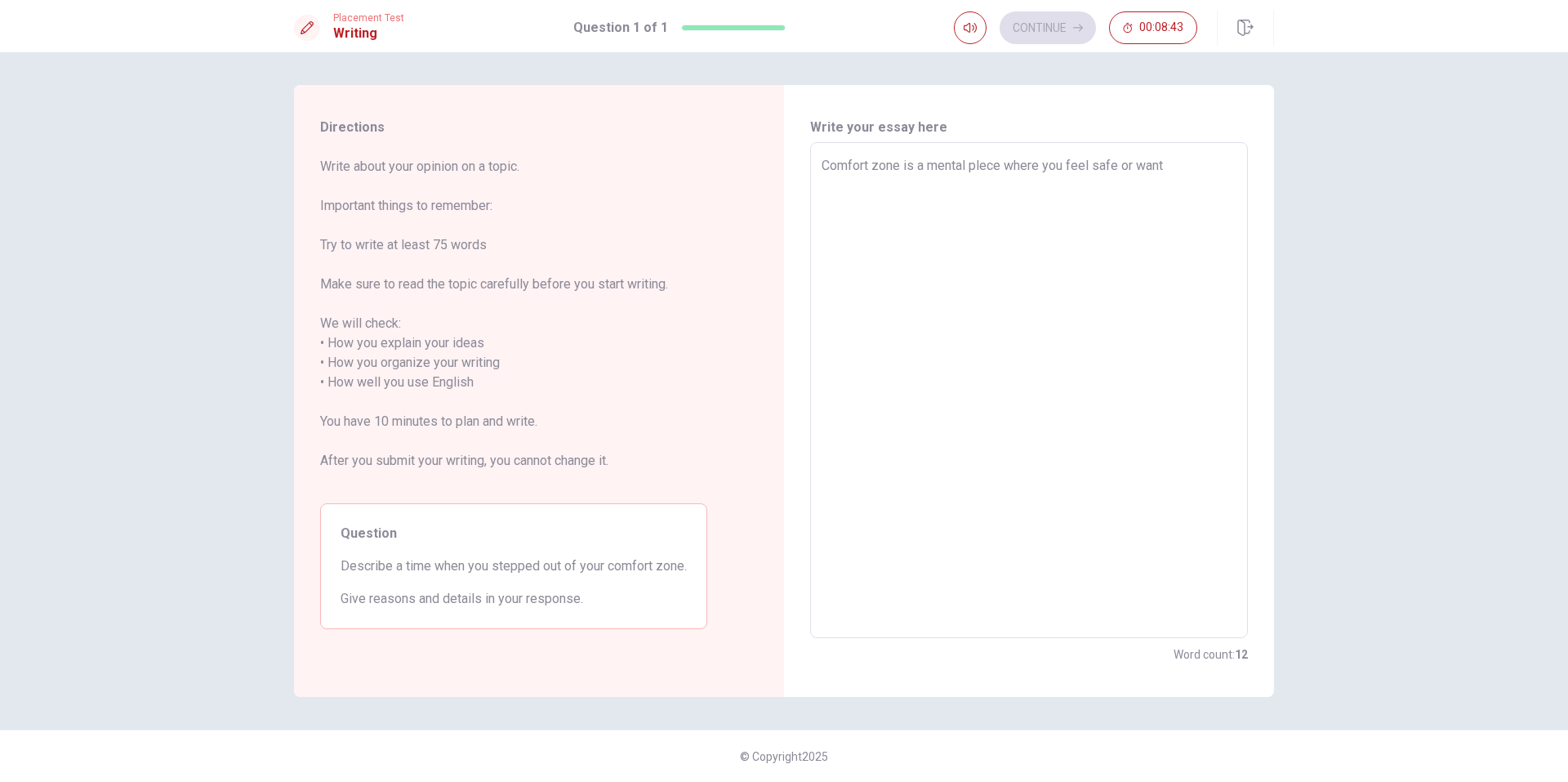
type textarea "Comfort zone is a mental plece where you feel safe or wants"
type textarea "x"
type textarea "Comfort zone is a mental plece where you feel safe or wants"
type textarea "x"
type textarea "Comfort zone is a mental plece where you feel safe or wants y"
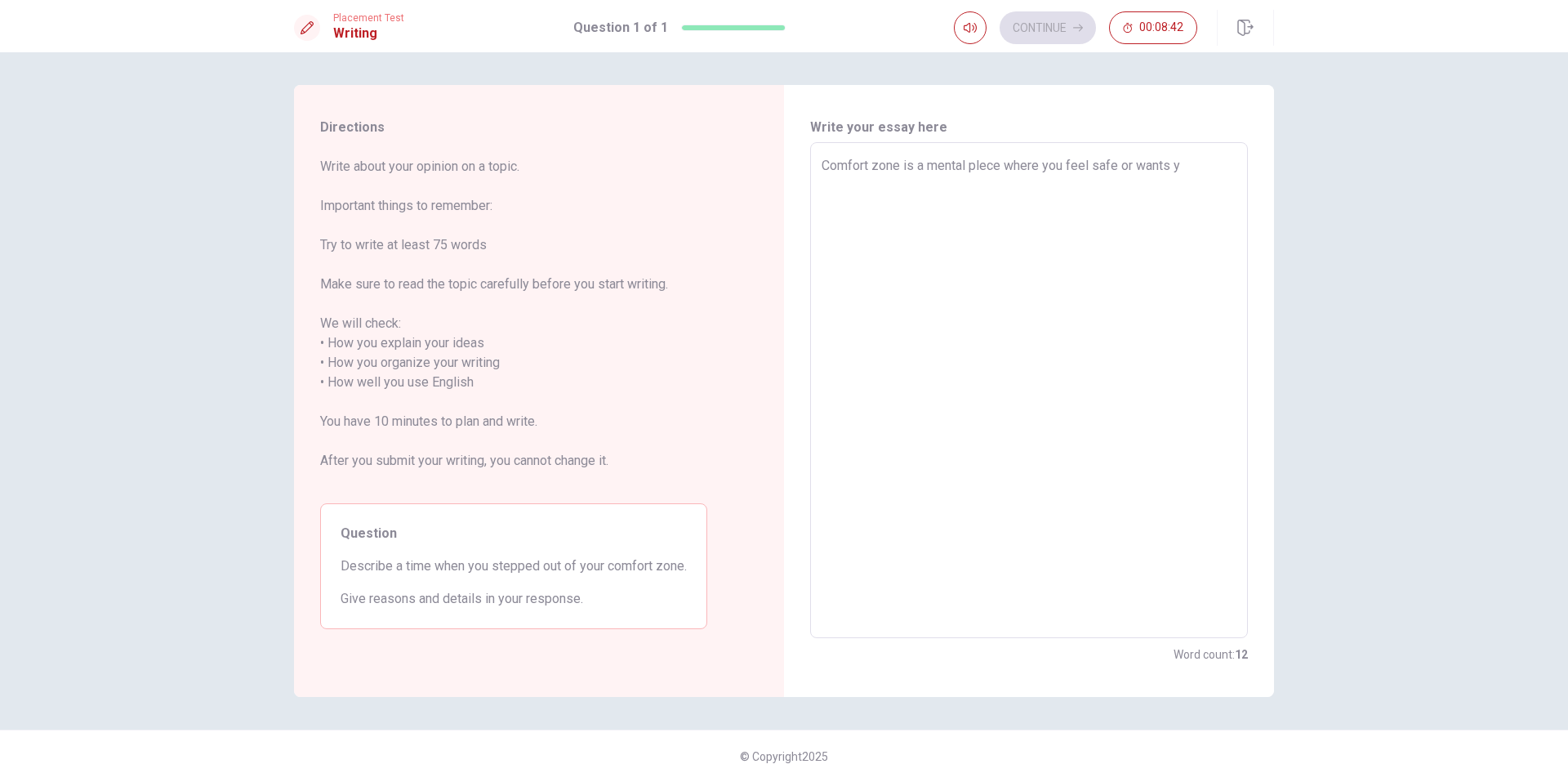
type textarea "x"
type textarea "Comfort zone is a mental plece where you feel safe or wants yo"
type textarea "x"
type textarea "Comfort zone is a mental plece where you feel safe or wants you"
type textarea "x"
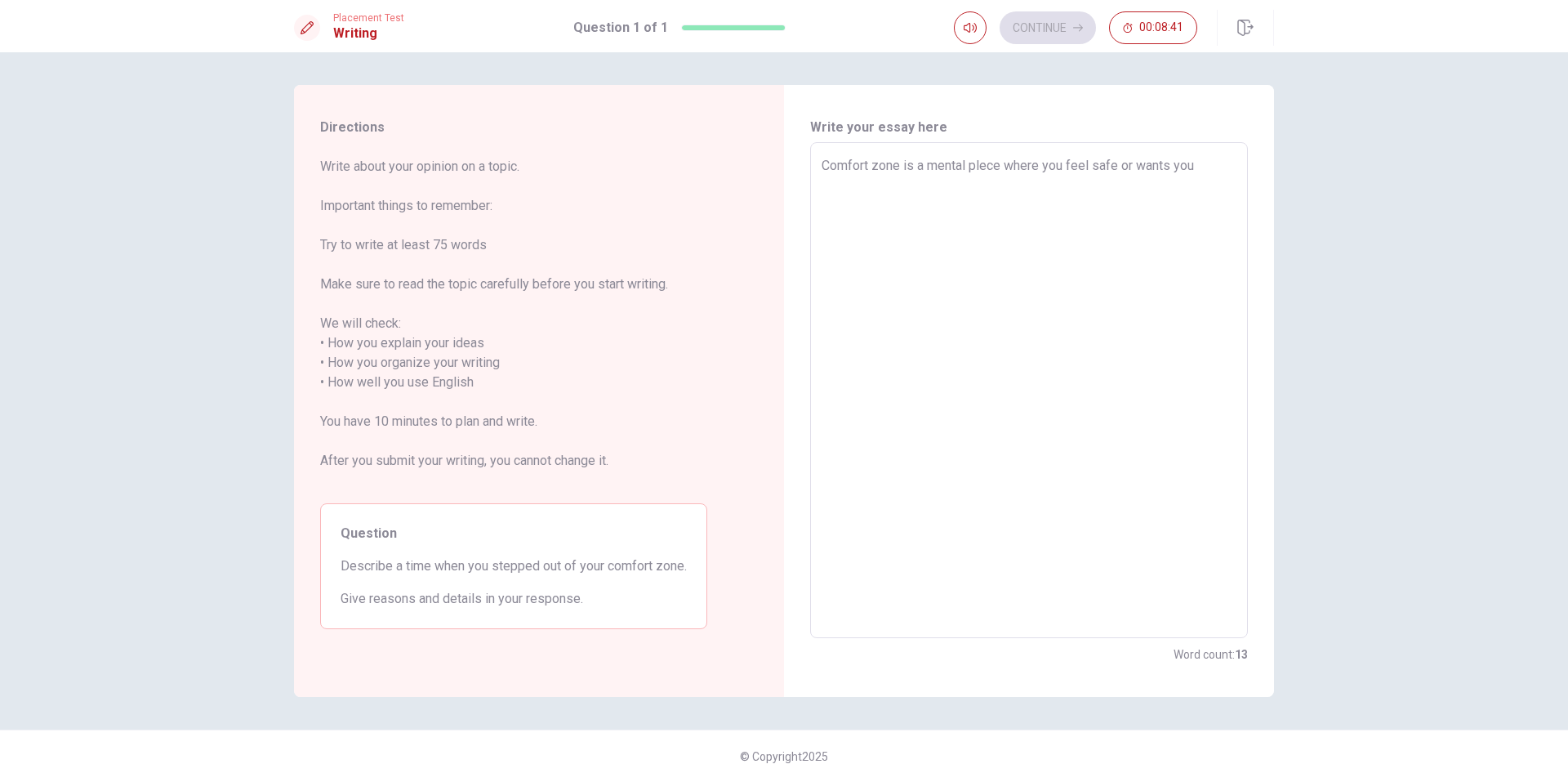
type textarea "Comfort zone is a mental plece where you feel safe or wants you"
type textarea "x"
type textarea "Comfort zone is a mental plece where you feel safe or wants you t"
type textarea "x"
type textarea "Comfort zone is a mental plece where you feel safe or wants you to"
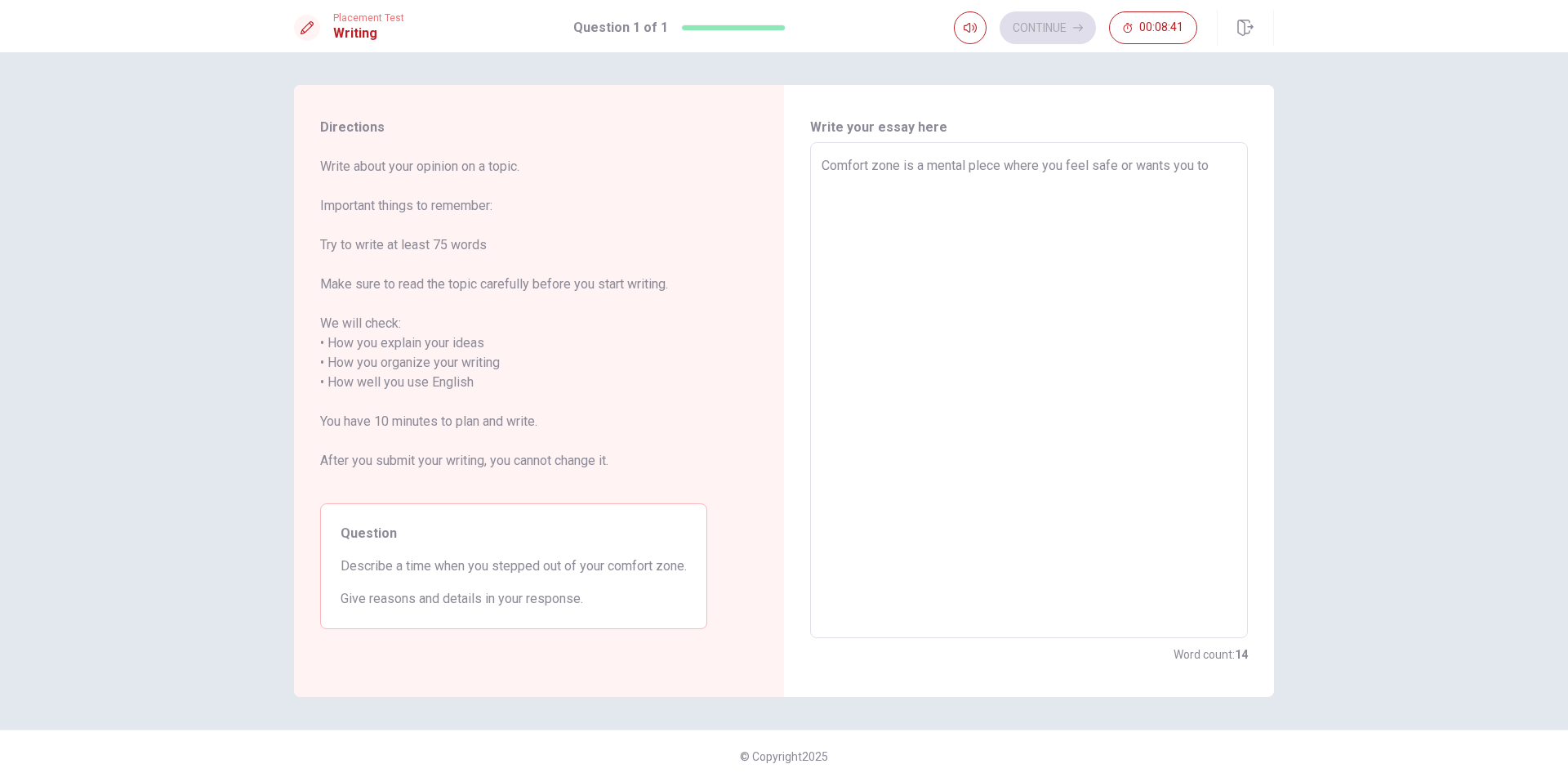
type textarea "x"
type textarea "Comfort zone is a mental plece where you feel safe or wants you to"
type textarea "x"
type textarea "Comfort zone is a mental plece where you feel safe or wants you to k"
type textarea "x"
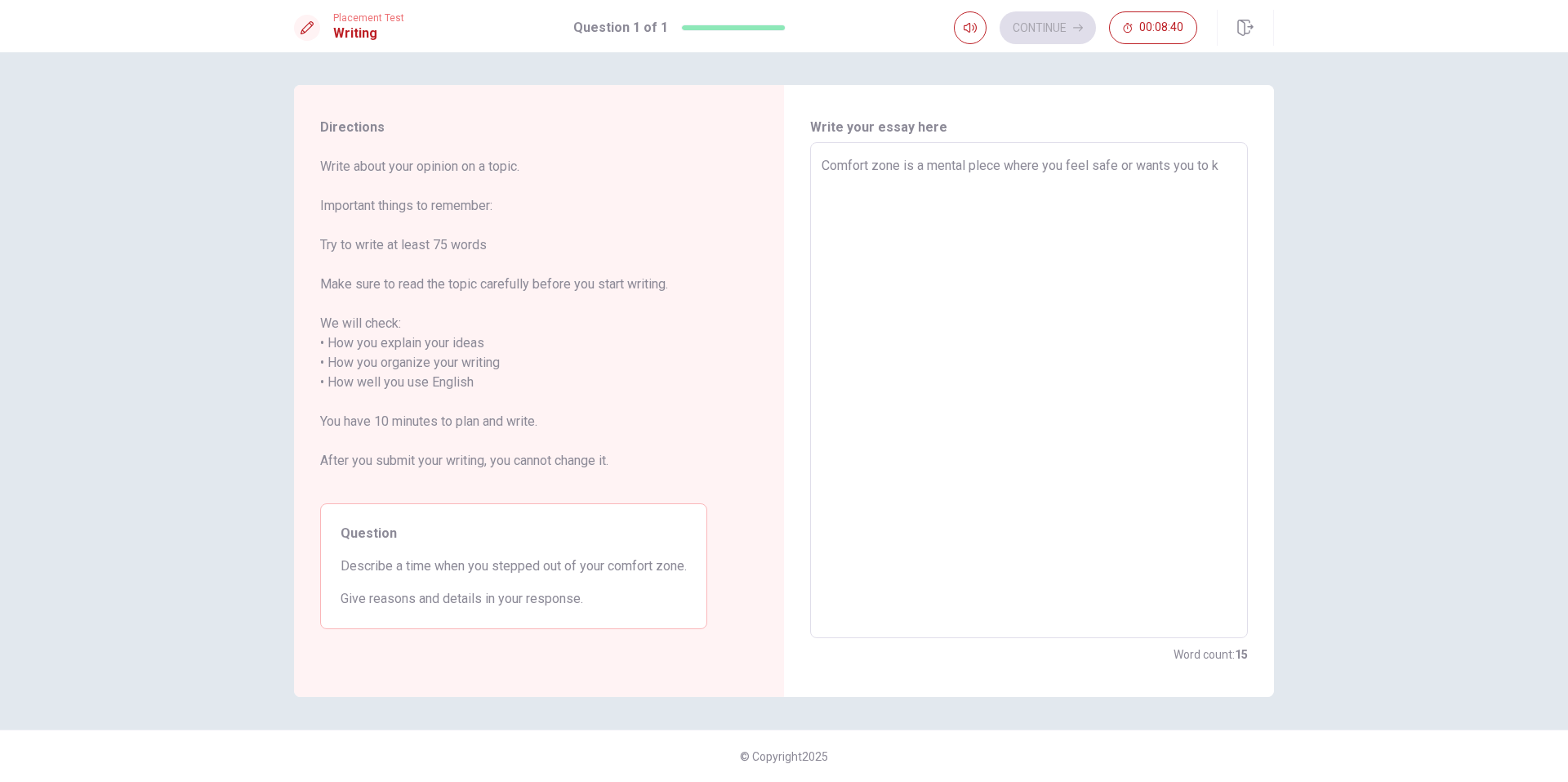
type textarea "Comfort zone is a mental plece where you feel safe or wants you to ke"
type textarea "x"
type textarea "Comfort zone is a mental plece where you feel safe or wants you to [PERSON_NAME]"
type textarea "x"
type textarea "Comfort zone is a mental plece where you feel safe or wants you to keep"
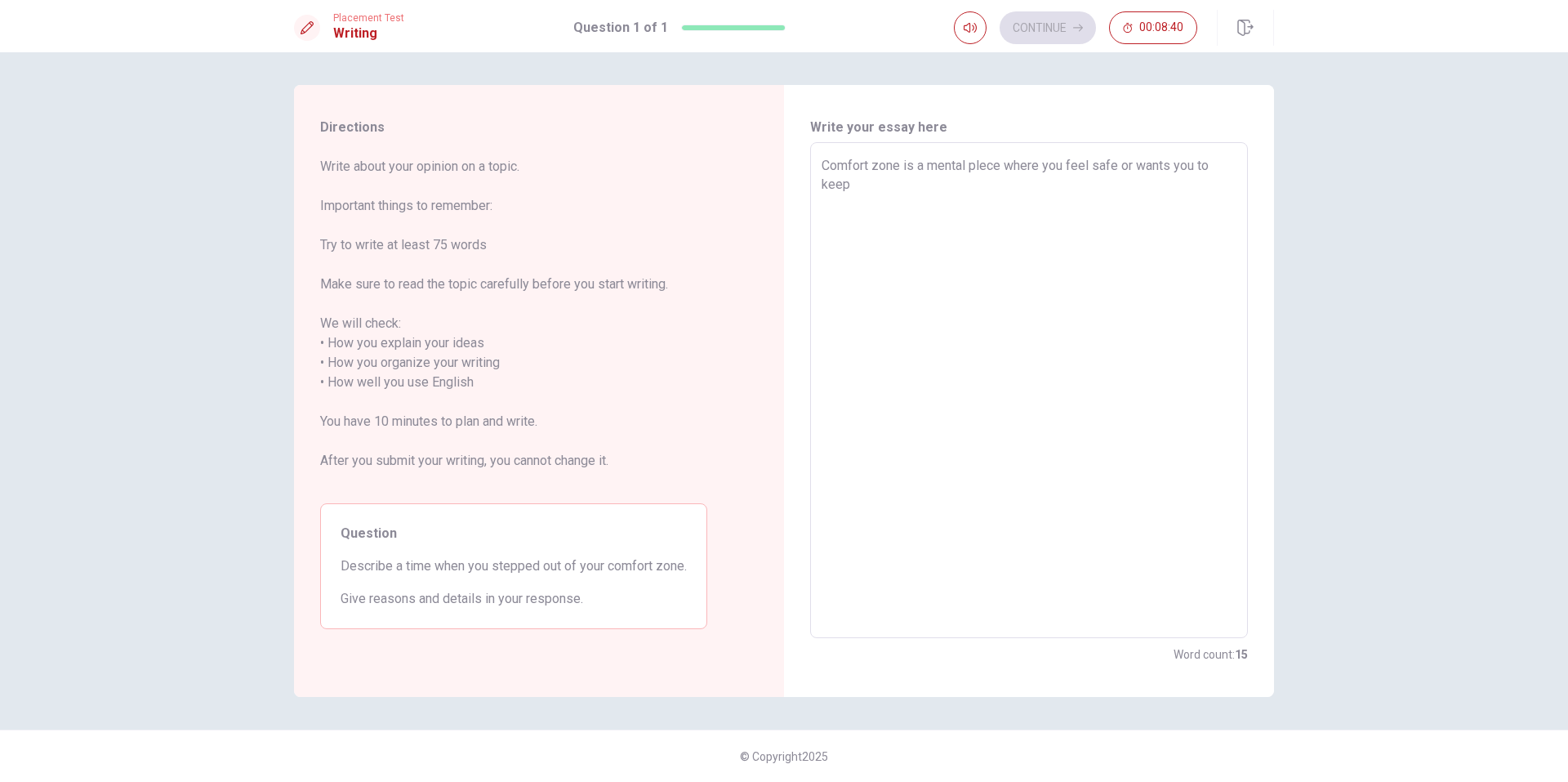
type textarea "x"
type textarea "Comfort zone is a mental plece where you feel safe or wants you to keep"
type textarea "x"
type textarea "Comfort zone is a mental plece where you feel safe or wants you to keep t"
type textarea "x"
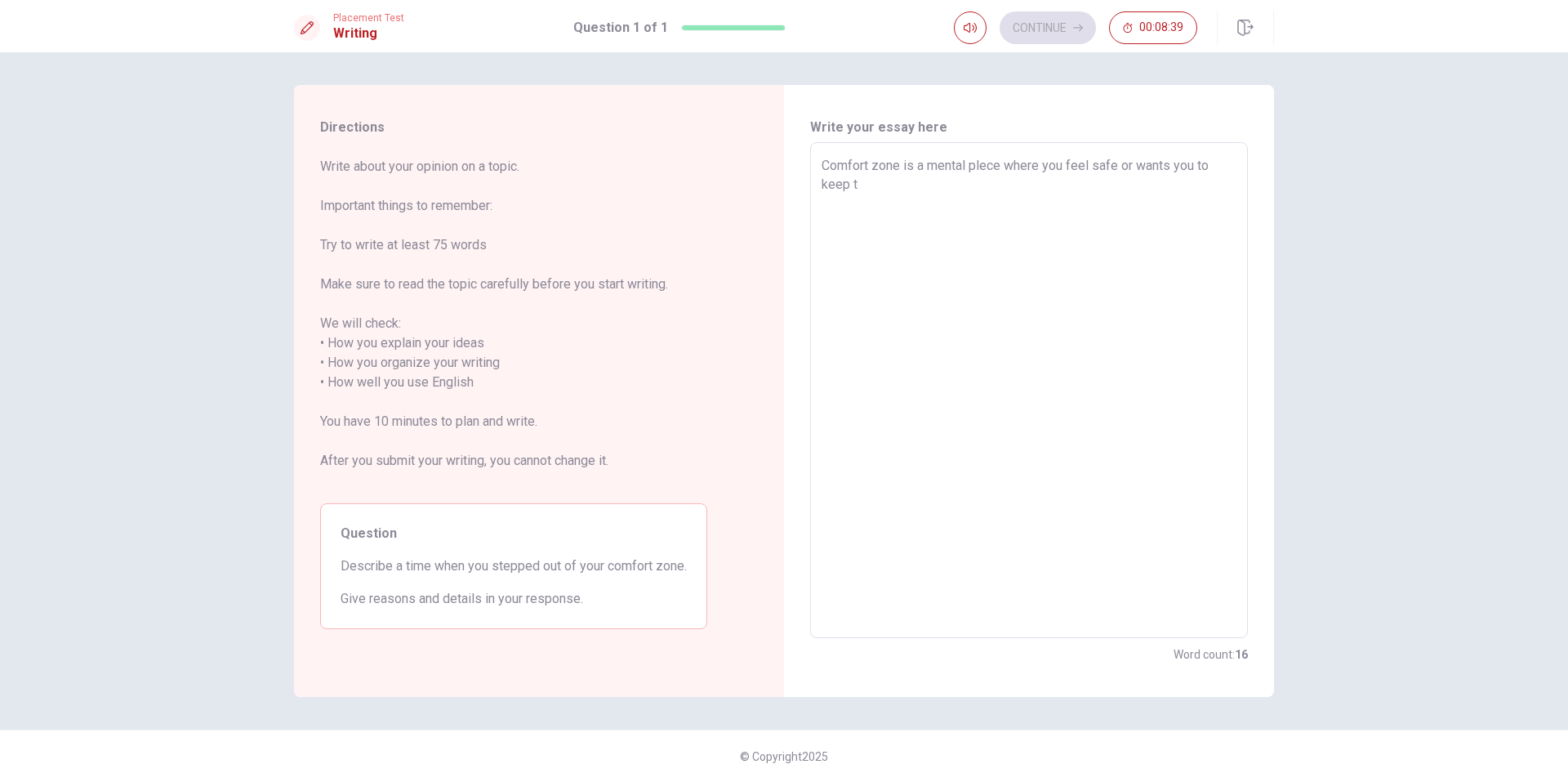
type textarea "Comfort zone is a mental plece where you feel safe or wants you to keep th"
type textarea "x"
type textarea "Comfort zone is a mental plece where you feel safe or wants you to keep the"
type textarea "x"
type textarea "Comfort zone is a mental plece where you feel safe or wants you to keep ther"
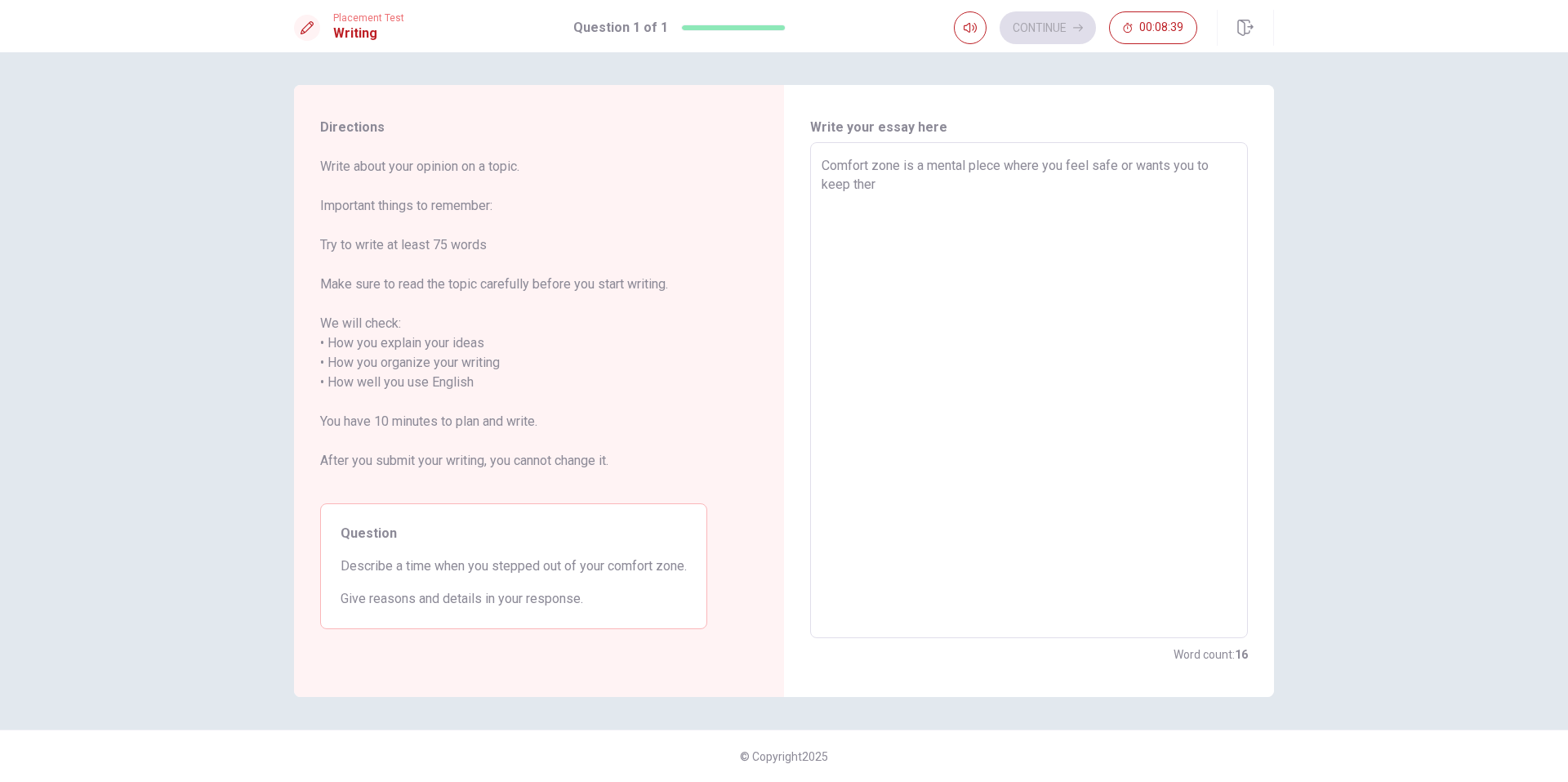
type textarea "x"
type textarea "Comfort zone is a mental plece where you feel safe or wants you to keep there"
type textarea "x"
type textarea "Comfort zone is a mental plece where you feel safe or wants you to keep there"
type textarea "x"
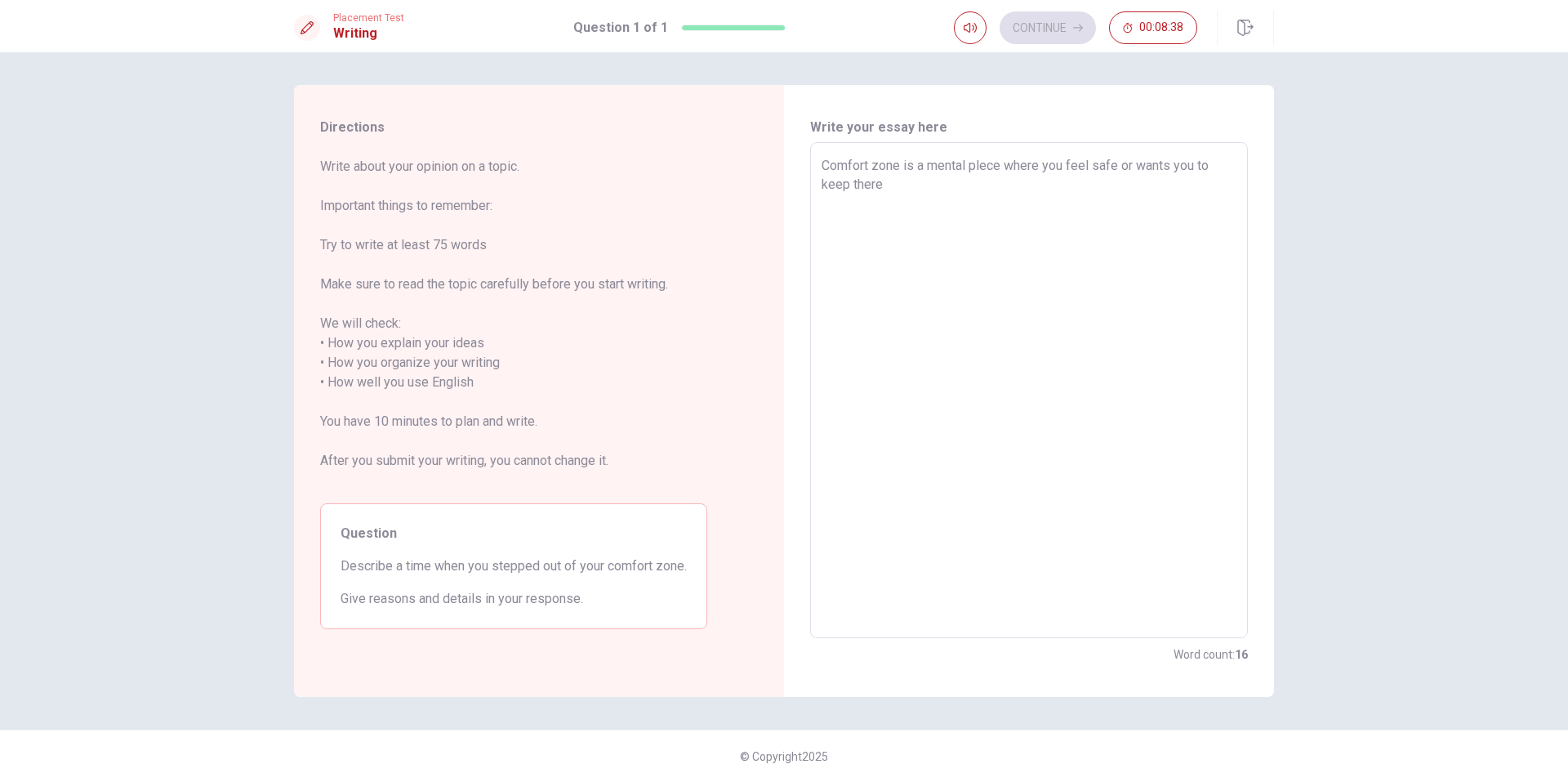
type textarea "Comfort zone is a mental plece where you feel safe or wants you to keep there n"
type textarea "x"
type textarea "Comfort zone is a mental plece where you feel safe or wants you to keep there"
type textarea "x"
type textarea "Comfort zone is a mental plece where you feel safe or wants you to keep there v"
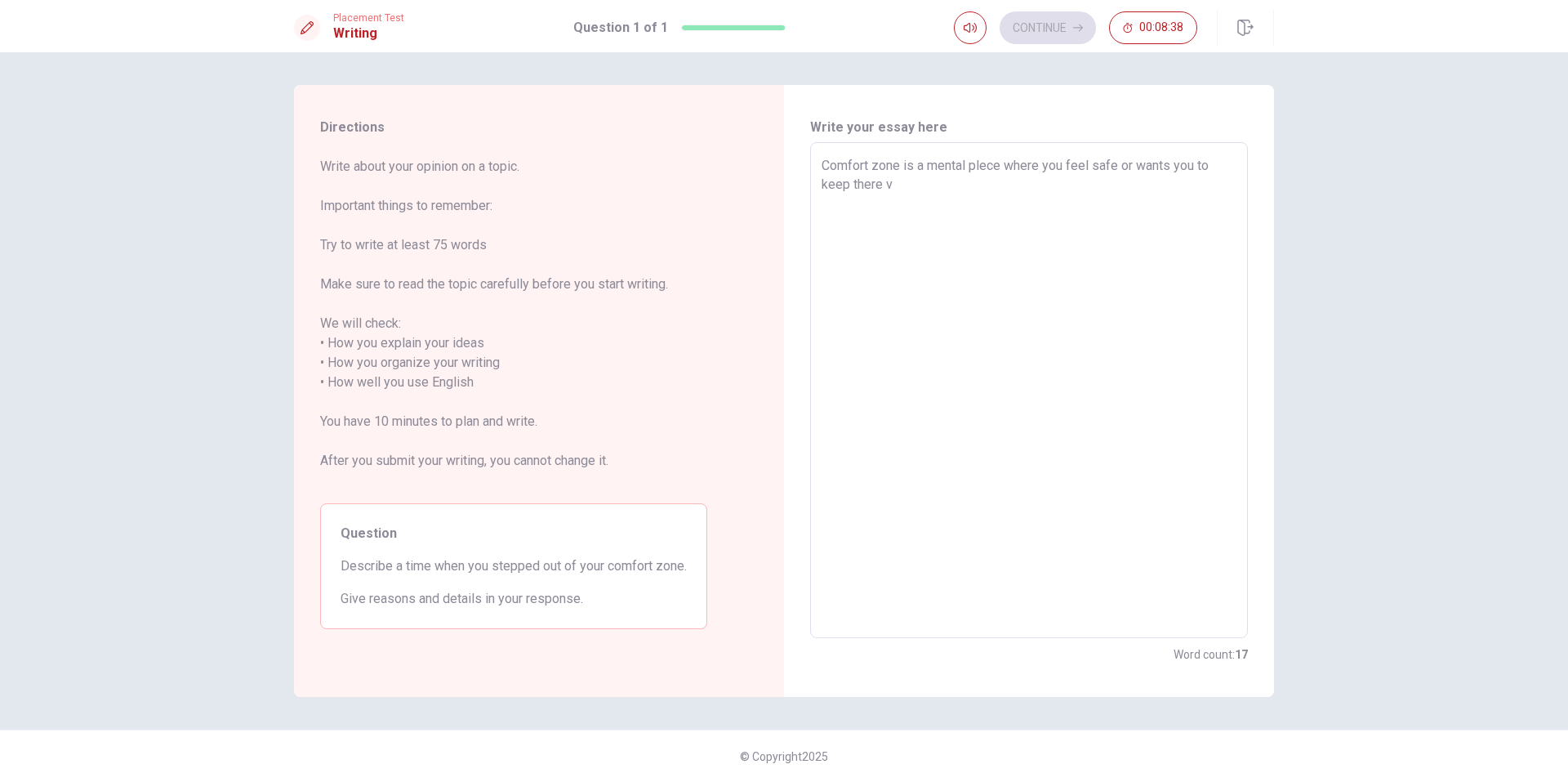
type textarea "x"
type textarea "Comfort zone is a mental plece where you feel safe or wants you to keep there"
type textarea "x"
type textarea "Comfort zone is a mental plece where you feel safe or wants you to keep there b"
type textarea "x"
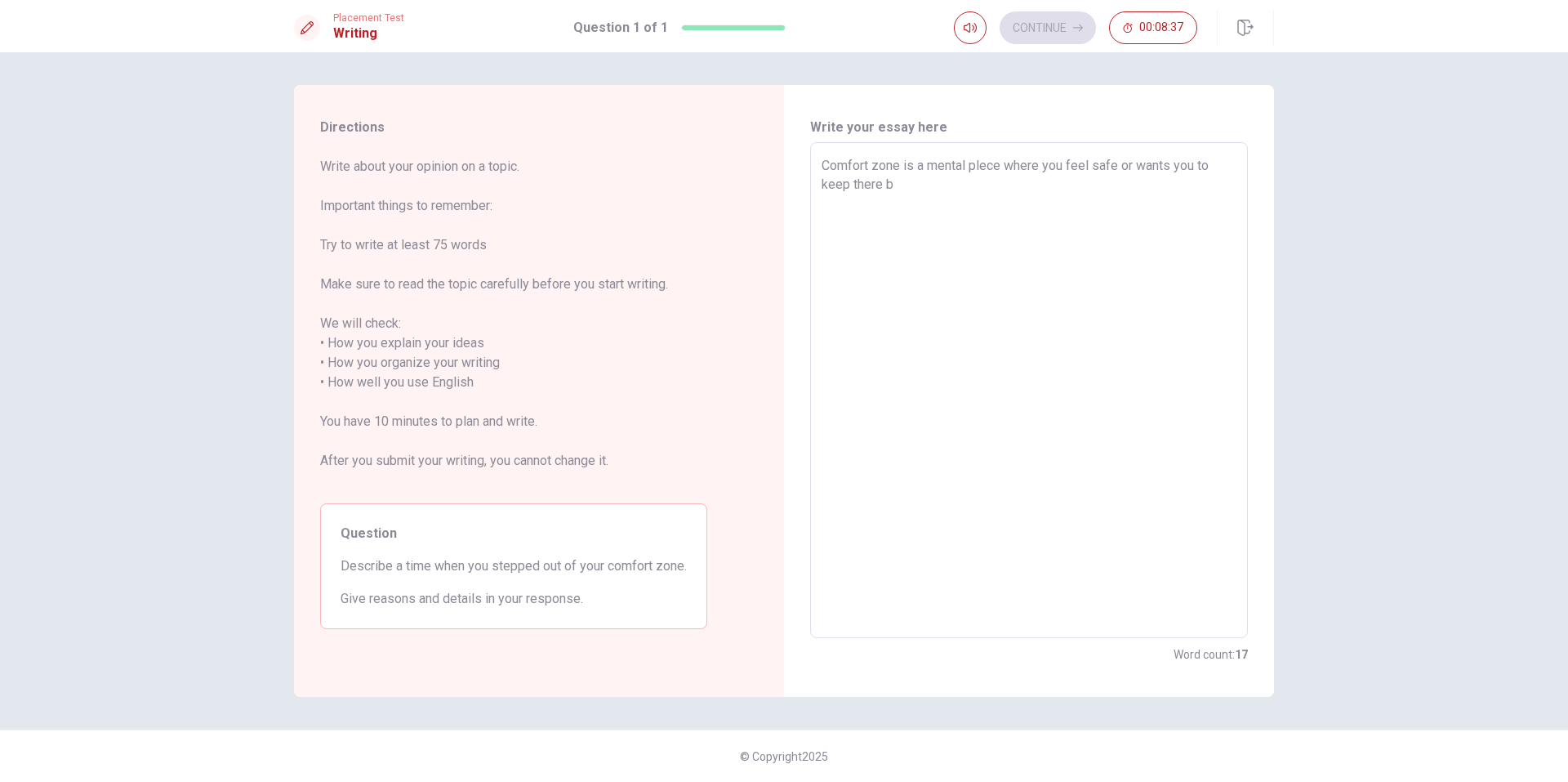
type textarea "Comfort zone is a mental plece where you feel safe or wants you to keep there be"
type textarea "x"
type textarea "Comfort zone is a mental plece where you feel safe or wants you to keep there b…"
type textarea "x"
type textarea "Comfort zone is a mental plece where you feel safe or wants you to keep there […"
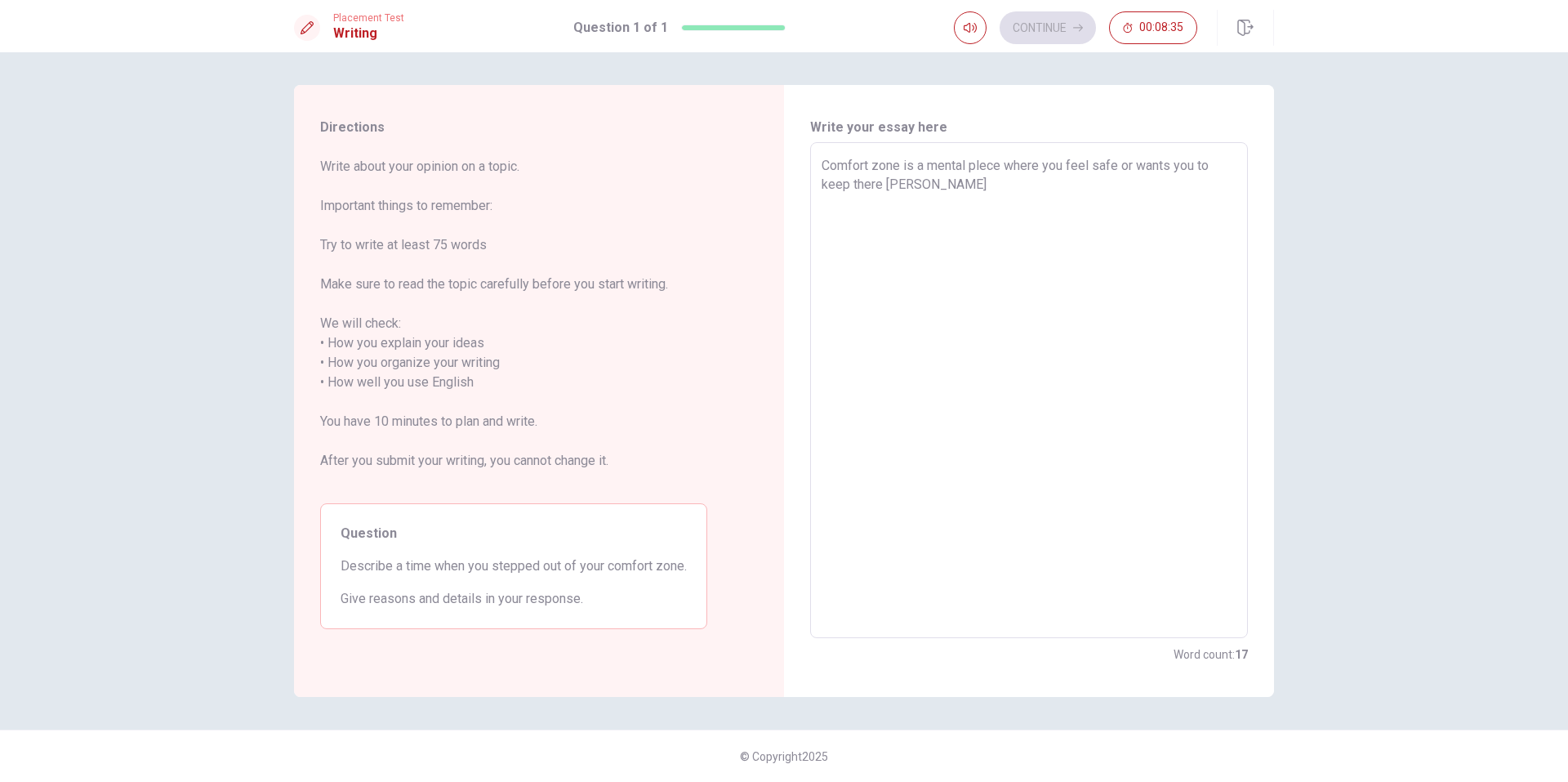
type textarea "x"
type textarea "Comfort zone is a mental plece where you feel safe or wants you to keep there b…"
type textarea "x"
type textarea "Comfort zone is a mental plece where you feel safe or wants you to keep there b…"
type textarea "x"
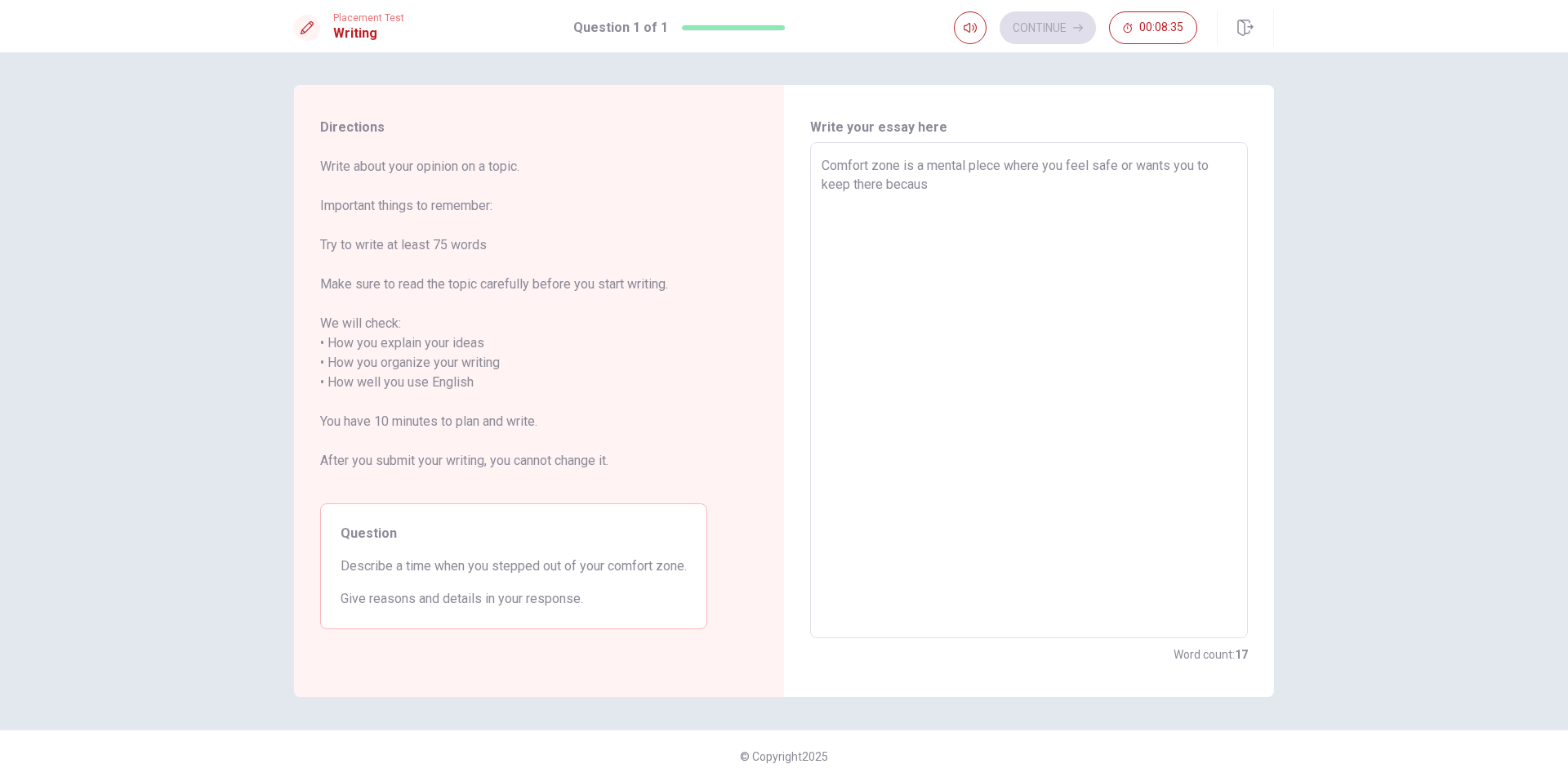
type textarea "Comfort zone is a mental plece where you feel safe or wants you to keep there b…"
type textarea "x"
type textarea "Comfort zone is a mental plece where you feel safe or wants you to keep there b…"
type textarea "x"
type textarea "Comfort zone is a mental plece where you feel safe or wants you to keep there b…"
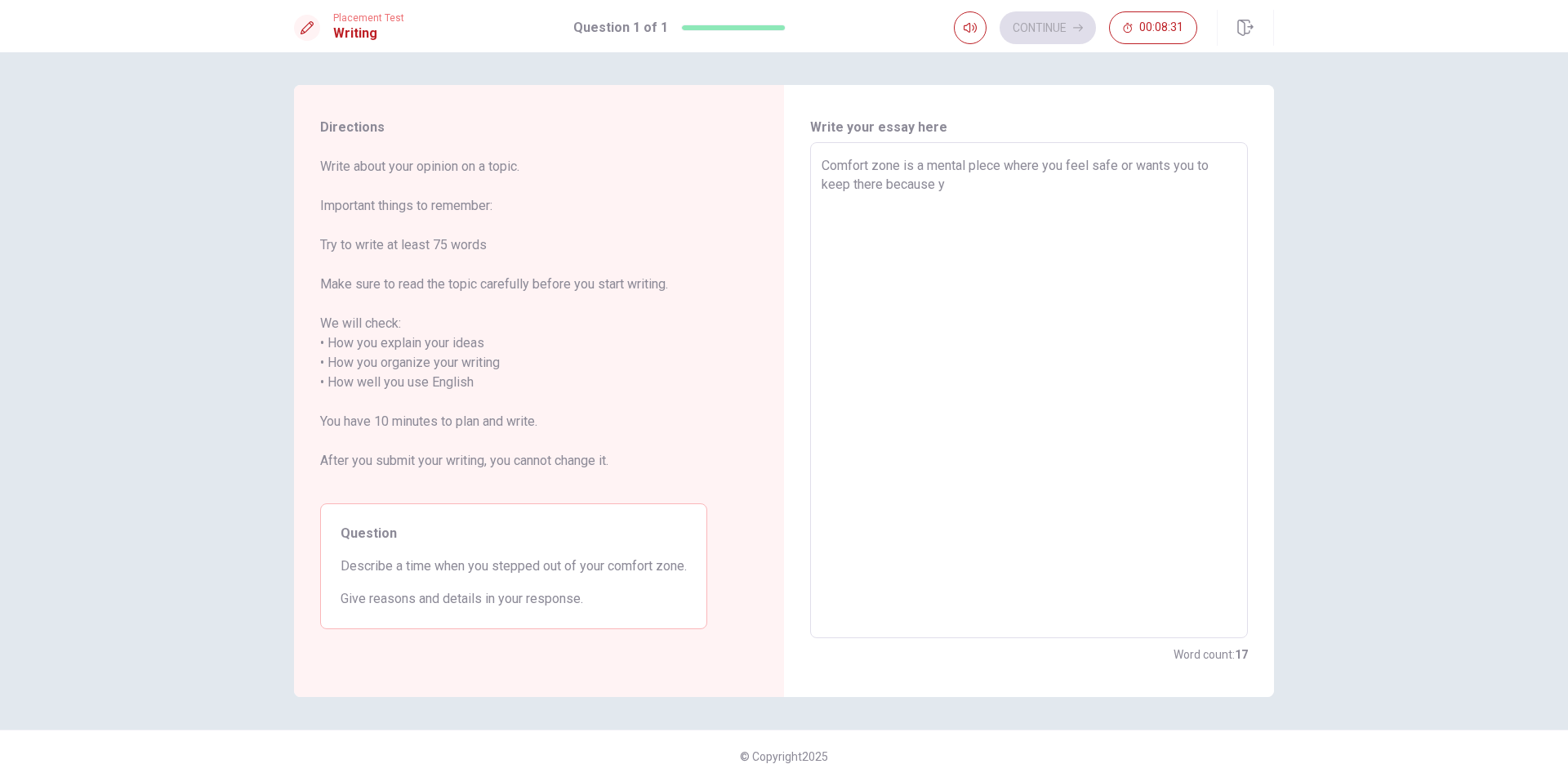
type textarea "x"
type textarea "Comfort zone is a mental plece where you feel safe or wants you to keep there b…"
type textarea "x"
type textarea "Comfort zone is a mental plece where you feel safe or wants you to keep there b…"
type textarea "x"
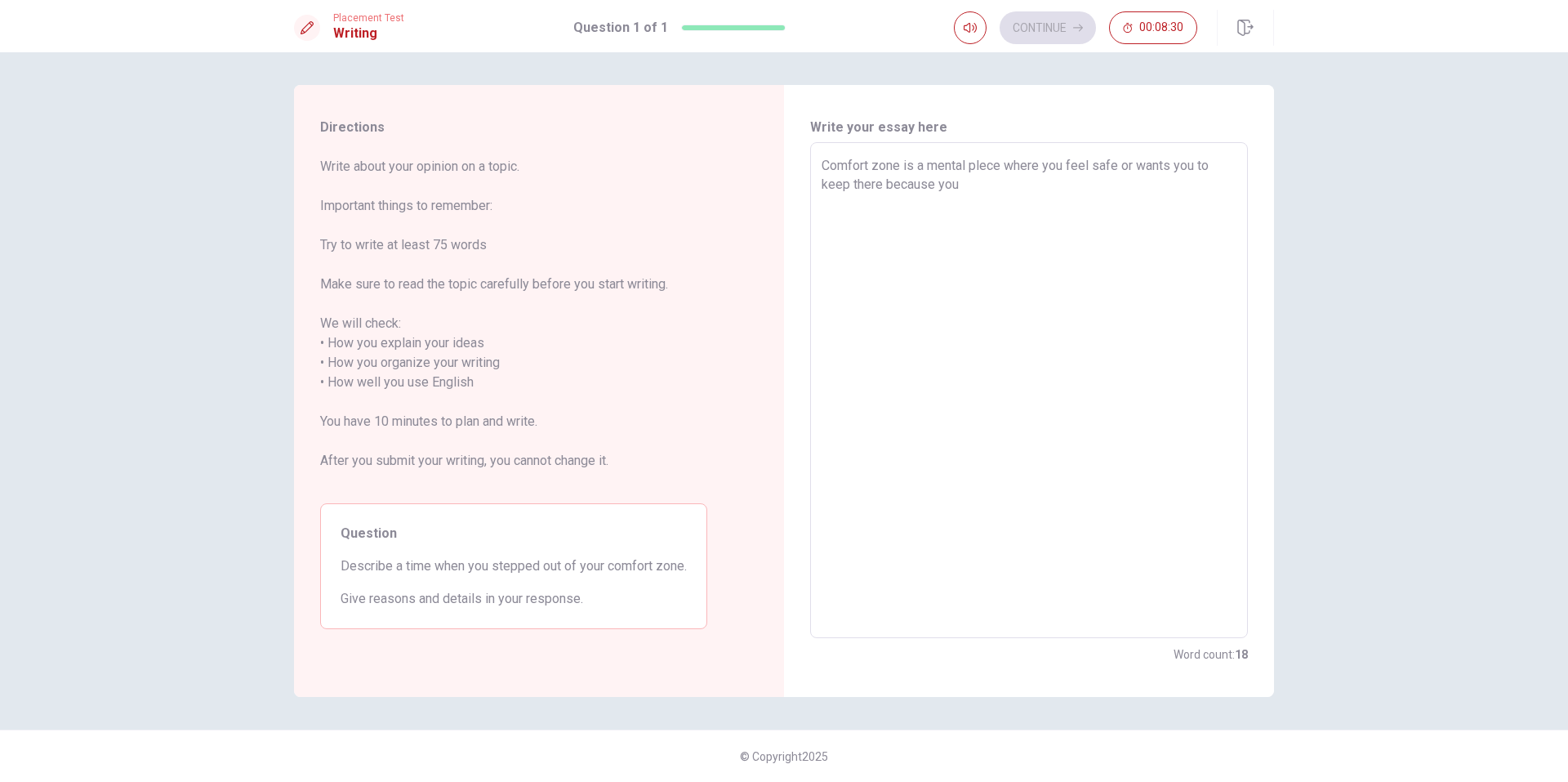
type textarea "Comfort zone is a mental plece where you feel safe or wants you to keep there b…"
type textarea "x"
type textarea "Comfort zone is a mental plece where you feel safe or wants you to keep there b…"
click at [888, 223] on textarea "Comfort zone is a mental plece where you feel safe or wants you to keep there b…" at bounding box center [1029, 390] width 415 height 469
click at [1024, 217] on textarea "Comfort zone is a mental plece where you feel safe or wants you to keep there b…" at bounding box center [1029, 390] width 415 height 469
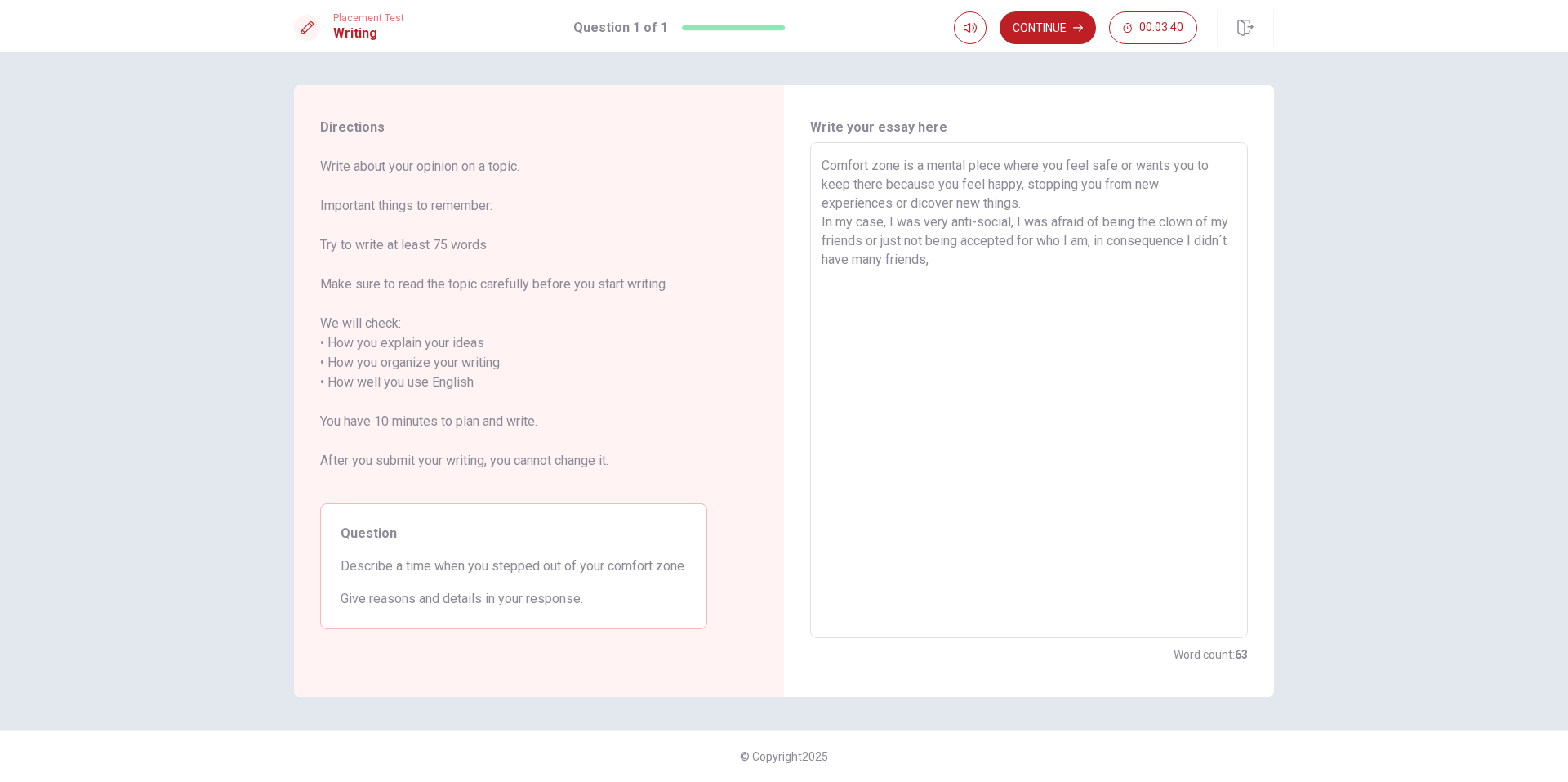
click at [860, 258] on textarea "Comfort zone is a mental plece where you feel safe or wants you to keep there b…" at bounding box center [1029, 390] width 415 height 469
click at [960, 260] on textarea "Comfort zone is a mental plece where you feel safe or wants you to keep there b…" at bounding box center [1029, 390] width 415 height 469
click at [1171, 255] on textarea "Comfort zone is a mental plece where you feel safe or wants you to keep there b…" at bounding box center [1029, 390] width 415 height 469
click at [1133, 289] on textarea "Comfort zone is a mental plece where you feel safe or wants you to keep there b…" at bounding box center [1029, 390] width 415 height 469
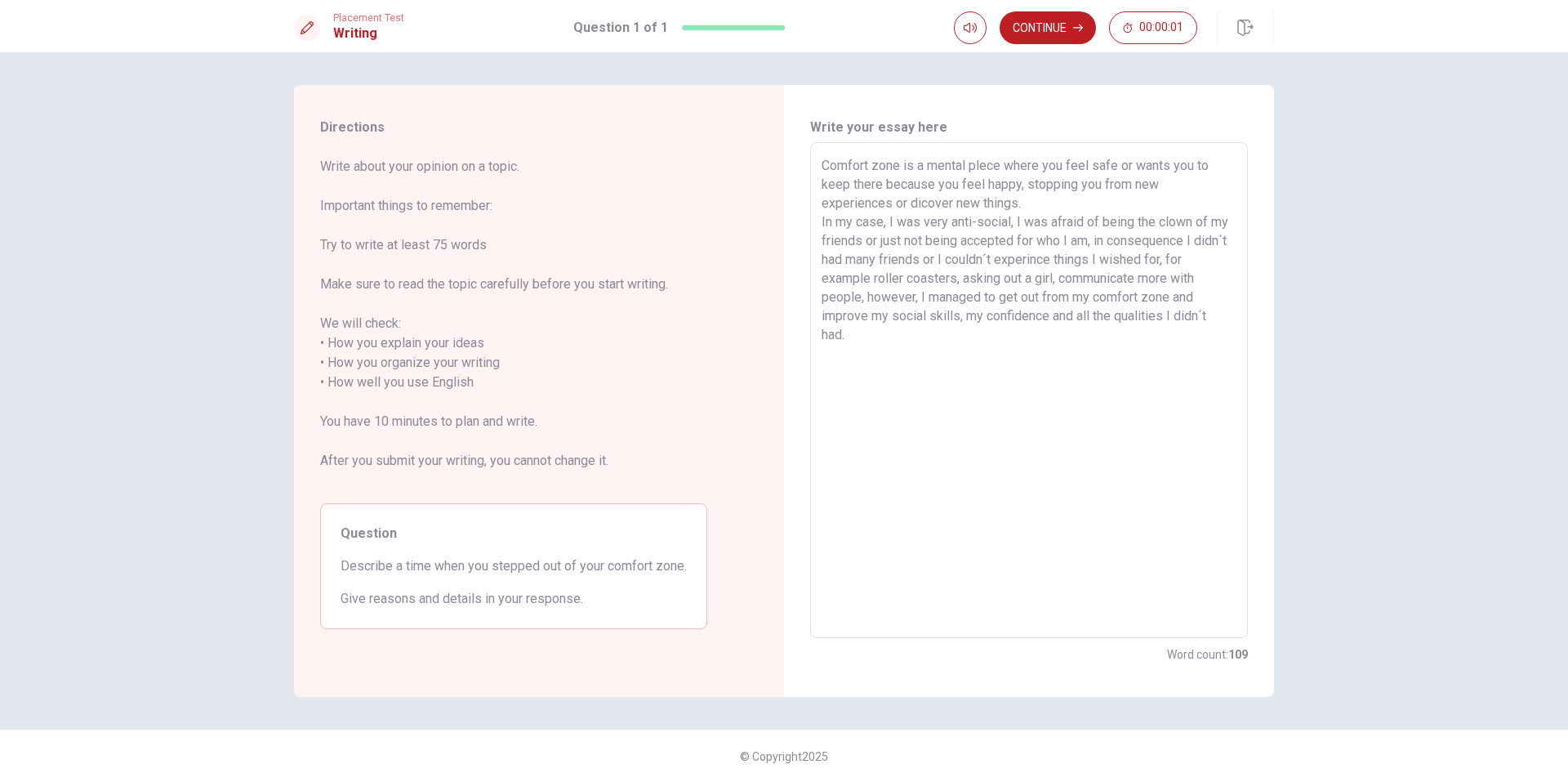
click at [919, 297] on textarea "Comfort zone is a mental plece where you feel safe or wants you to keep there b…" at bounding box center [1029, 390] width 415 height 469
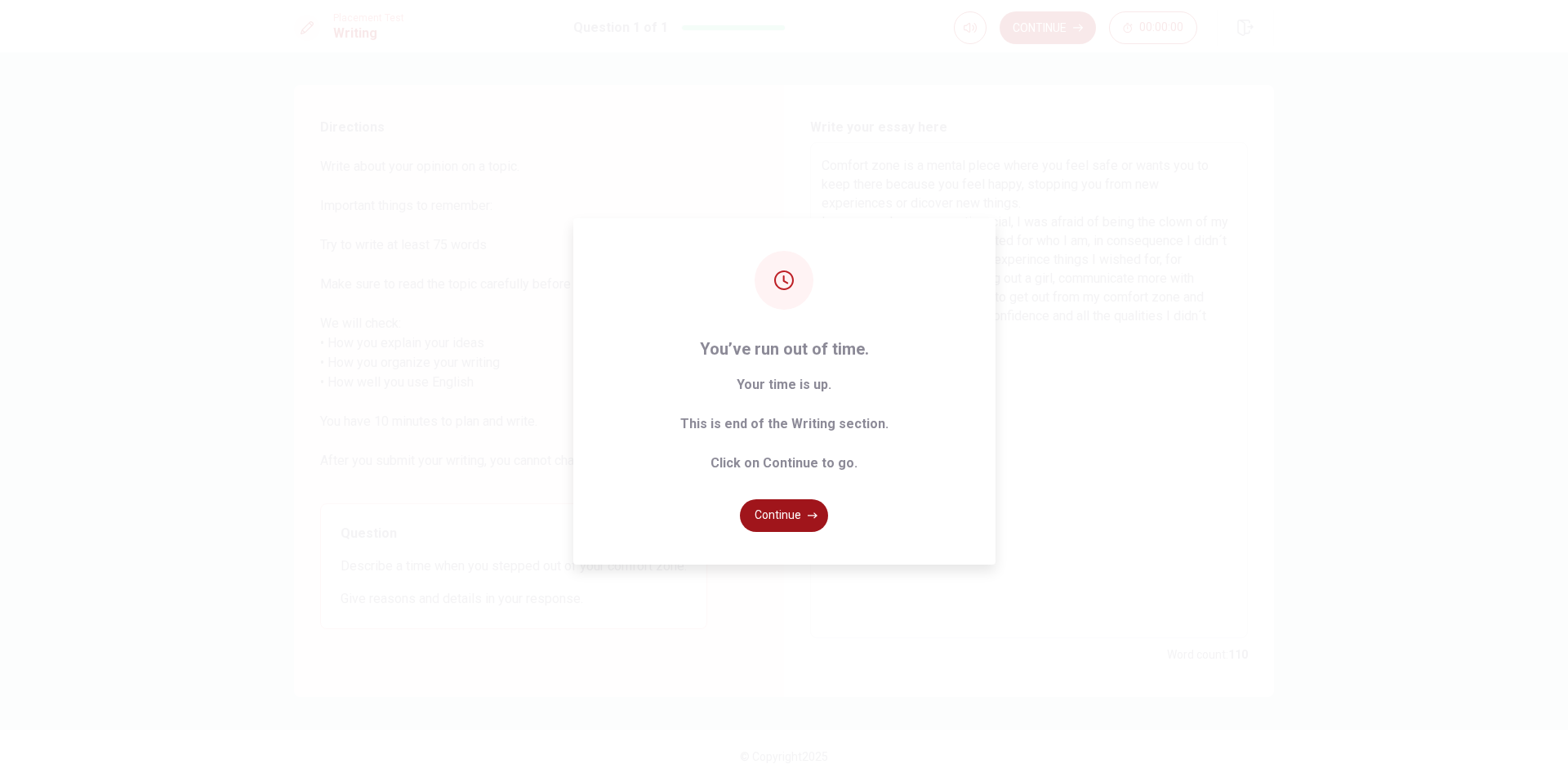
click at [808, 520] on button "Continue" at bounding box center [784, 516] width 88 height 33
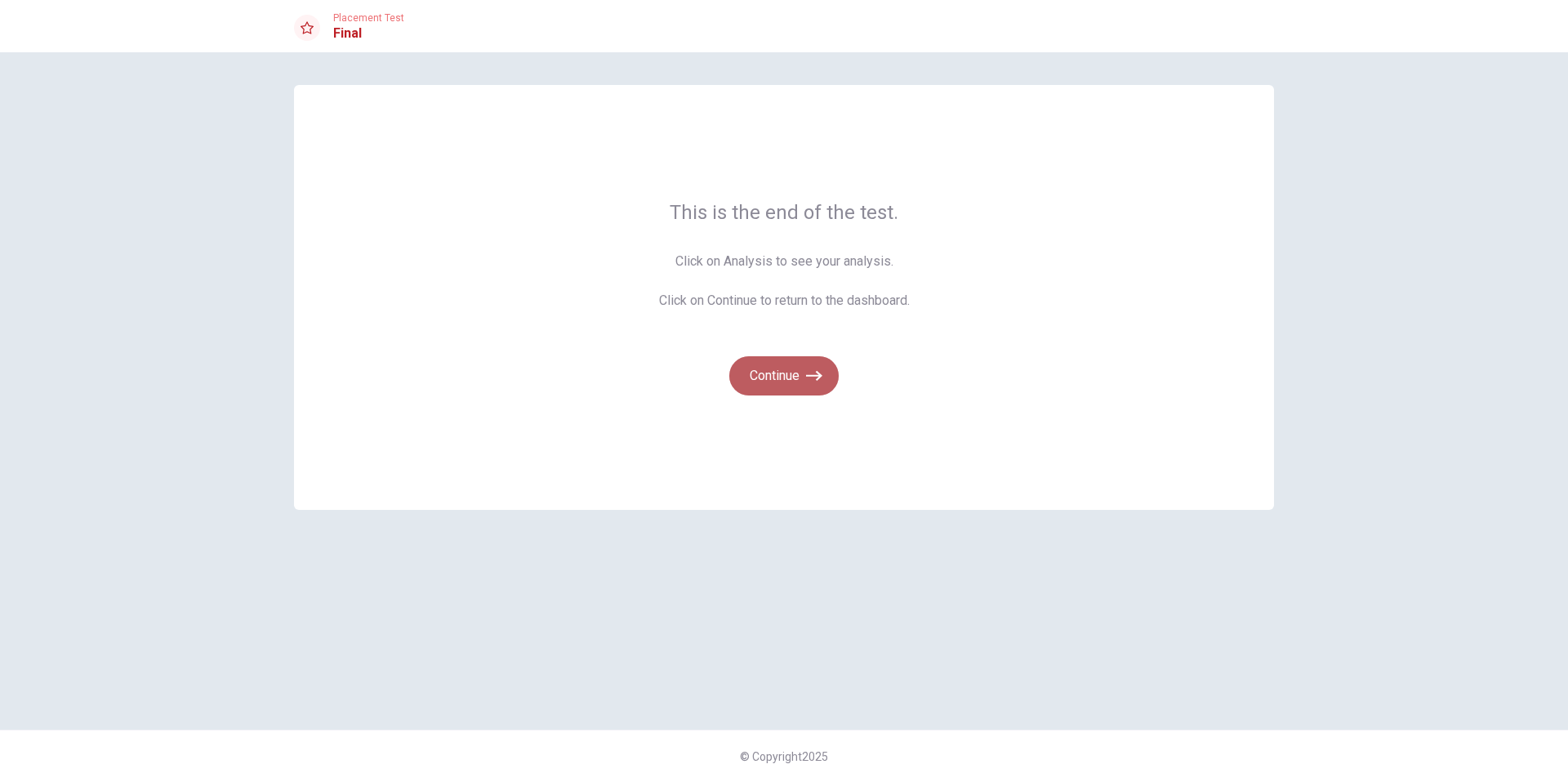
click at [801, 363] on button "Continue" at bounding box center [784, 376] width 110 height 39
